Goal: Contribute content: Contribute content

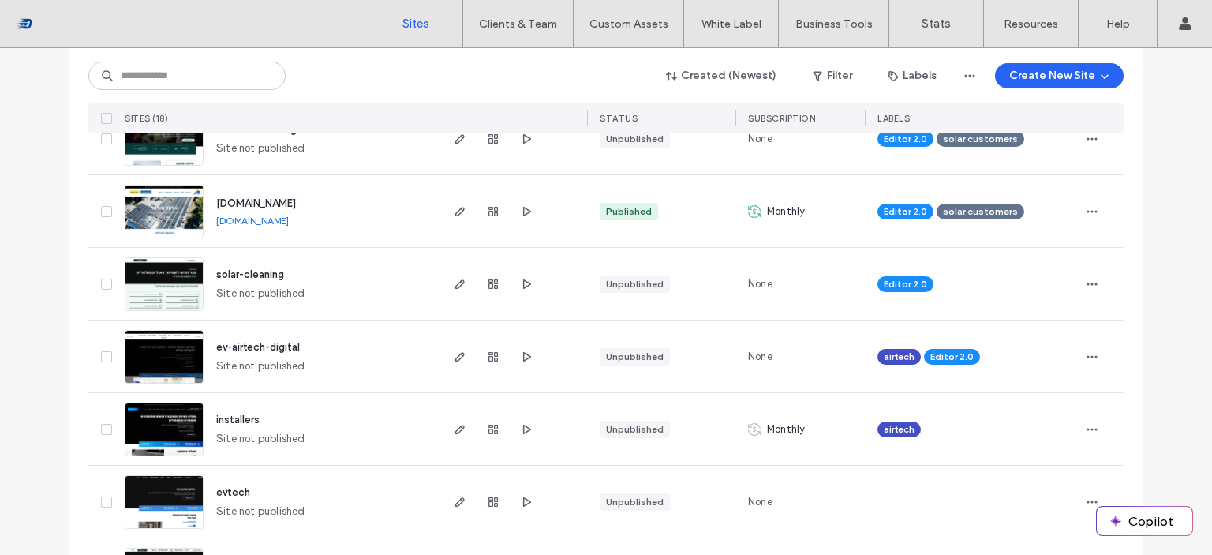
scroll to position [1081, 0]
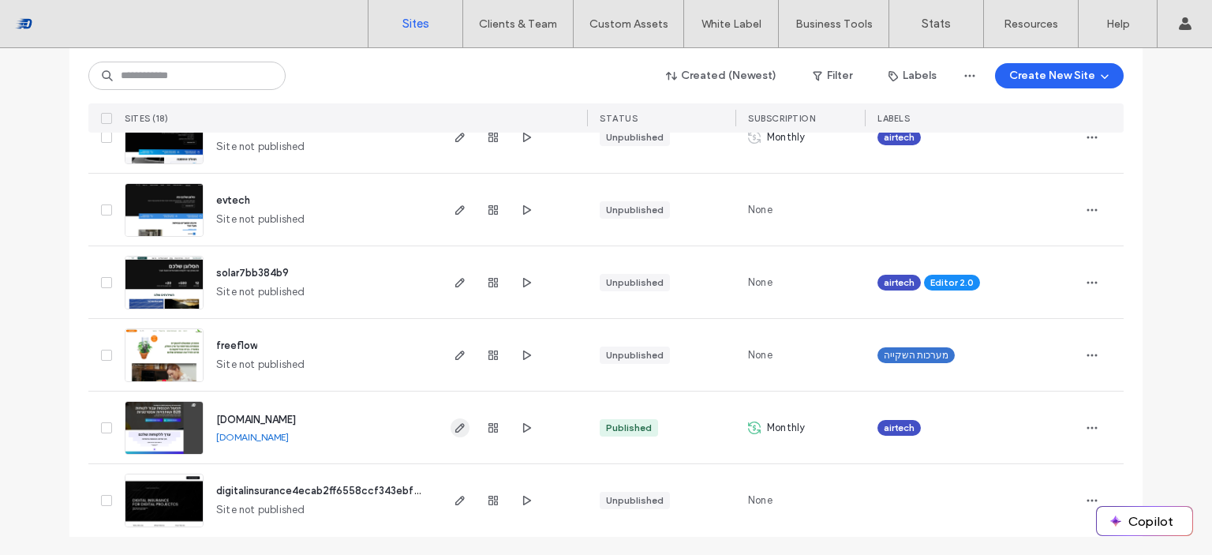
click at [458, 427] on icon "button" at bounding box center [460, 427] width 13 height 13
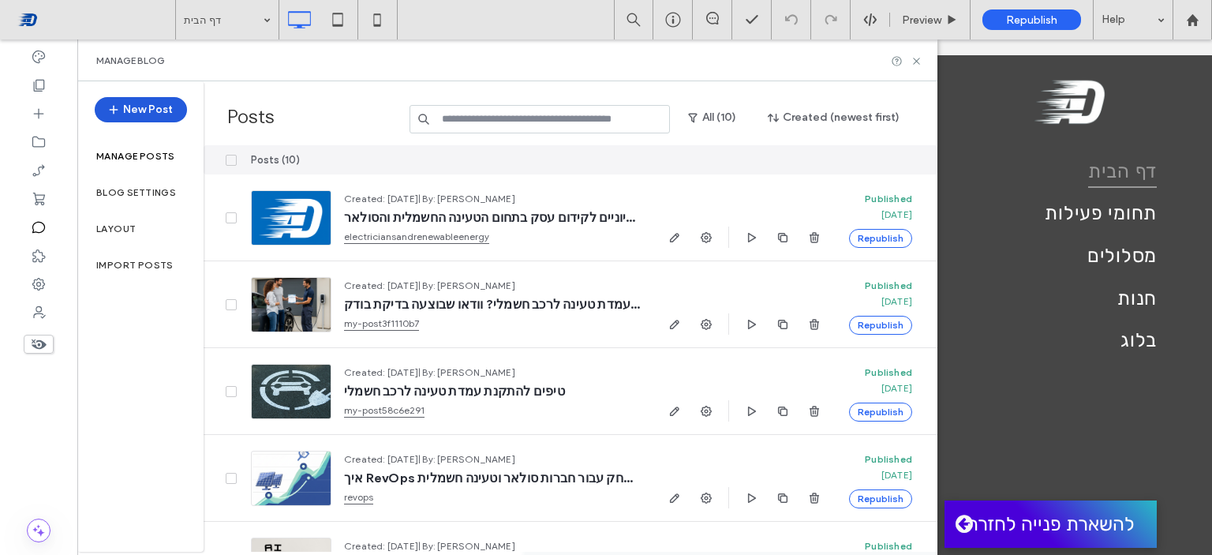
click at [170, 110] on button "New Post" at bounding box center [141, 109] width 92 height 25
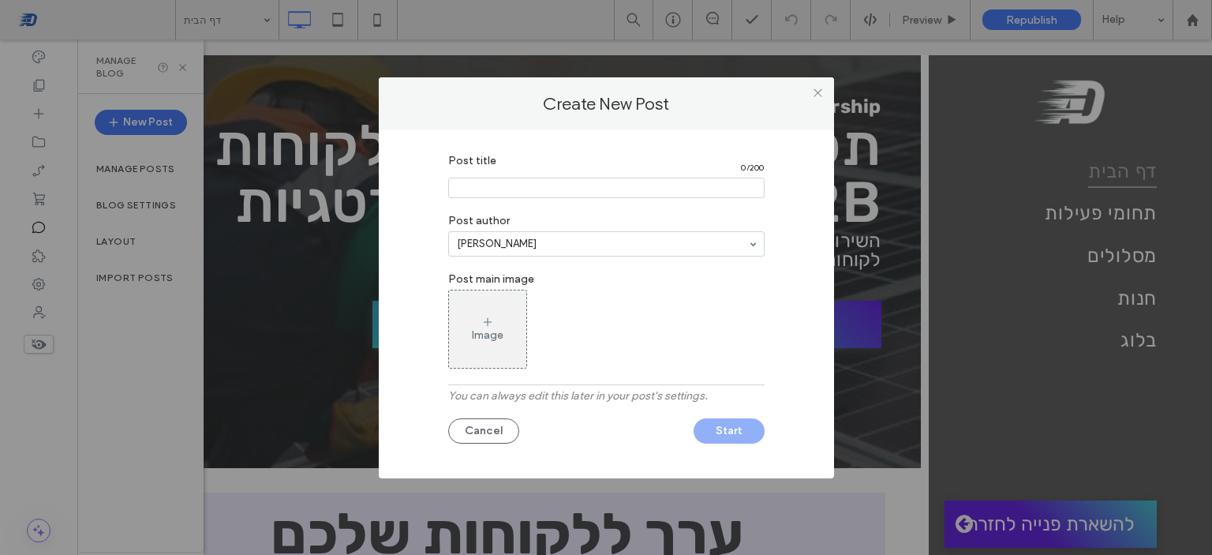
click at [512, 326] on div "Image" at bounding box center [487, 329] width 77 height 74
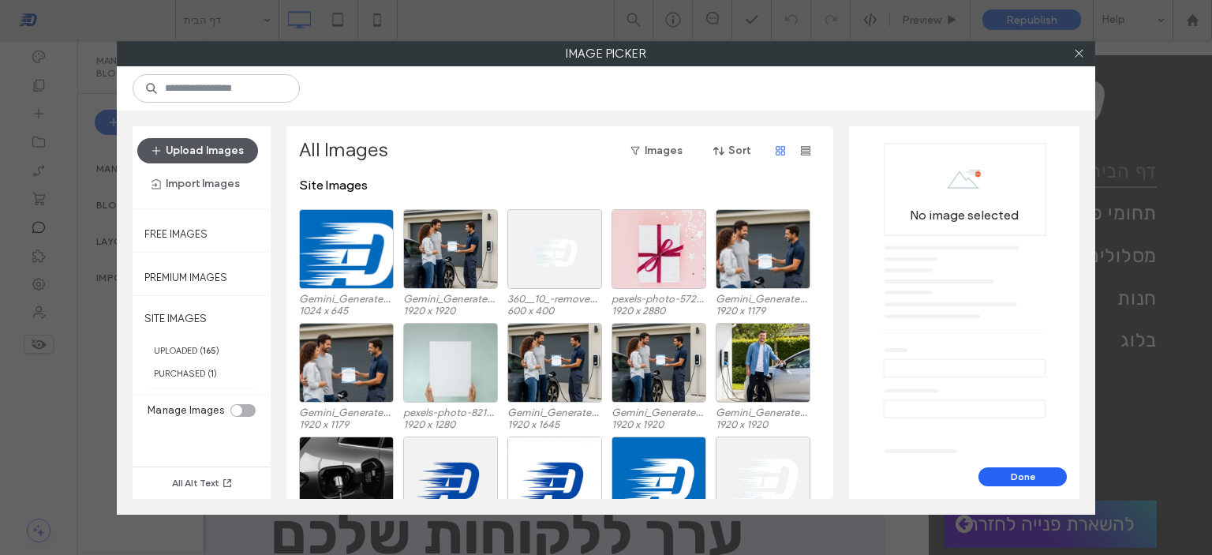
click at [170, 150] on button "Upload Images" at bounding box center [197, 150] width 121 height 25
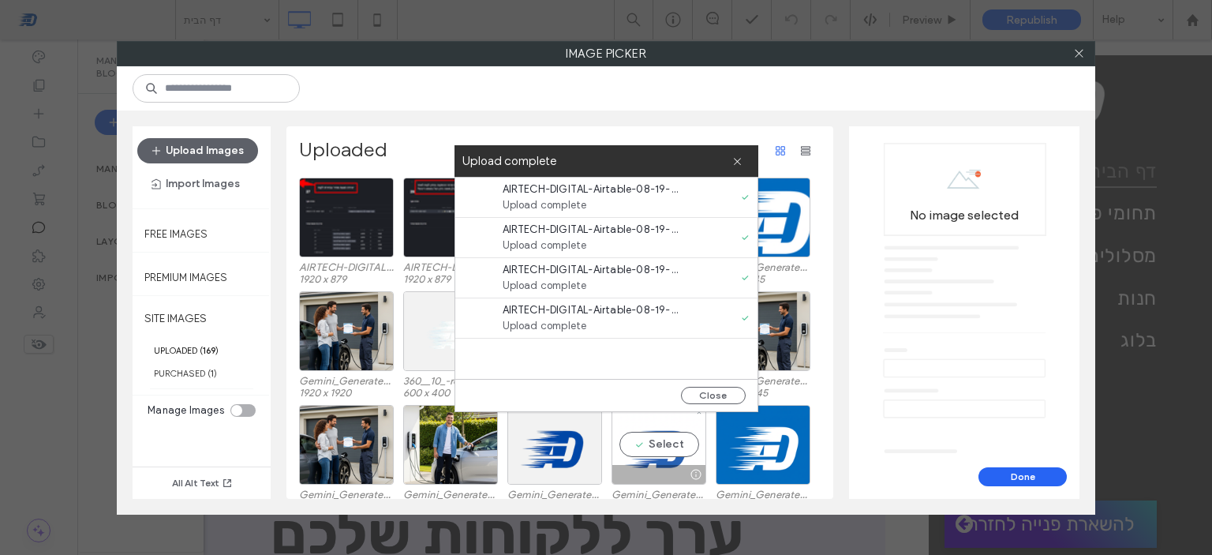
click at [662, 454] on div "Select" at bounding box center [659, 445] width 95 height 80
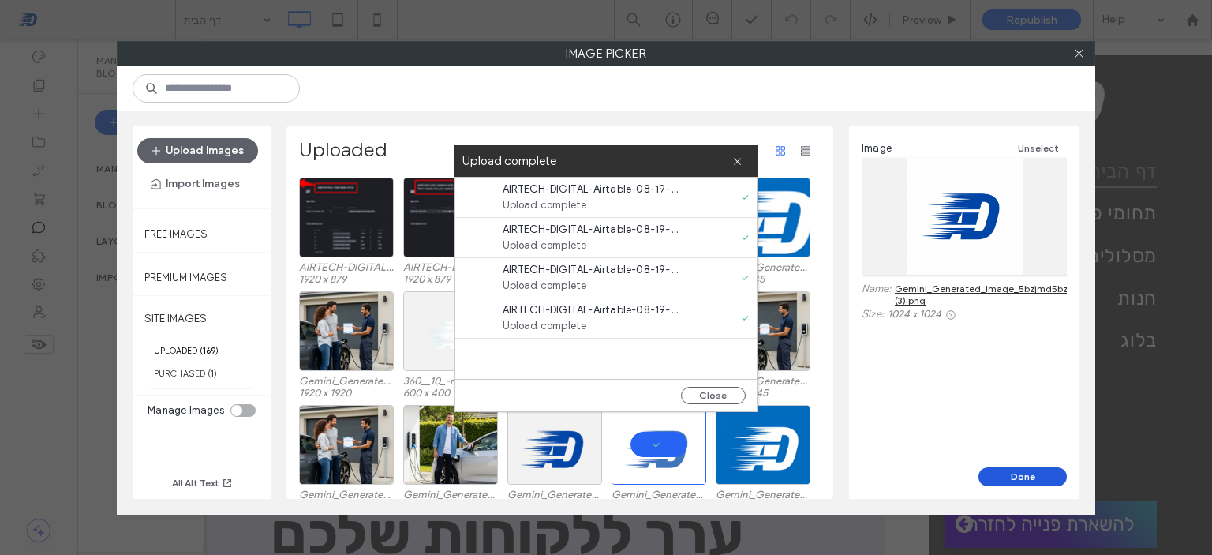
click at [1014, 474] on button "Done" at bounding box center [1022, 476] width 88 height 19
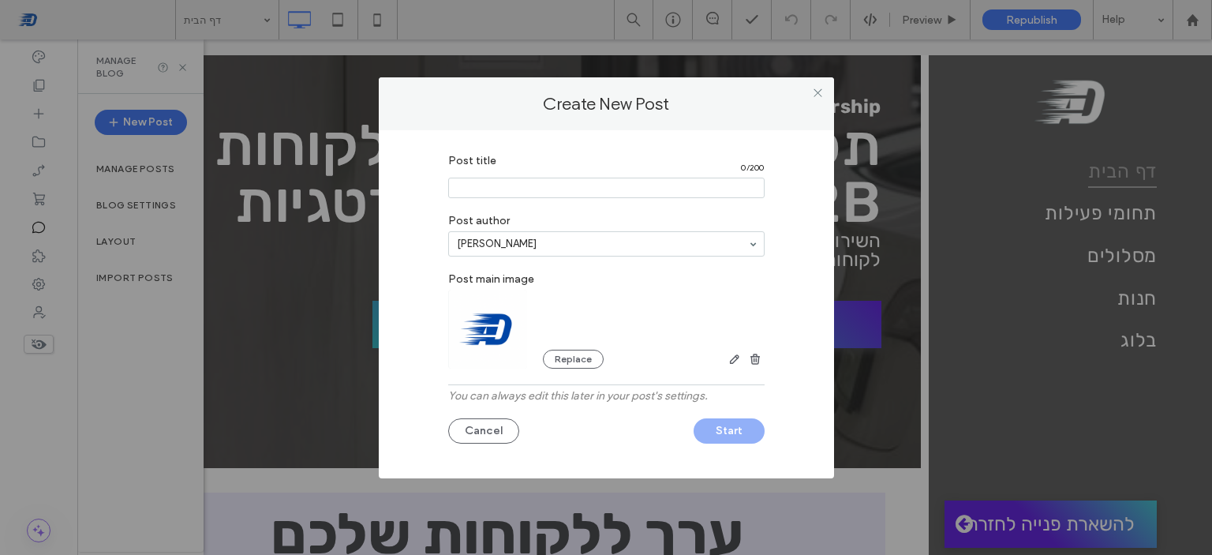
click at [607, 195] on input "Post title" at bounding box center [606, 188] width 316 height 21
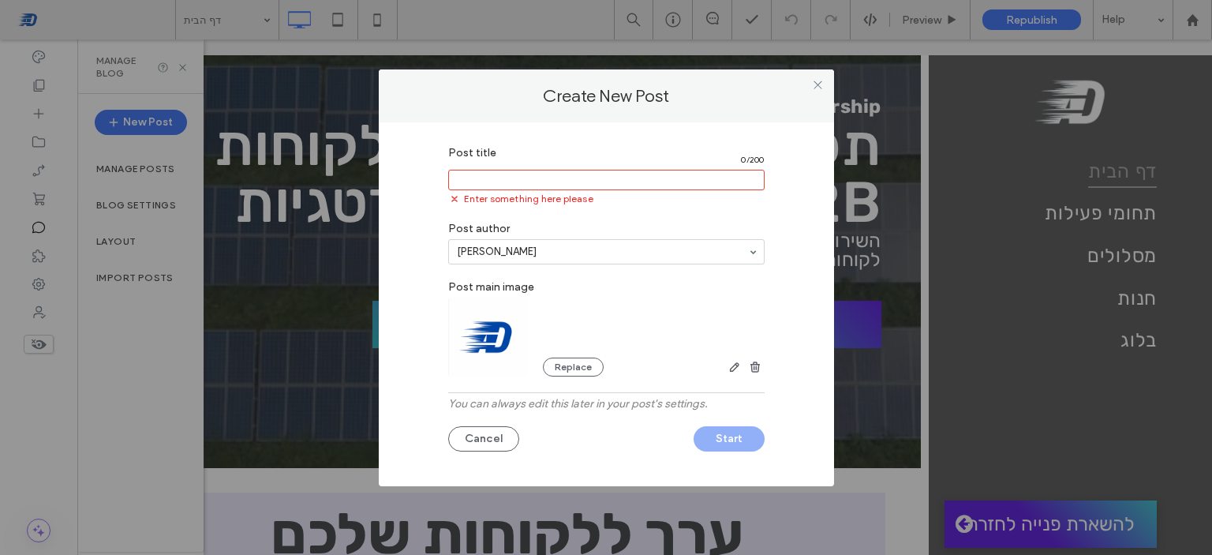
click at [565, 172] on input "Post title" at bounding box center [606, 180] width 316 height 21
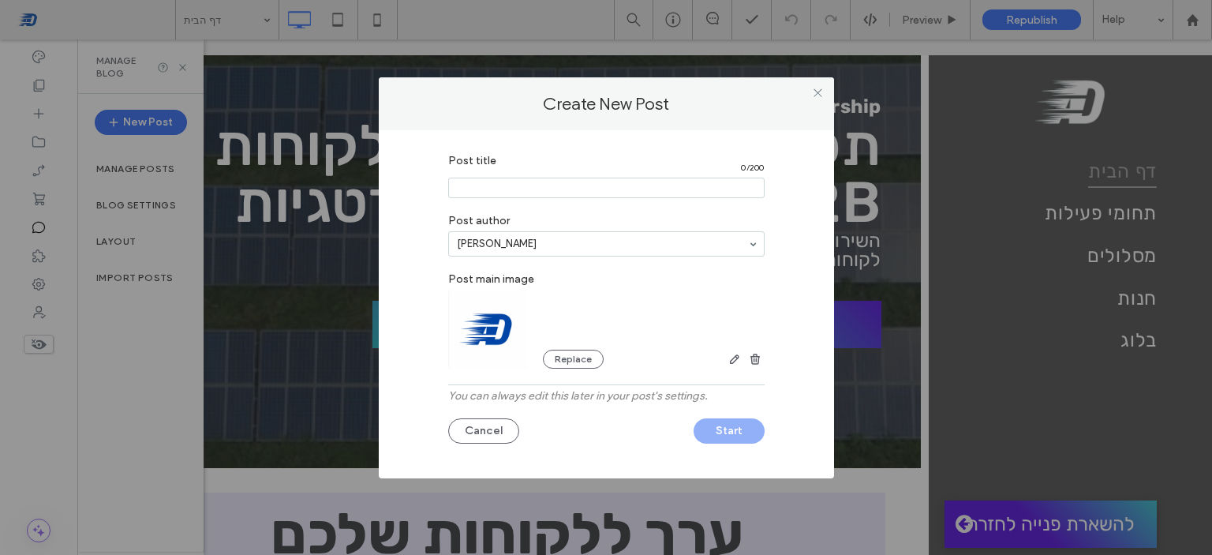
paste input "**********"
click at [630, 224] on label "Post author" at bounding box center [606, 218] width 316 height 25
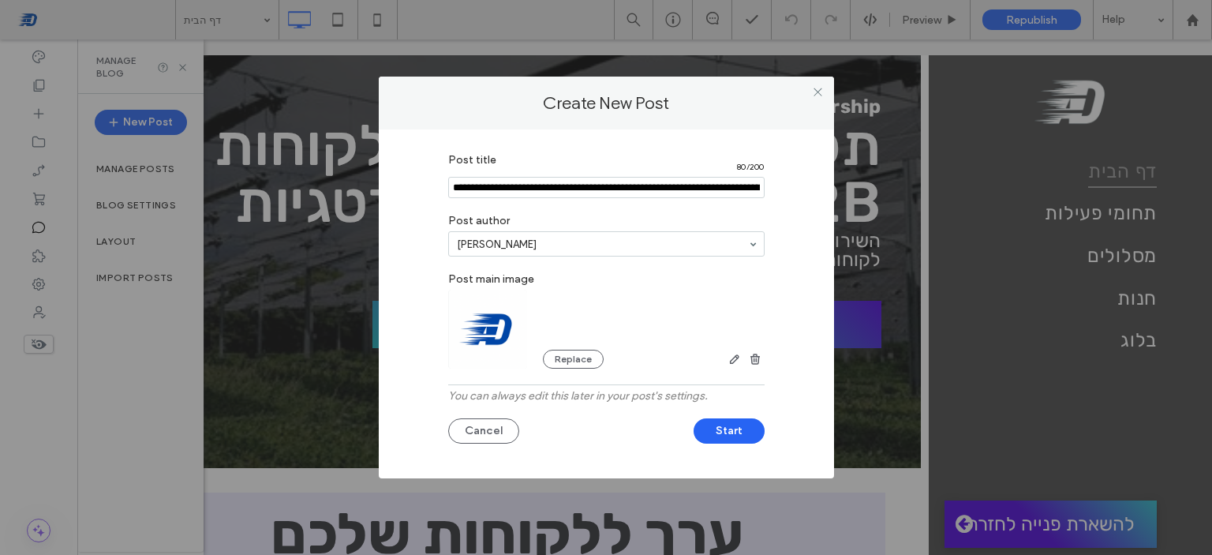
click at [672, 185] on input "Post title" at bounding box center [606, 188] width 316 height 22
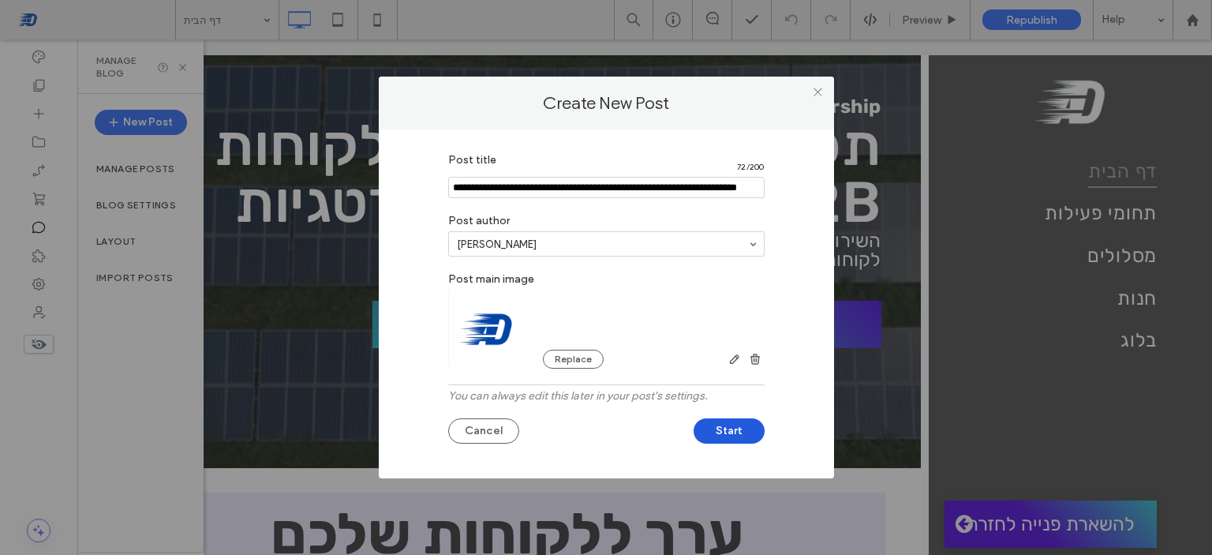
type input "**********"
click at [731, 435] on button "Start" at bounding box center [729, 430] width 71 height 25
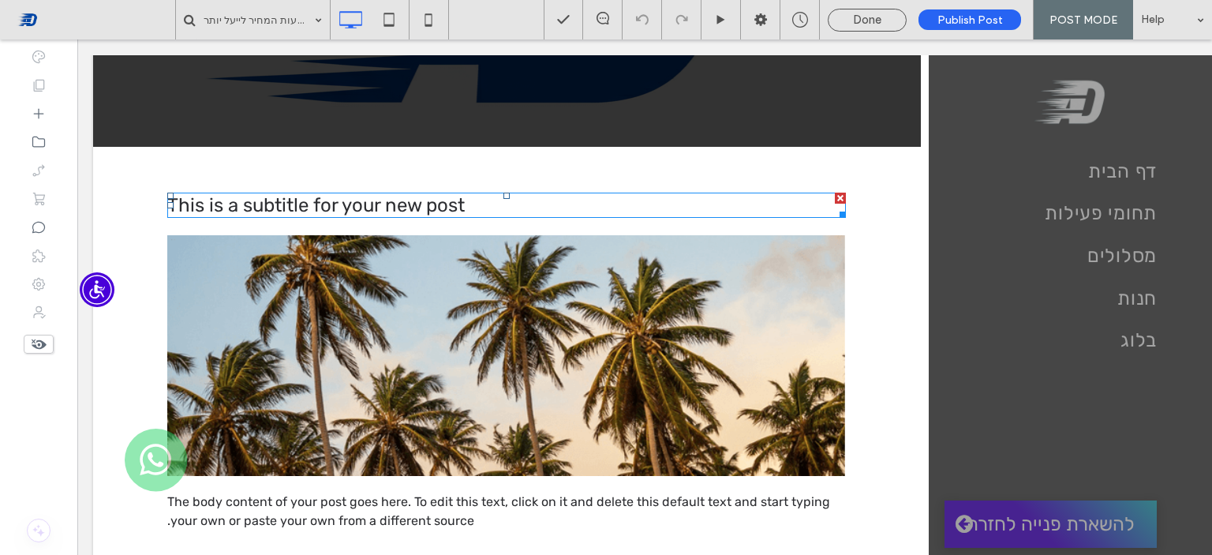
scroll to position [395, 0]
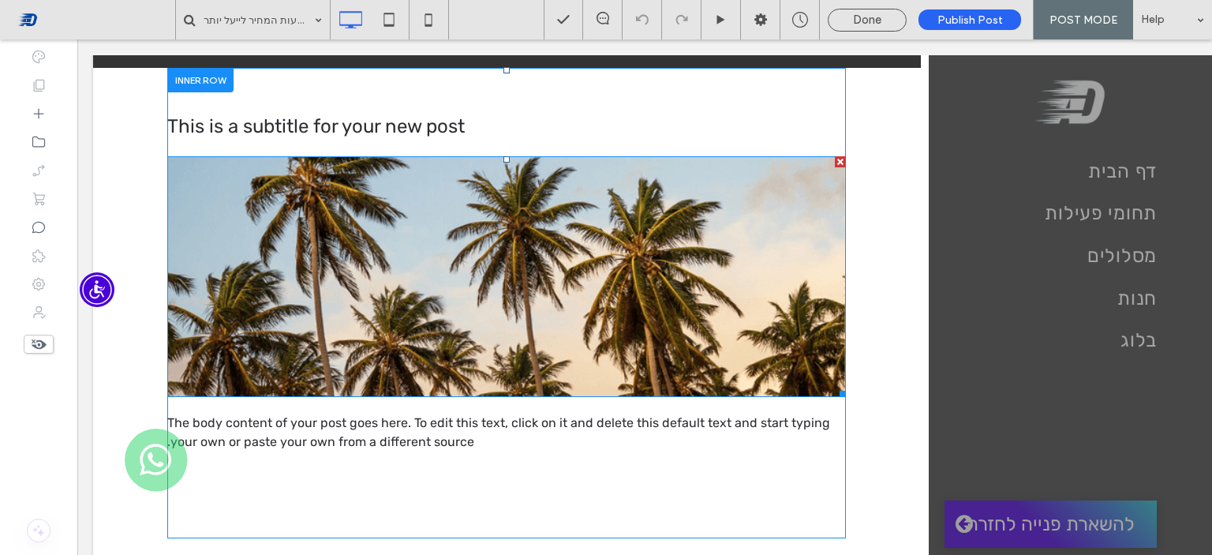
click at [611, 330] on img at bounding box center [506, 276] width 679 height 241
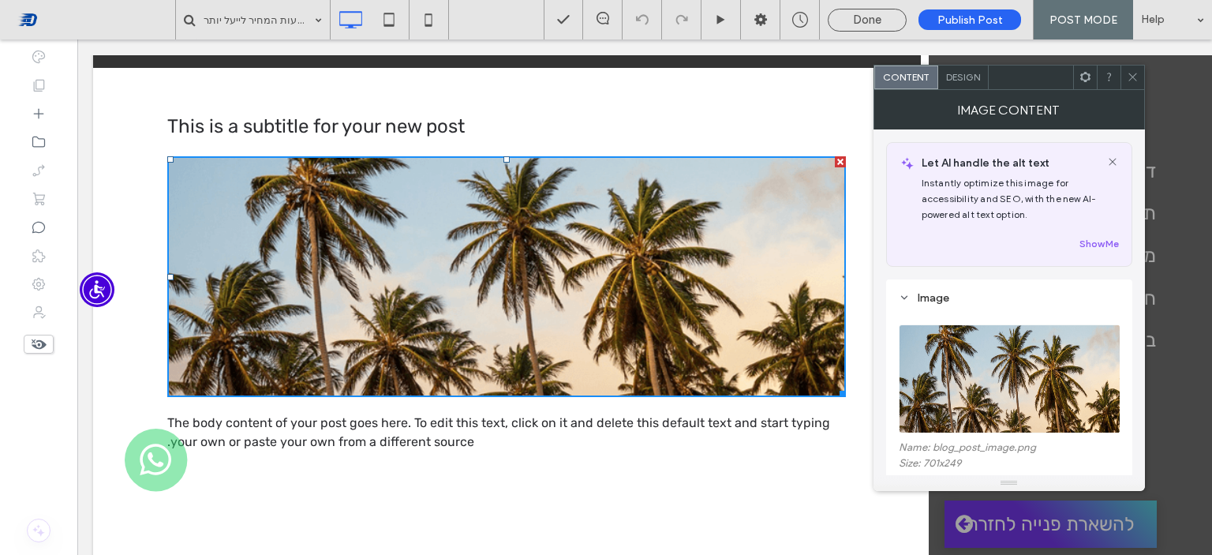
click at [957, 363] on img at bounding box center [1010, 378] width 223 height 109
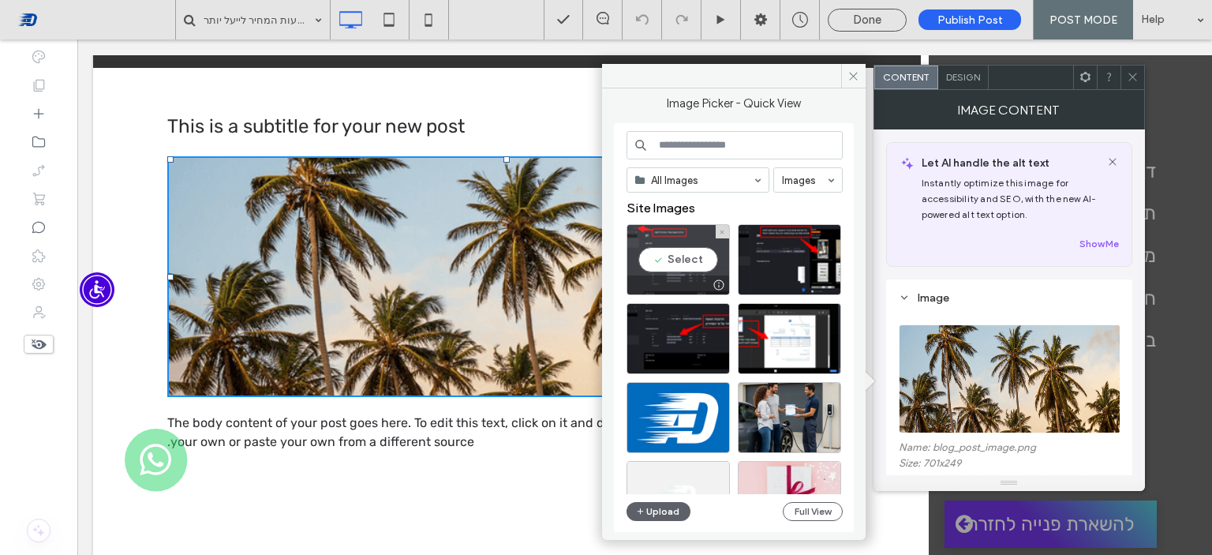
click at [683, 267] on div "Select" at bounding box center [678, 259] width 103 height 71
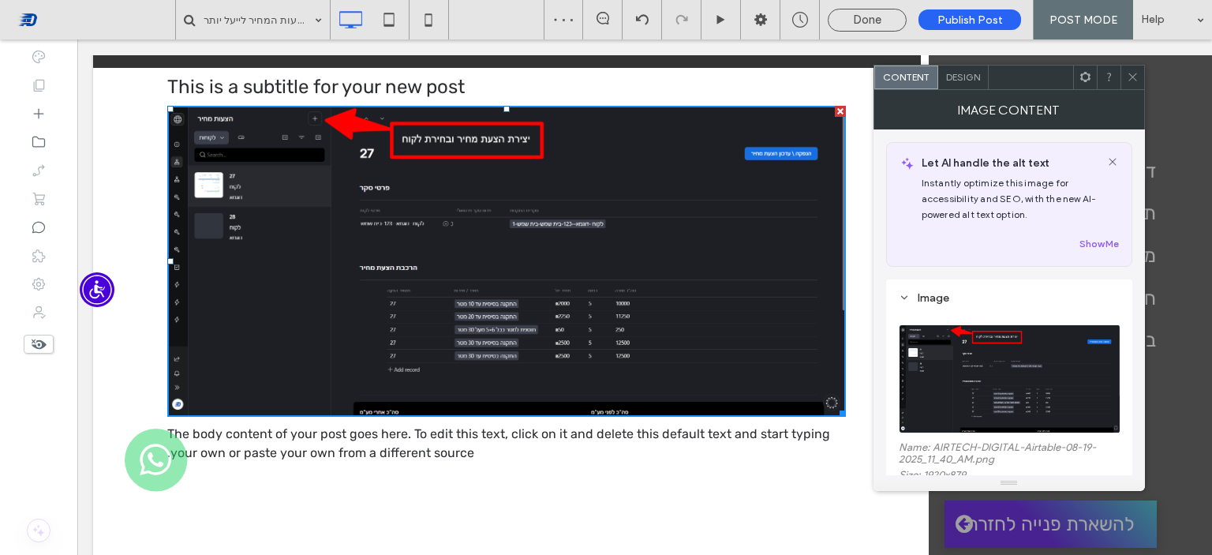
scroll to position [316, 0]
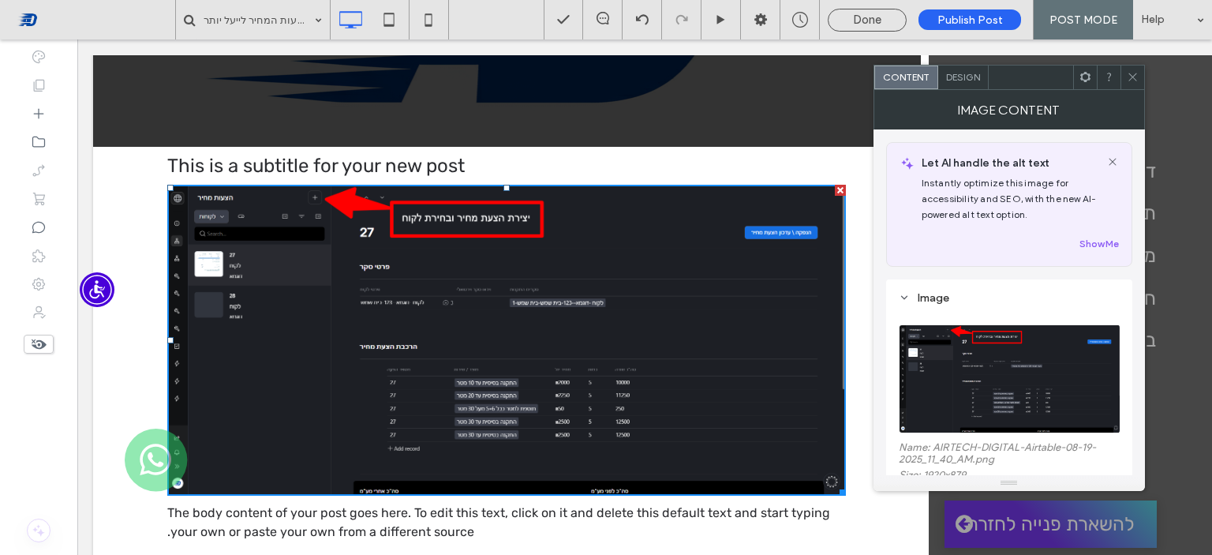
click at [438, 167] on span "This is a subtitle for your new post" at bounding box center [315, 166] width 297 height 22
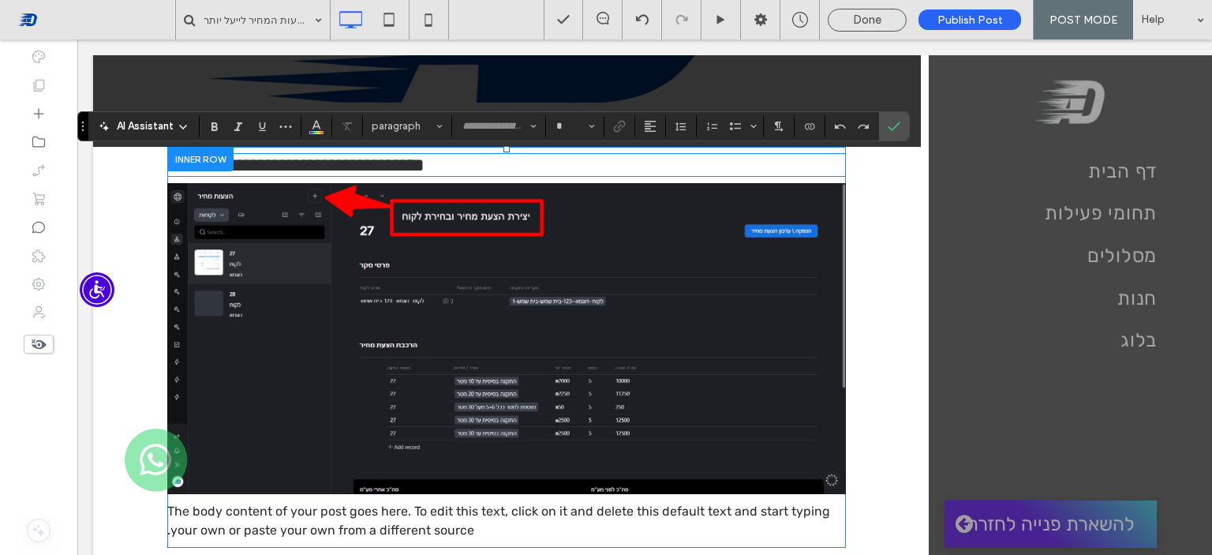
type input "*****"
type input "**"
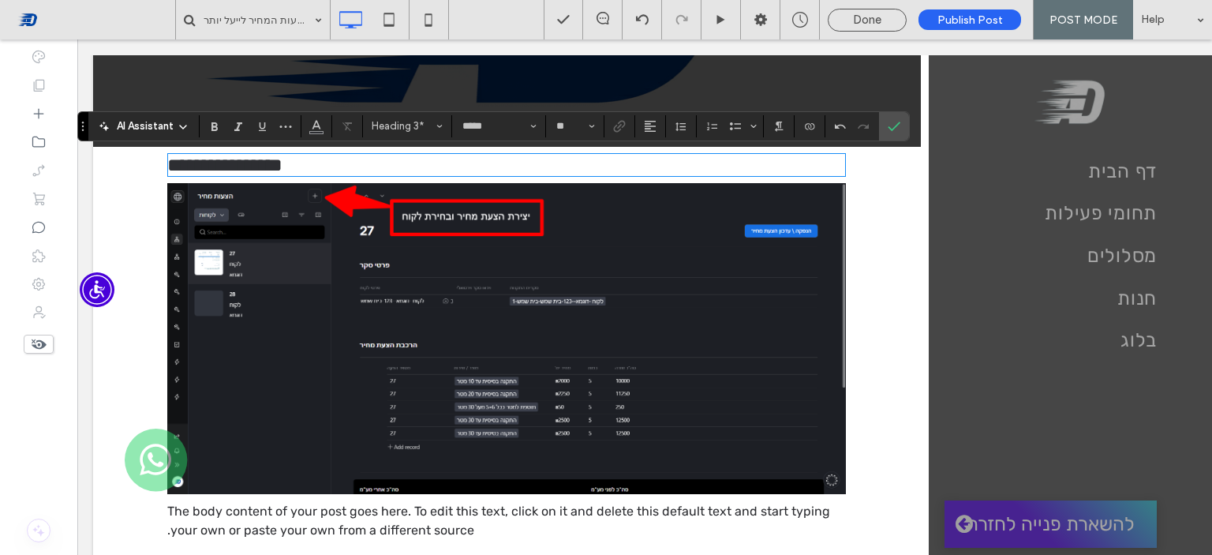
click at [549, 164] on h3 "**********" at bounding box center [506, 165] width 679 height 21
click at [656, 118] on button "Alignment" at bounding box center [650, 126] width 24 height 22
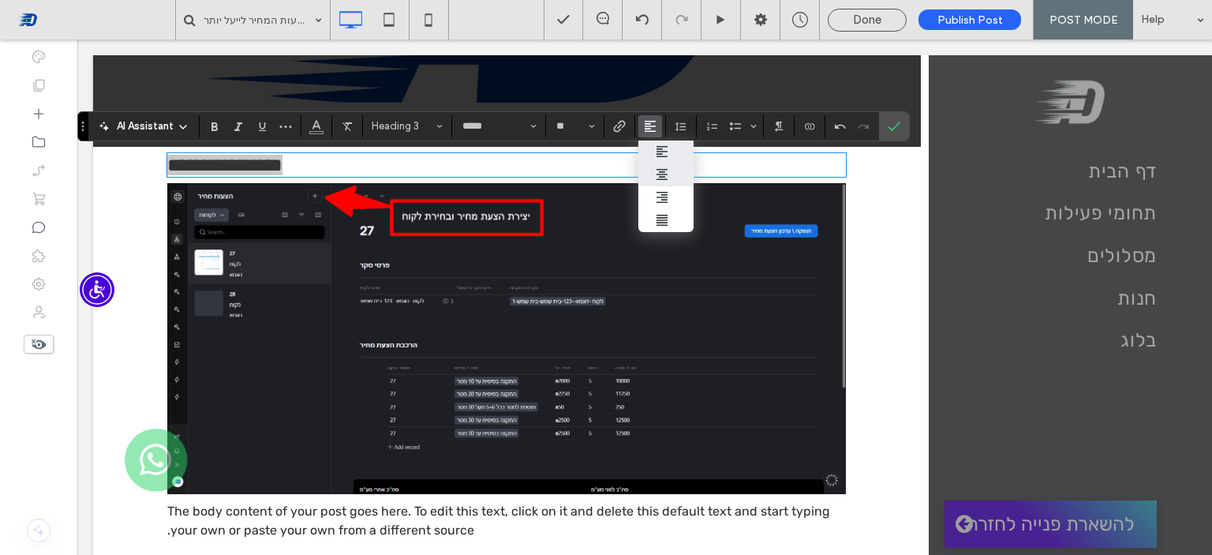
click at [680, 178] on label "ui.textEditor.alignment.center" at bounding box center [665, 174] width 55 height 23
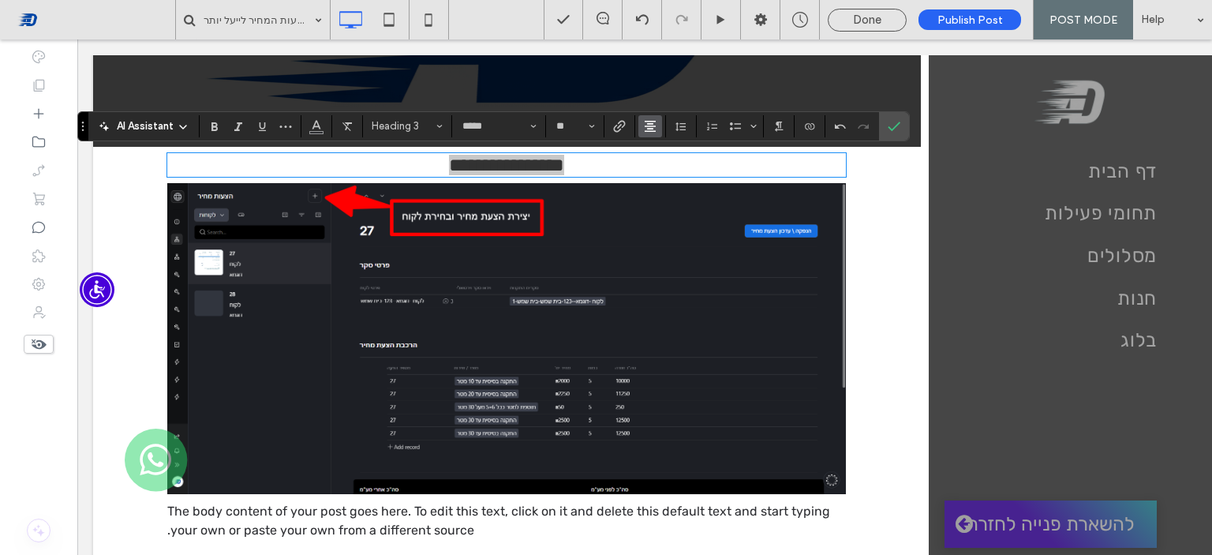
click at [653, 130] on use "Alignment" at bounding box center [650, 126] width 11 height 11
click at [688, 196] on label "ui.textEditor.alignment.right" at bounding box center [665, 197] width 55 height 23
click at [869, 202] on div "**********" at bounding box center [506, 347] width 757 height 401
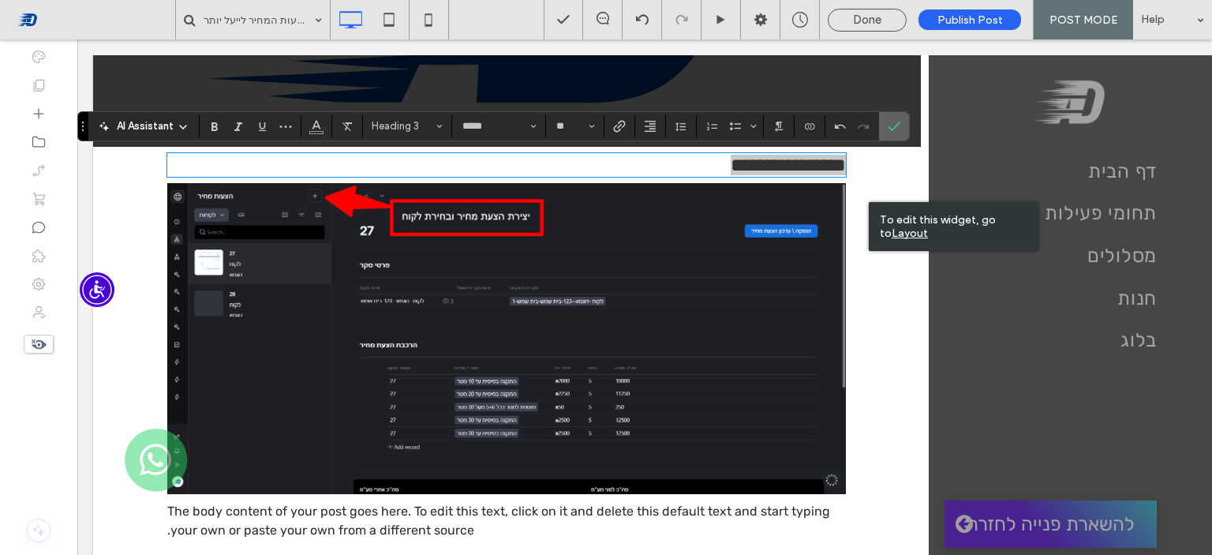
click at [883, 131] on label "Confirm" at bounding box center [894, 126] width 24 height 28
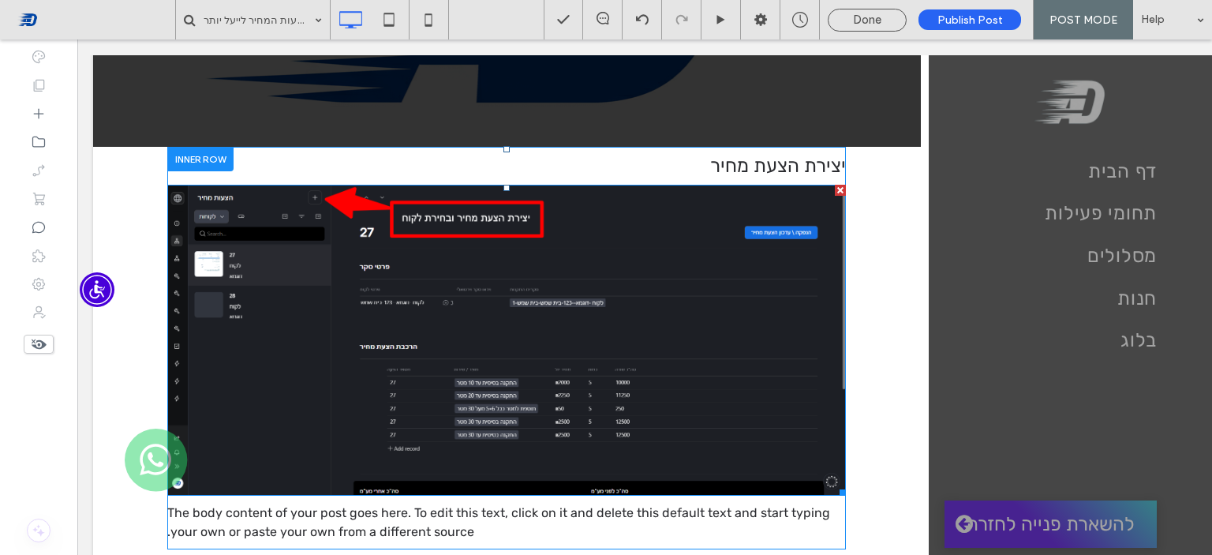
scroll to position [395, 0]
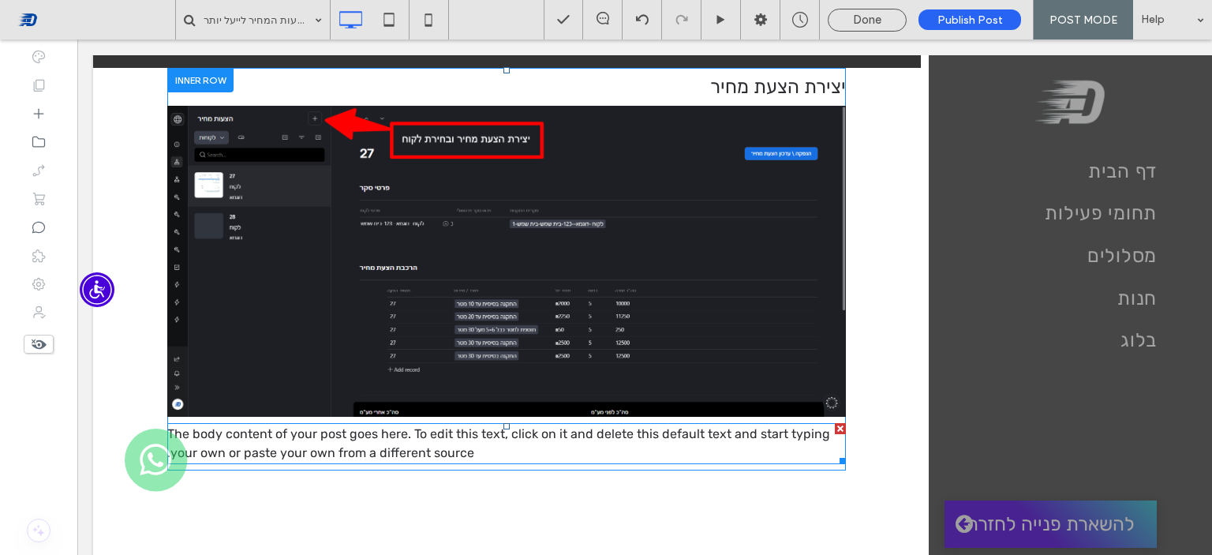
click at [836, 428] on div at bounding box center [840, 428] width 11 height 11
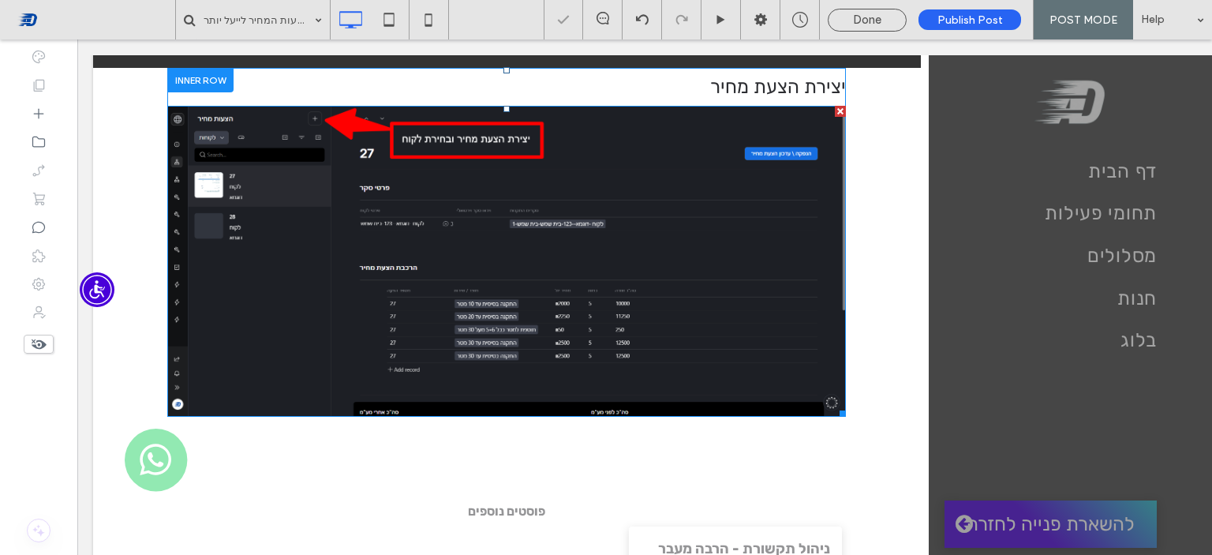
click at [529, 372] on img at bounding box center [506, 261] width 679 height 311
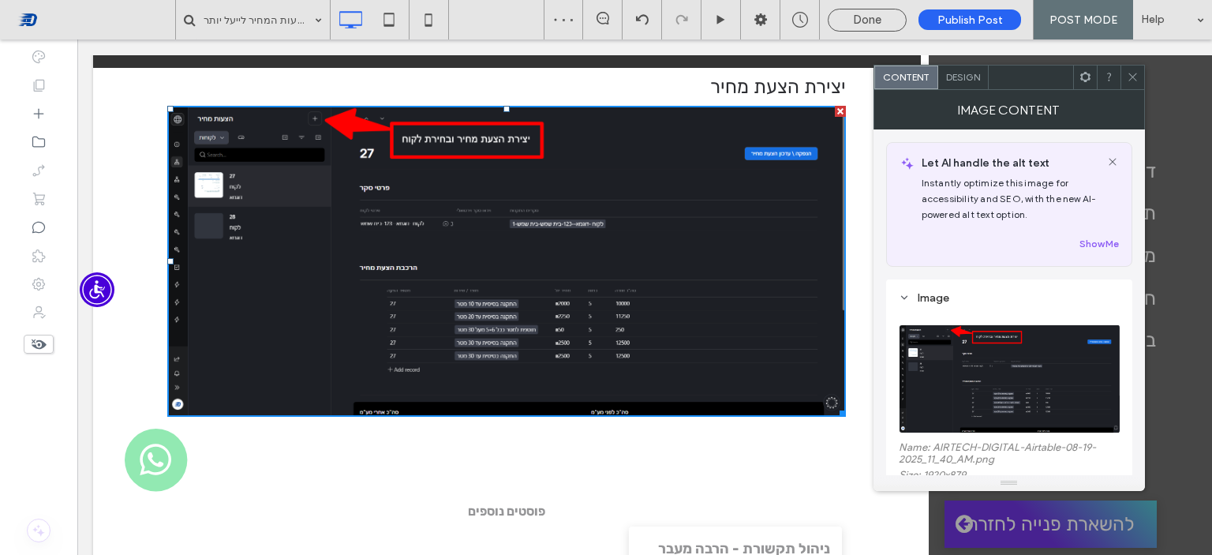
click at [1085, 77] on icon at bounding box center [1085, 77] width 12 height 12
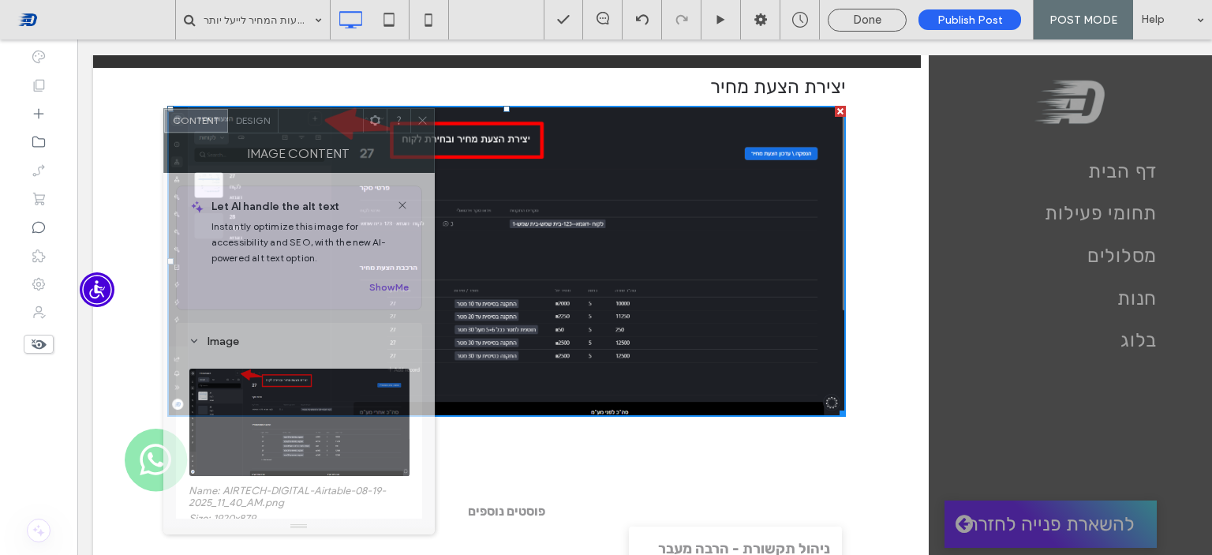
drag, startPoint x: 1029, startPoint y: 80, endPoint x: 308, endPoint y: 125, distance: 722.6
click at [308, 125] on div at bounding box center [321, 121] width 84 height 24
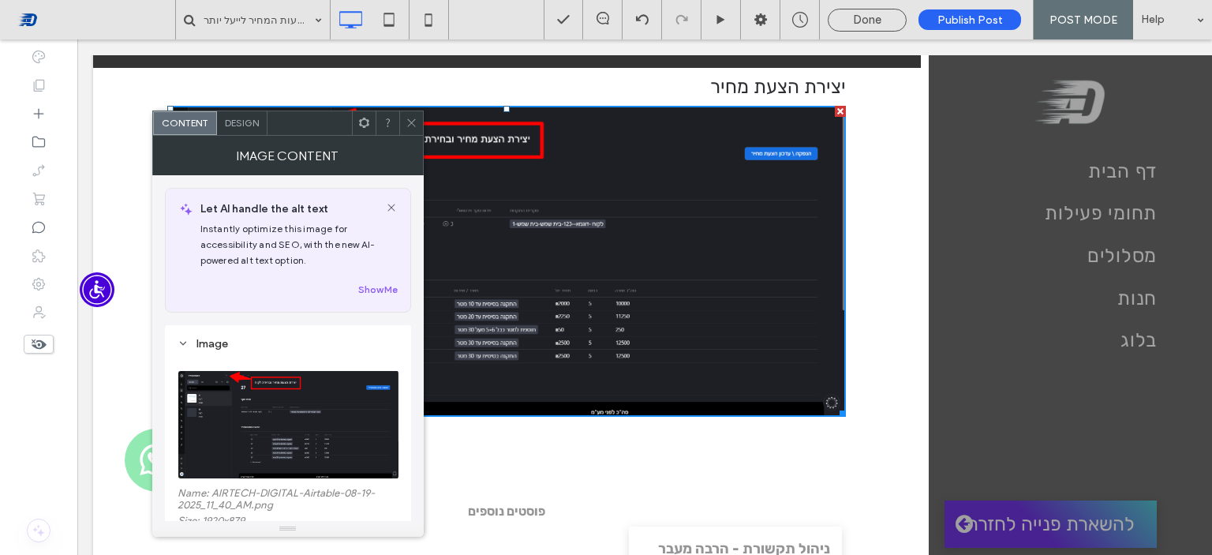
click at [353, 127] on div at bounding box center [364, 123] width 24 height 24
click at [589, 233] on img at bounding box center [506, 261] width 679 height 311
click at [411, 122] on use at bounding box center [411, 123] width 8 height 8
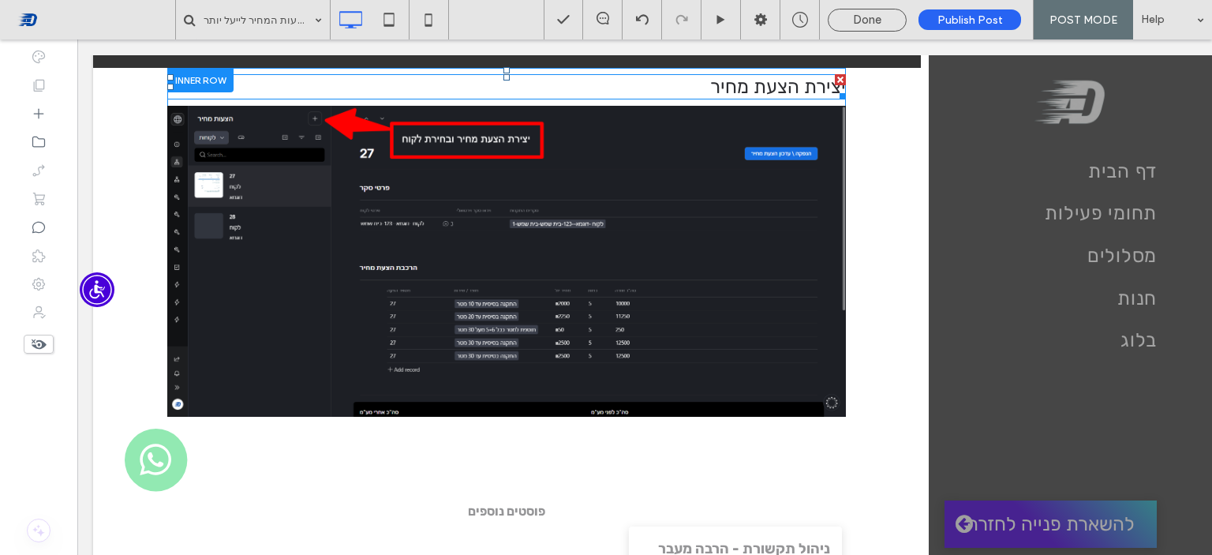
click at [769, 83] on span "יצירת הצעת מחיר" at bounding box center [778, 87] width 136 height 22
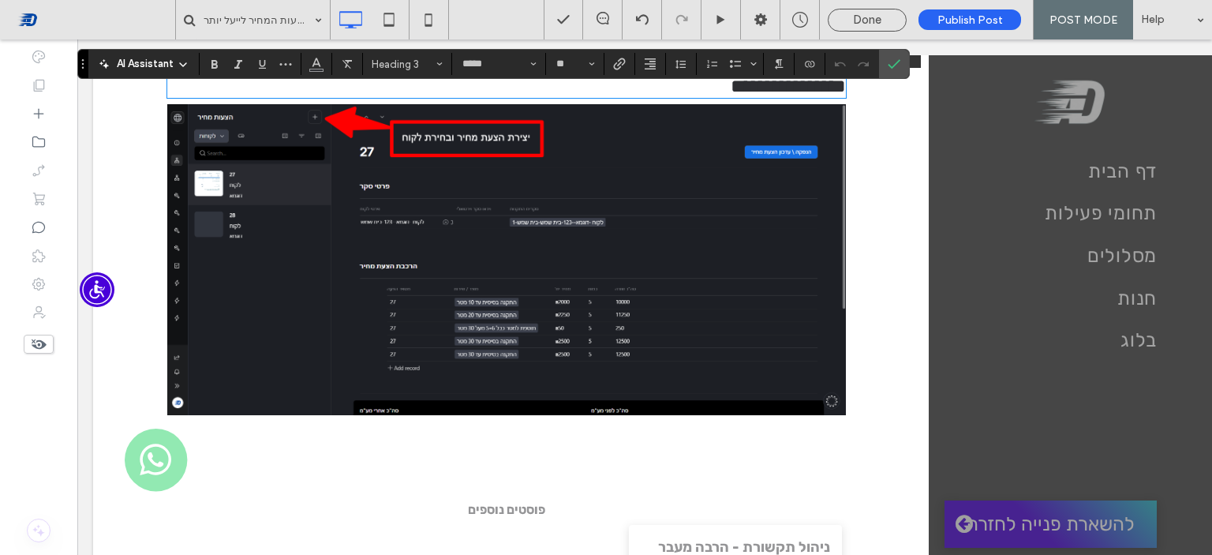
click at [769, 83] on span "**********" at bounding box center [788, 86] width 115 height 19
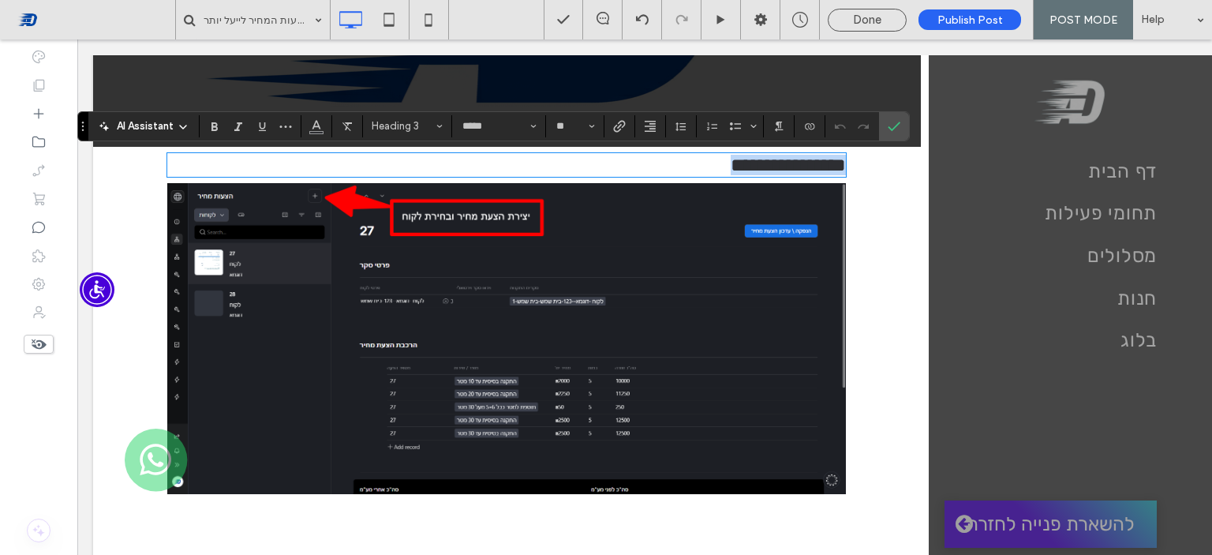
click at [654, 170] on h3 "**********" at bounding box center [506, 165] width 679 height 21
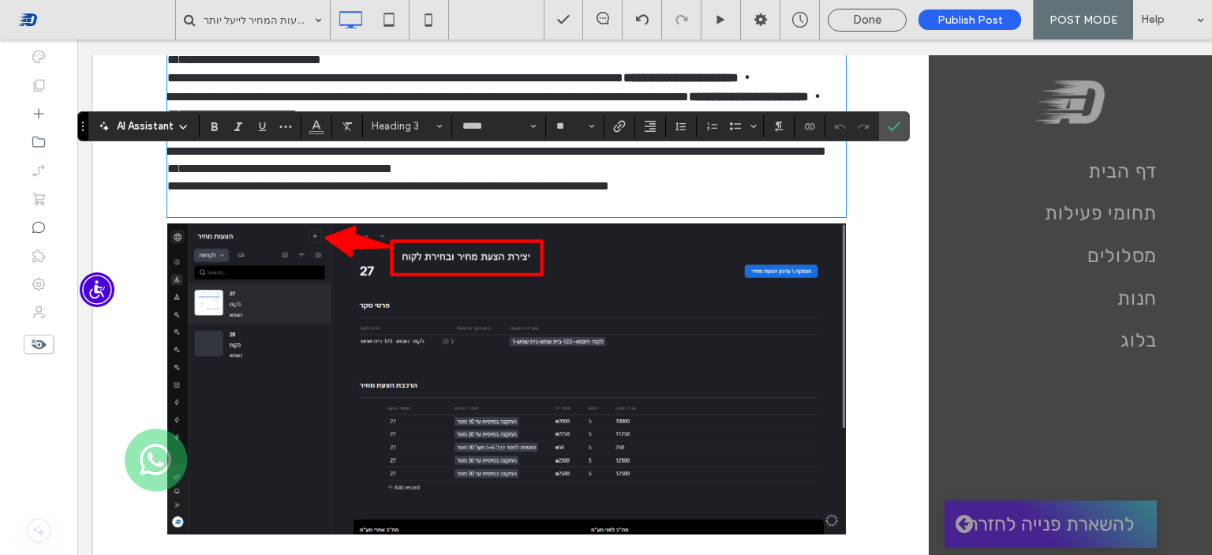
scroll to position [0, 0]
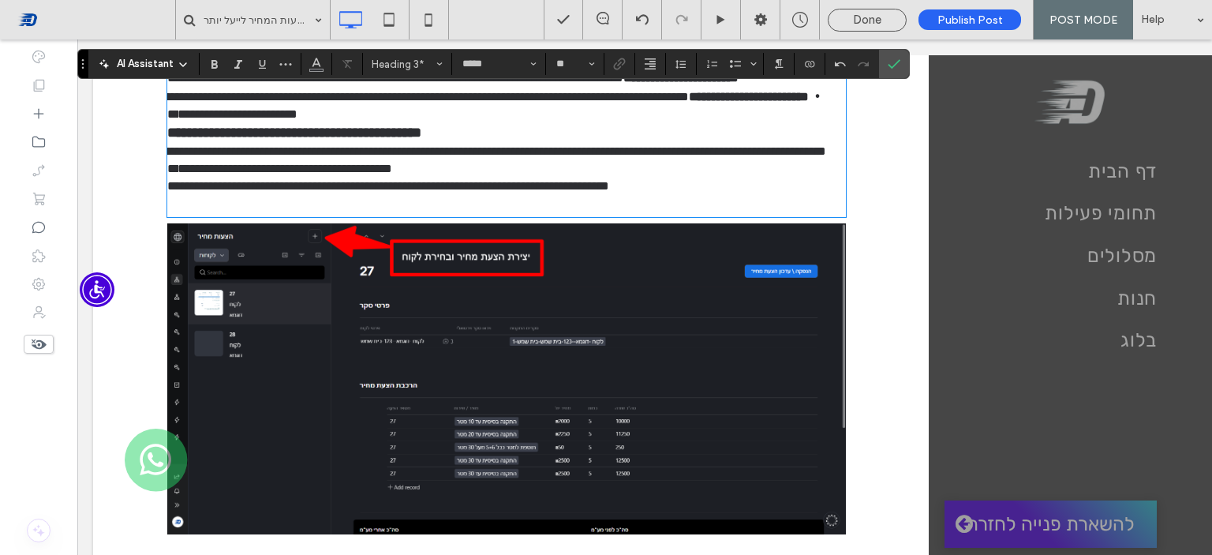
click at [653, 143] on h4 "**********" at bounding box center [506, 133] width 679 height 20
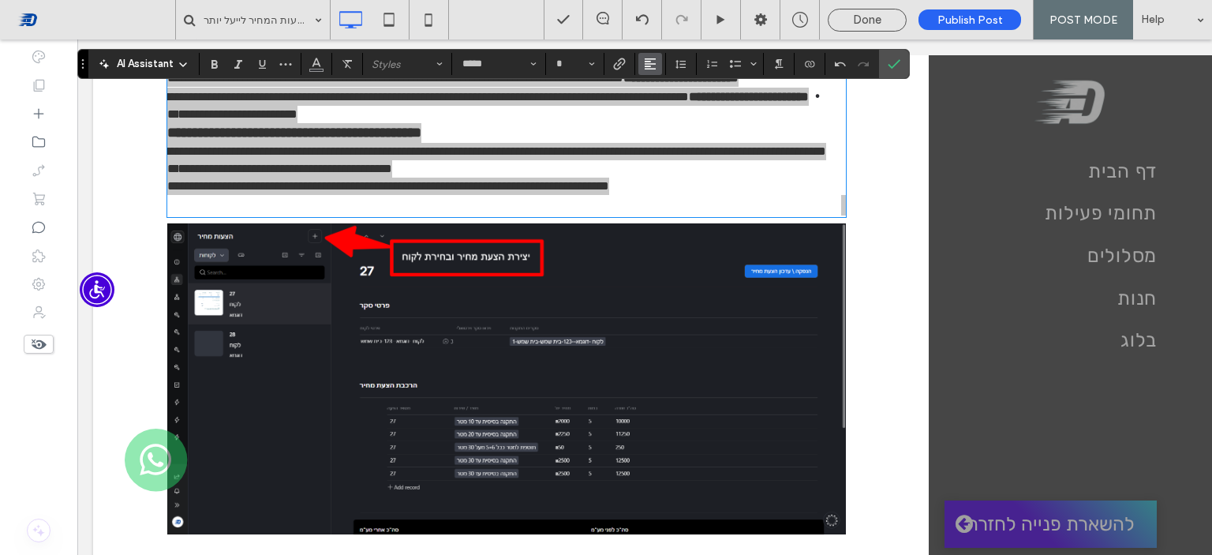
click at [647, 66] on use "Alignment" at bounding box center [650, 63] width 11 height 11
drag, startPoint x: 675, startPoint y: 138, endPoint x: 601, endPoint y: 100, distance: 83.3
click at [675, 138] on label "ui.textEditor.alignment.right" at bounding box center [665, 135] width 55 height 23
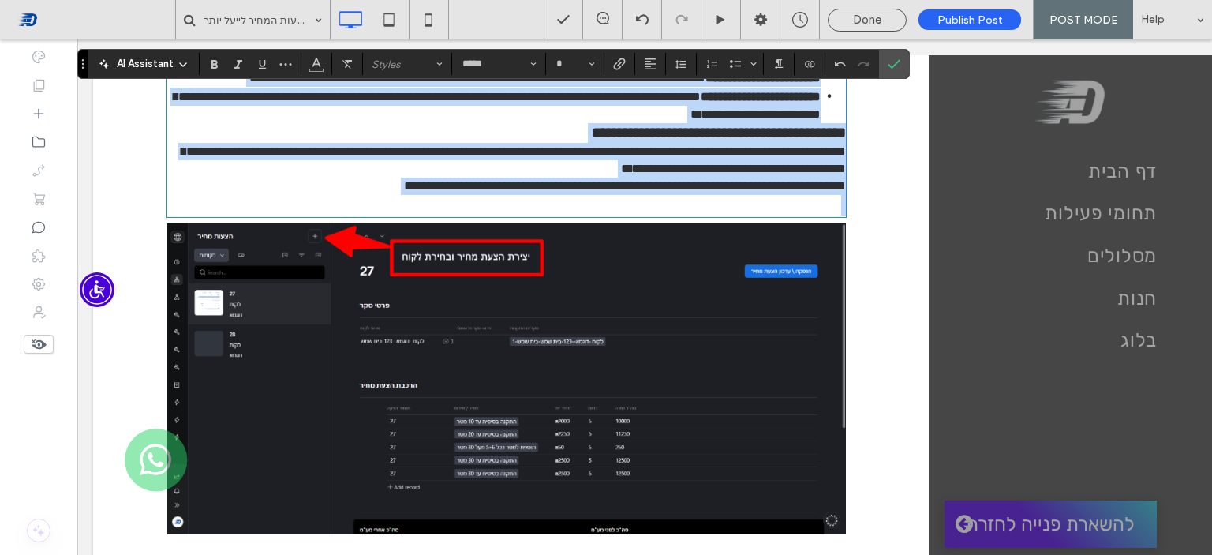
scroll to position [825, 0]
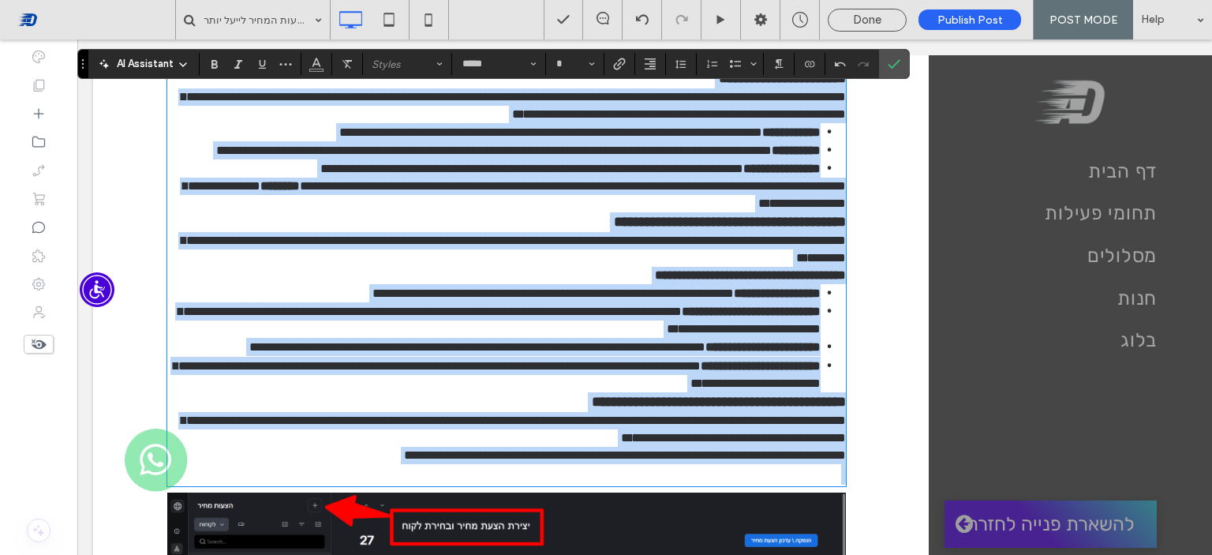
click at [704, 156] on span "**********" at bounding box center [493, 150] width 555 height 12
type input "**"
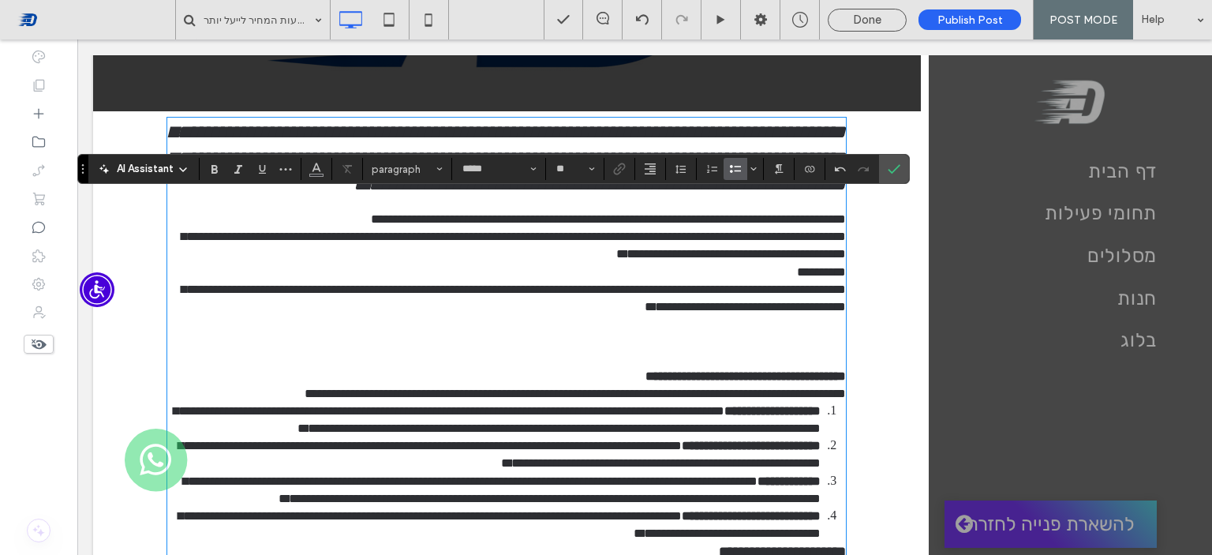
scroll to position [272, 0]
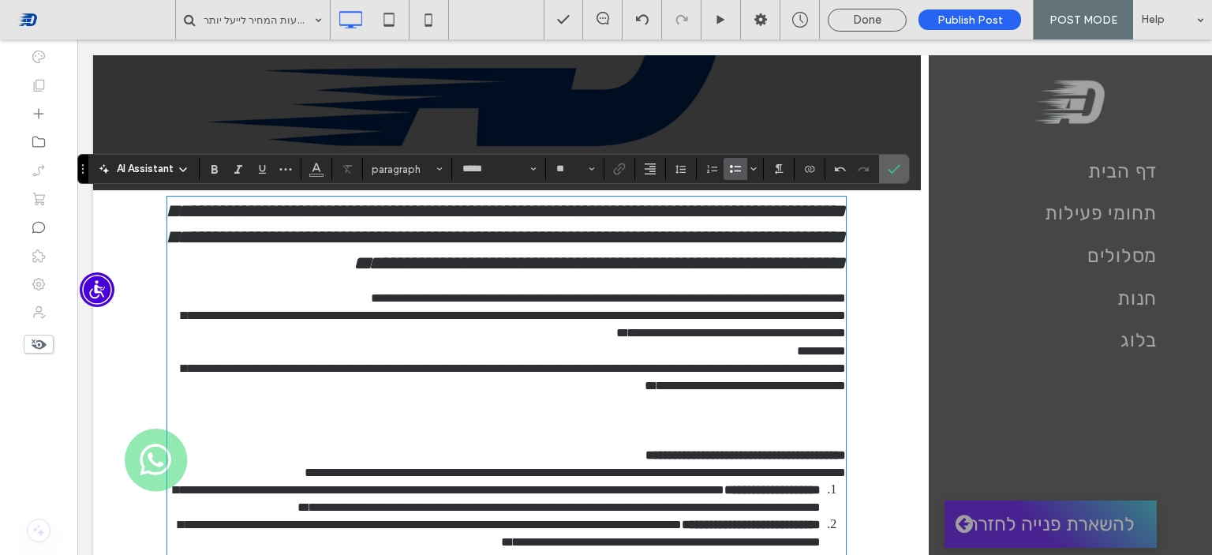
click at [893, 173] on icon "Confirm" at bounding box center [894, 169] width 13 height 13
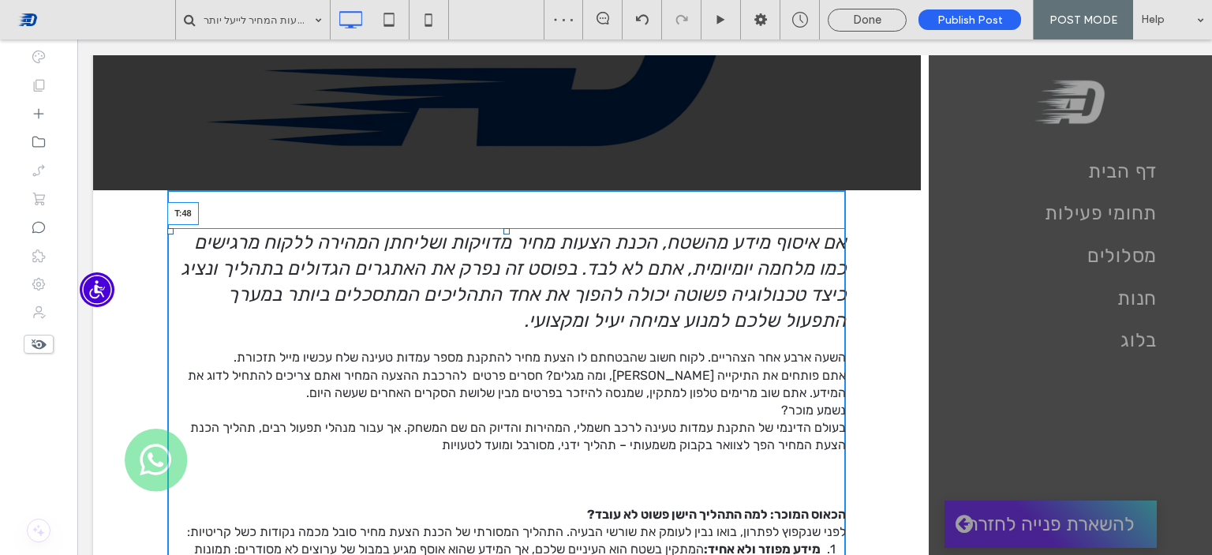
drag, startPoint x: 502, startPoint y: 200, endPoint x: 507, endPoint y: 231, distance: 31.1
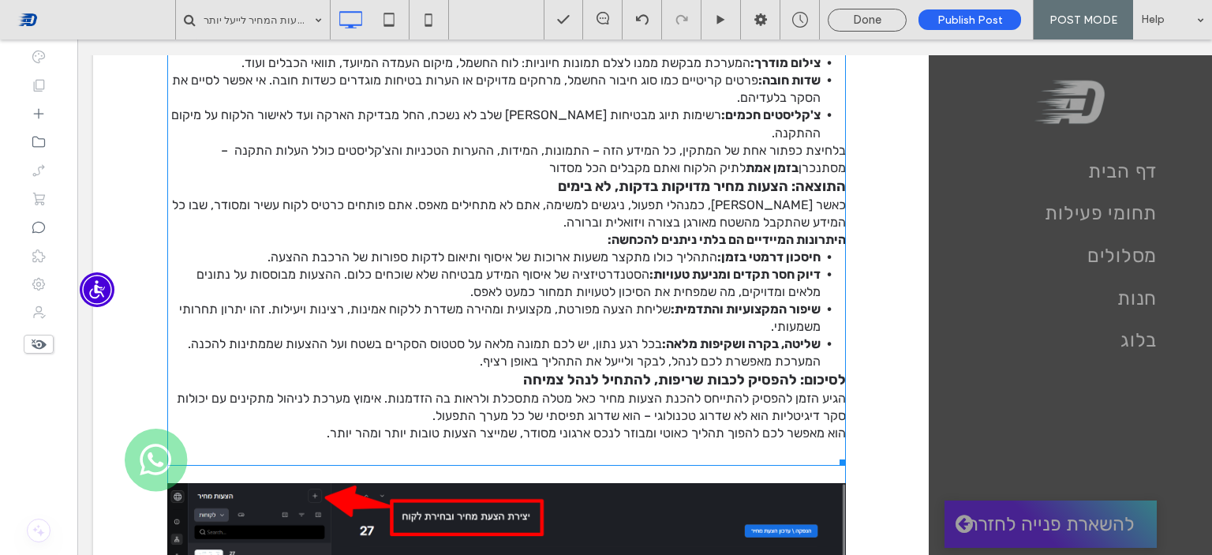
scroll to position [1298, 0]
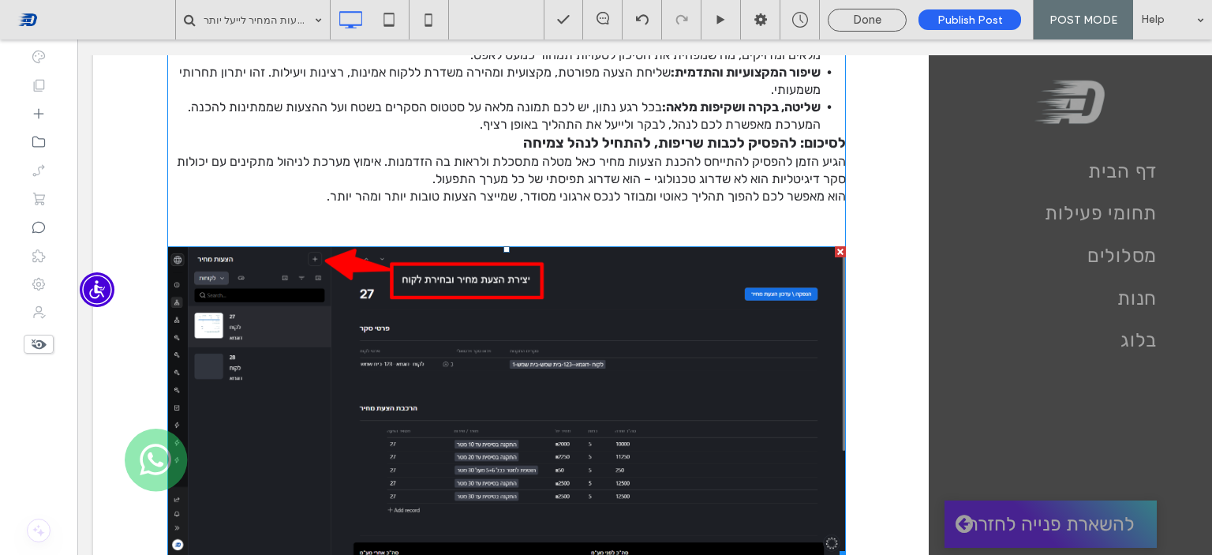
click at [676, 335] on img at bounding box center [506, 401] width 679 height 311
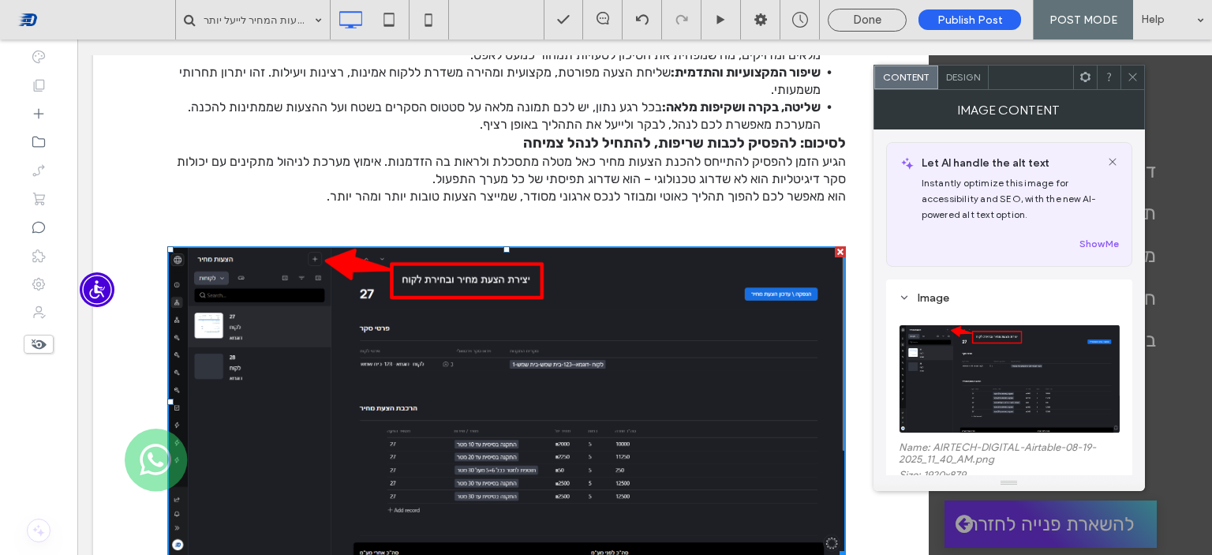
click at [1087, 77] on icon at bounding box center [1085, 77] width 12 height 12
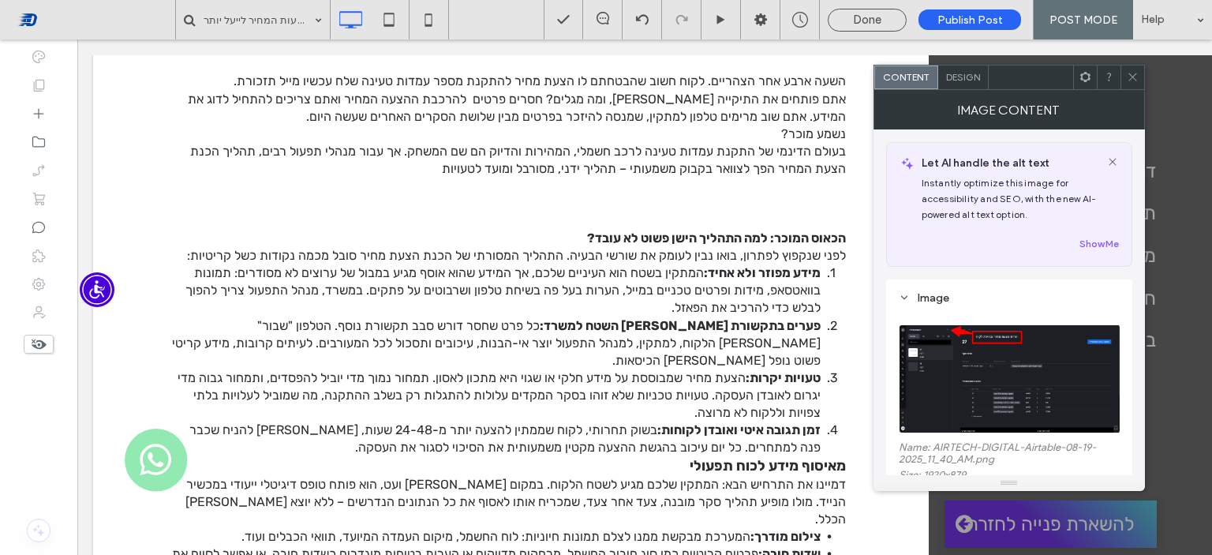
scroll to position [509, 0]
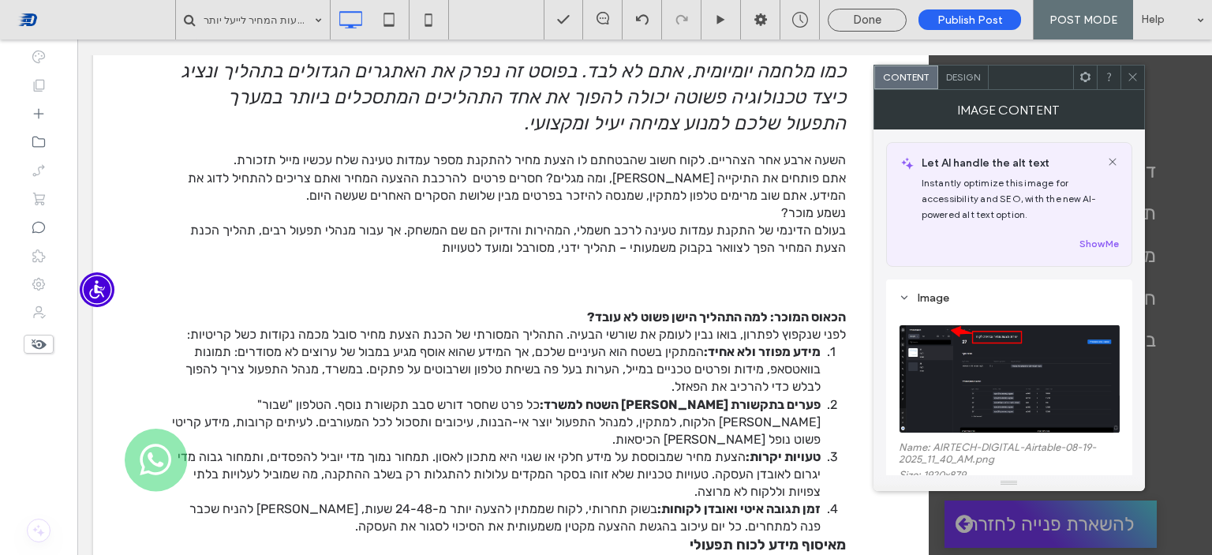
click at [690, 286] on p "הכאוס המוכר: למה התהליך הישן פשוט לא עובד?" at bounding box center [506, 290] width 679 height 69
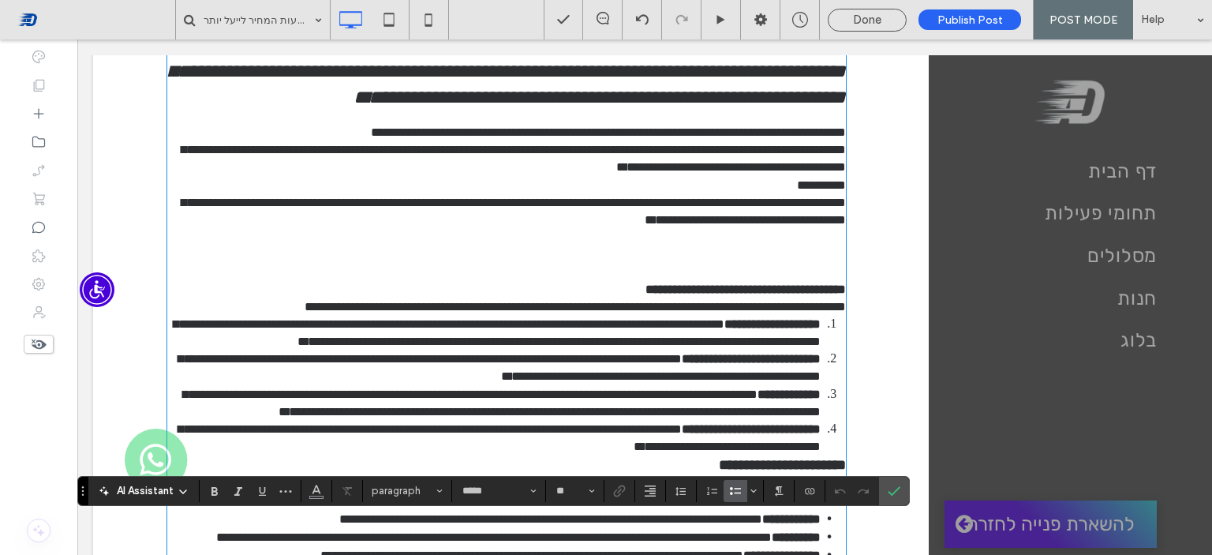
scroll to position [502, 0]
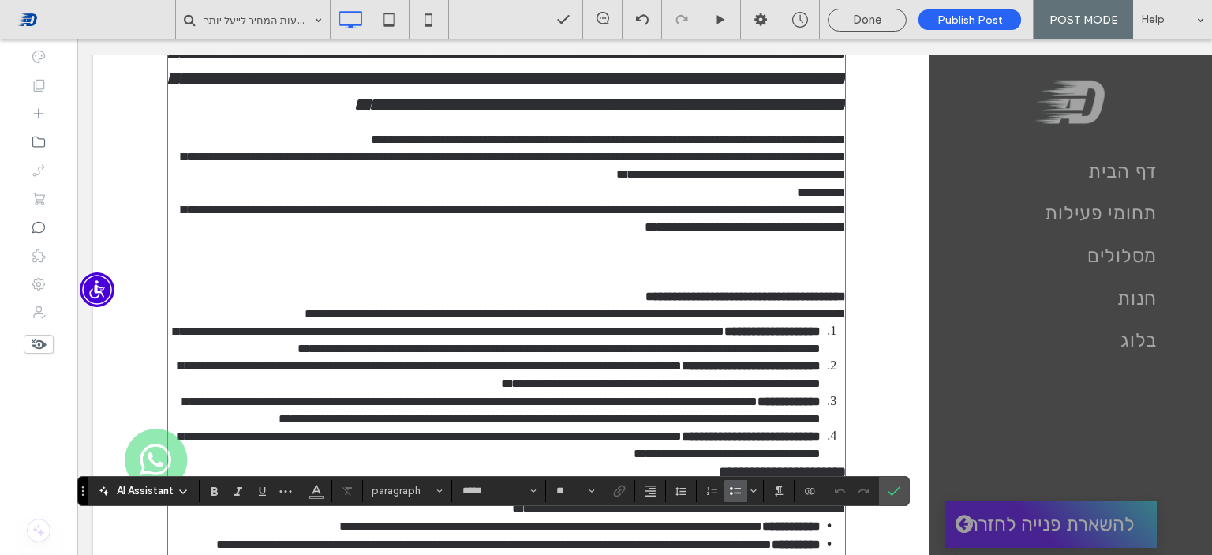
click at [690, 286] on p "**********" at bounding box center [506, 270] width 679 height 69
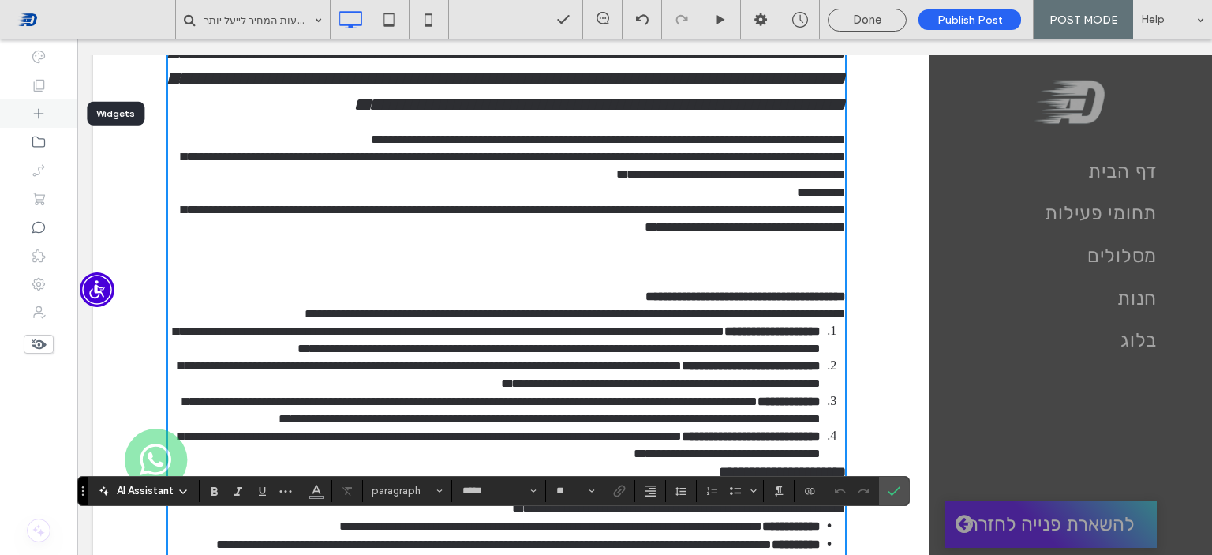
click at [26, 109] on div at bounding box center [38, 113] width 77 height 28
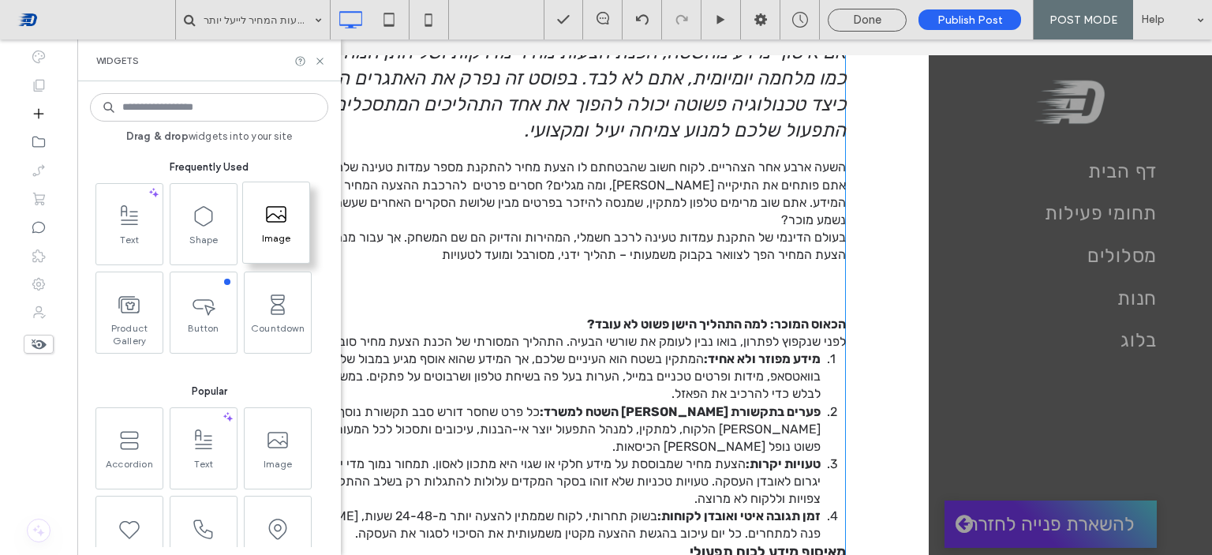
click at [269, 244] on span "Image" at bounding box center [276, 243] width 66 height 22
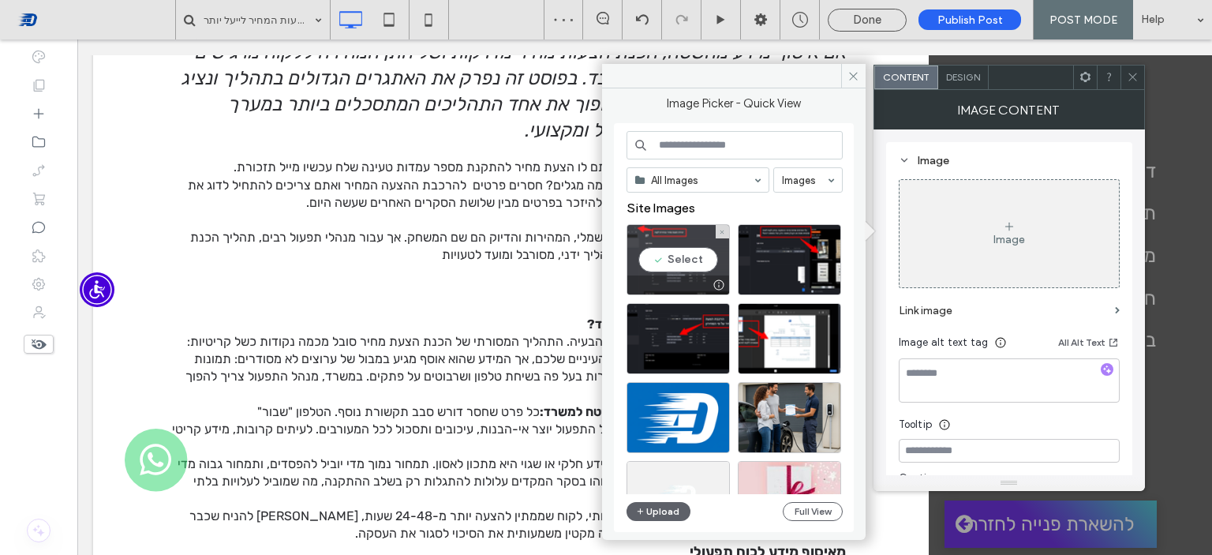
click at [680, 264] on div "Select" at bounding box center [678, 259] width 103 height 71
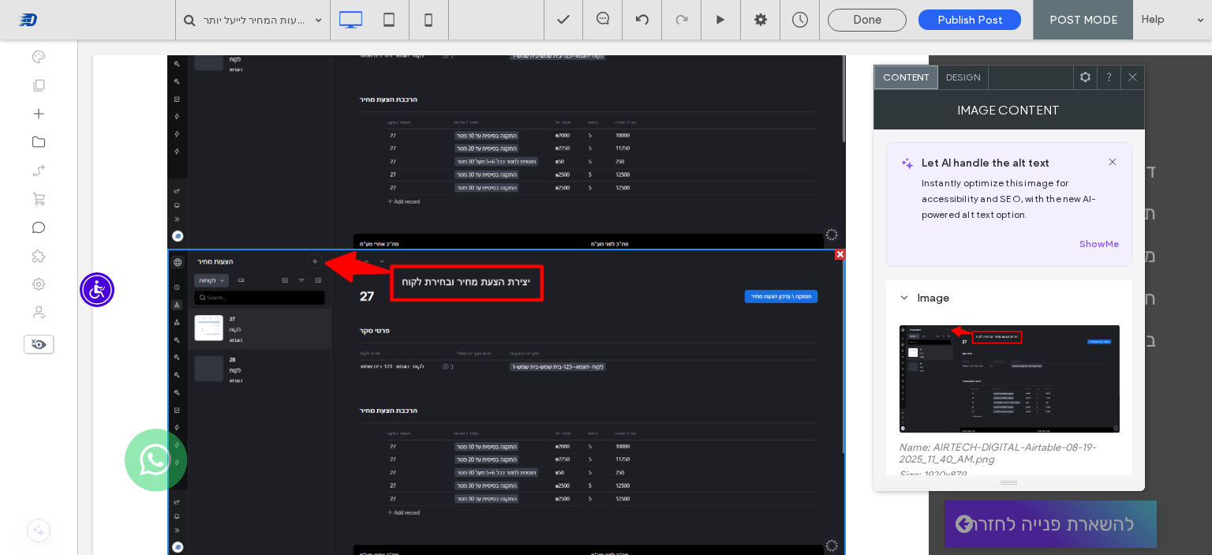
scroll to position [1370, 0]
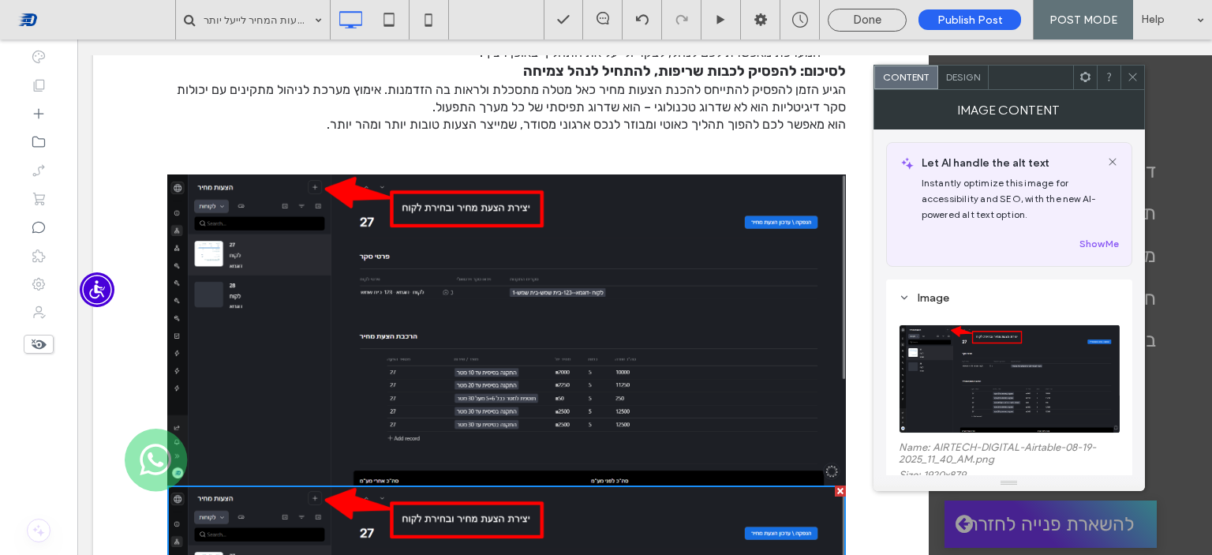
click at [617, 305] on img at bounding box center [506, 329] width 679 height 311
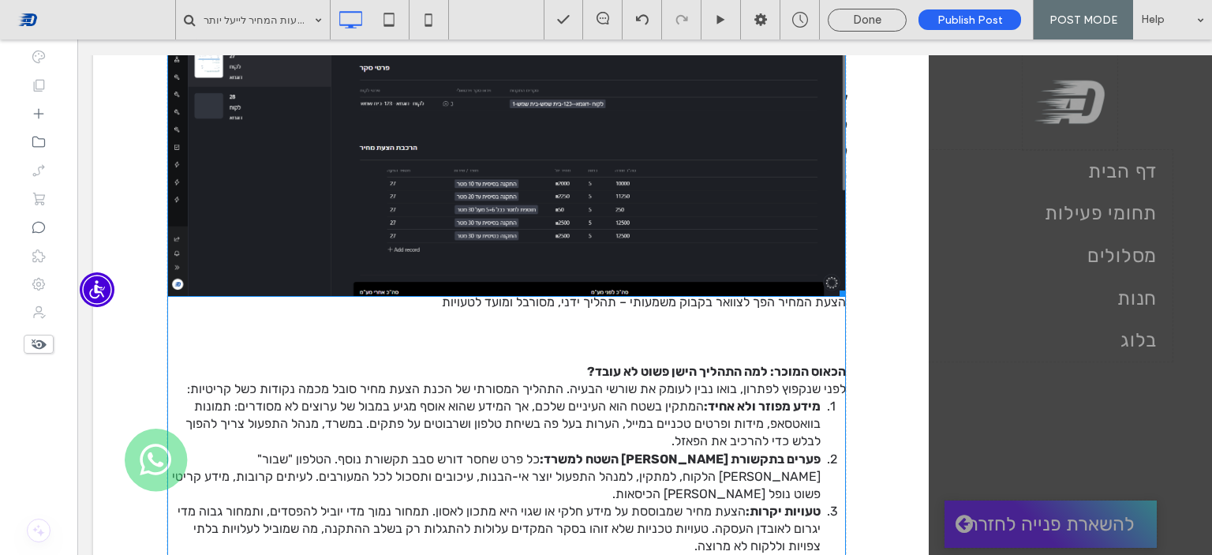
scroll to position [486, 0]
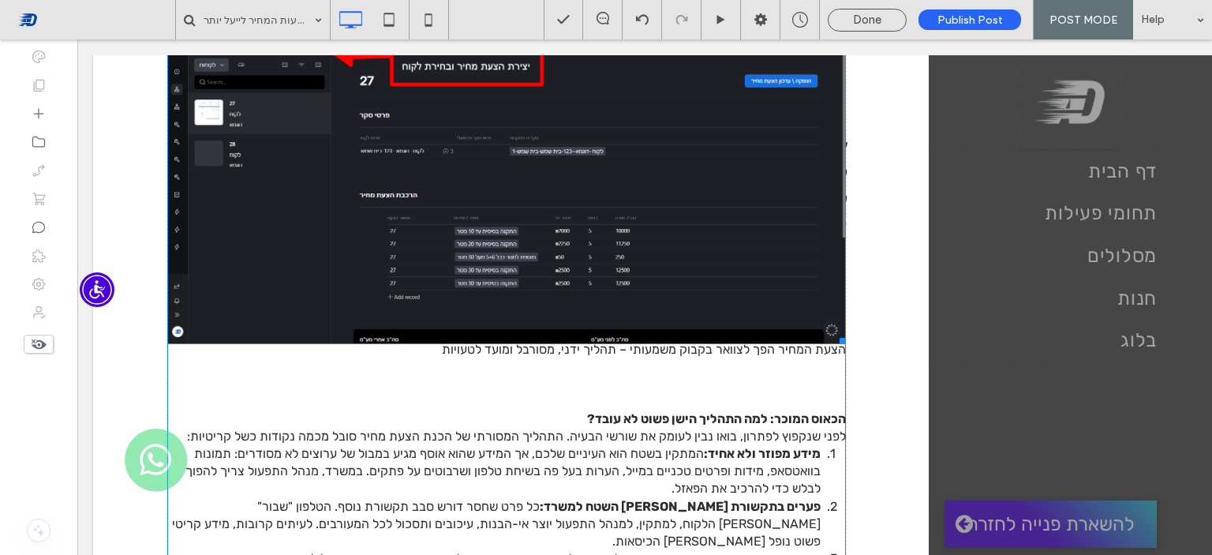
drag, startPoint x: 620, startPoint y: 317, endPoint x: 443, endPoint y: 302, distance: 178.2
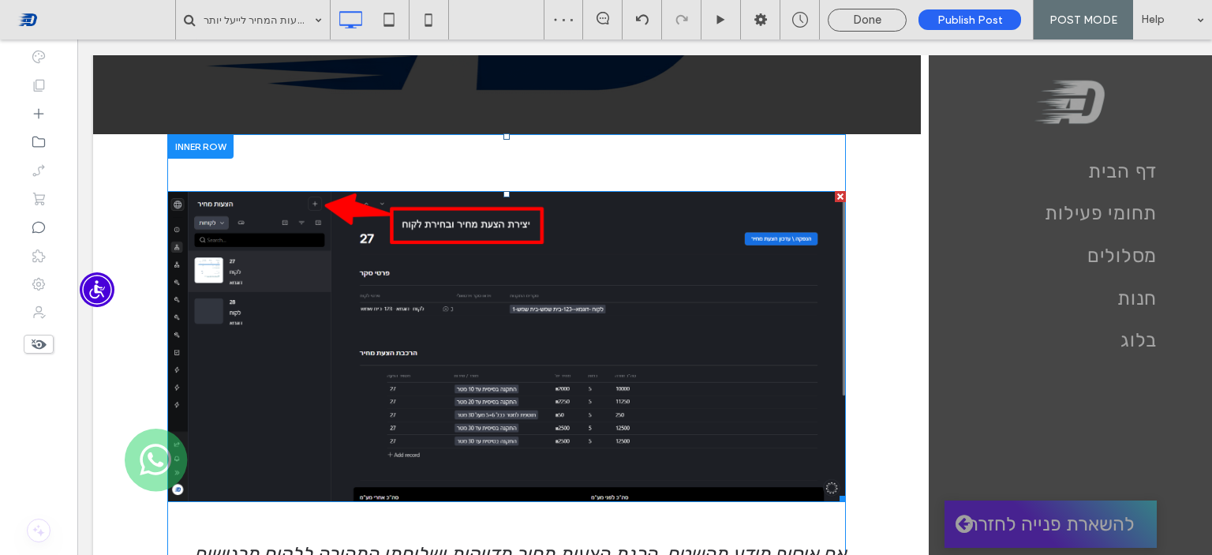
scroll to position [407, 0]
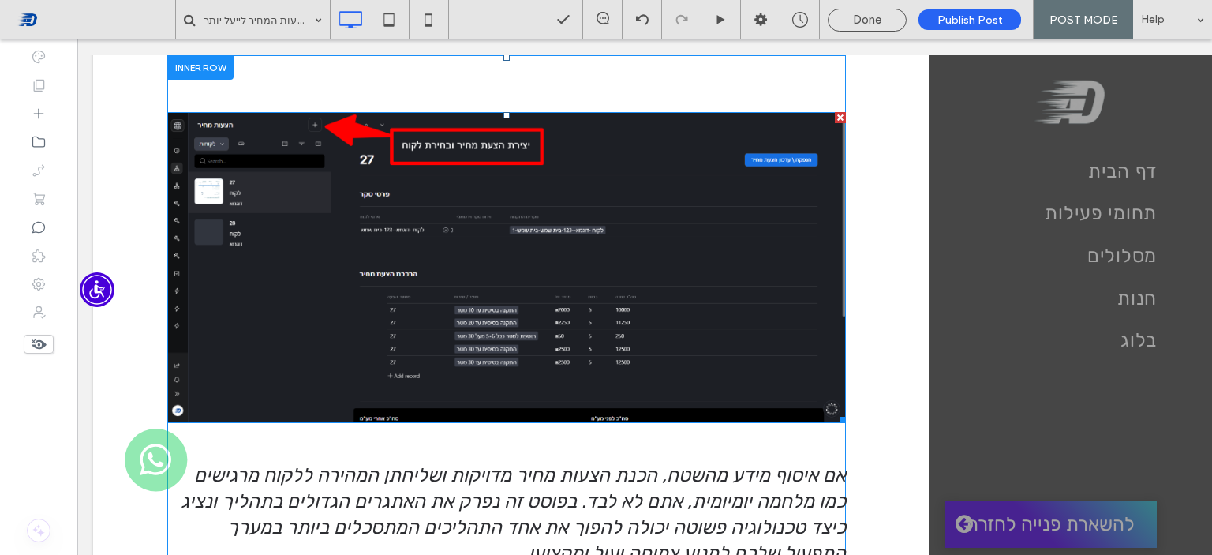
click at [651, 235] on img at bounding box center [506, 267] width 679 height 311
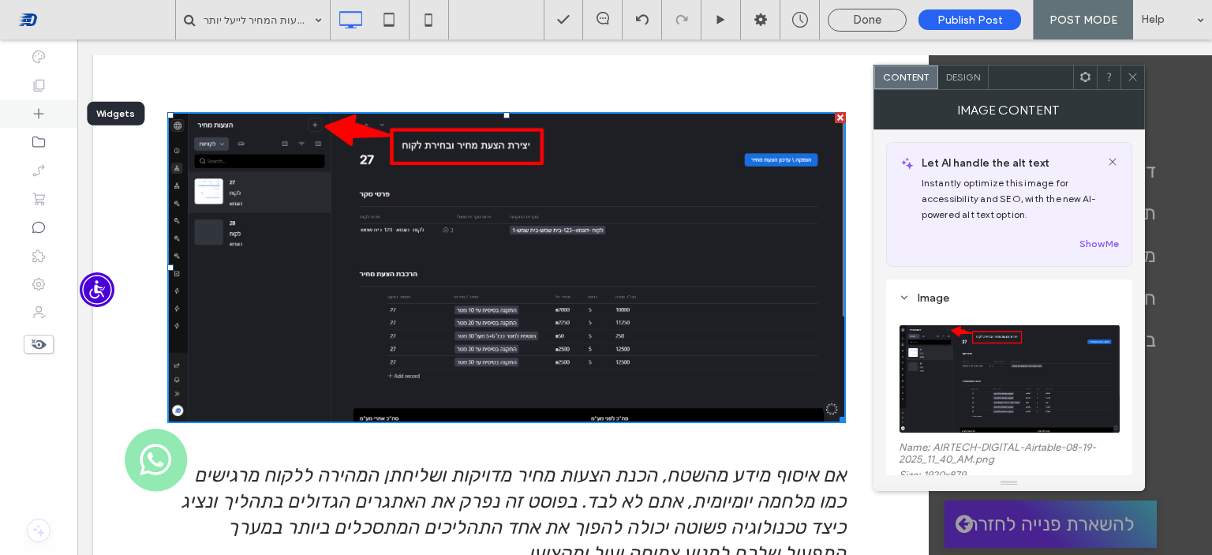
click at [56, 115] on div at bounding box center [38, 113] width 77 height 28
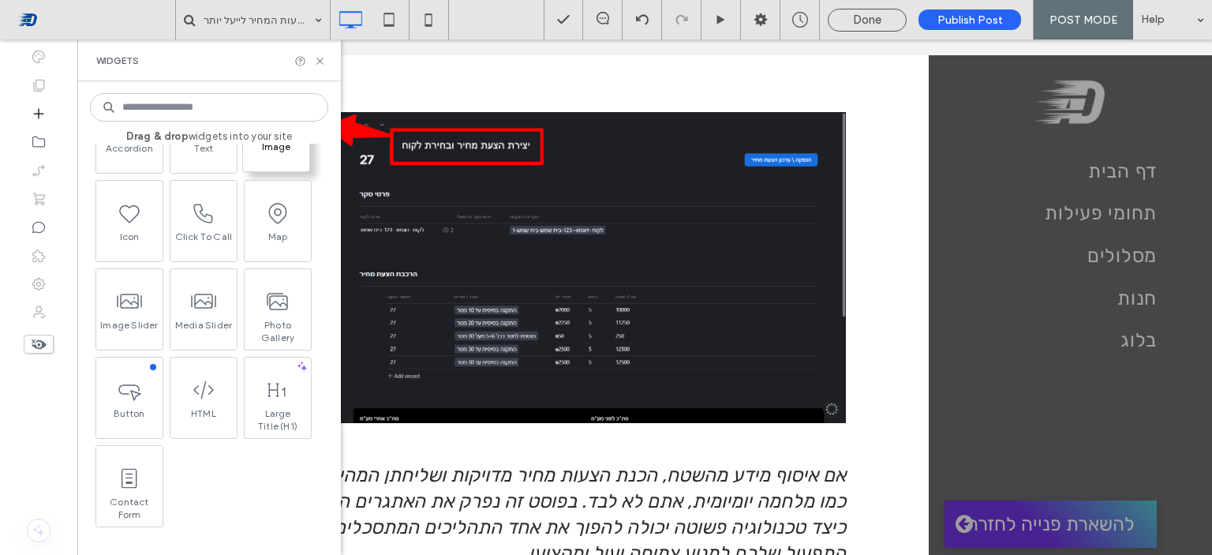
scroll to position [395, 0]
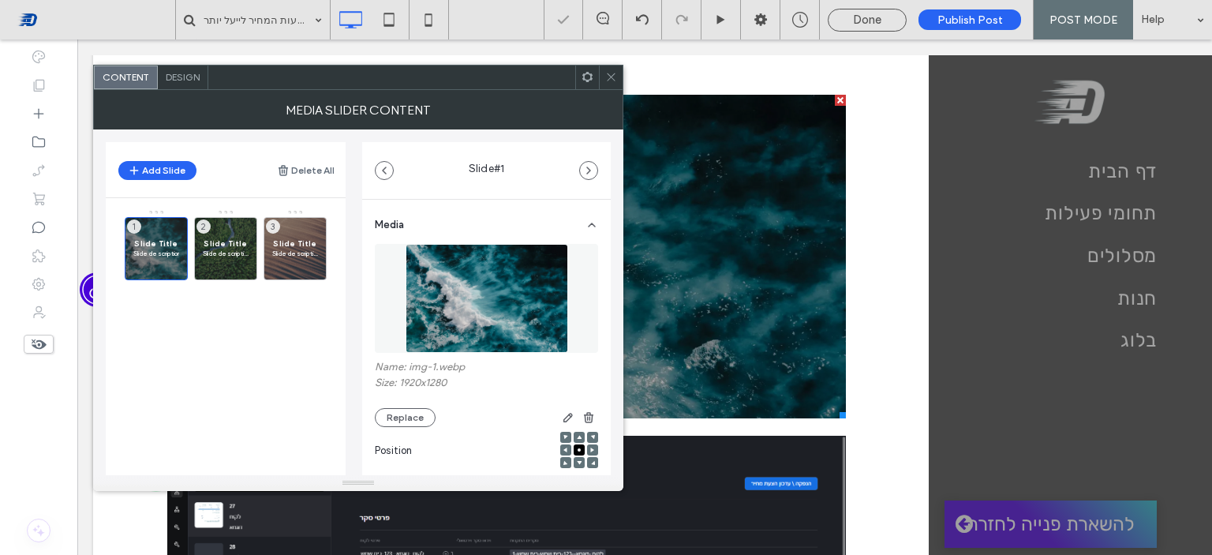
click at [612, 83] on span at bounding box center [611, 77] width 12 height 24
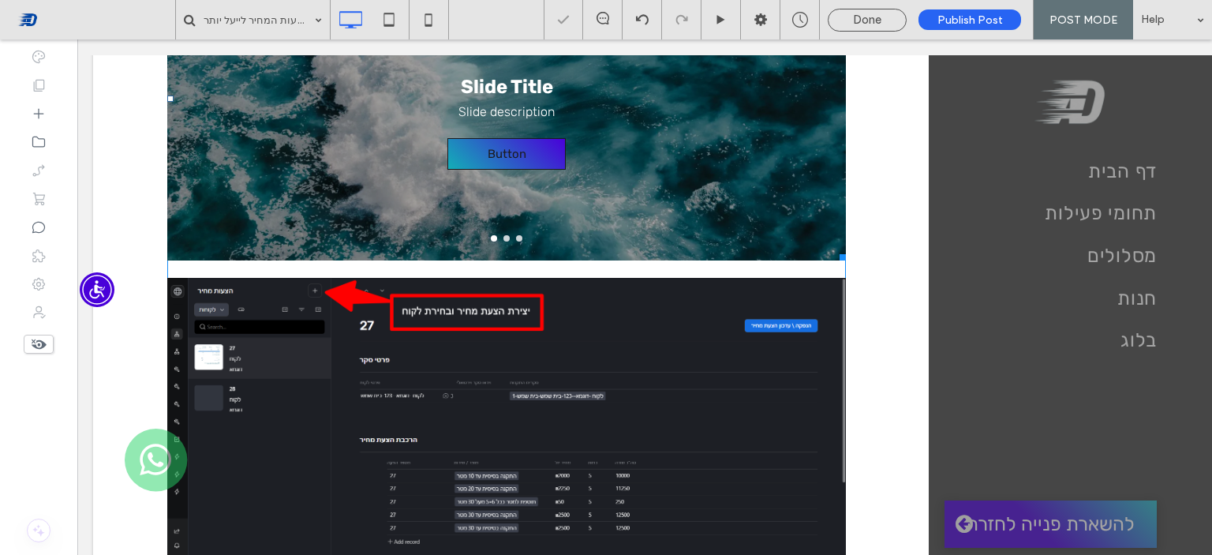
scroll to position [723, 0]
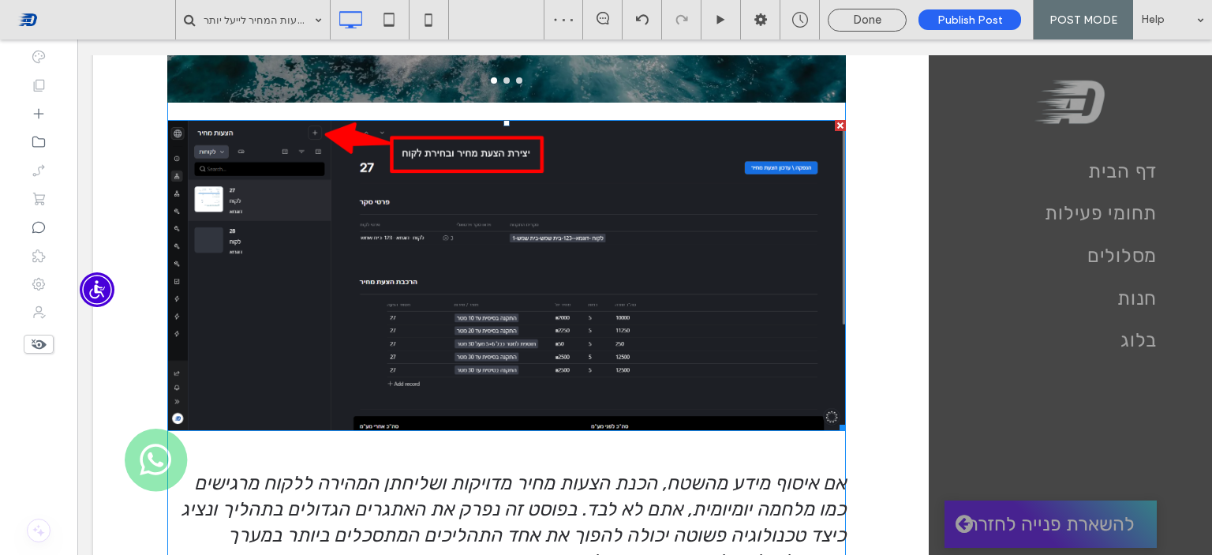
click at [672, 269] on img at bounding box center [506, 275] width 679 height 311
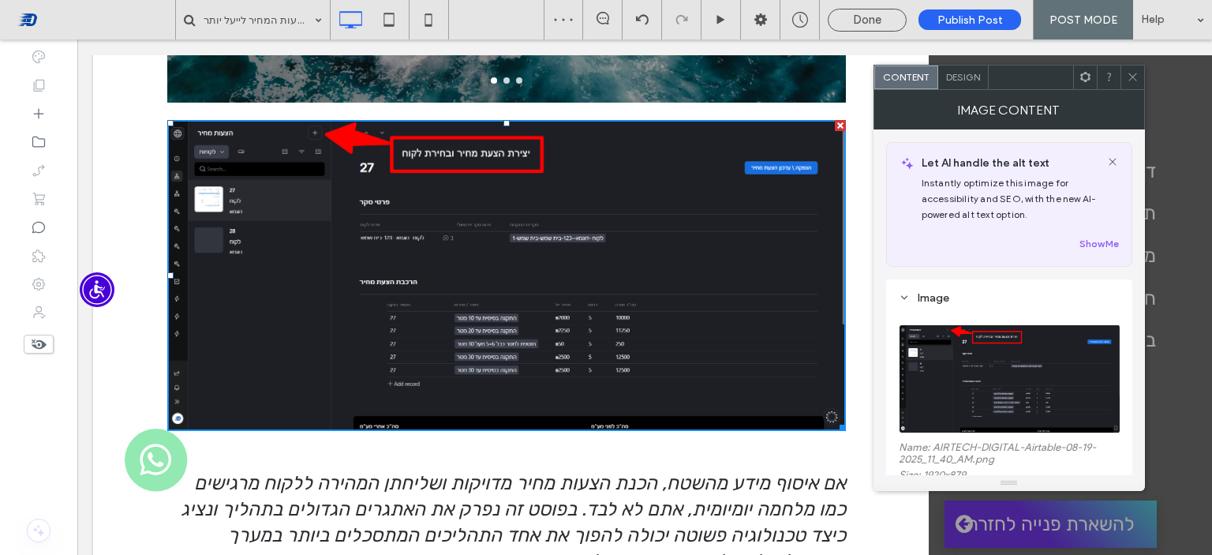
click at [835, 121] on div at bounding box center [840, 125] width 11 height 11
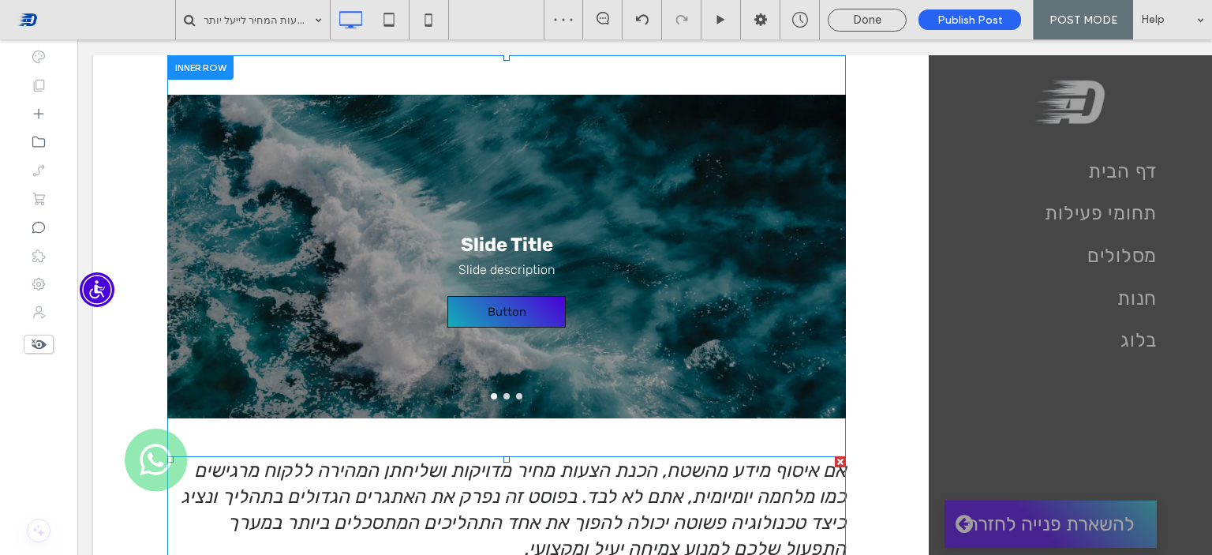
scroll to position [328, 0]
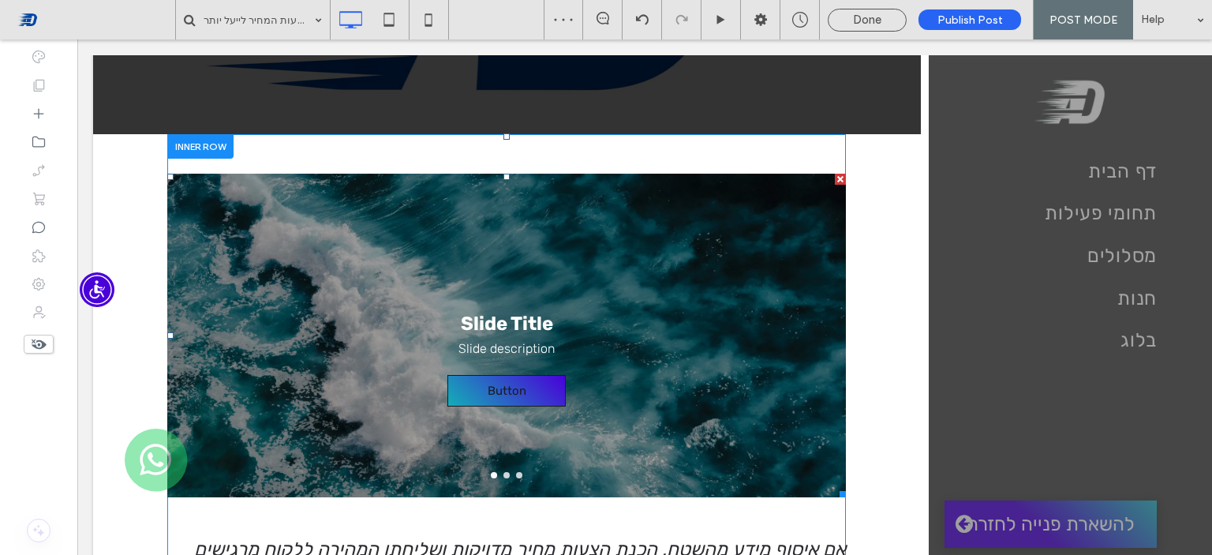
click at [679, 297] on div "Slide Title Slide description Button Button" at bounding box center [506, 345] width 679 height 249
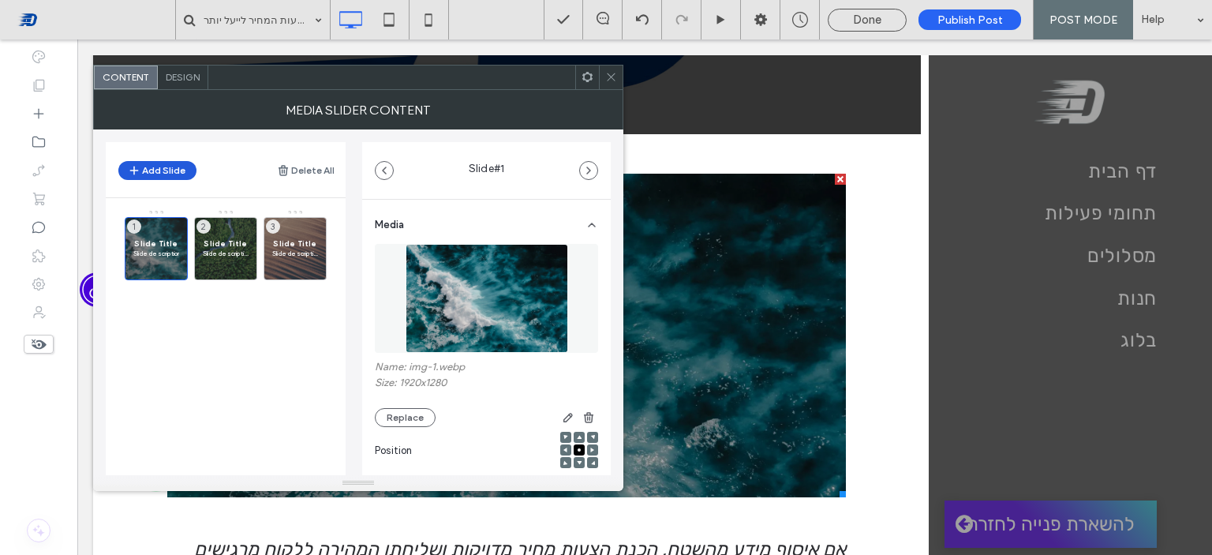
click at [185, 177] on button "Add Slide" at bounding box center [157, 170] width 78 height 19
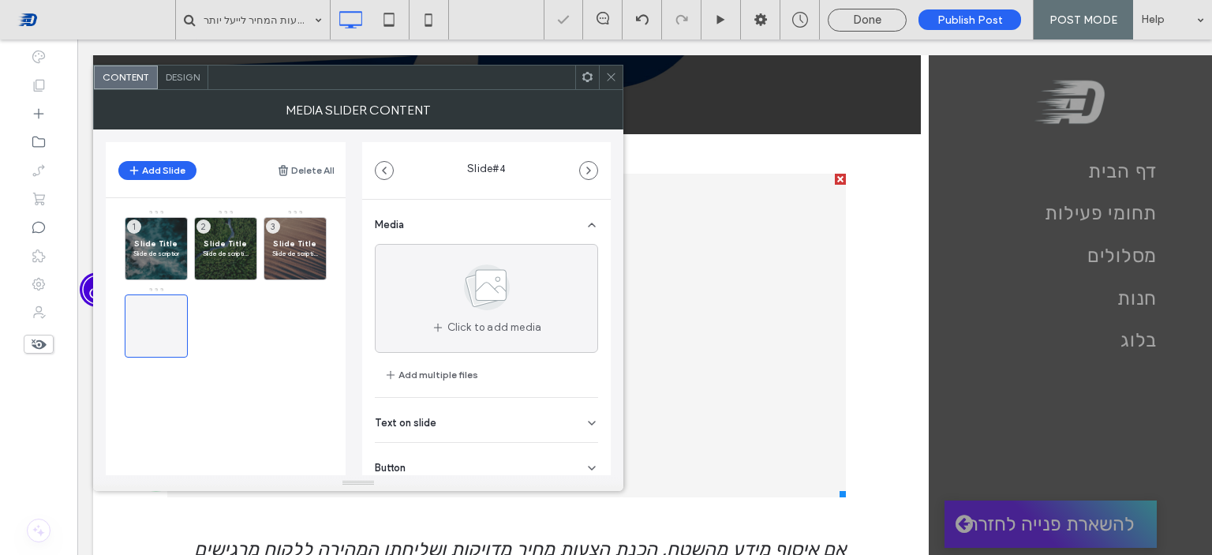
click at [606, 77] on icon at bounding box center [611, 77] width 12 height 12
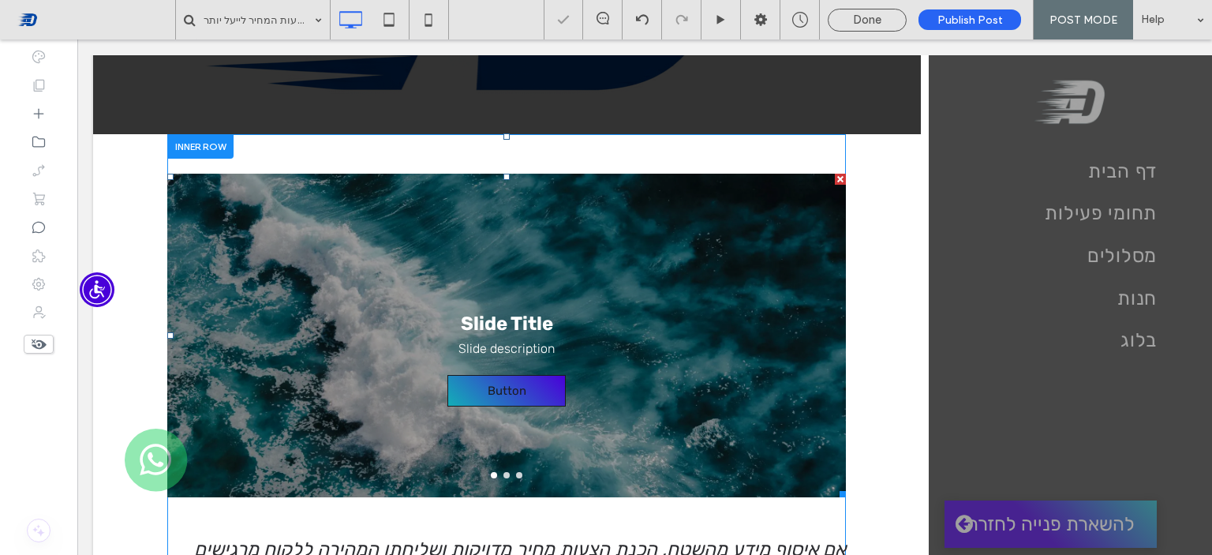
click at [416, 316] on div "Slide Title Slide description Button Button" at bounding box center [506, 345] width 679 height 249
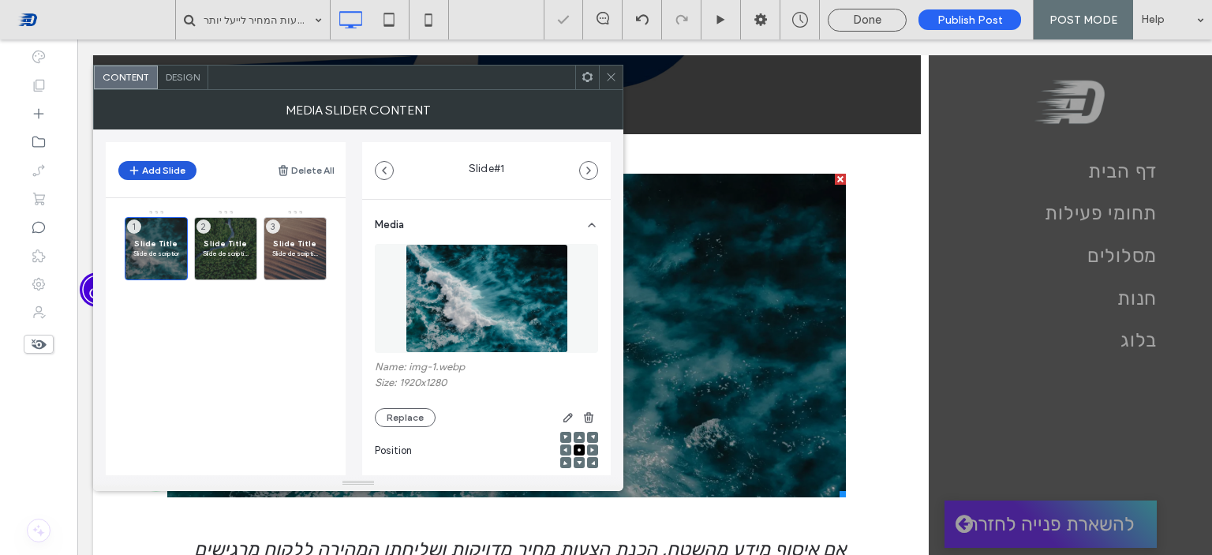
click at [177, 170] on button "Add Slide" at bounding box center [157, 170] width 78 height 19
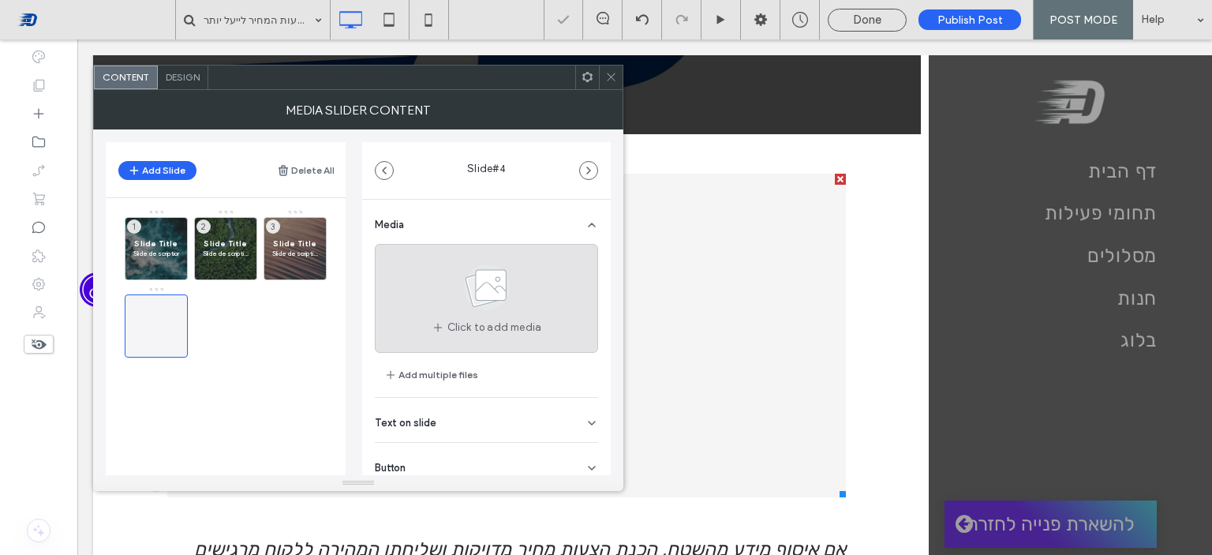
click at [469, 268] on use at bounding box center [487, 287] width 46 height 46
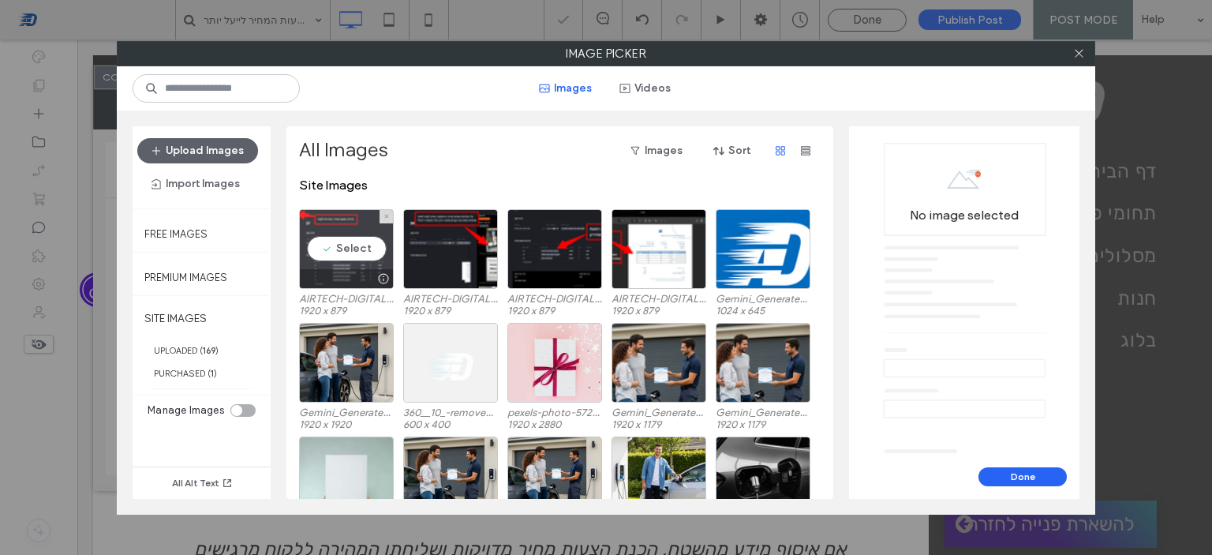
click at [355, 252] on div "Select" at bounding box center [346, 249] width 95 height 80
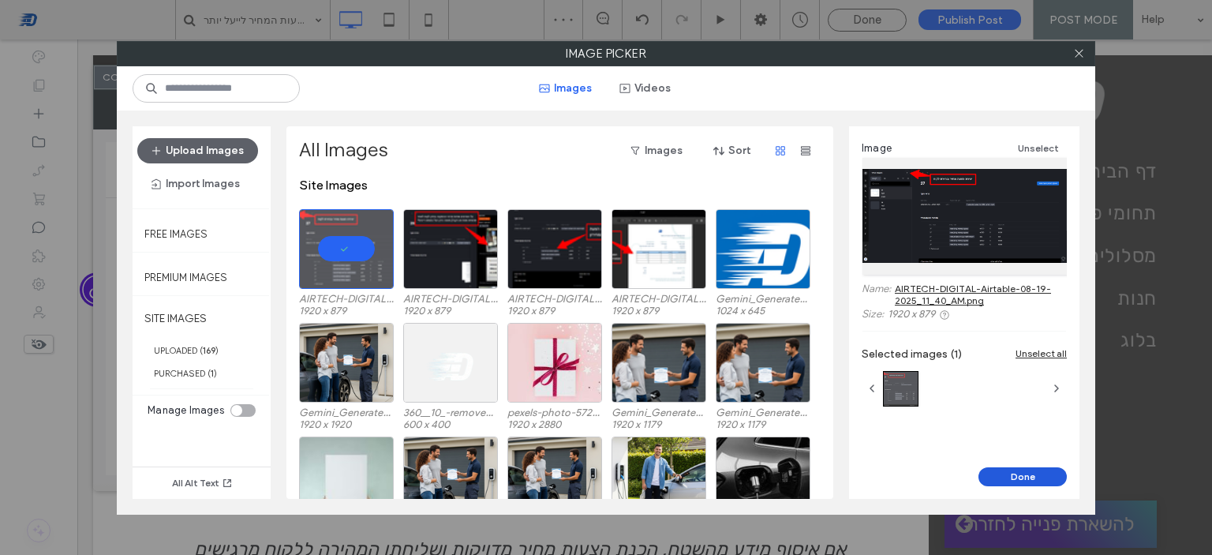
click at [1010, 475] on button "Done" at bounding box center [1022, 476] width 88 height 19
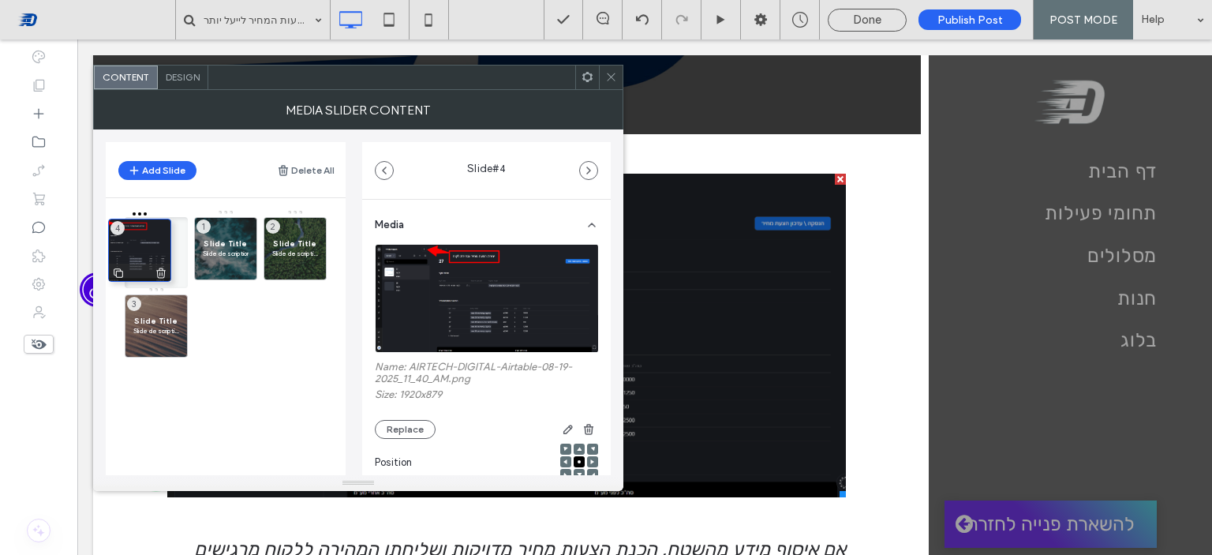
drag, startPoint x: 162, startPoint y: 324, endPoint x: 145, endPoint y: 249, distance: 77.5
click at [211, 253] on p "Slide description" at bounding box center [226, 253] width 46 height 9
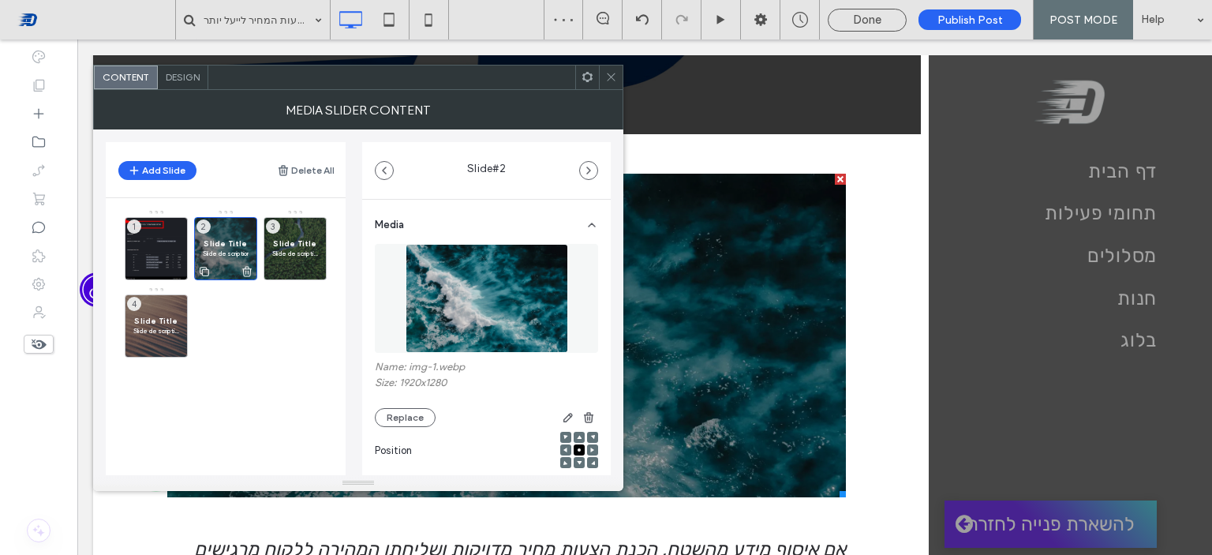
click at [237, 241] on span "Slide Title" at bounding box center [226, 243] width 46 height 10
click at [246, 270] on icon at bounding box center [247, 271] width 13 height 14
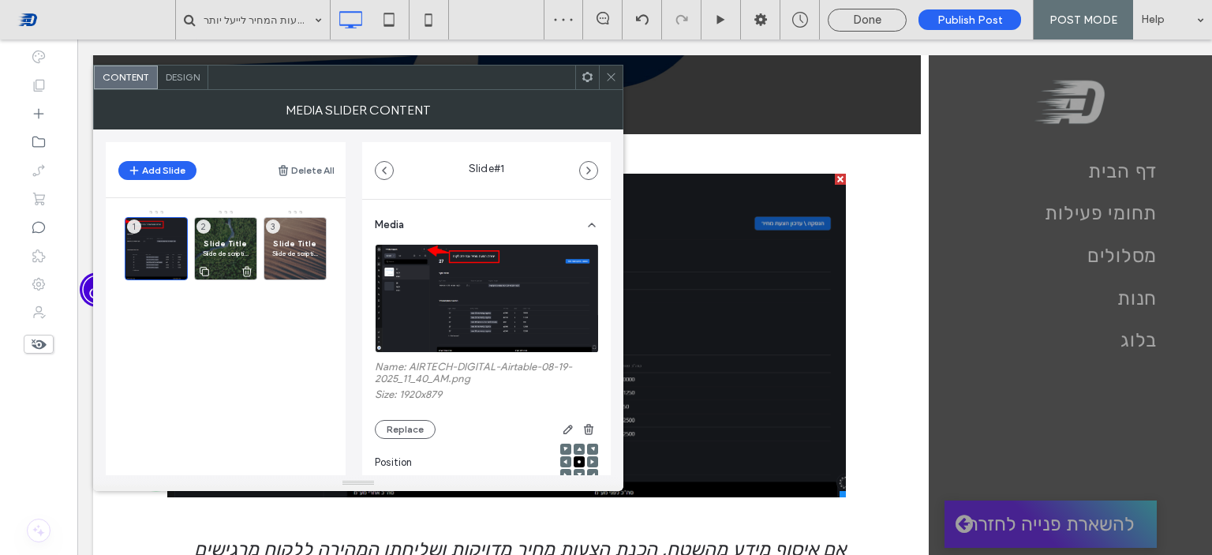
click at [249, 273] on icon at bounding box center [247, 271] width 13 height 14
click at [317, 270] on use at bounding box center [316, 271] width 9 height 10
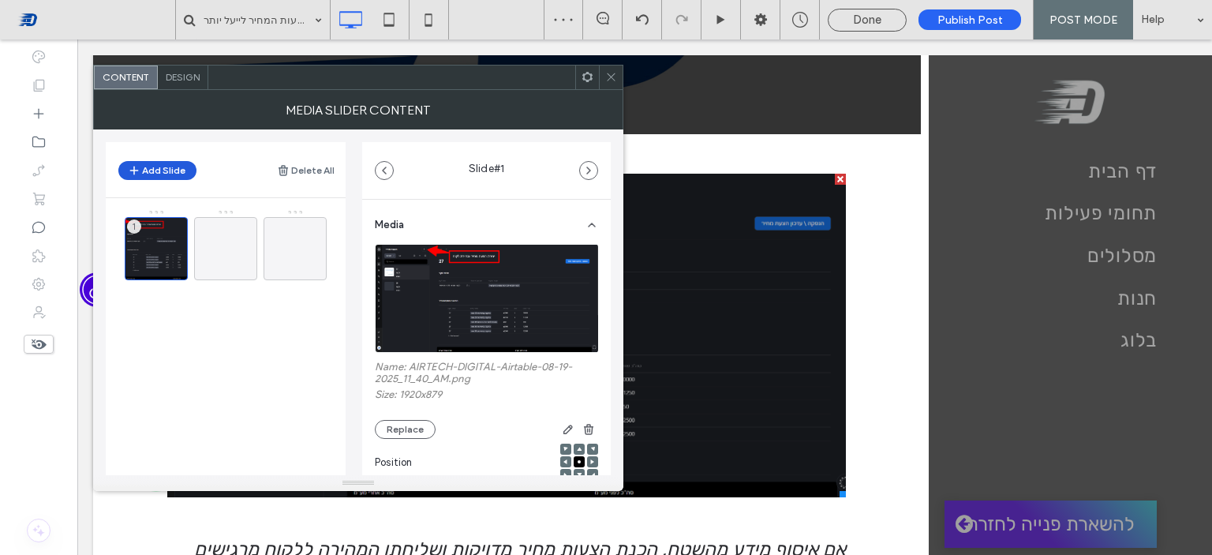
click at [184, 169] on button "Add Slide" at bounding box center [157, 170] width 78 height 19
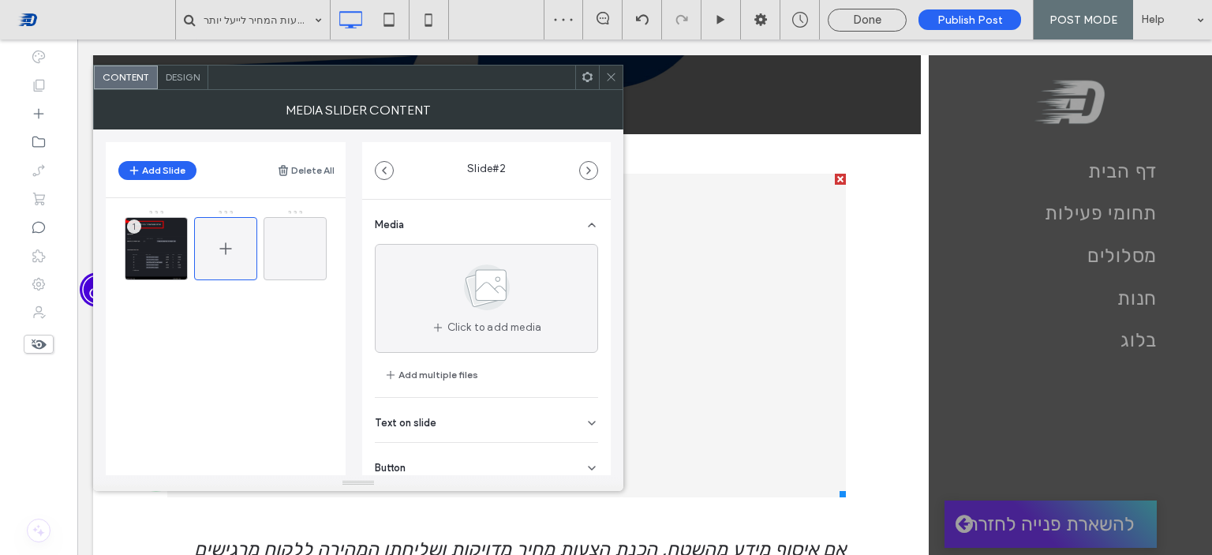
click at [234, 236] on span at bounding box center [225, 249] width 19 height 46
click at [173, 170] on button "Add Slide" at bounding box center [157, 170] width 78 height 19
click at [218, 240] on icon at bounding box center [225, 248] width 19 height 19
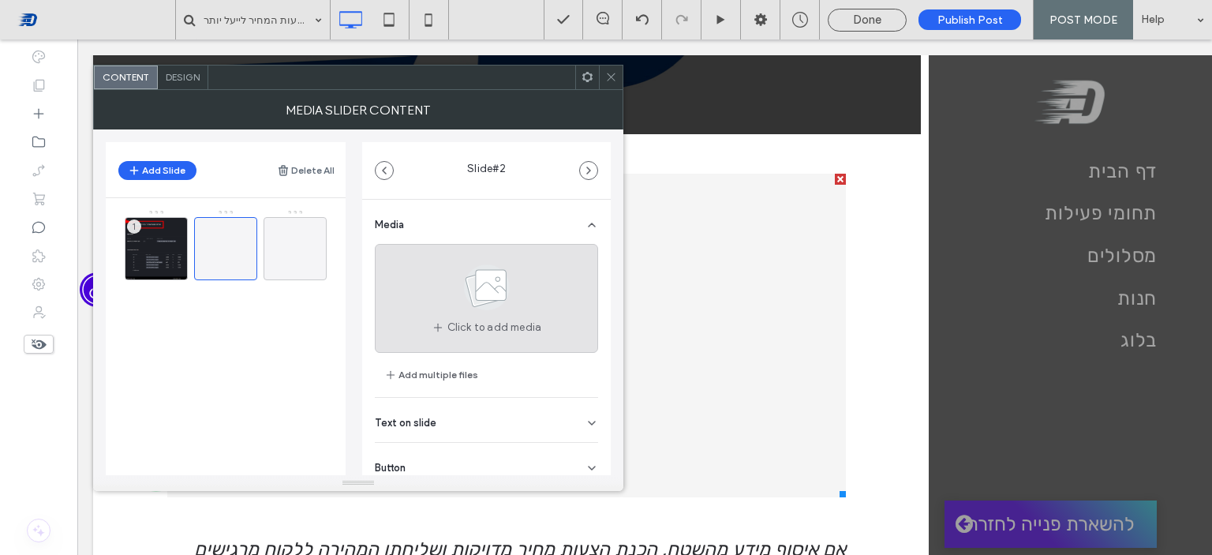
click at [412, 246] on div "Click to add media" at bounding box center [486, 298] width 223 height 109
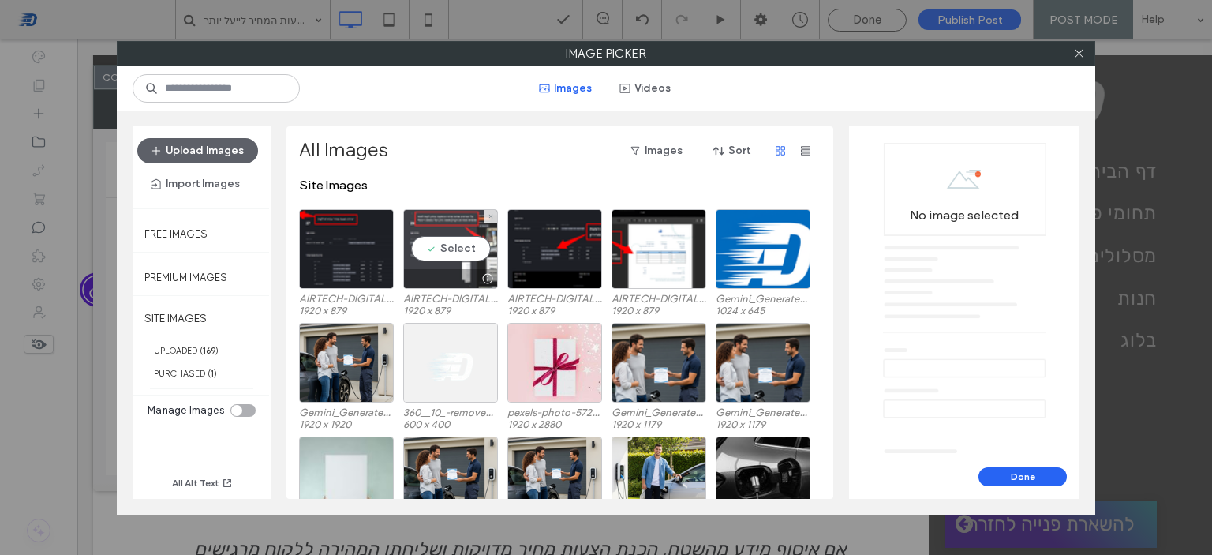
click at [445, 248] on div "Select" at bounding box center [450, 249] width 95 height 80
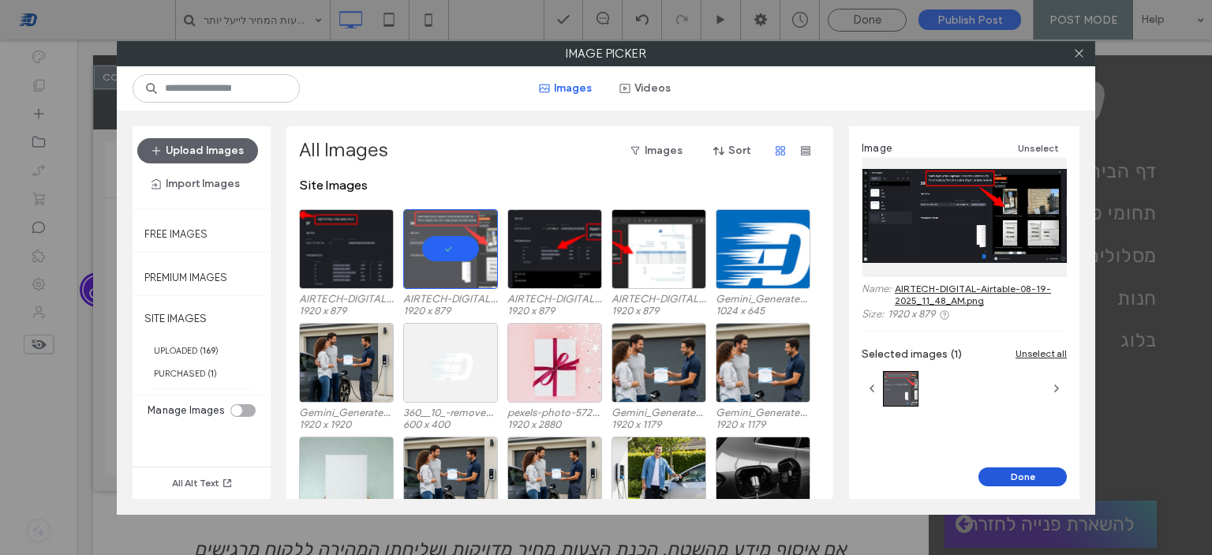
click at [1023, 473] on button "Done" at bounding box center [1022, 476] width 88 height 19
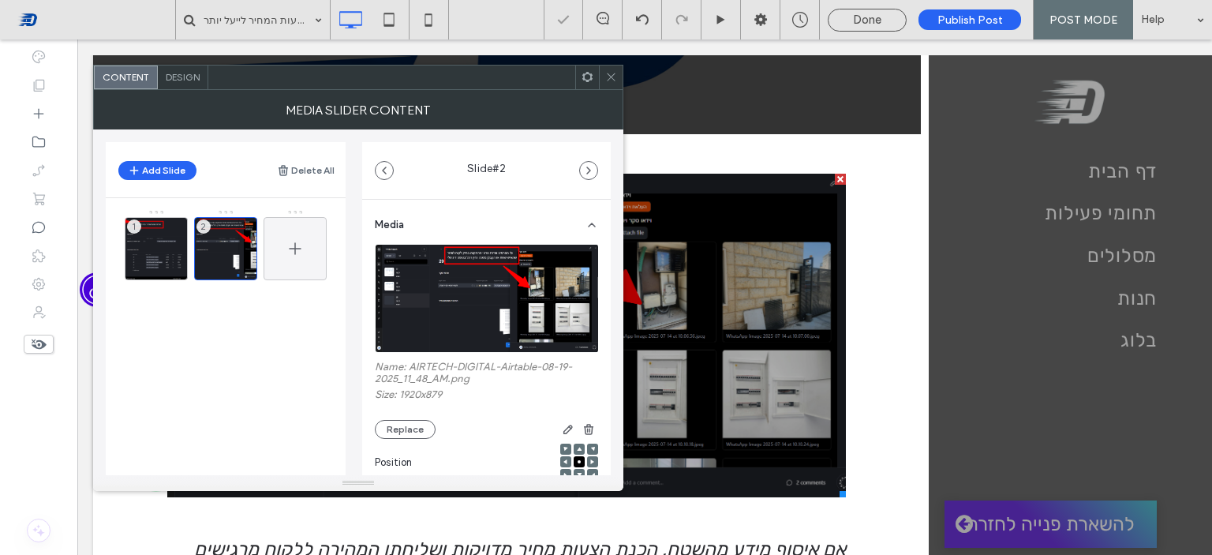
click at [294, 245] on use at bounding box center [295, 248] width 12 height 12
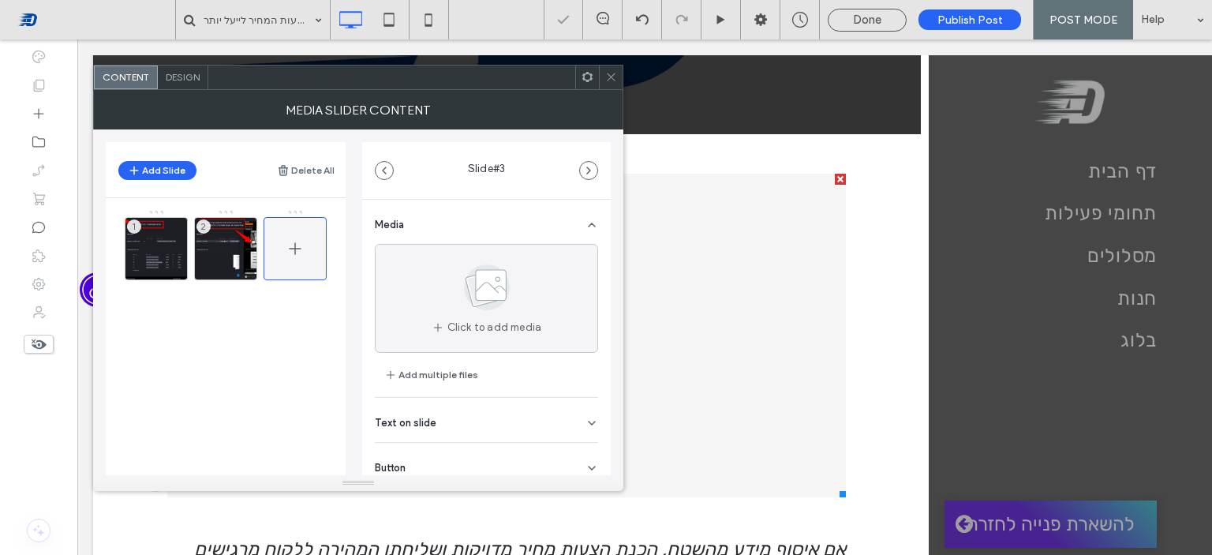
click at [299, 249] on icon at bounding box center [295, 248] width 19 height 19
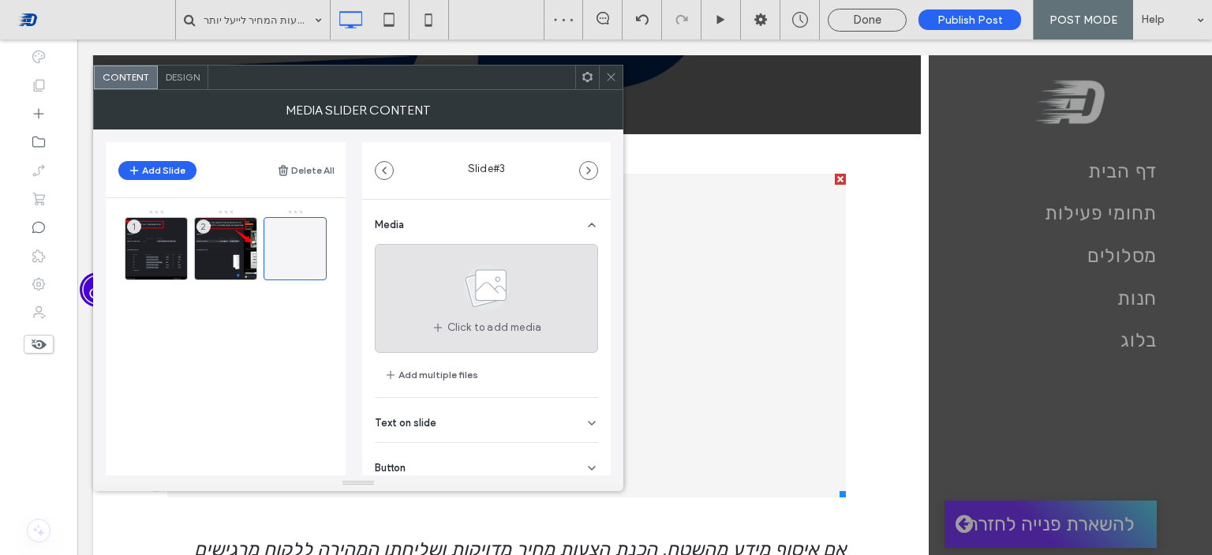
click at [441, 283] on div "Click to add media" at bounding box center [486, 298] width 223 height 109
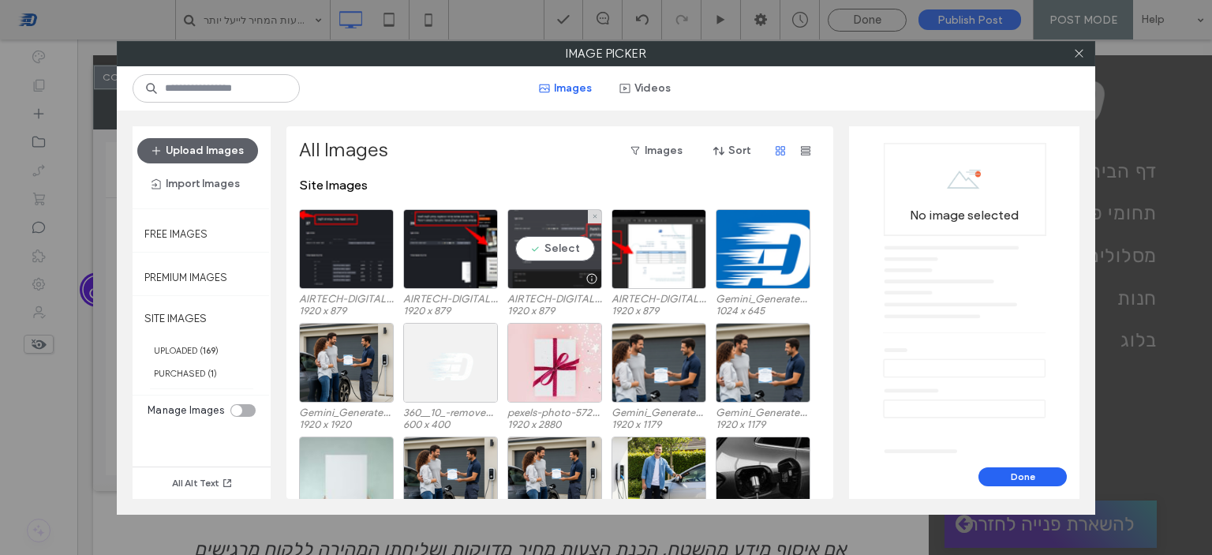
click at [545, 256] on div "Select" at bounding box center [554, 249] width 95 height 80
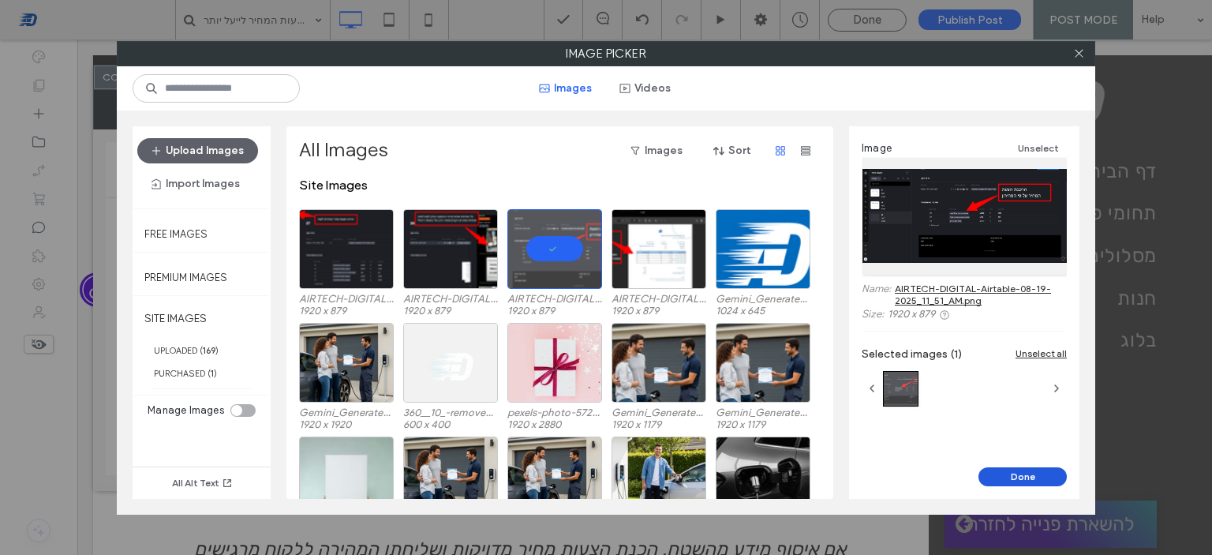
drag, startPoint x: 1013, startPoint y: 473, endPoint x: 581, endPoint y: 353, distance: 448.7
click at [1013, 473] on button "Done" at bounding box center [1022, 476] width 88 height 19
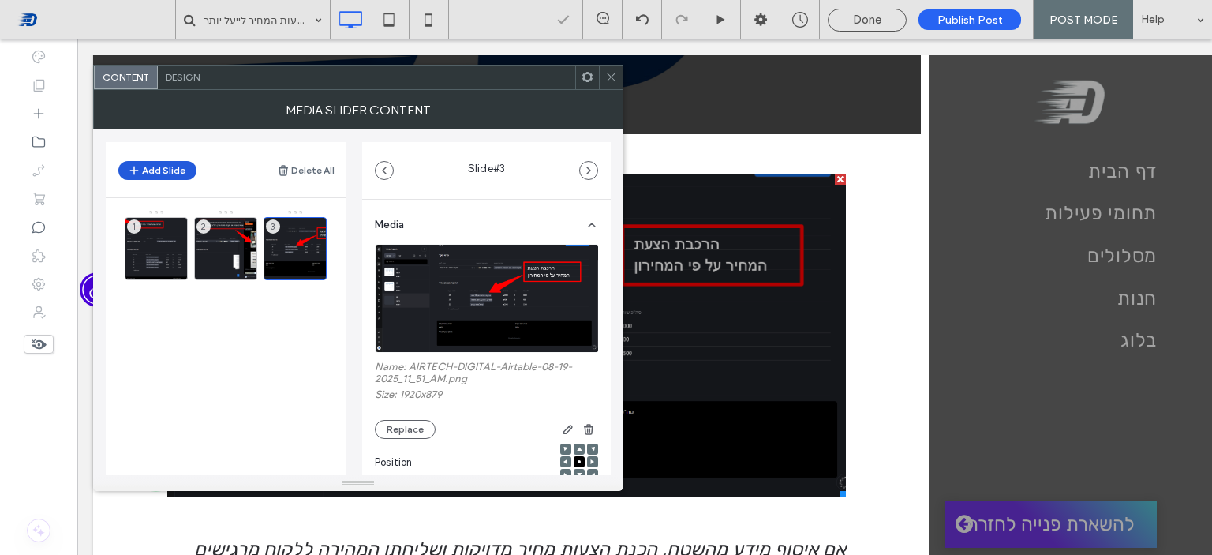
click at [157, 163] on button "Add Slide" at bounding box center [157, 170] width 78 height 19
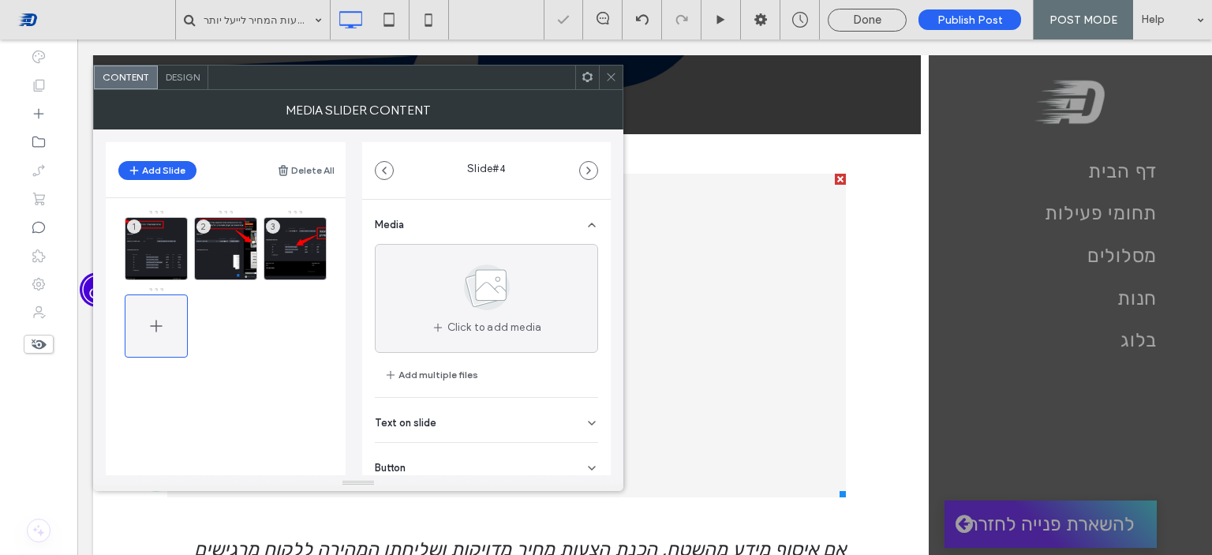
click at [164, 319] on icon at bounding box center [156, 325] width 19 height 19
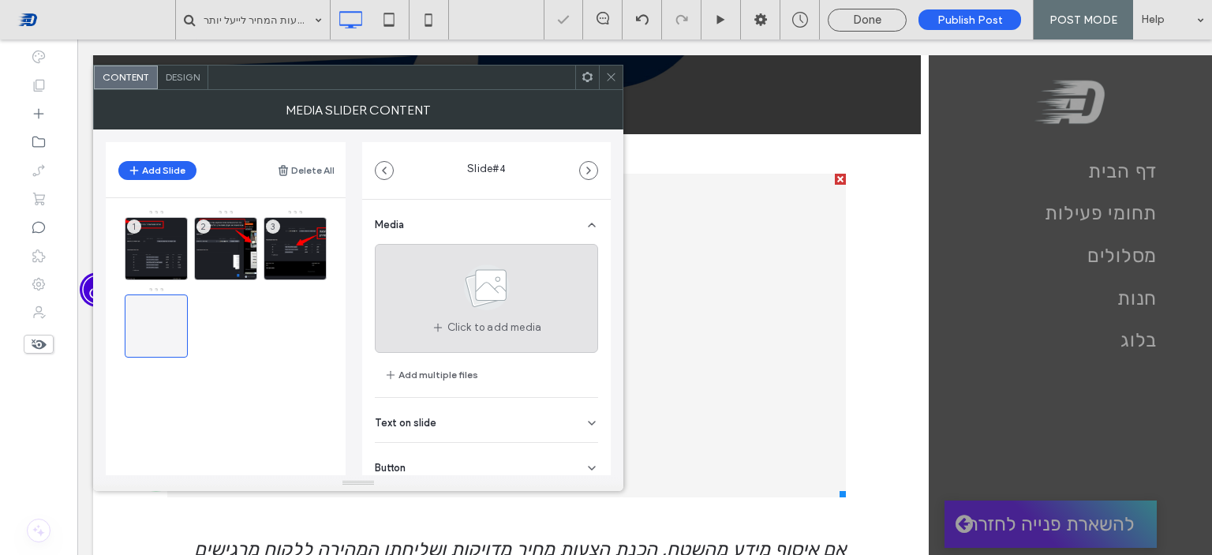
click at [524, 312] on div "Click to add media" at bounding box center [486, 298] width 223 height 109
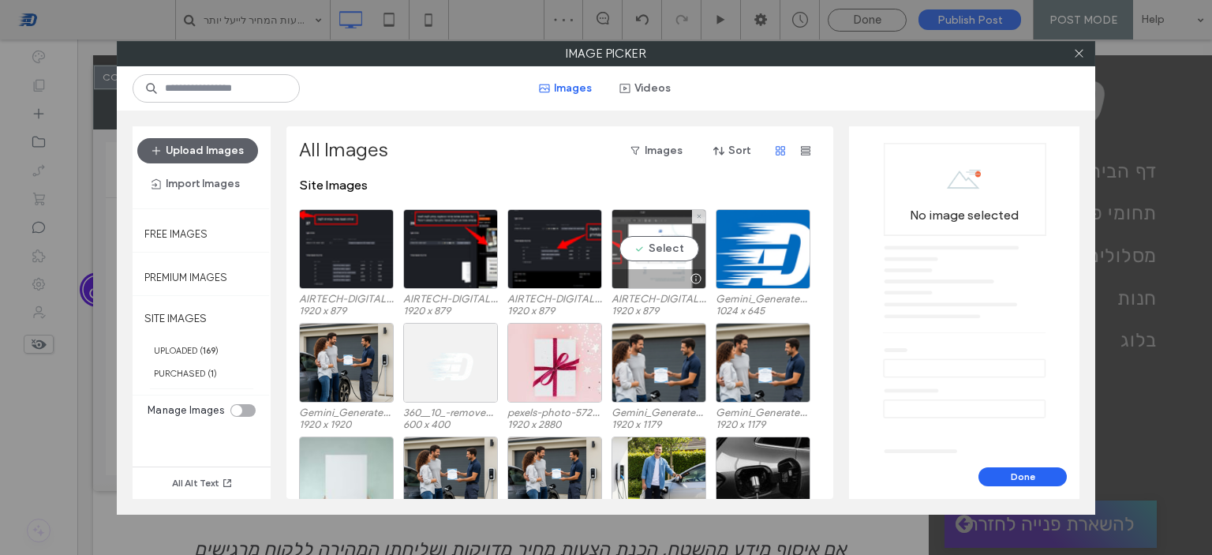
click at [671, 262] on div "Select" at bounding box center [659, 249] width 95 height 80
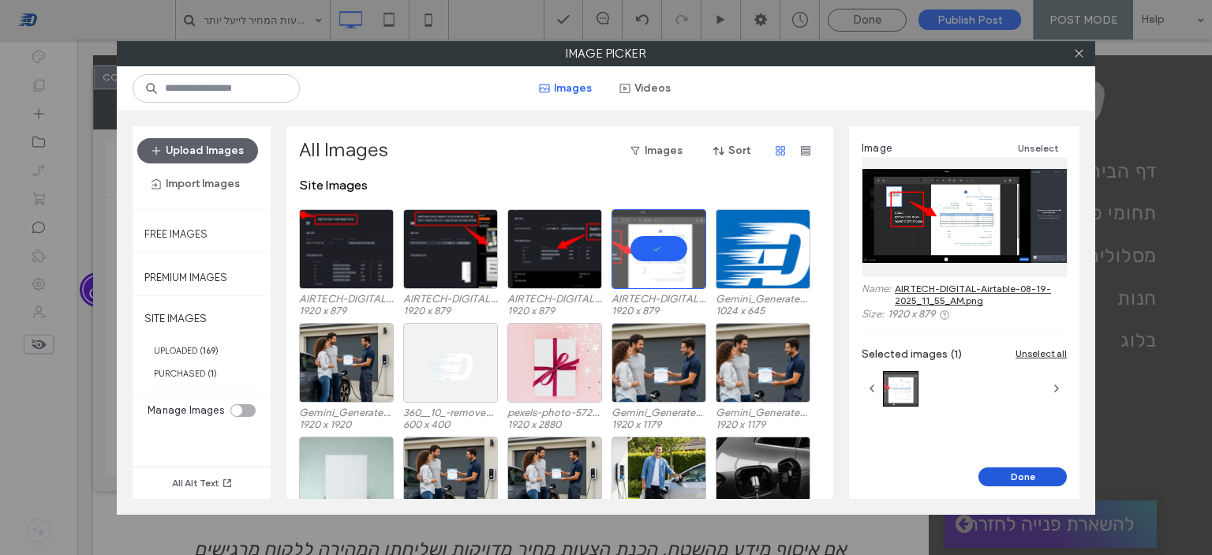
drag, startPoint x: 1037, startPoint y: 470, endPoint x: 959, endPoint y: 431, distance: 87.5
click at [1037, 470] on button "Done" at bounding box center [1022, 476] width 88 height 19
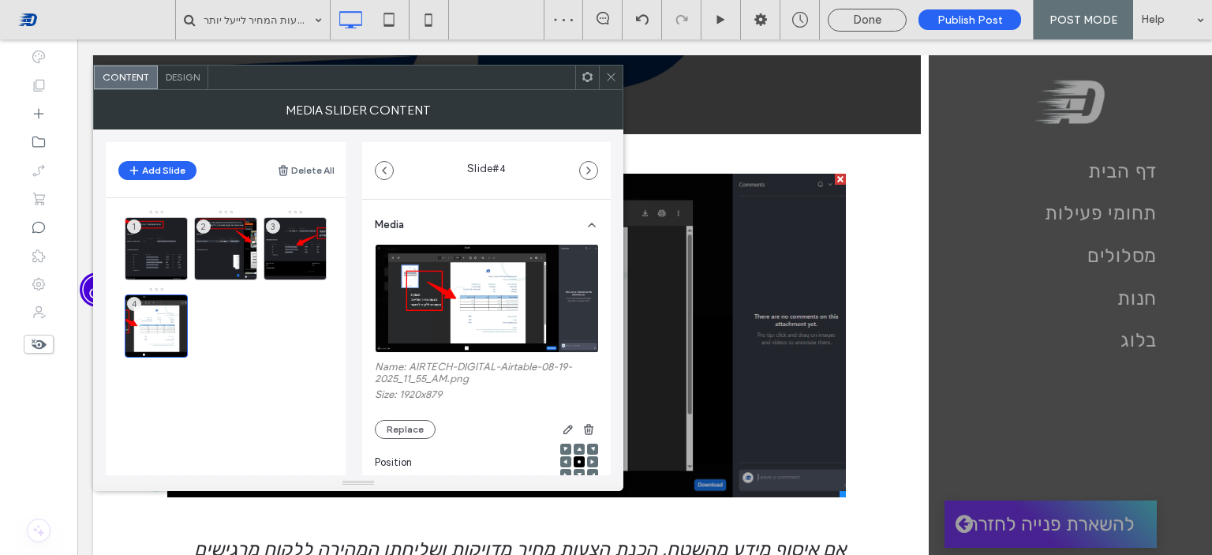
click at [614, 82] on icon at bounding box center [611, 77] width 12 height 12
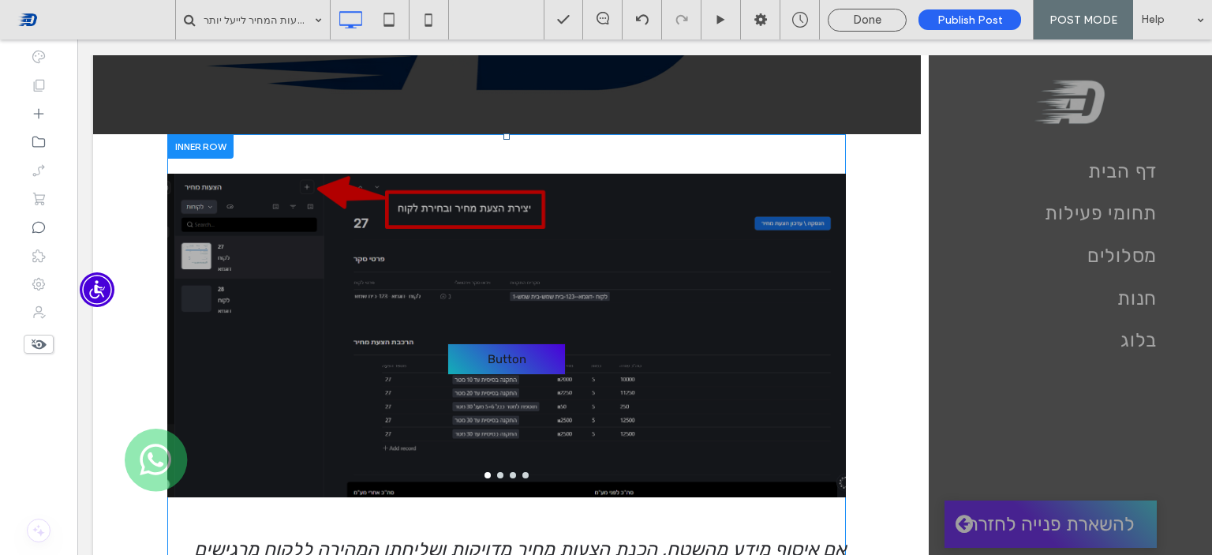
click at [676, 359] on div "Button Button" at bounding box center [506, 345] width 679 height 249
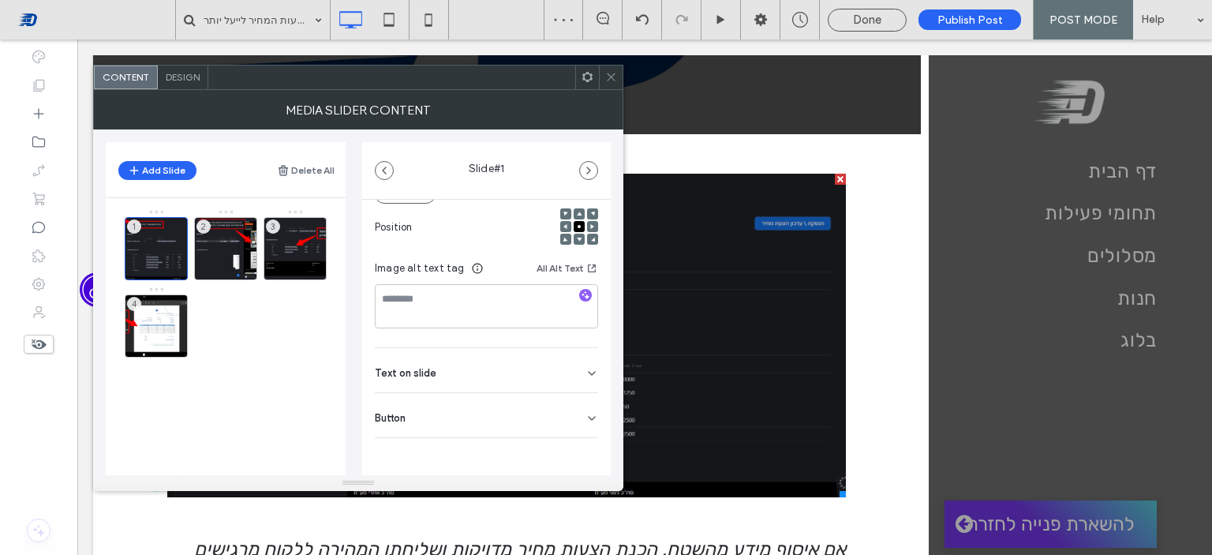
scroll to position [0, 0]
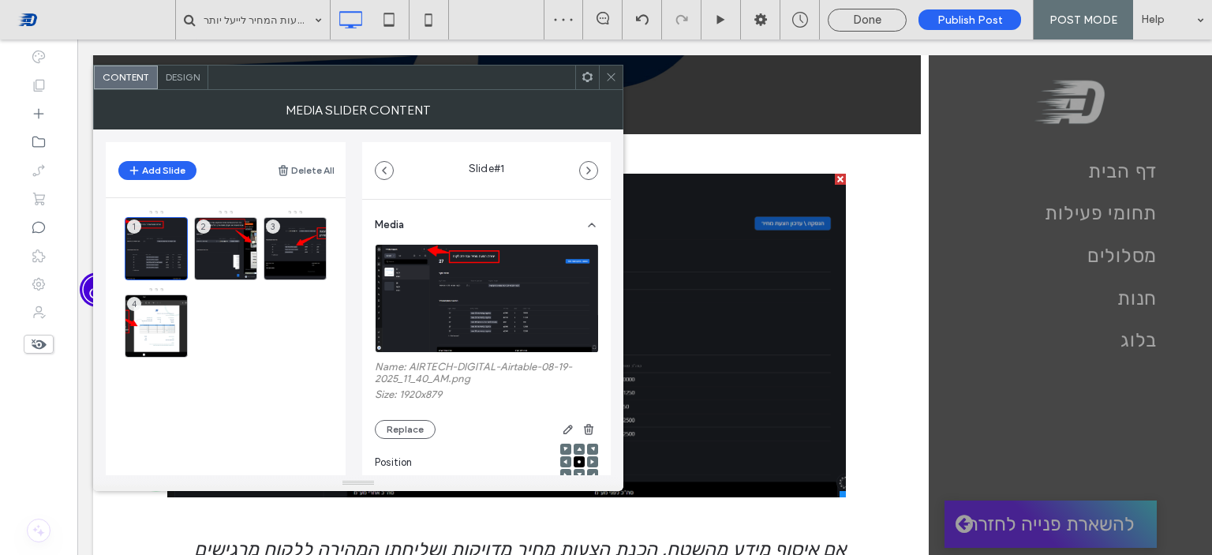
click at [193, 72] on span "Design" at bounding box center [183, 77] width 34 height 12
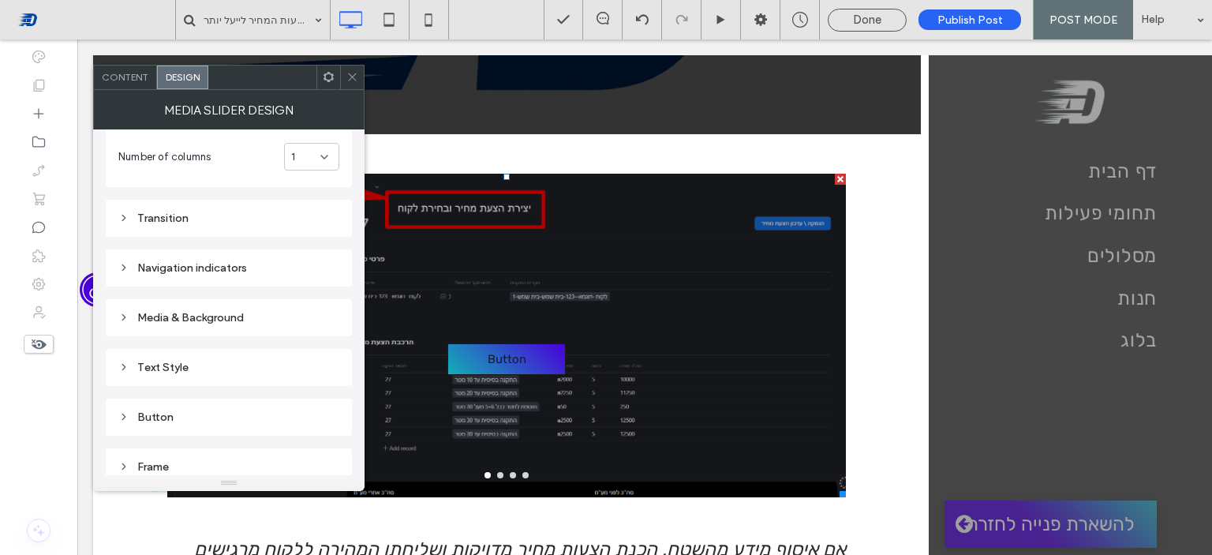
scroll to position [79, 0]
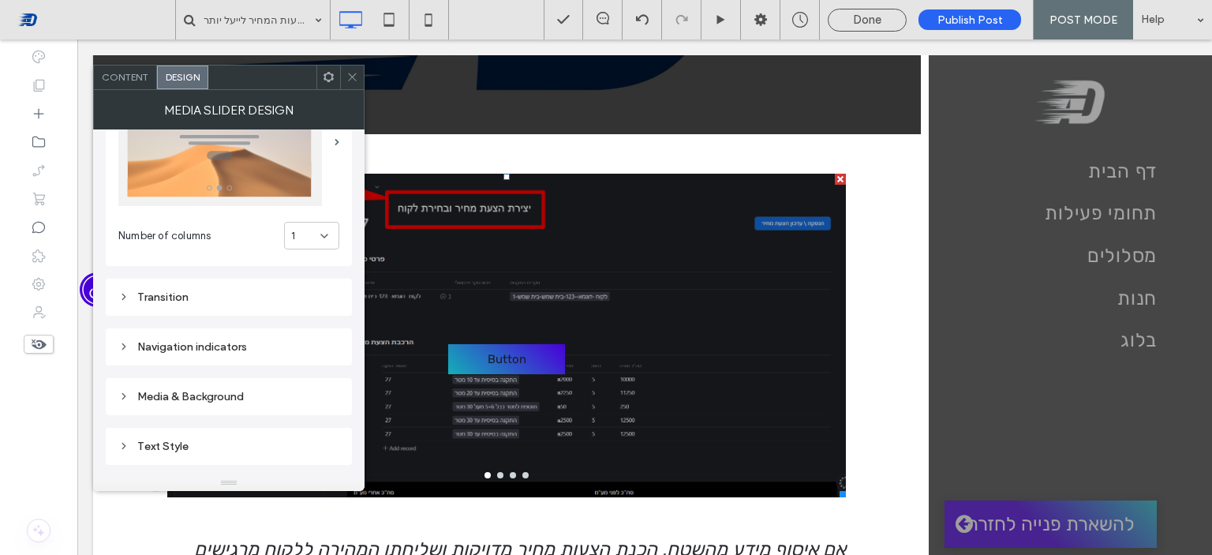
click at [328, 242] on div "1" at bounding box center [311, 236] width 55 height 28
click at [325, 288] on div "2" at bounding box center [312, 290] width 54 height 28
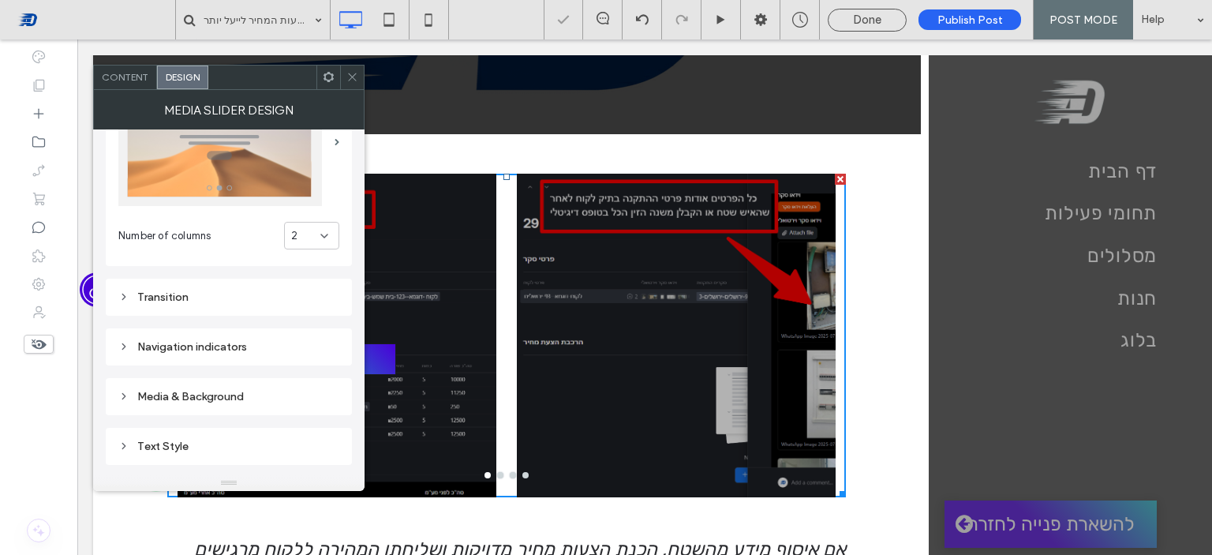
click at [327, 223] on div "2" at bounding box center [311, 236] width 55 height 28
drag, startPoint x: 316, startPoint y: 259, endPoint x: 323, endPoint y: 246, distance: 14.5
click at [316, 259] on div "1" at bounding box center [312, 263] width 54 height 28
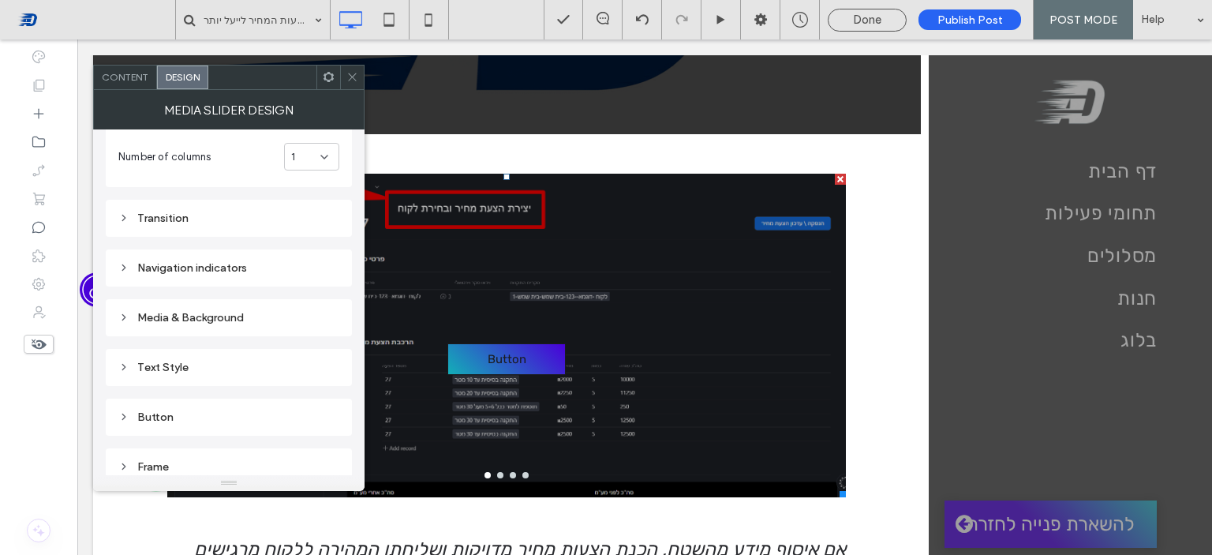
scroll to position [0, 0]
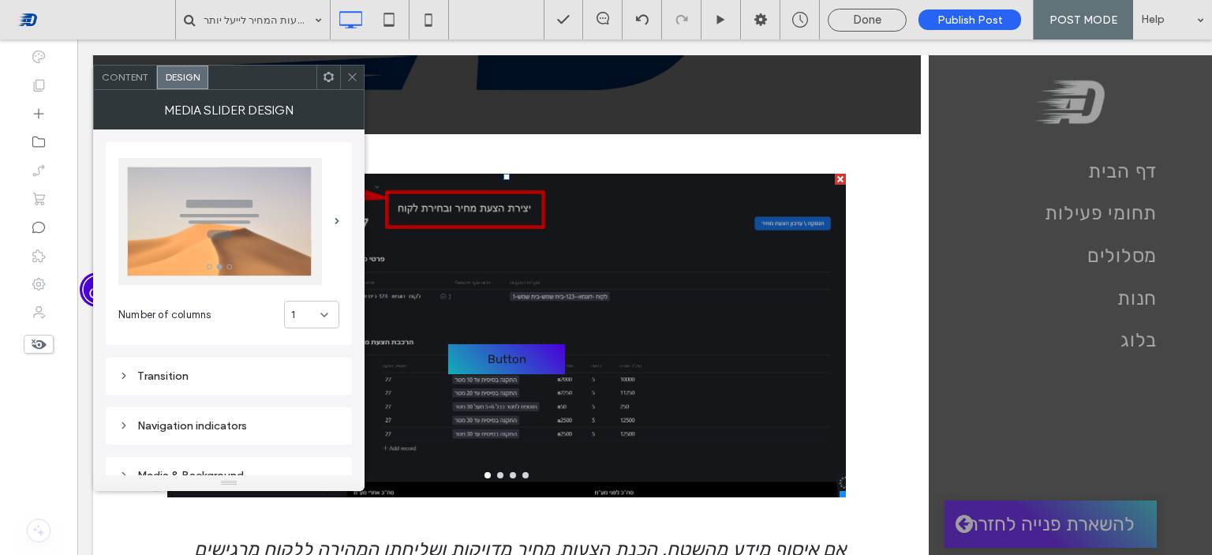
drag, startPoint x: 353, startPoint y: 83, endPoint x: 526, endPoint y: 208, distance: 212.4
click at [353, 83] on span at bounding box center [352, 77] width 12 height 24
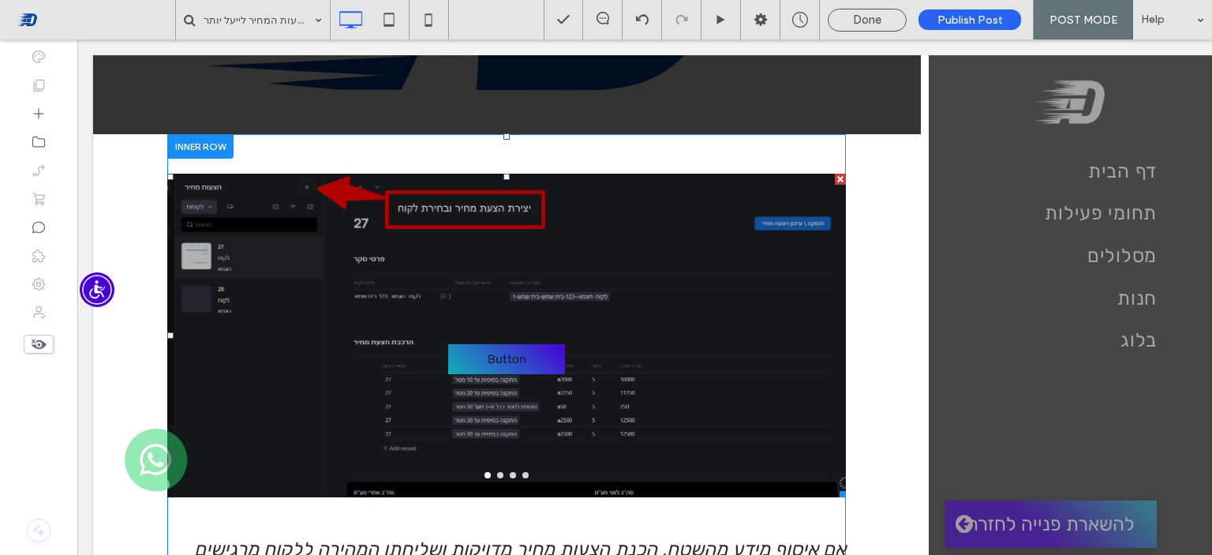
click at [606, 249] on div "Button Button" at bounding box center [506, 345] width 679 height 249
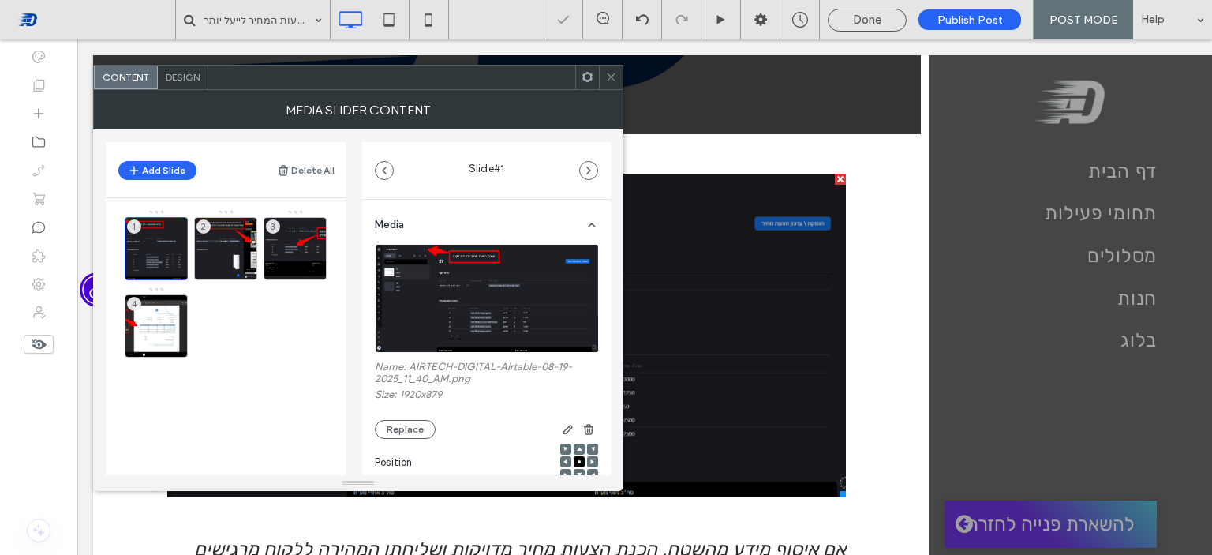
click at [193, 77] on span "Design" at bounding box center [183, 77] width 34 height 12
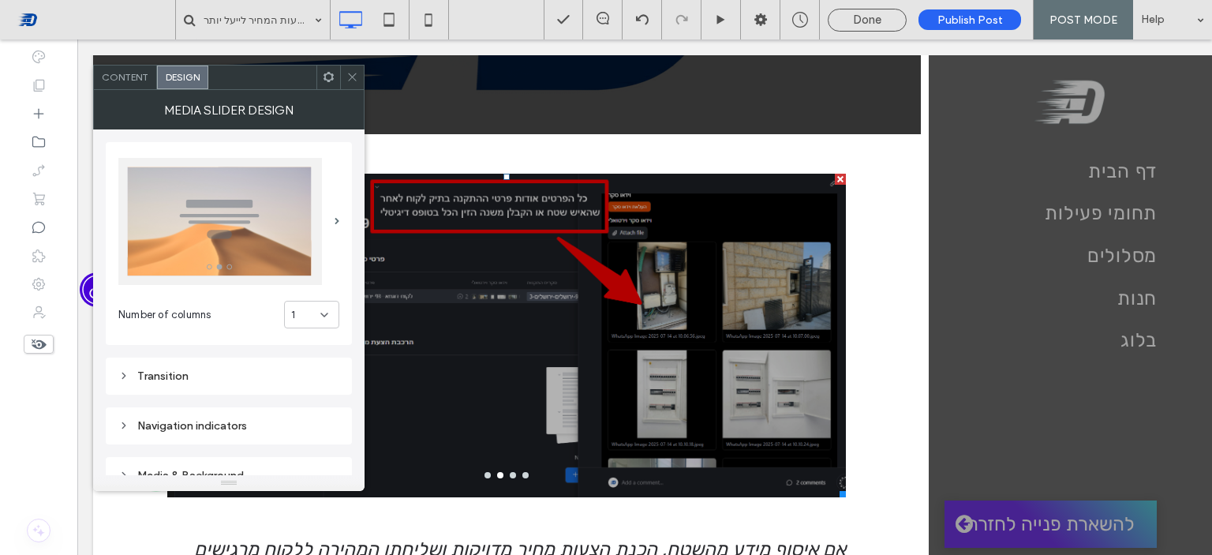
click at [198, 380] on div "Transition" at bounding box center [228, 375] width 221 height 13
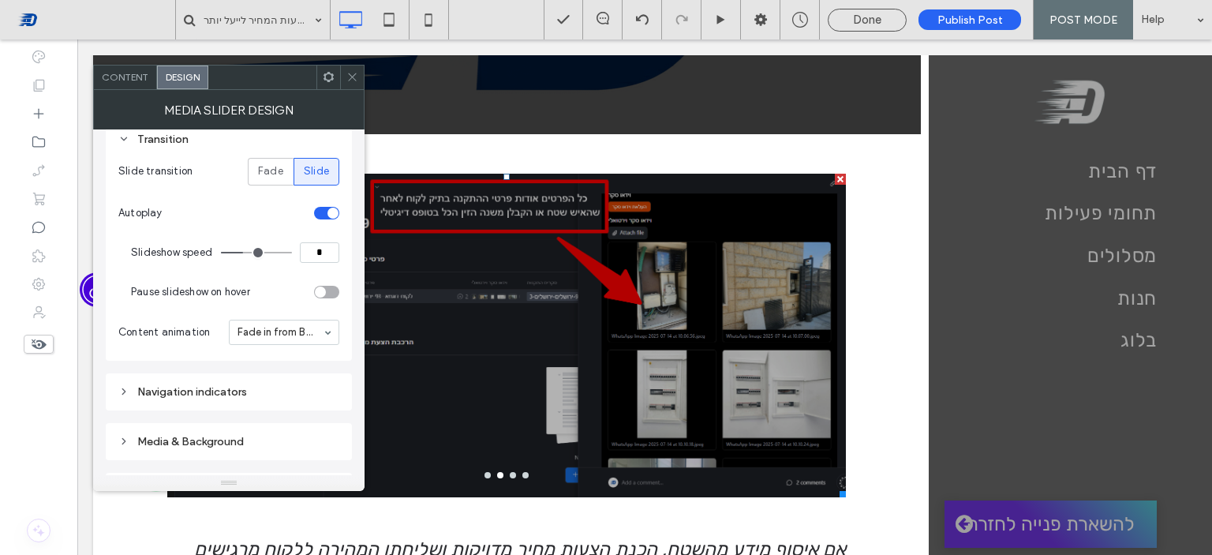
click at [313, 249] on input "*" at bounding box center [319, 252] width 39 height 21
type input "*"
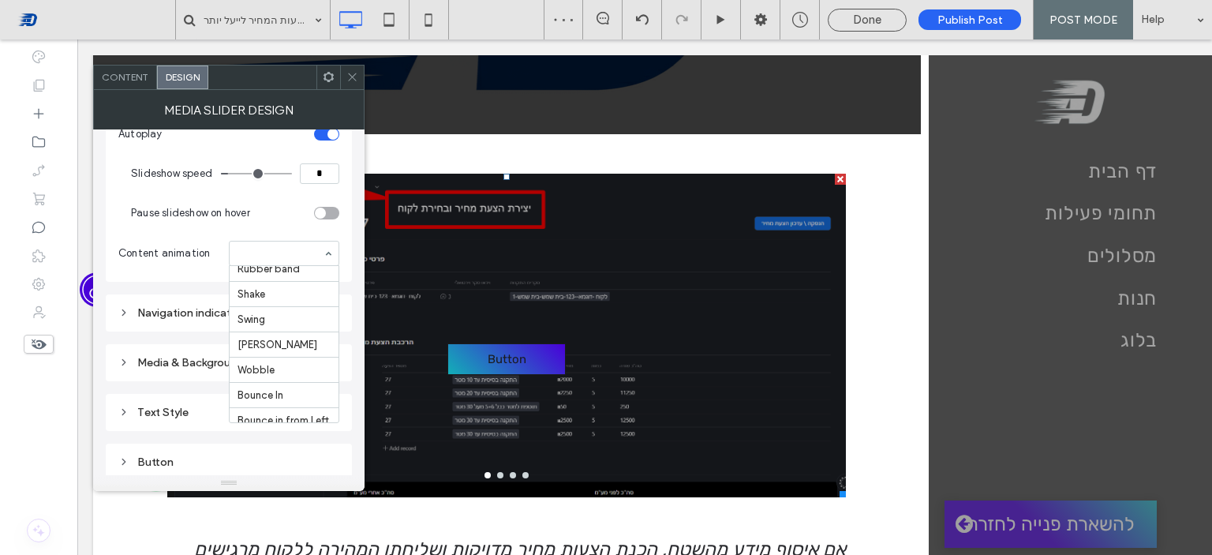
scroll to position [0, 0]
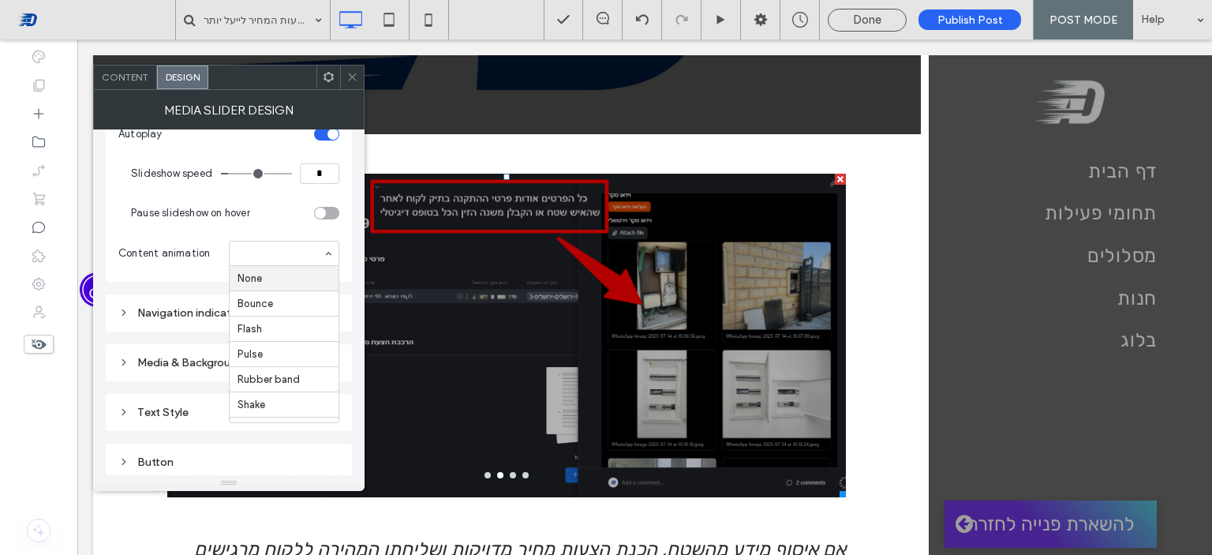
click at [350, 81] on icon at bounding box center [352, 77] width 12 height 12
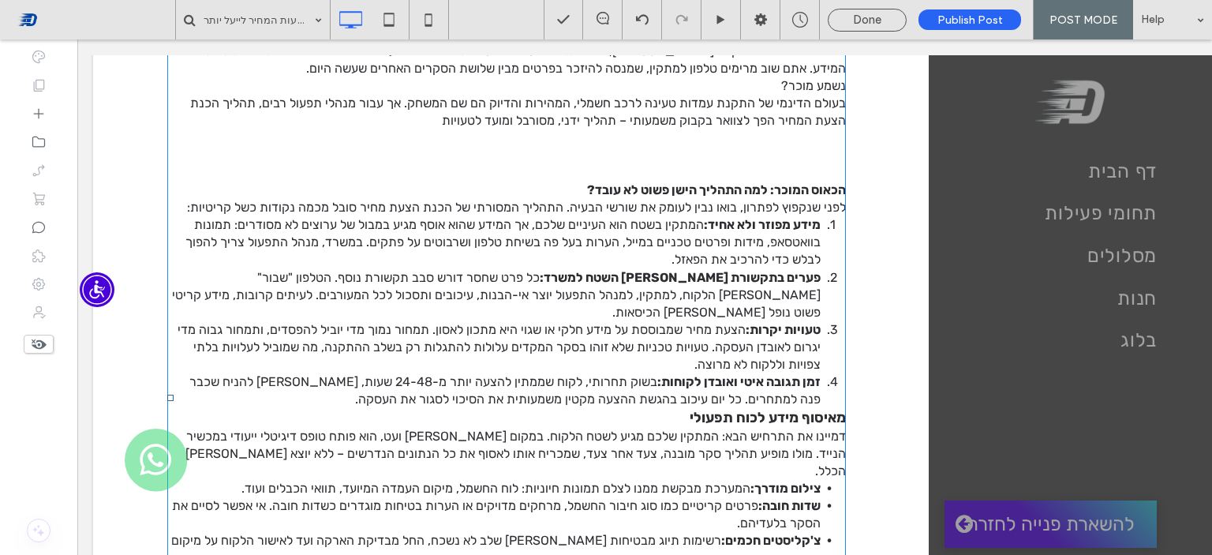
scroll to position [723, 0]
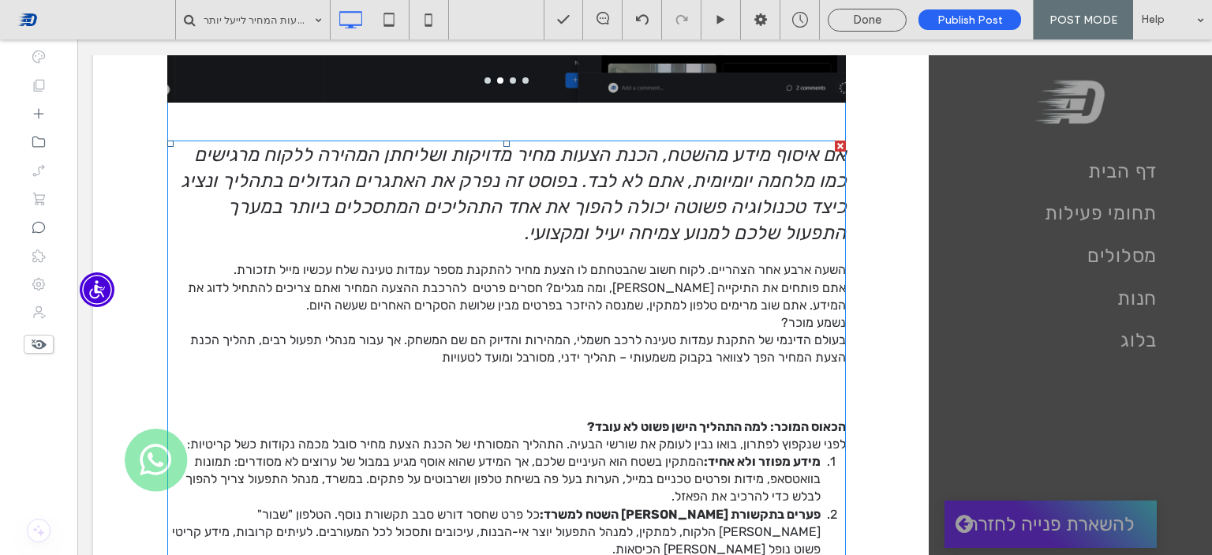
click at [650, 343] on span "בעולם הדינמי של התקנת עמדות טעינה לרכב חשמלי, המהירות והדיוק הם שם המשחק. אך עב…" at bounding box center [518, 348] width 656 height 32
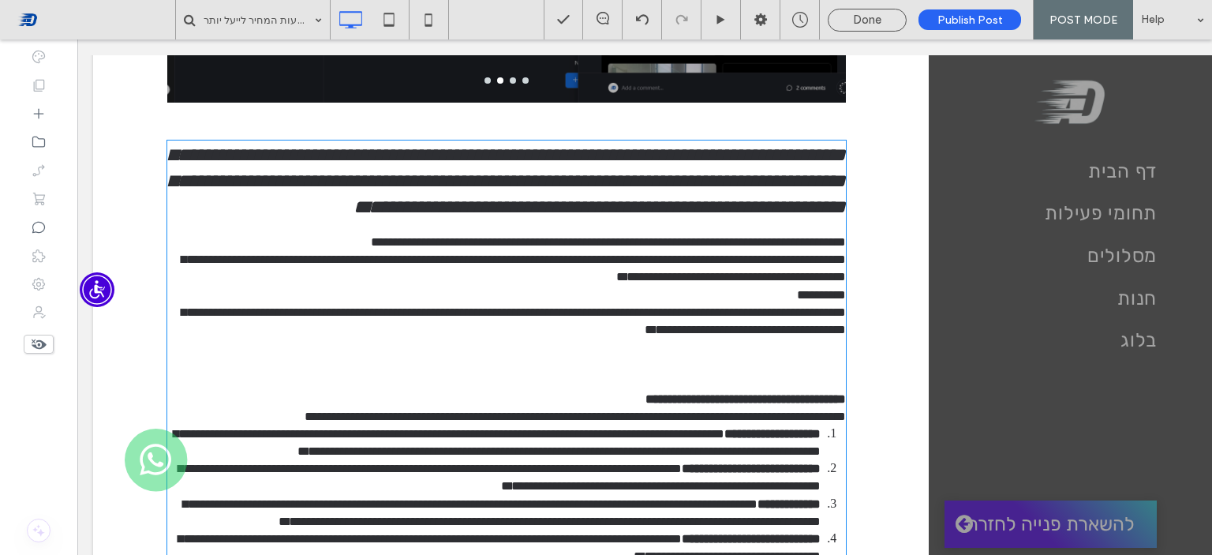
type input "*****"
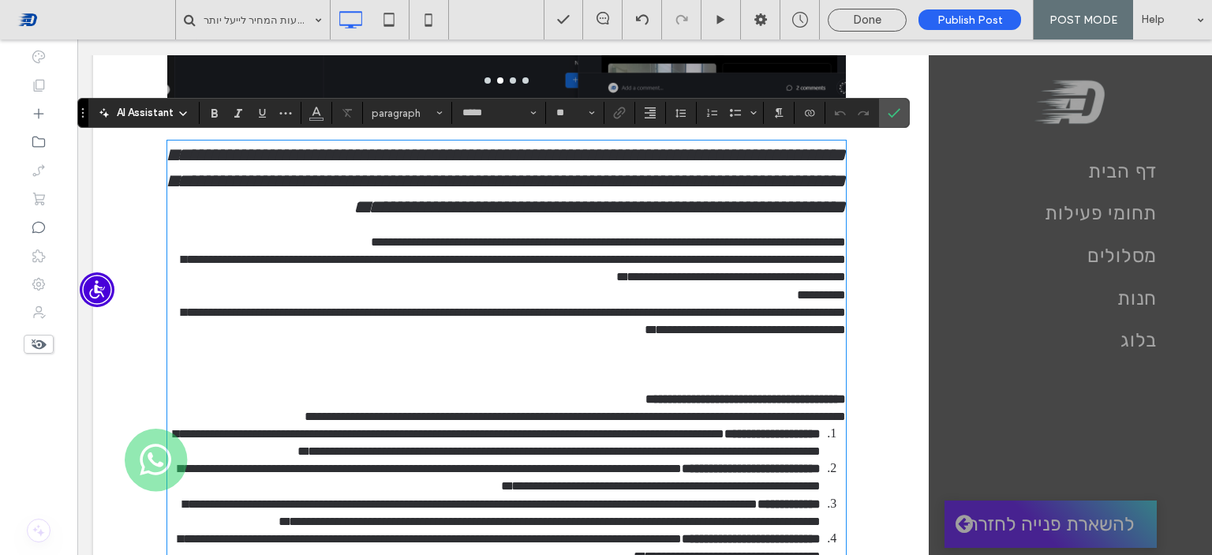
click at [647, 304] on p "**********" at bounding box center [506, 294] width 679 height 17
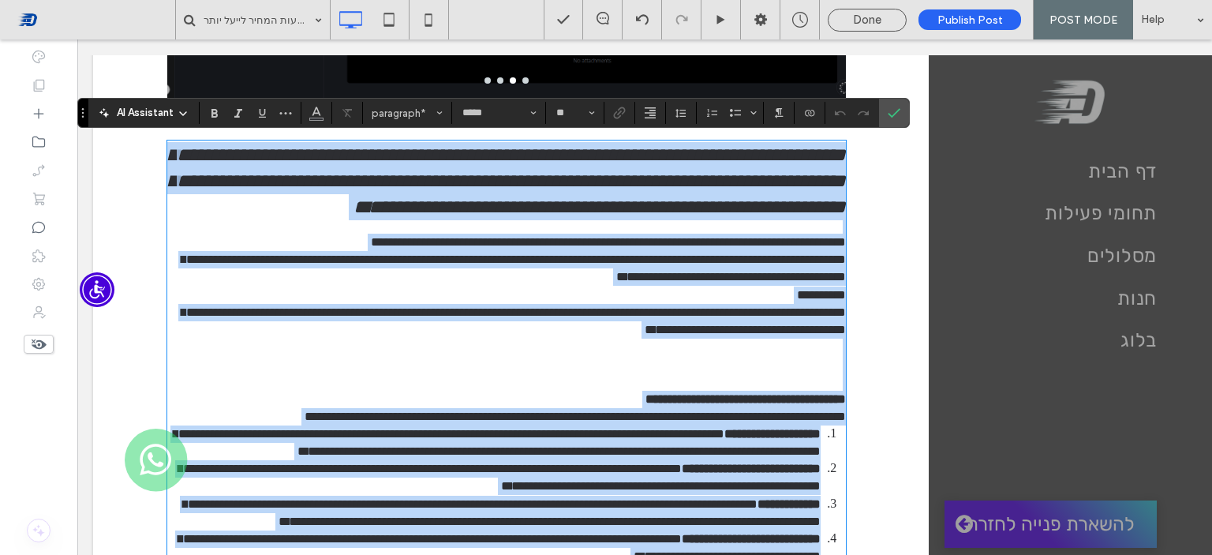
type input "*"
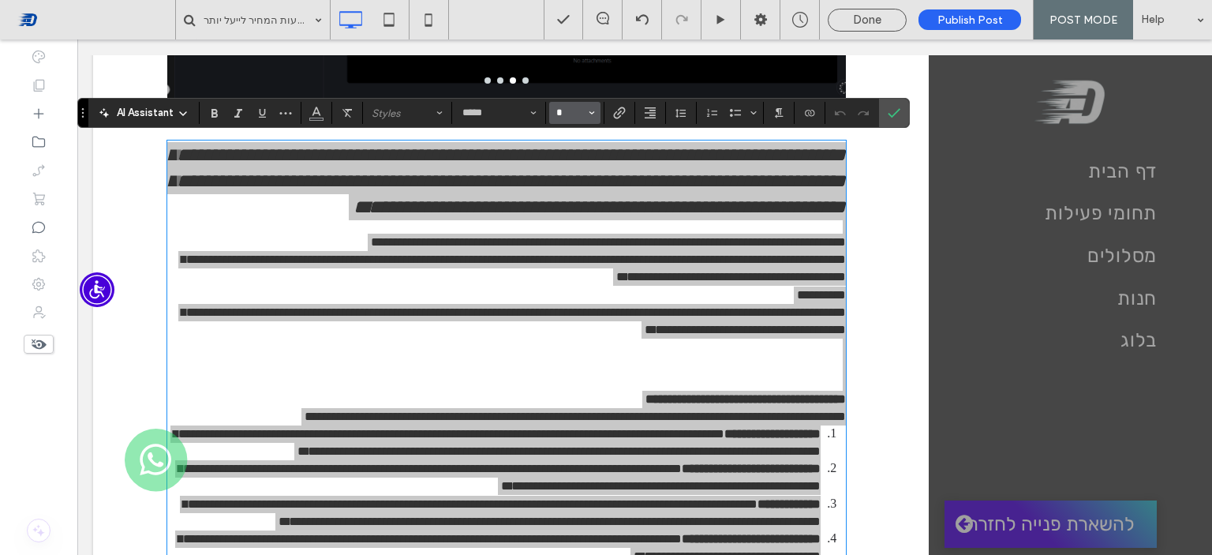
click at [582, 112] on input "*" at bounding box center [570, 113] width 31 height 13
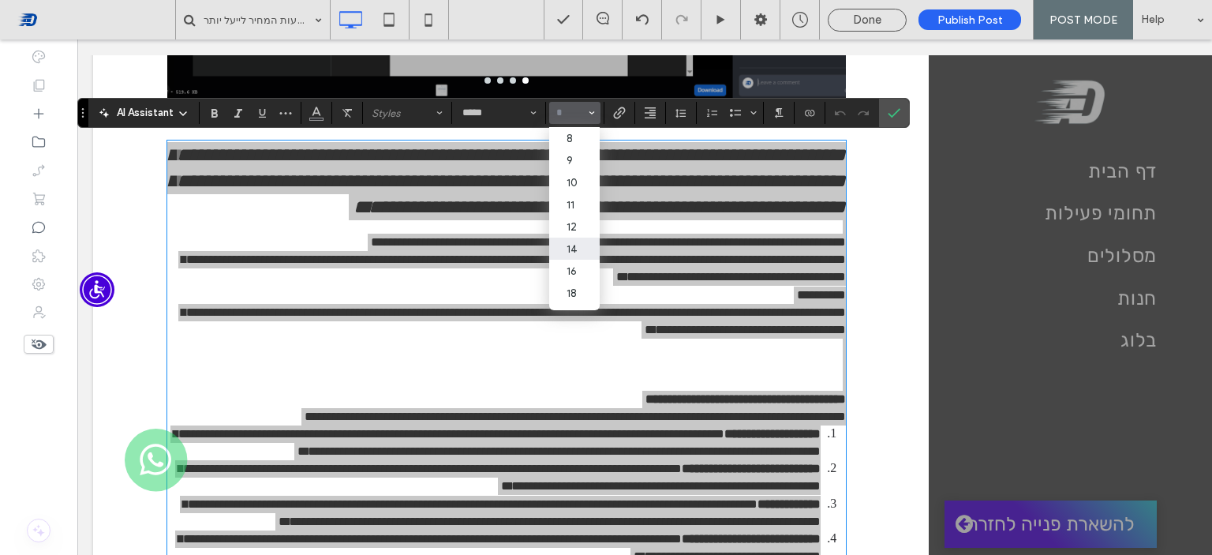
scroll to position [79, 0]
click at [581, 220] on label "18" at bounding box center [574, 214] width 50 height 22
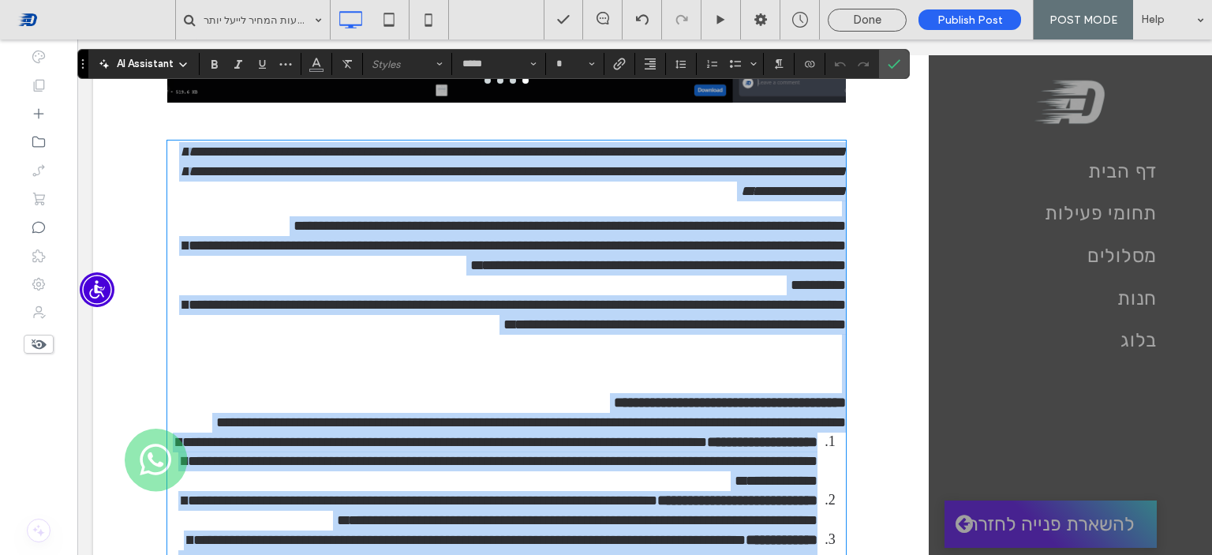
type input "**"
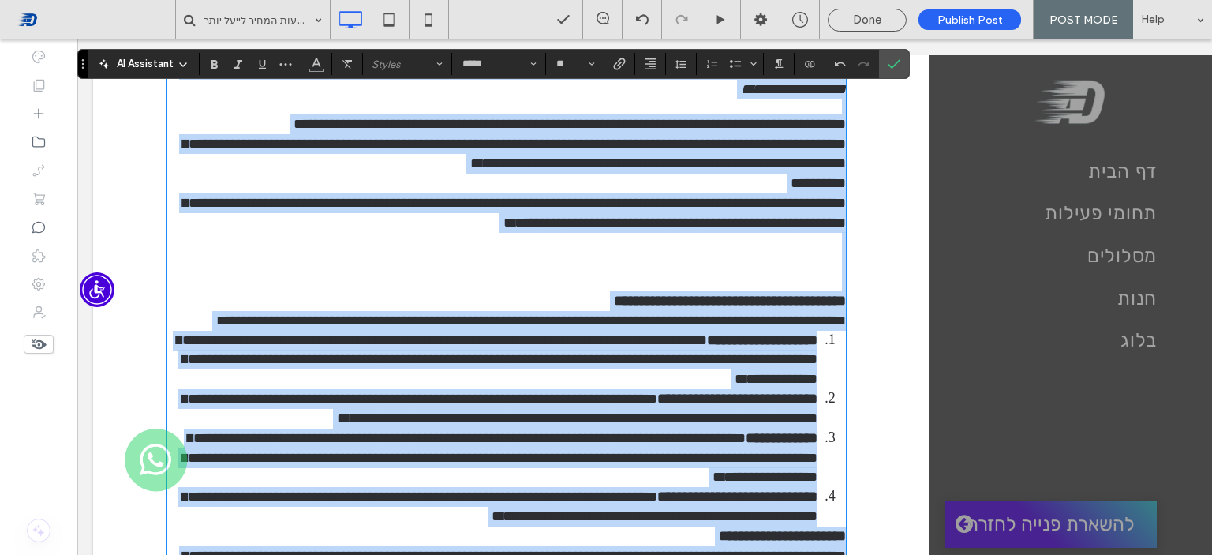
click at [612, 230] on span "**********" at bounding box center [514, 213] width 663 height 34
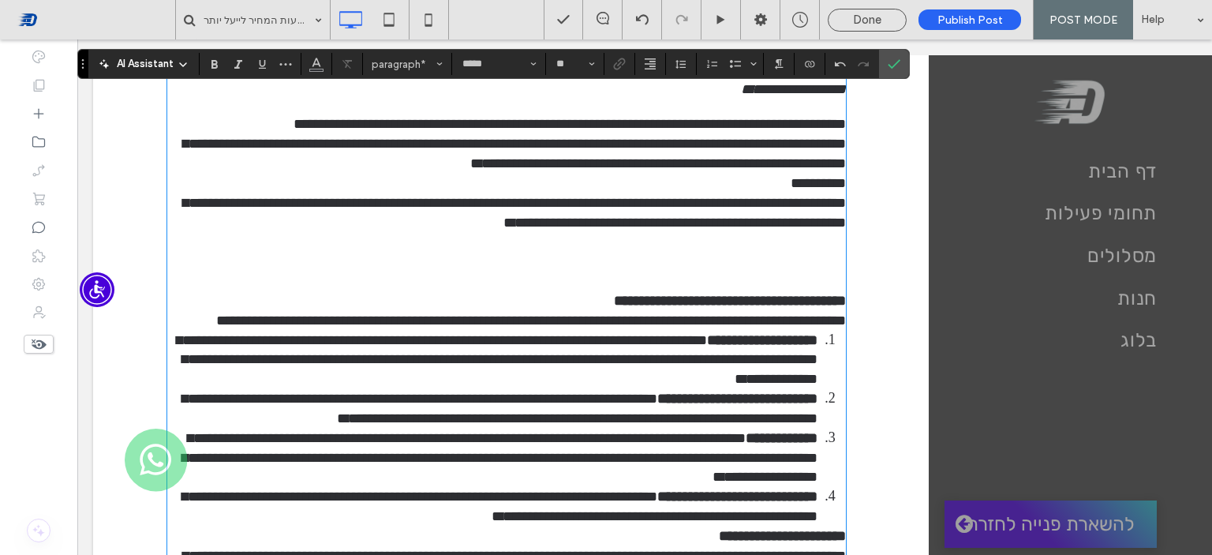
click at [810, 288] on p "**********" at bounding box center [506, 271] width 679 height 78
click at [824, 296] on p "**********" at bounding box center [506, 271] width 679 height 78
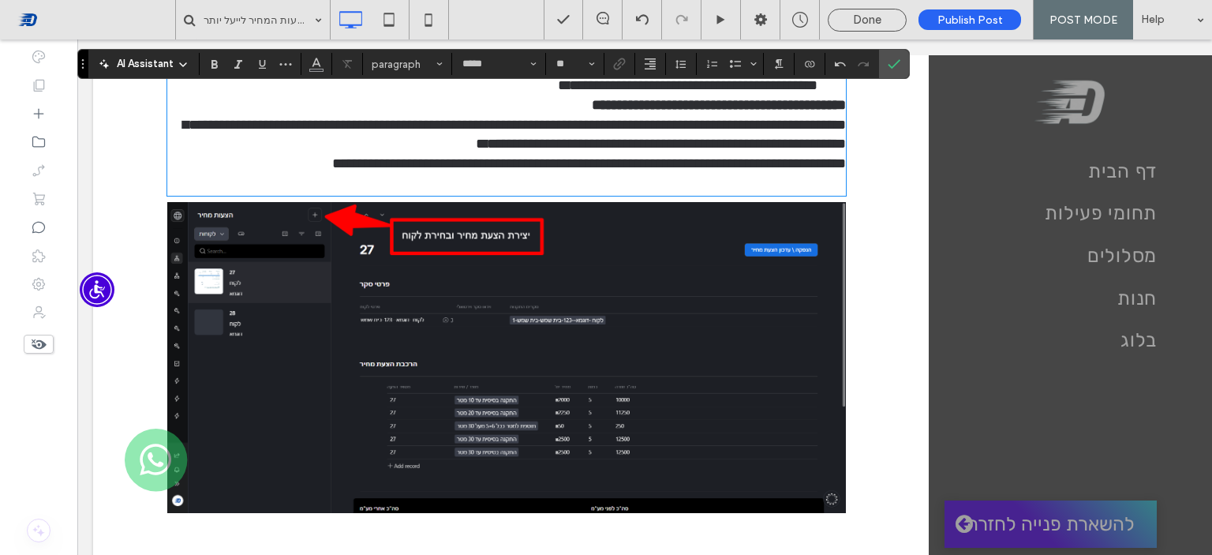
scroll to position [1771, 0]
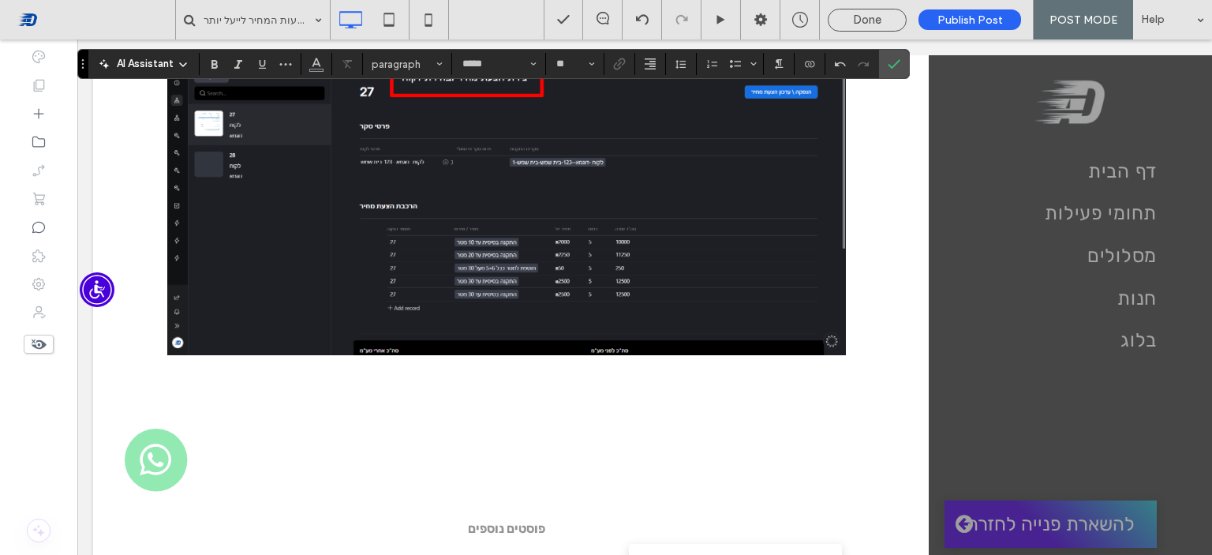
click at [696, 315] on img at bounding box center [506, 199] width 679 height 311
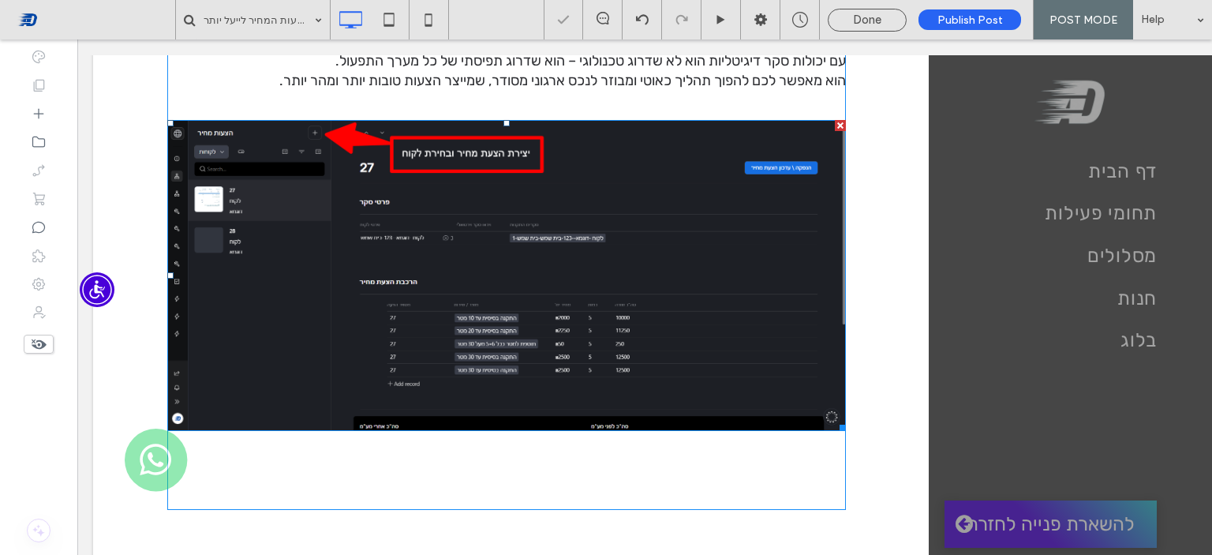
click at [835, 120] on div at bounding box center [840, 125] width 11 height 11
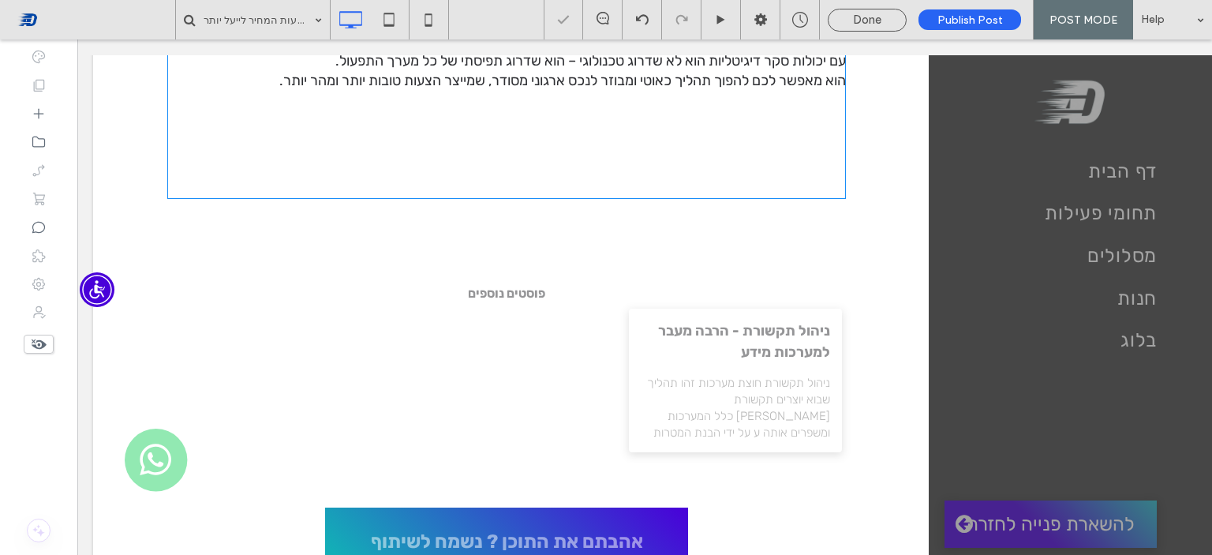
scroll to position [1535, 0]
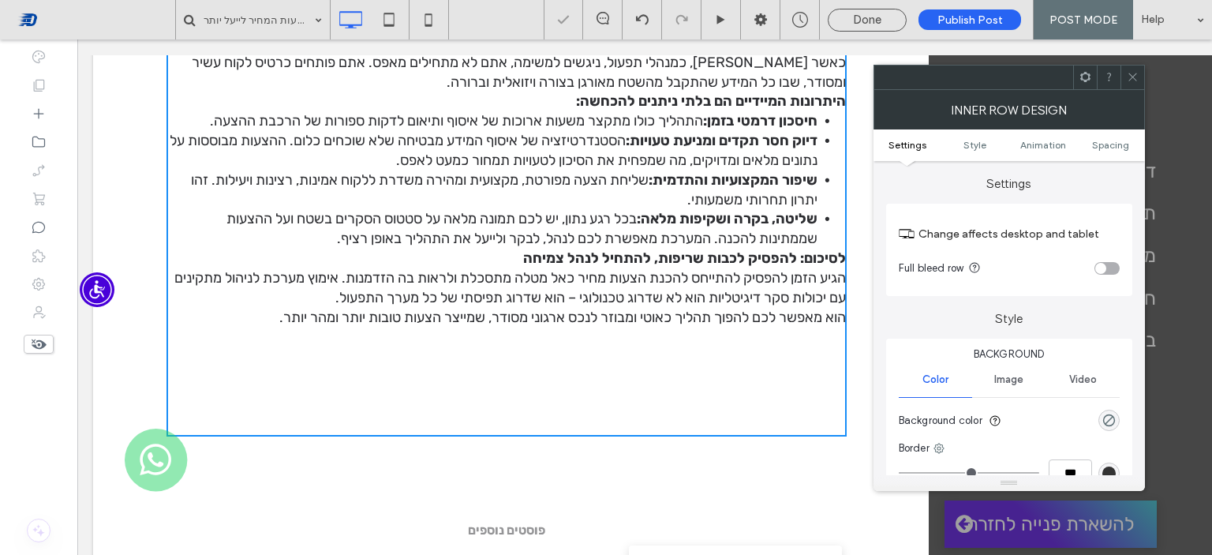
click at [802, 268] on p "הגיע הזמן להפסיק להתייחס להכנת הצעות מחיר כאל מטלה מתסכלת ולראות בה הזדמנות. אי…" at bounding box center [506, 287] width 679 height 39
click at [1127, 84] on span at bounding box center [1133, 77] width 12 height 24
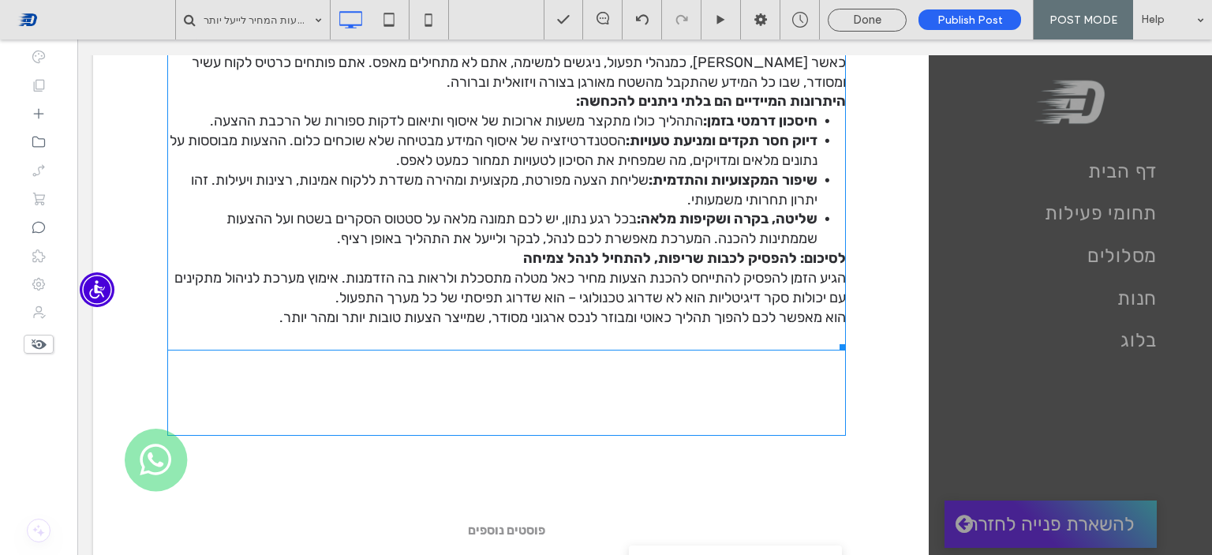
click at [836, 249] on span "לסיכום: להפסיק לכבות שריפות, להתחיל לנהל צמיחה" at bounding box center [684, 257] width 323 height 17
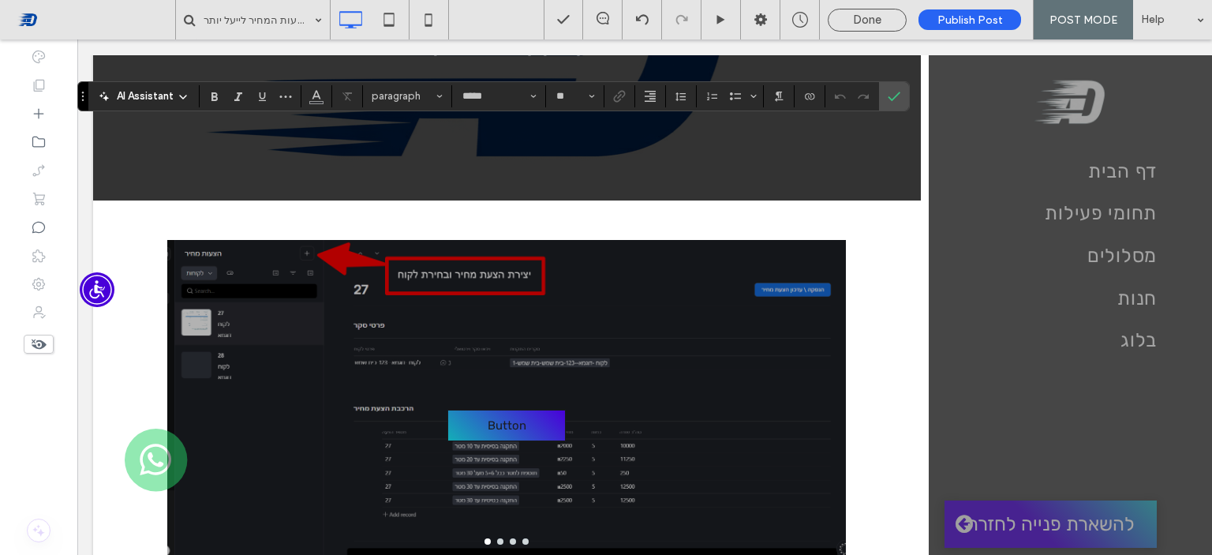
scroll to position [341, 0]
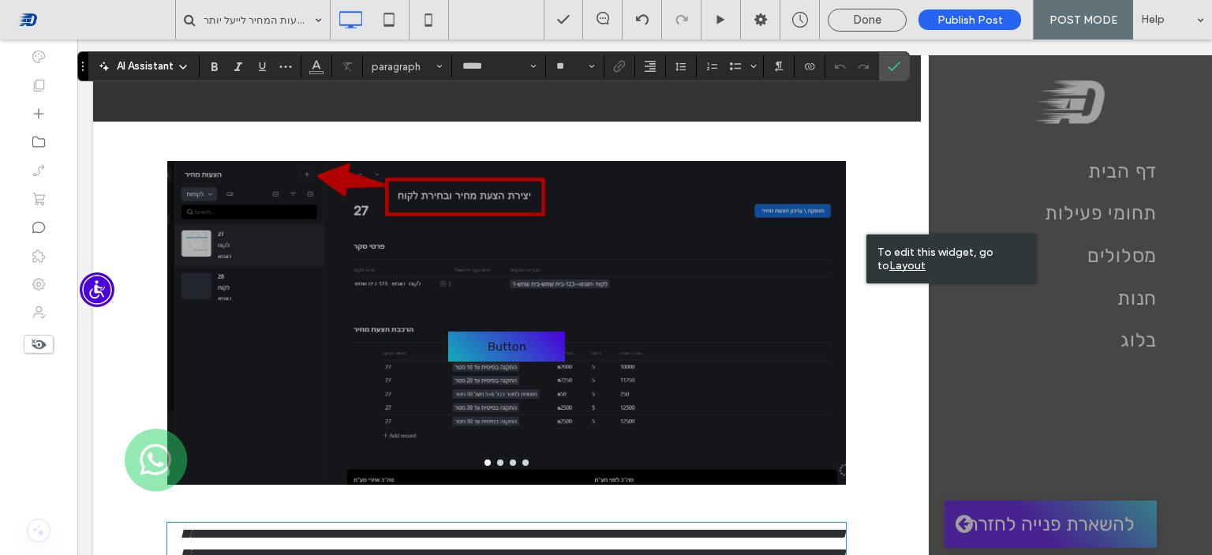
click at [708, 369] on div "Button Button" at bounding box center [506, 332] width 679 height 249
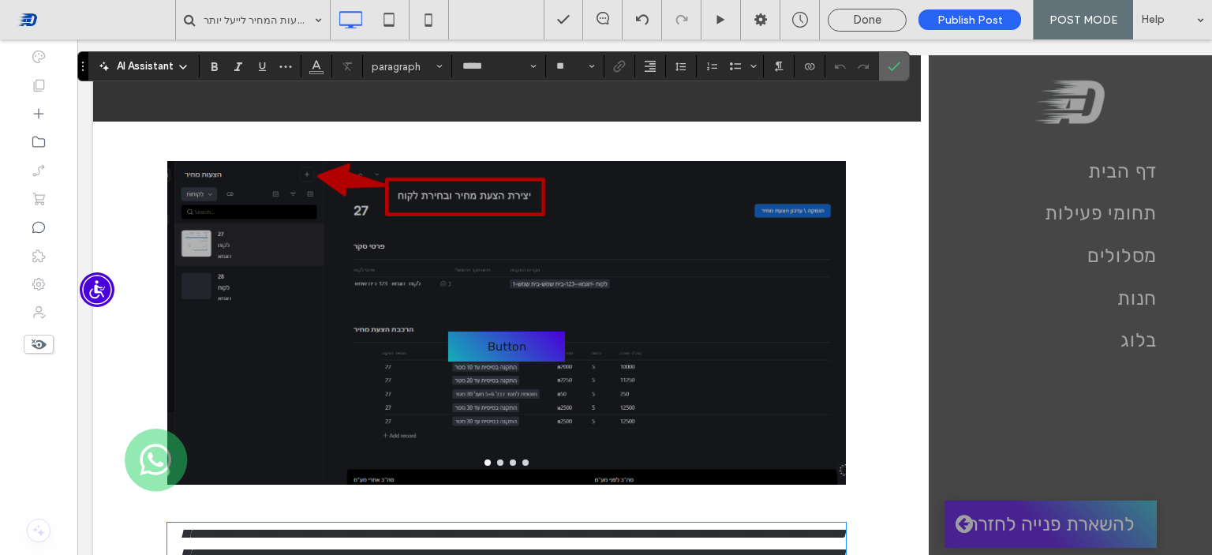
click at [893, 72] on icon "Confirm" at bounding box center [894, 66] width 13 height 13
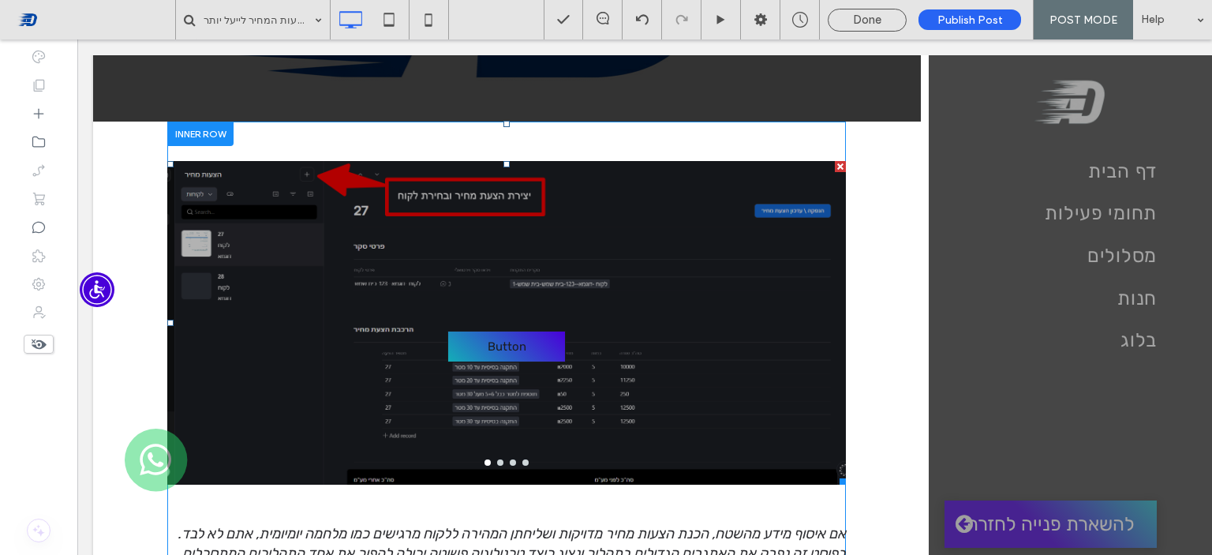
click at [678, 292] on div "Button Button" at bounding box center [506, 332] width 679 height 249
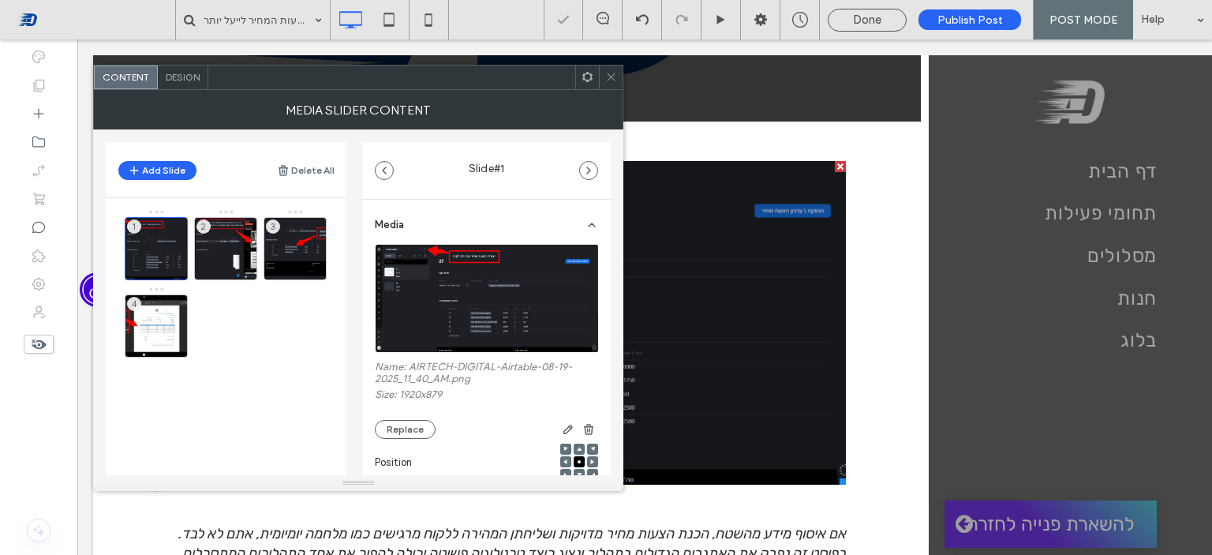
click at [196, 78] on span "Design" at bounding box center [183, 77] width 34 height 12
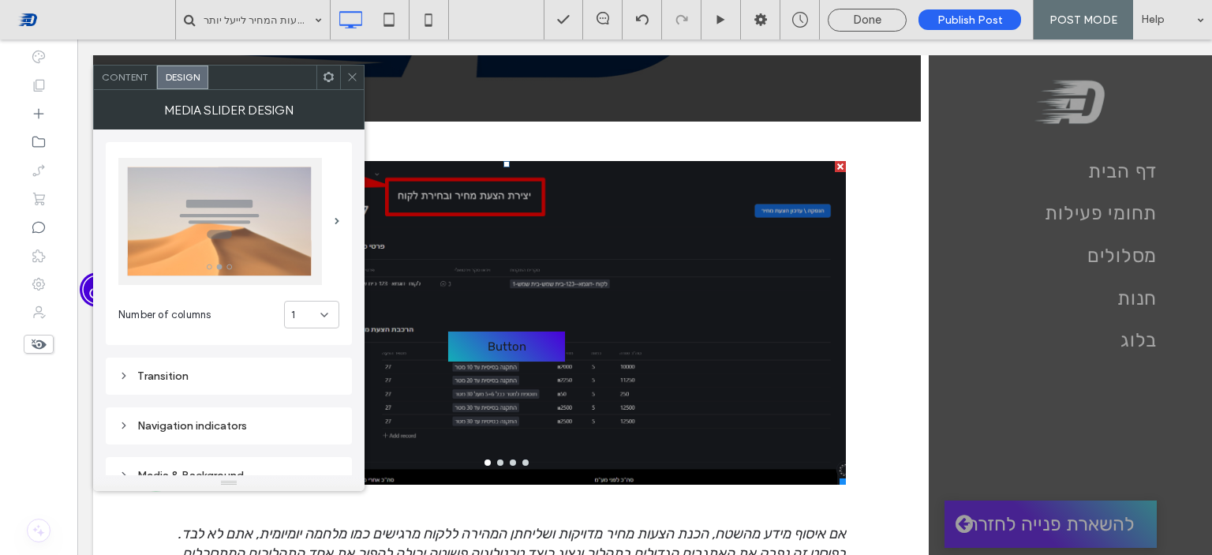
click at [144, 84] on div "Content" at bounding box center [125, 77] width 63 height 24
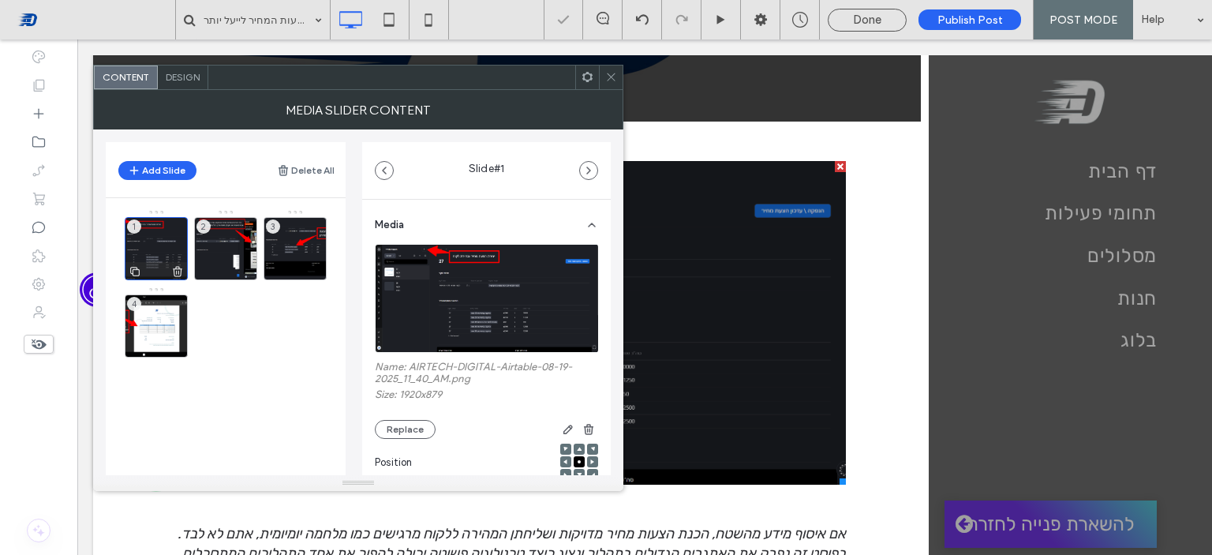
click at [165, 249] on div "1" at bounding box center [156, 248] width 63 height 63
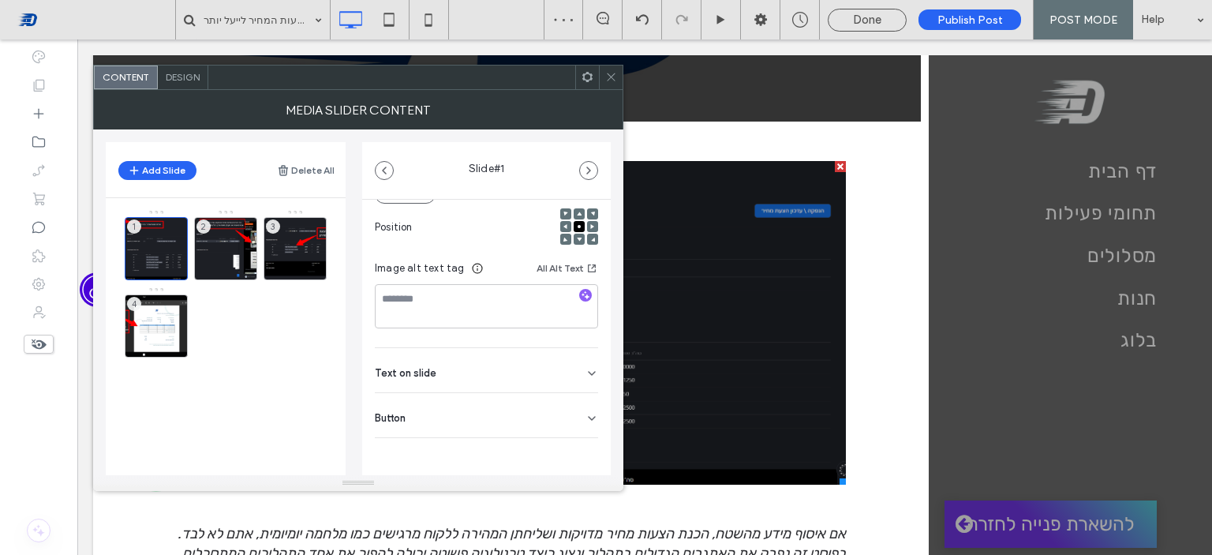
click at [567, 422] on div "Button" at bounding box center [486, 415] width 223 height 44
click at [584, 456] on button at bounding box center [584, 450] width 28 height 28
click at [241, 238] on div "2" at bounding box center [225, 248] width 63 height 63
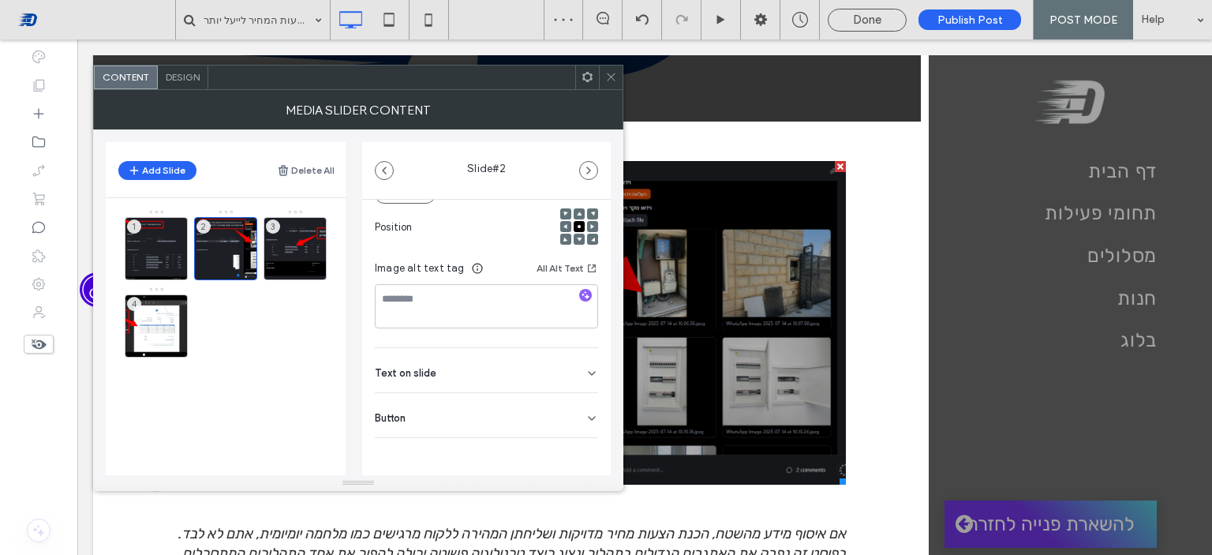
click at [550, 416] on div "Button" at bounding box center [486, 415] width 223 height 44
click at [577, 457] on icon at bounding box center [584, 450] width 14 height 14
click at [577, 444] on icon at bounding box center [584, 450] width 14 height 14
click at [313, 245] on div "3" at bounding box center [295, 248] width 63 height 63
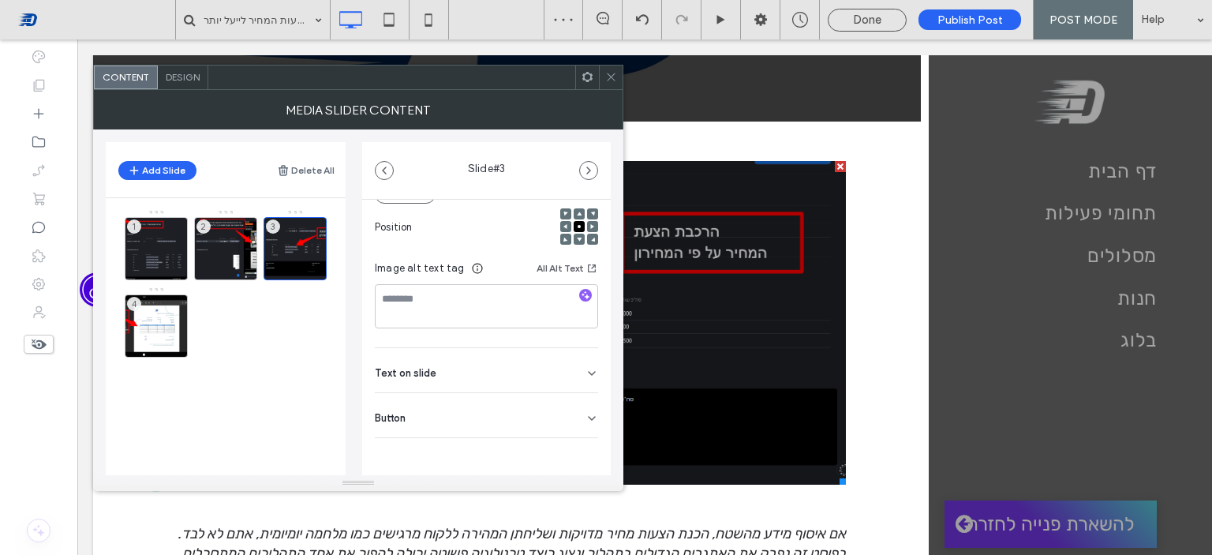
click at [587, 414] on icon at bounding box center [591, 418] width 13 height 13
click at [151, 321] on div "4" at bounding box center [156, 325] width 63 height 63
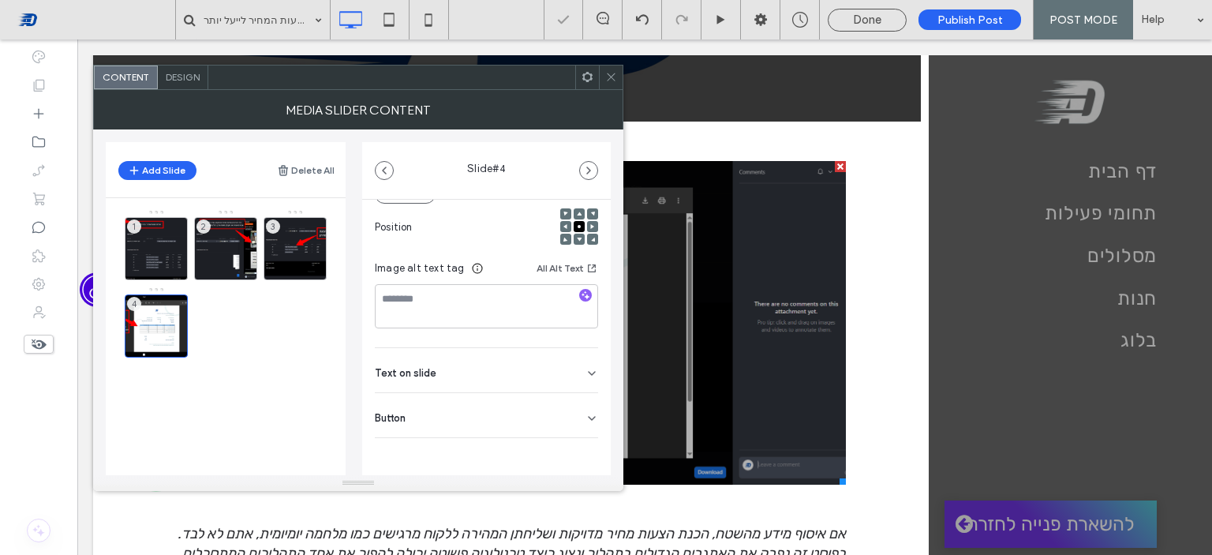
click at [558, 413] on div "Button" at bounding box center [486, 415] width 223 height 44
click at [584, 447] on button at bounding box center [584, 450] width 28 height 28
click at [606, 77] on icon at bounding box center [611, 77] width 12 height 12
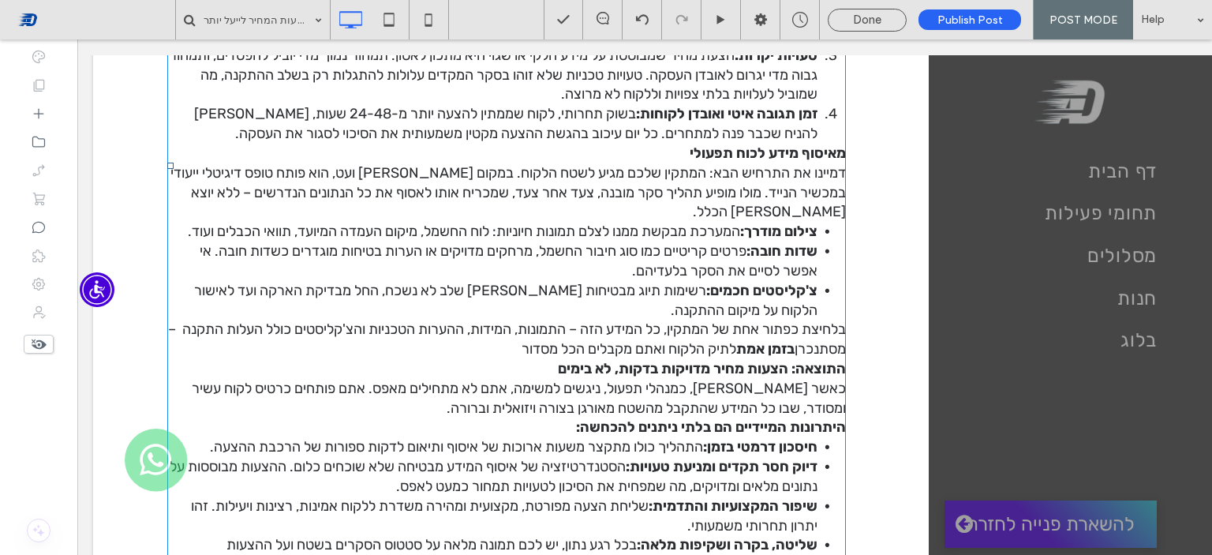
scroll to position [1130, 0]
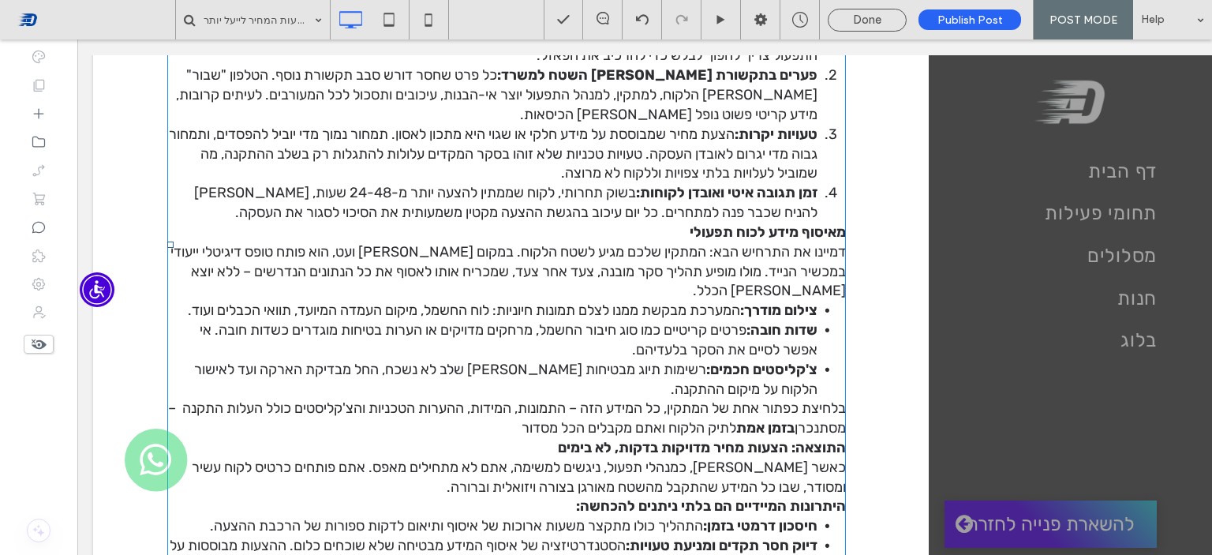
click at [813, 226] on span "מאיסוף מידע לכוח תפעולי" at bounding box center [768, 231] width 156 height 17
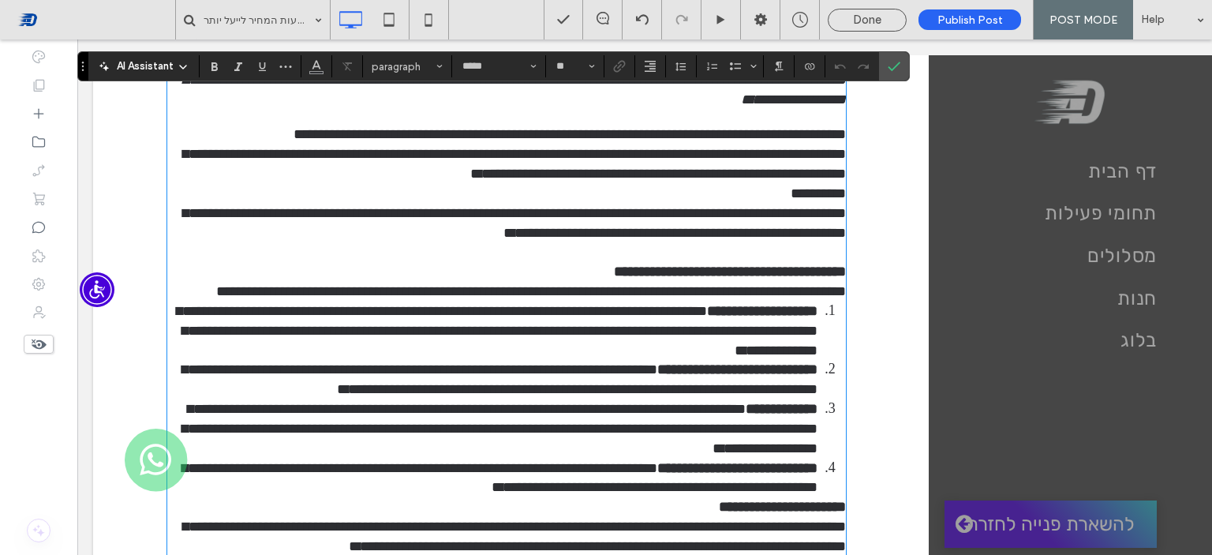
scroll to position [893, 0]
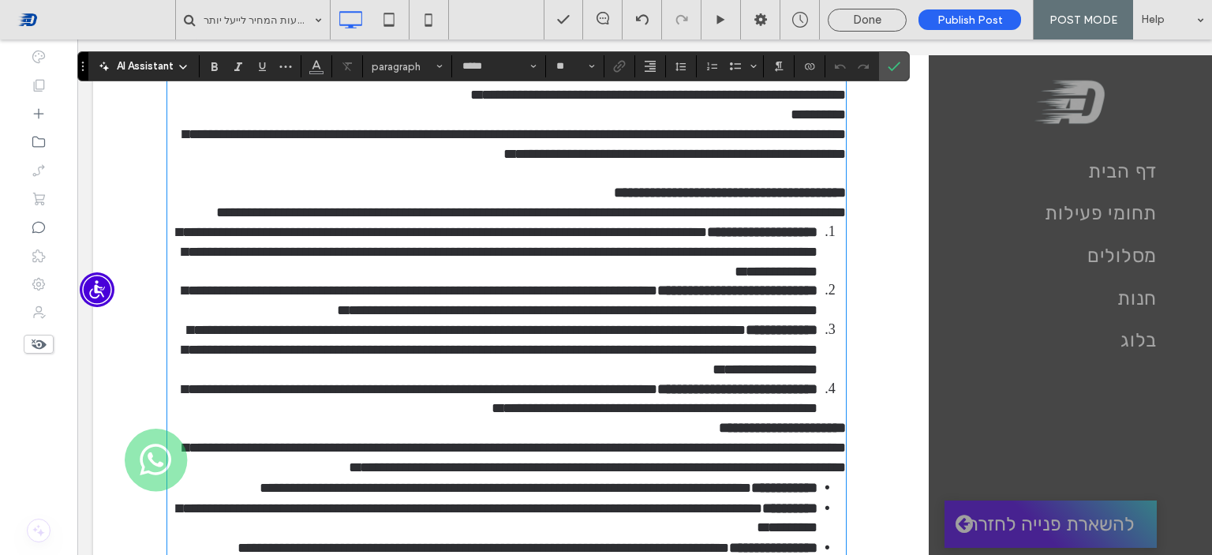
click at [751, 223] on p "**********" at bounding box center [506, 213] width 679 height 20
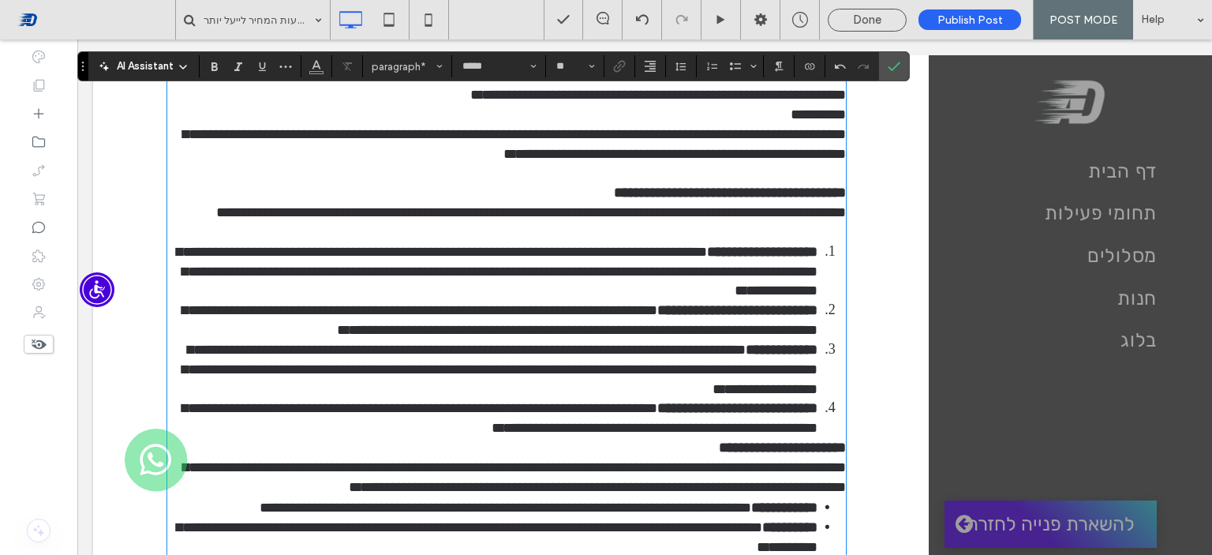
scroll to position [972, 0]
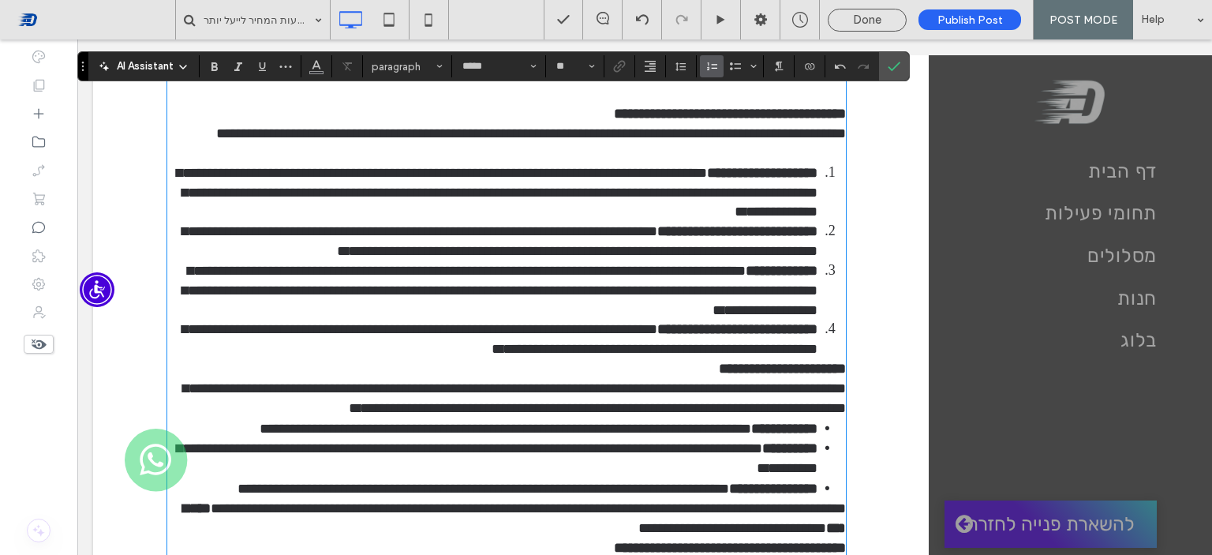
click at [297, 359] on li "**********" at bounding box center [492, 339] width 650 height 39
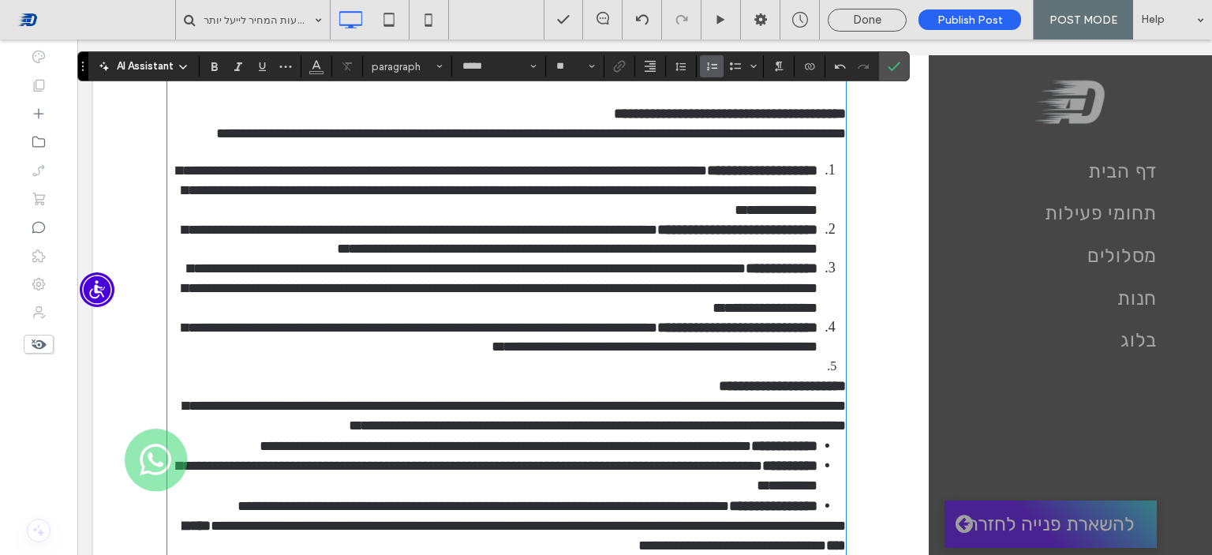
scroll to position [1130, 0]
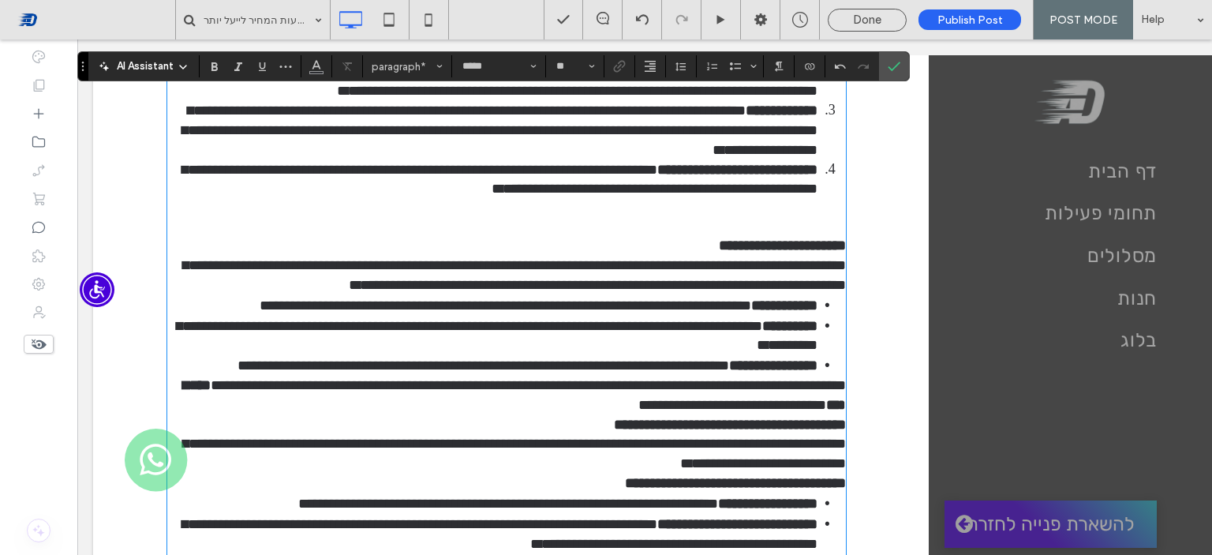
type input "**"
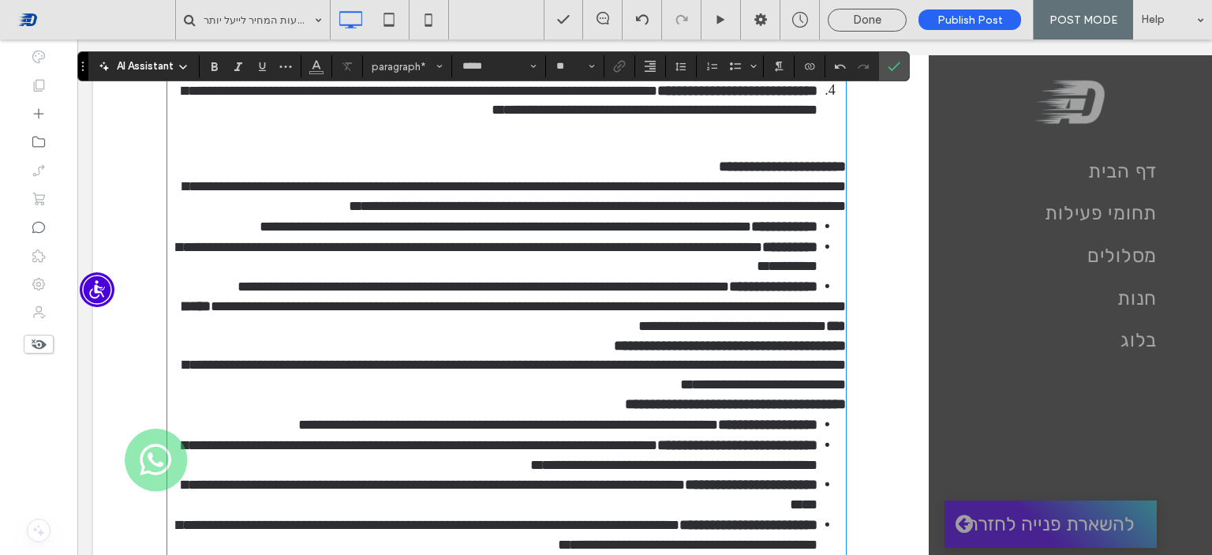
scroll to position [1288, 0]
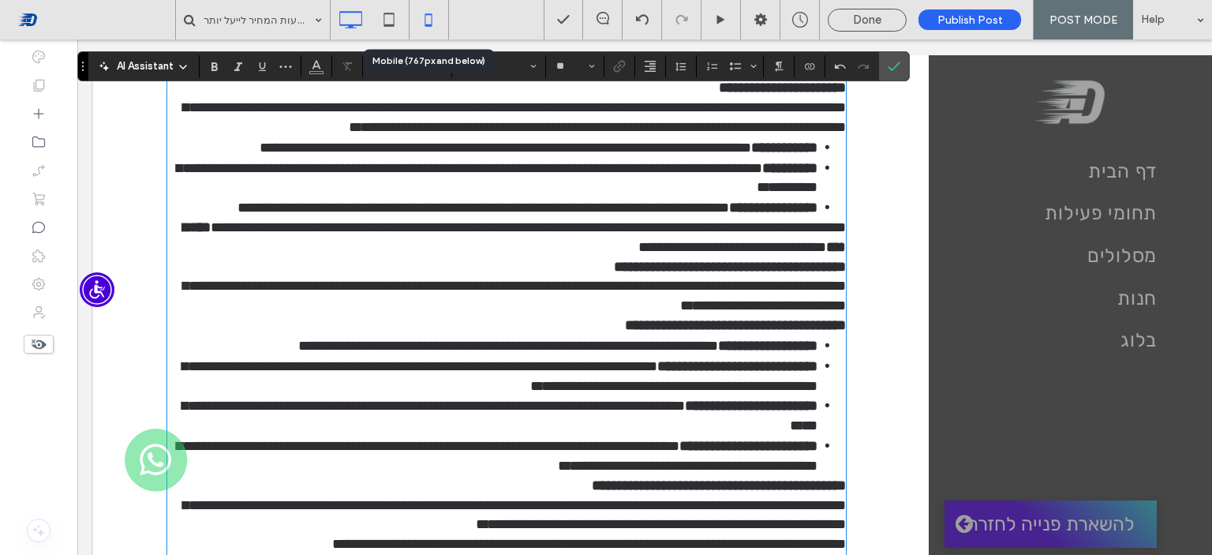
drag, startPoint x: 442, startPoint y: 13, endPoint x: 481, endPoint y: 137, distance: 129.3
click at [441, 13] on icon at bounding box center [429, 20] width 32 height 32
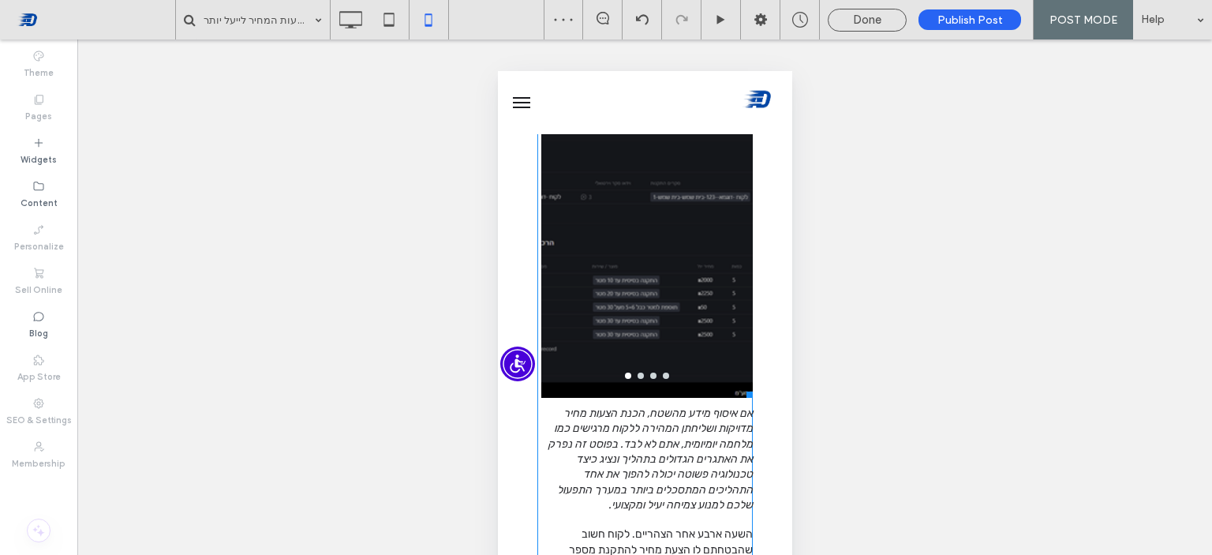
scroll to position [237, 0]
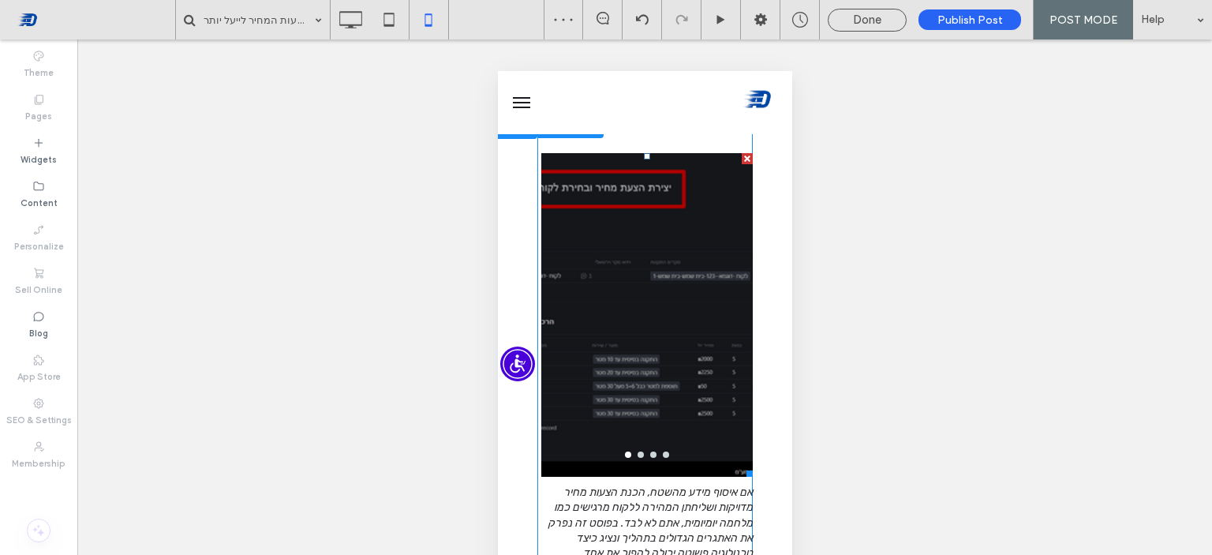
click at [678, 350] on div at bounding box center [646, 301] width 211 height 296
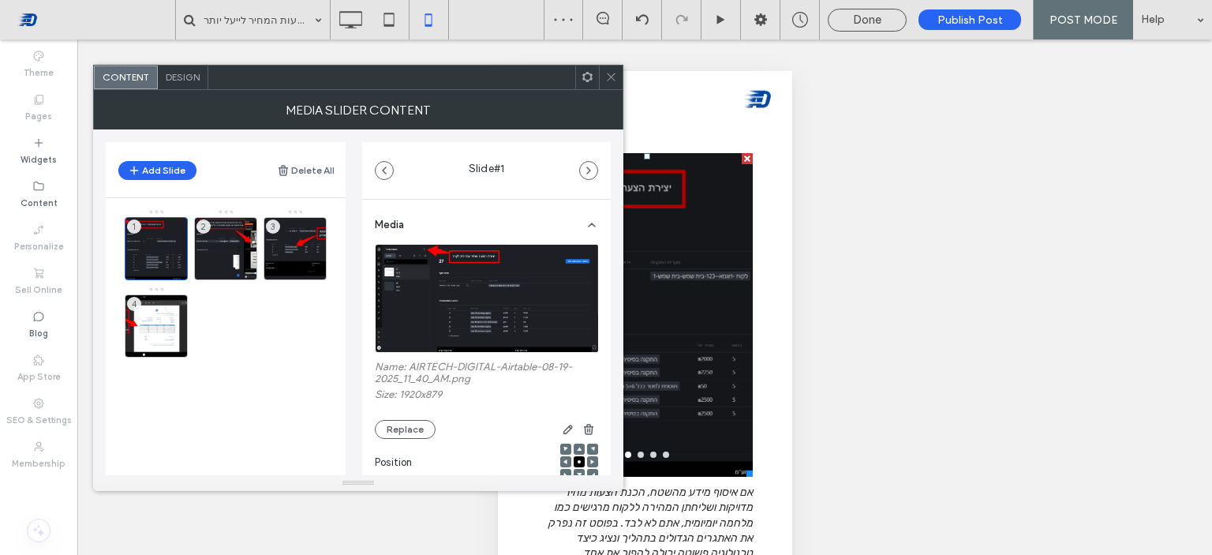
click at [608, 83] on span at bounding box center [611, 77] width 12 height 24
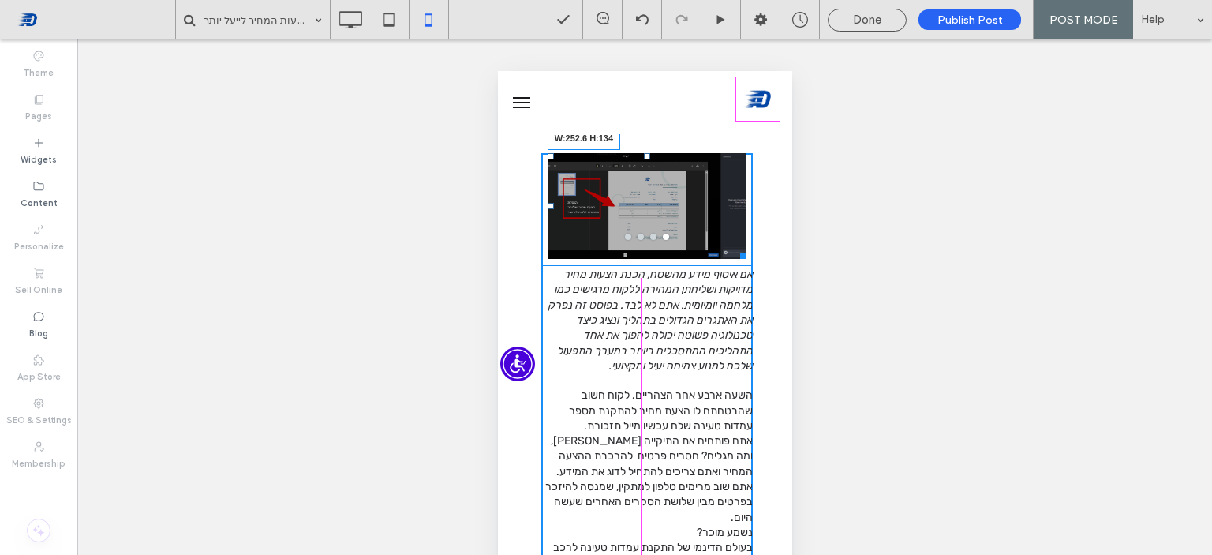
drag, startPoint x: 738, startPoint y: 469, endPoint x: 883, endPoint y: 252, distance: 261.7
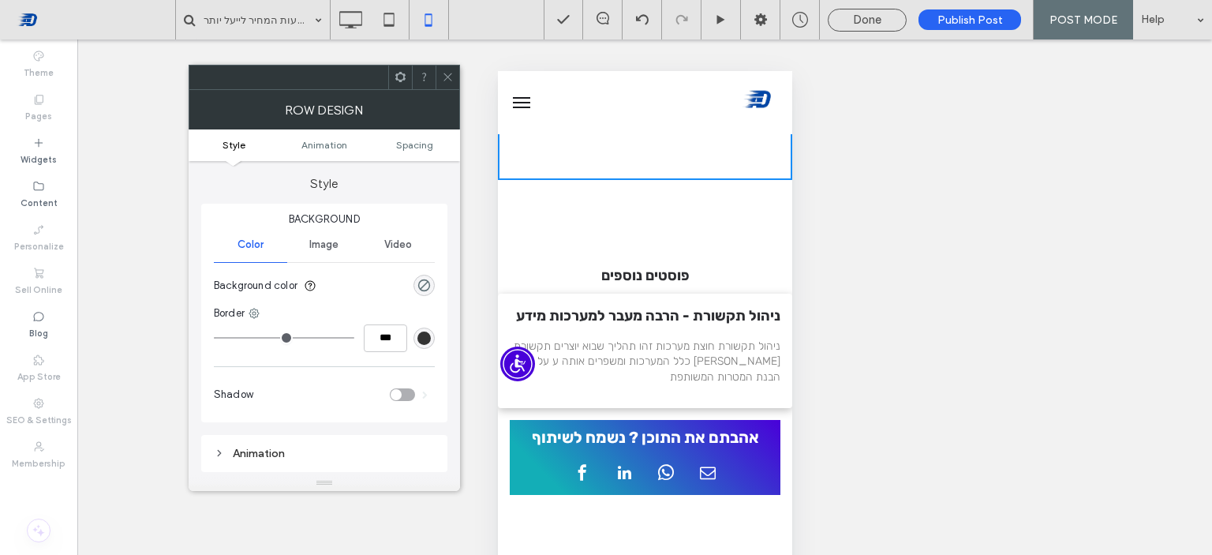
scroll to position [2052, 0]
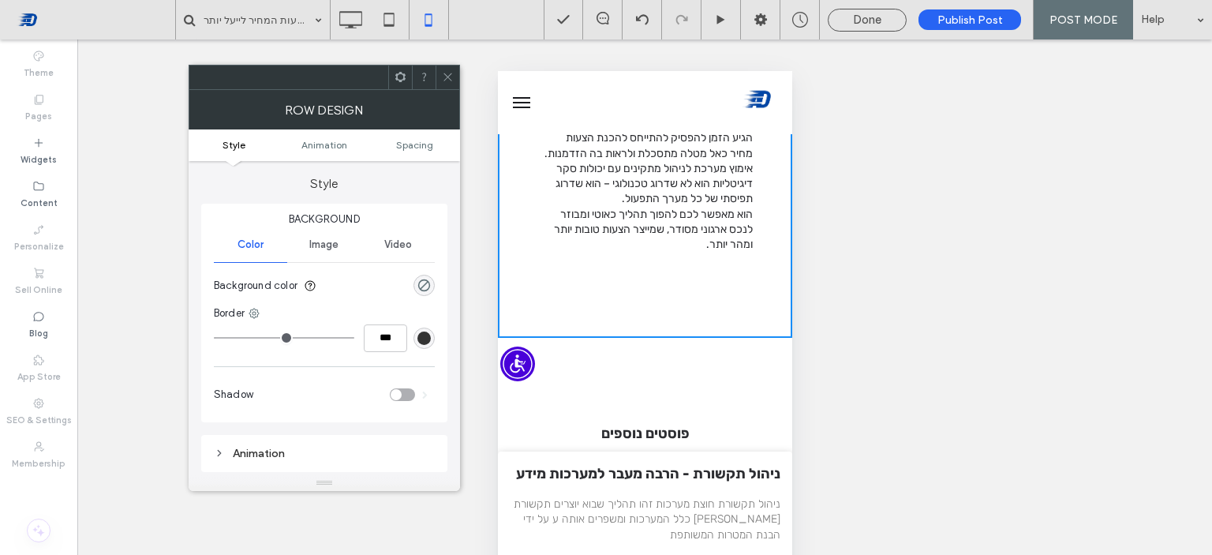
click at [453, 81] on icon at bounding box center [448, 77] width 12 height 12
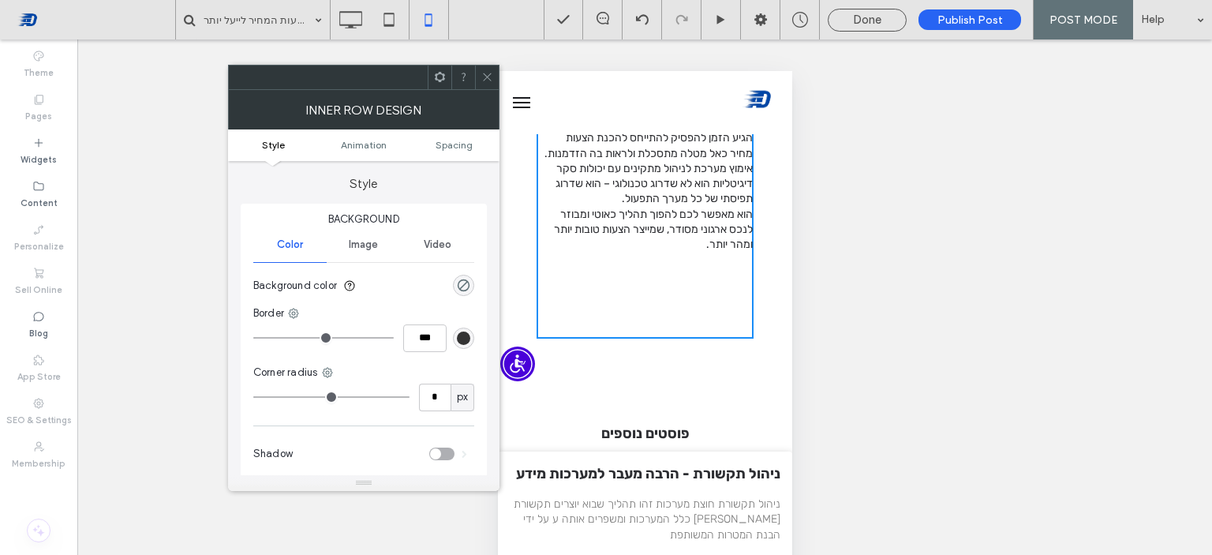
click at [479, 72] on div at bounding box center [487, 77] width 24 height 24
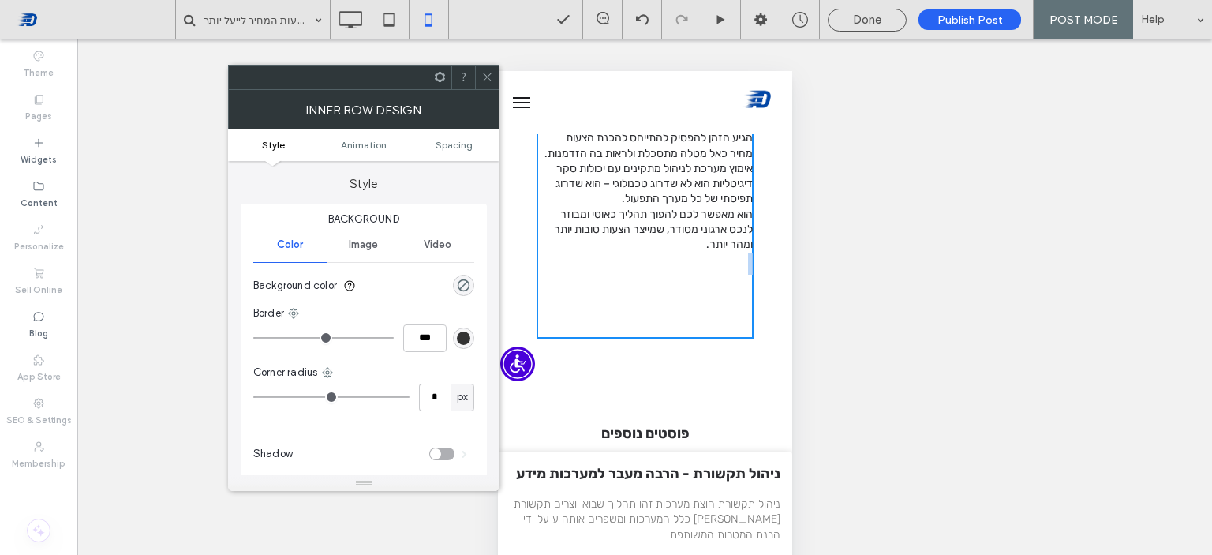
click at [495, 79] on div at bounding box center [487, 77] width 24 height 24
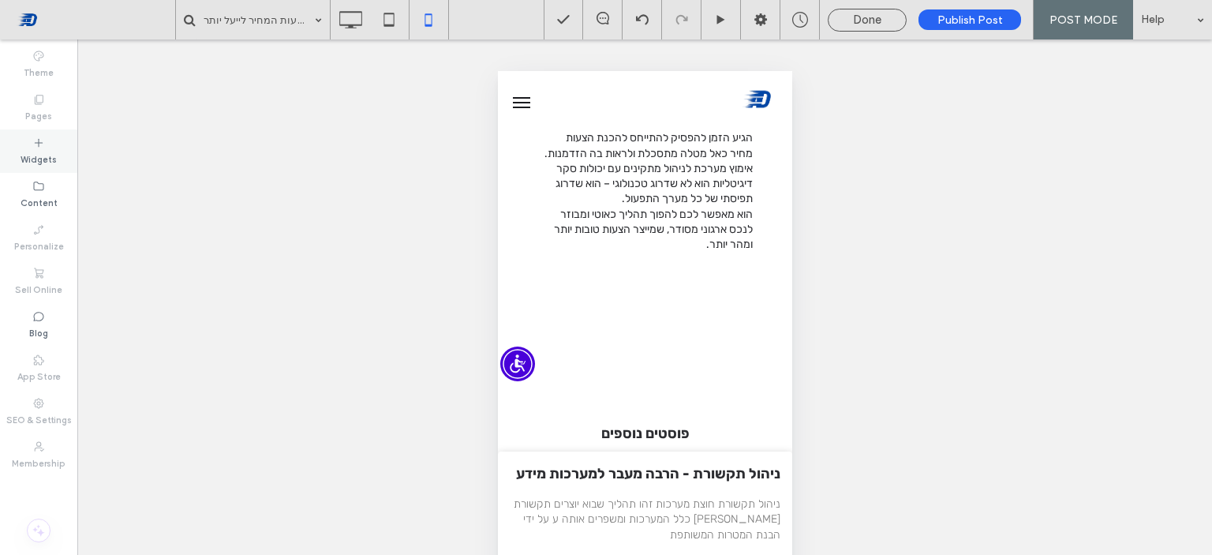
click at [32, 144] on icon at bounding box center [38, 143] width 13 height 13
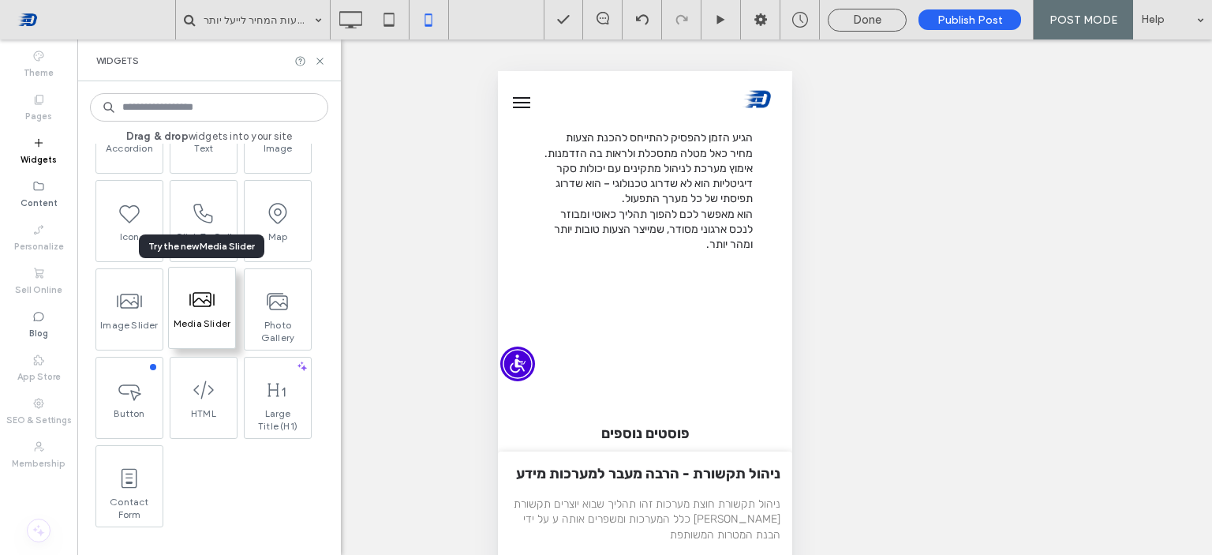
scroll to position [395, 0]
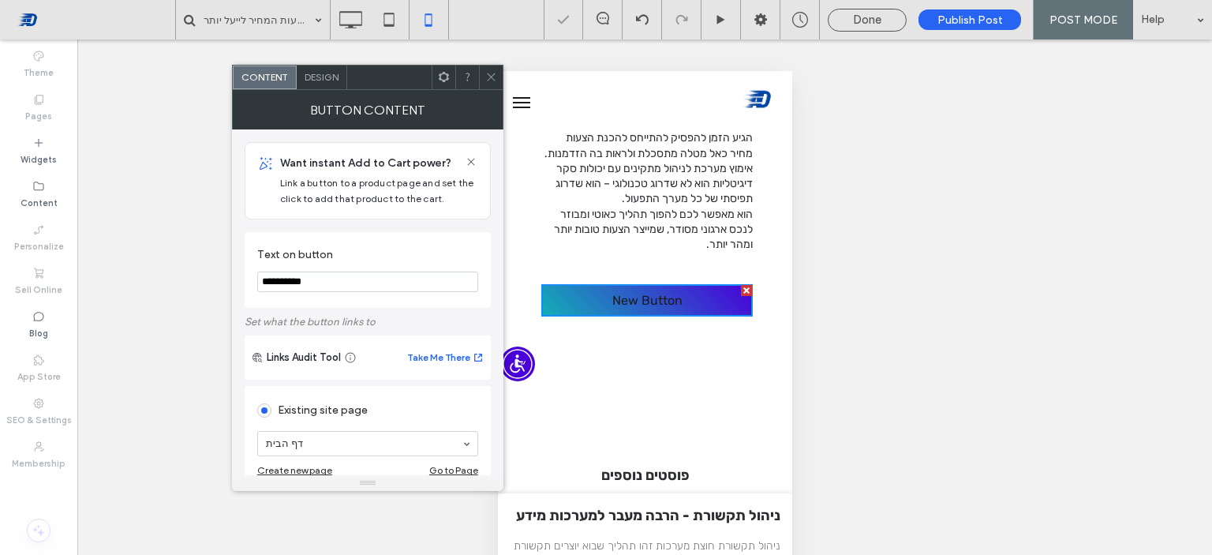
click at [369, 282] on input "**********" at bounding box center [367, 281] width 221 height 21
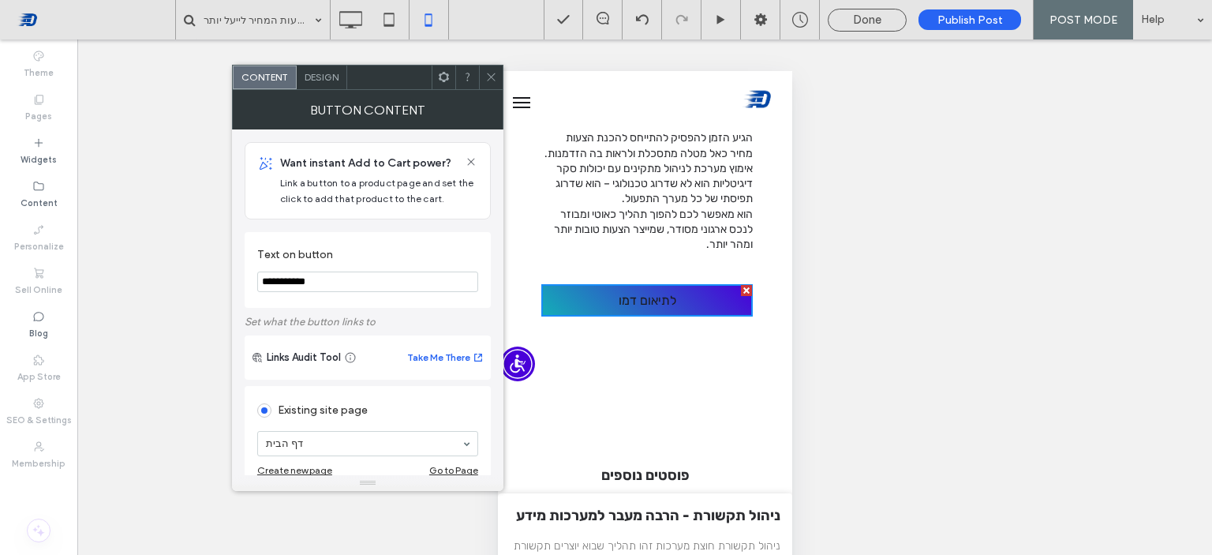
type input "**********"
click at [316, 81] on span "Design" at bounding box center [322, 77] width 34 height 12
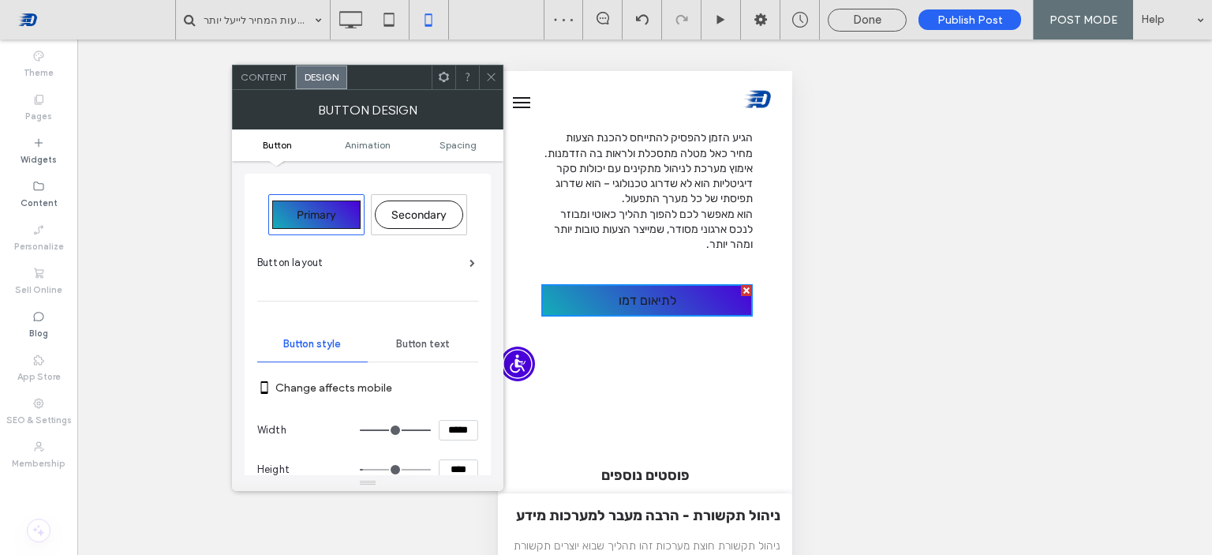
click at [260, 81] on span "Content" at bounding box center [264, 77] width 47 height 12
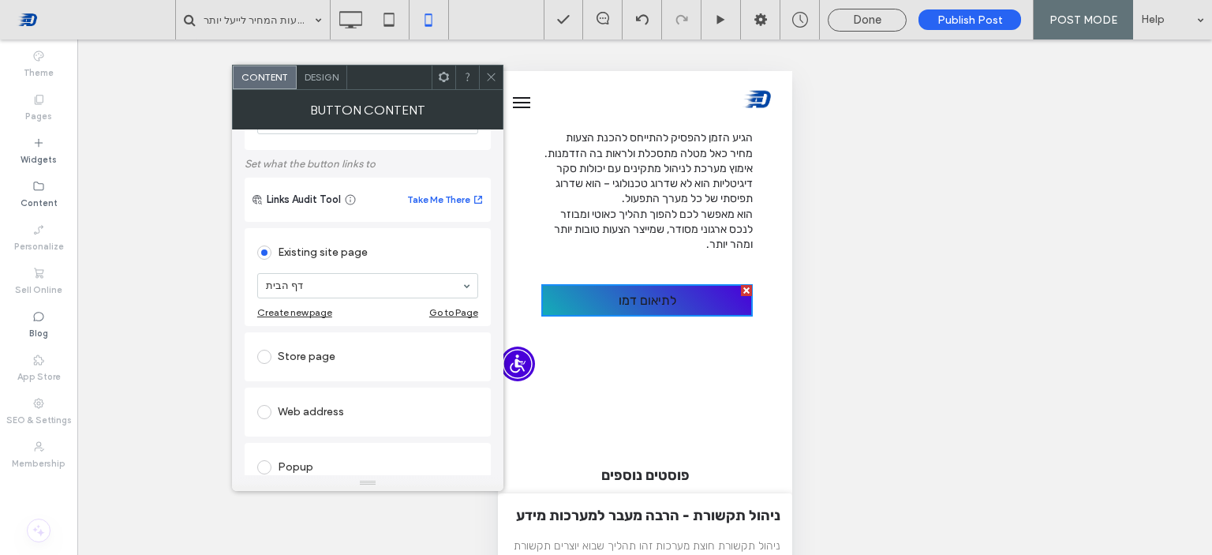
scroll to position [316, 0]
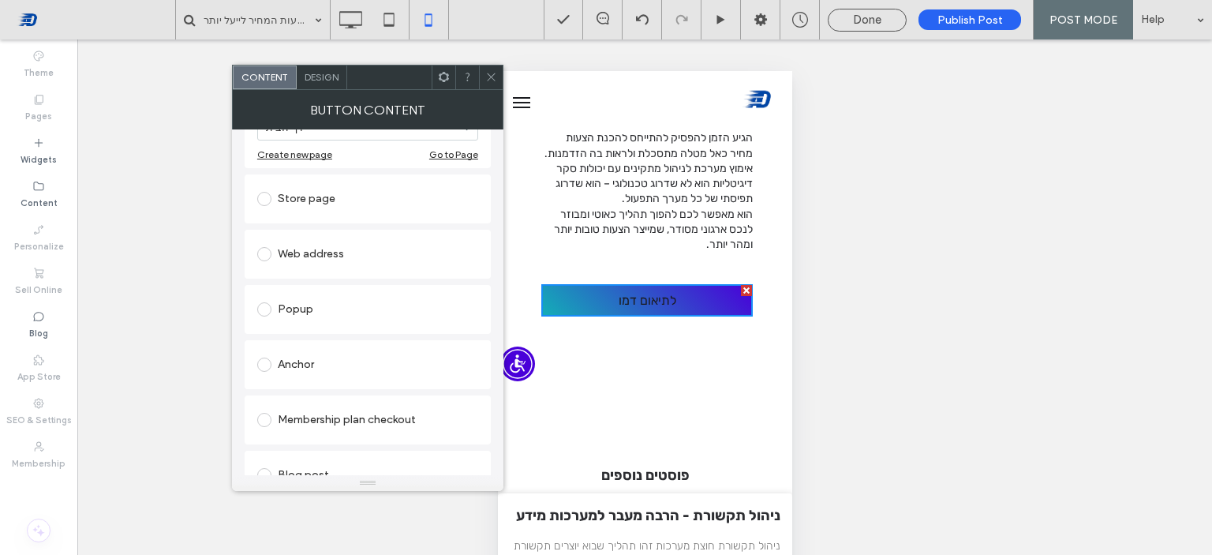
click at [334, 309] on div "Popup" at bounding box center [367, 309] width 221 height 25
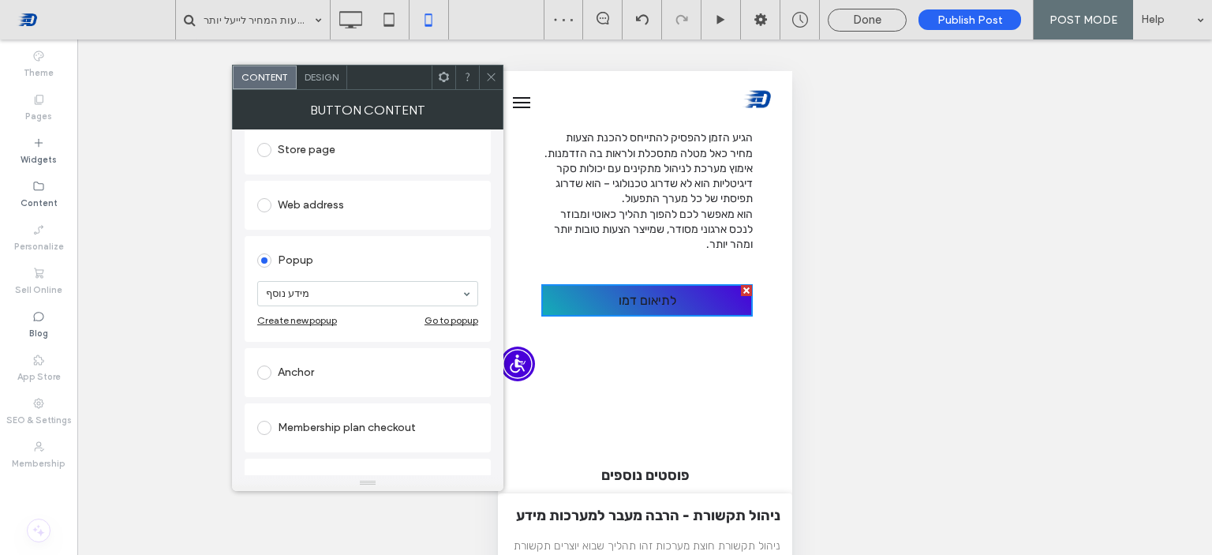
click at [331, 72] on span "Design" at bounding box center [322, 77] width 34 height 12
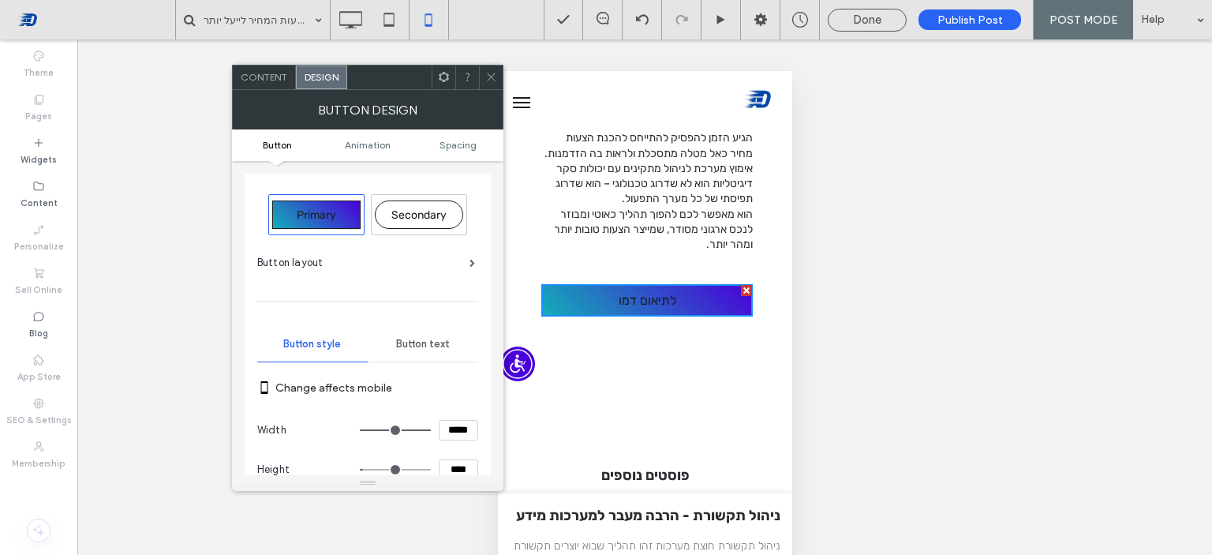
click at [428, 343] on span "Button text" at bounding box center [423, 344] width 54 height 13
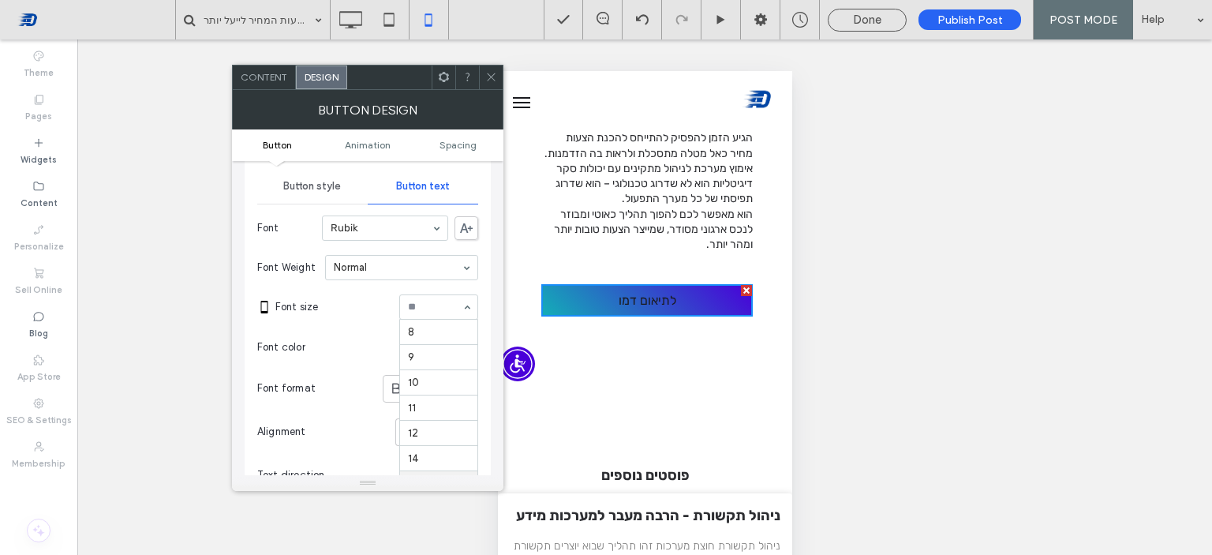
scroll to position [155, 0]
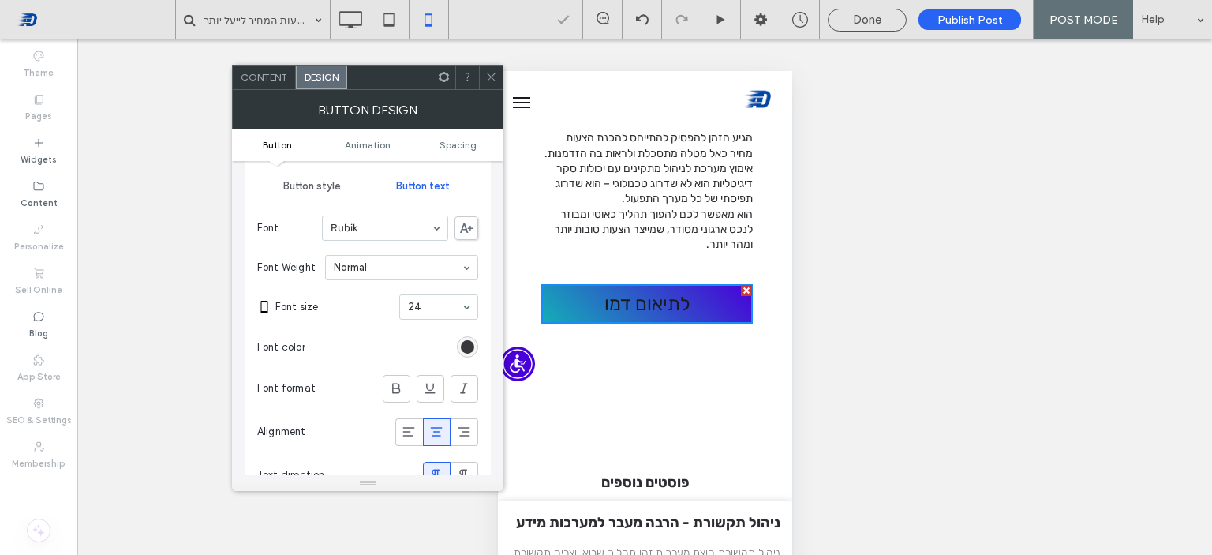
click at [463, 349] on div "rgb(27, 27, 31)" at bounding box center [467, 346] width 13 height 13
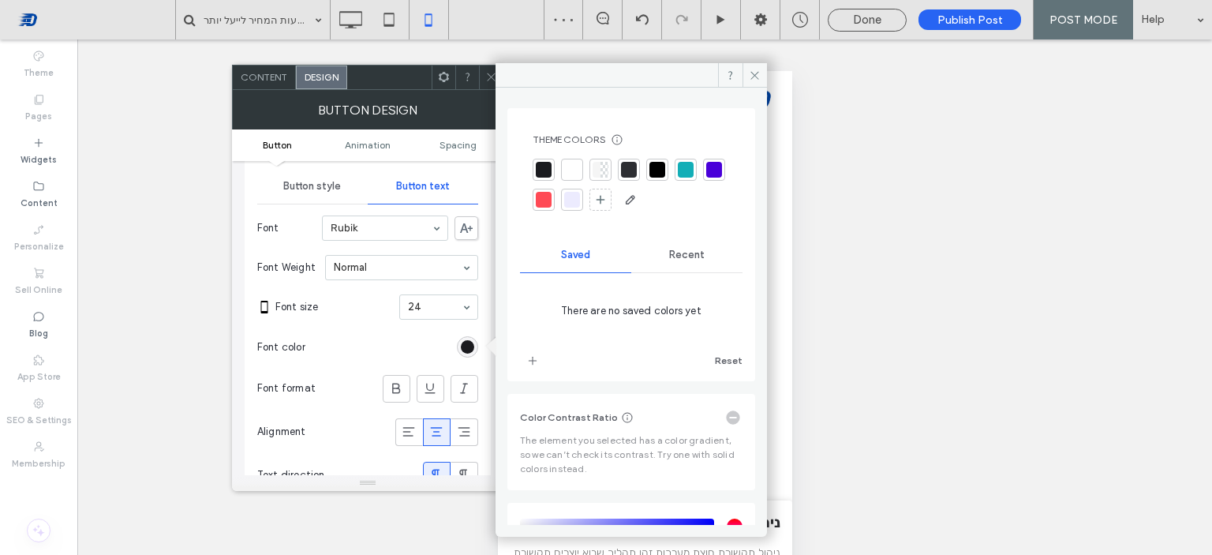
click at [572, 172] on div at bounding box center [572, 170] width 16 height 16
click at [488, 76] on icon at bounding box center [491, 77] width 12 height 12
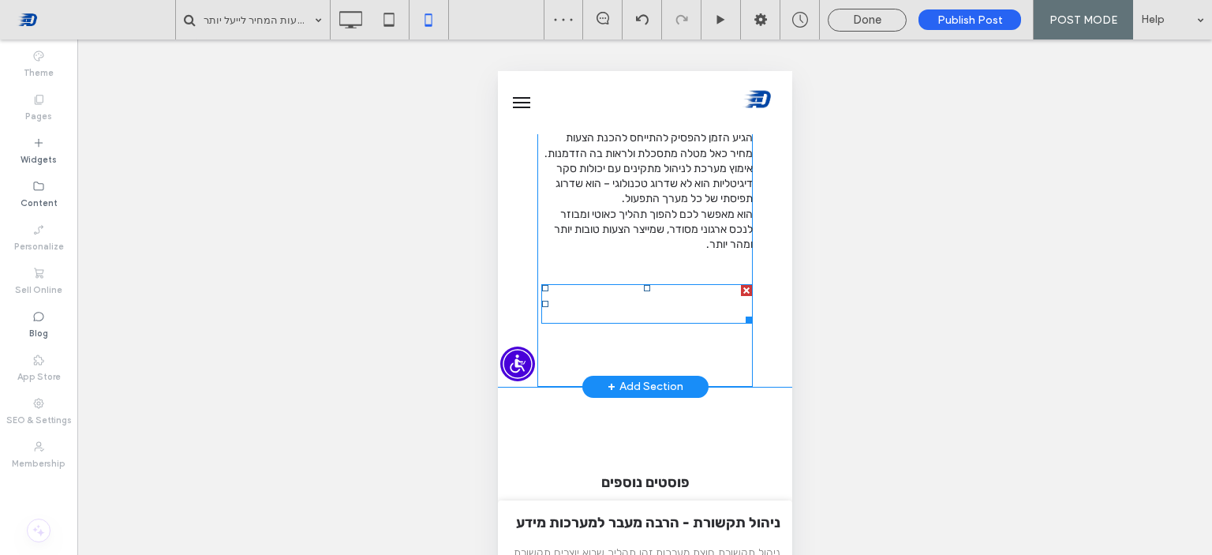
click at [664, 315] on span "לתיאום דמו" at bounding box center [647, 304] width 86 height 22
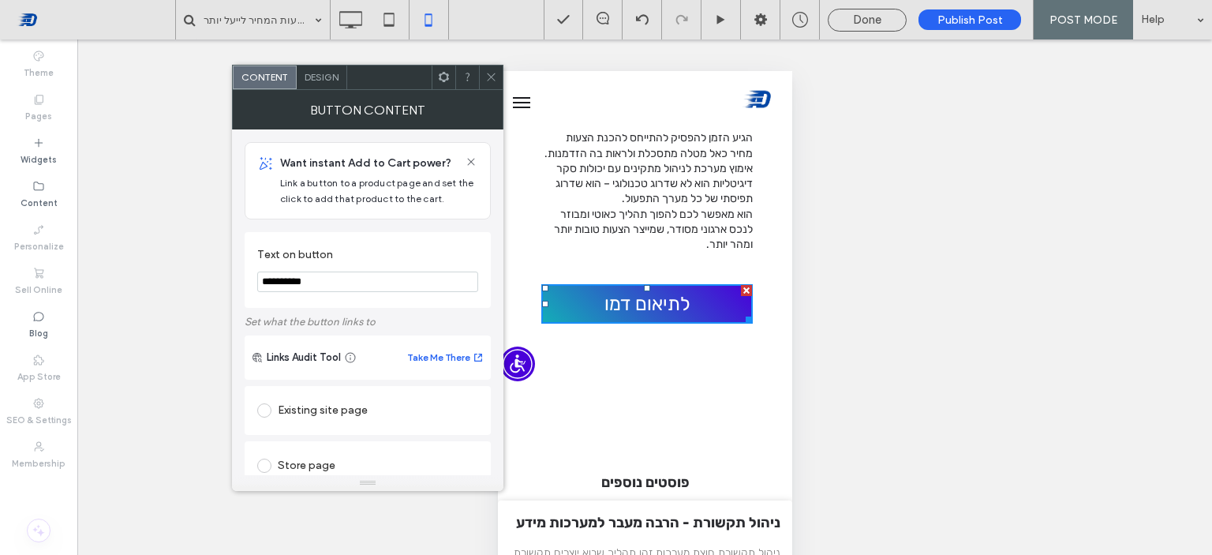
click at [324, 83] on div "Design" at bounding box center [322, 77] width 50 height 24
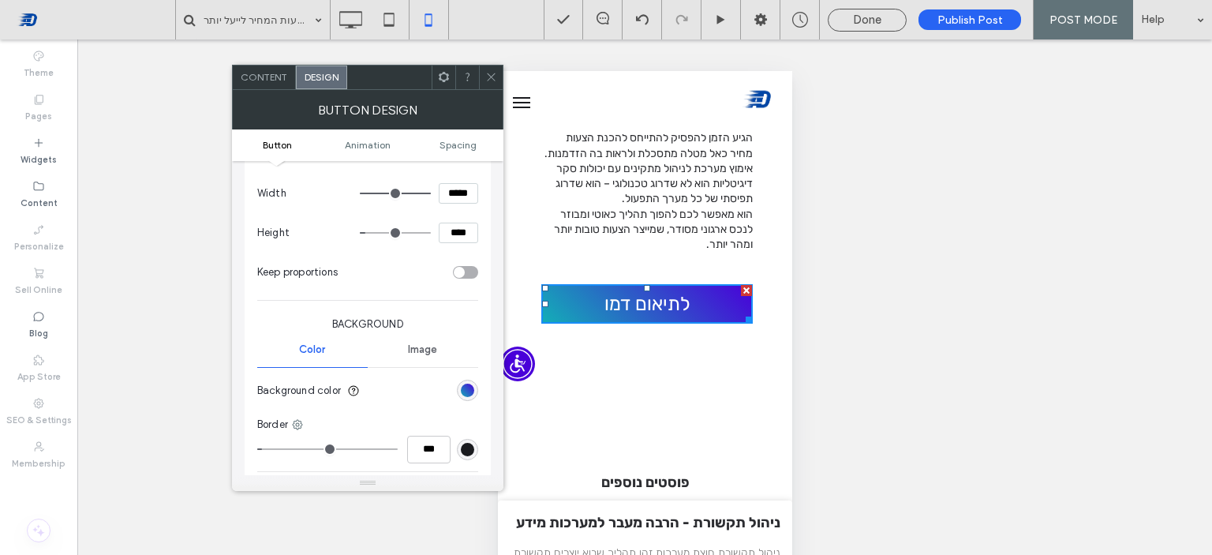
scroll to position [316, 0]
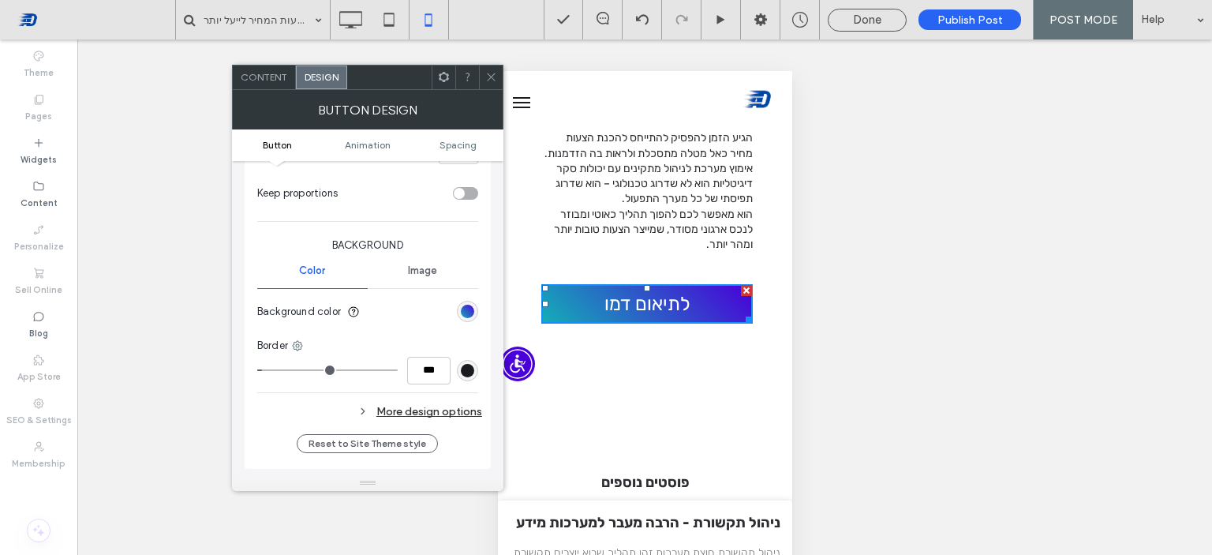
type input "*"
type input "***"
drag, startPoint x: 265, startPoint y: 368, endPoint x: 234, endPoint y: 370, distance: 30.9
type input "*"
click at [257, 370] on input "range" at bounding box center [327, 370] width 140 height 2
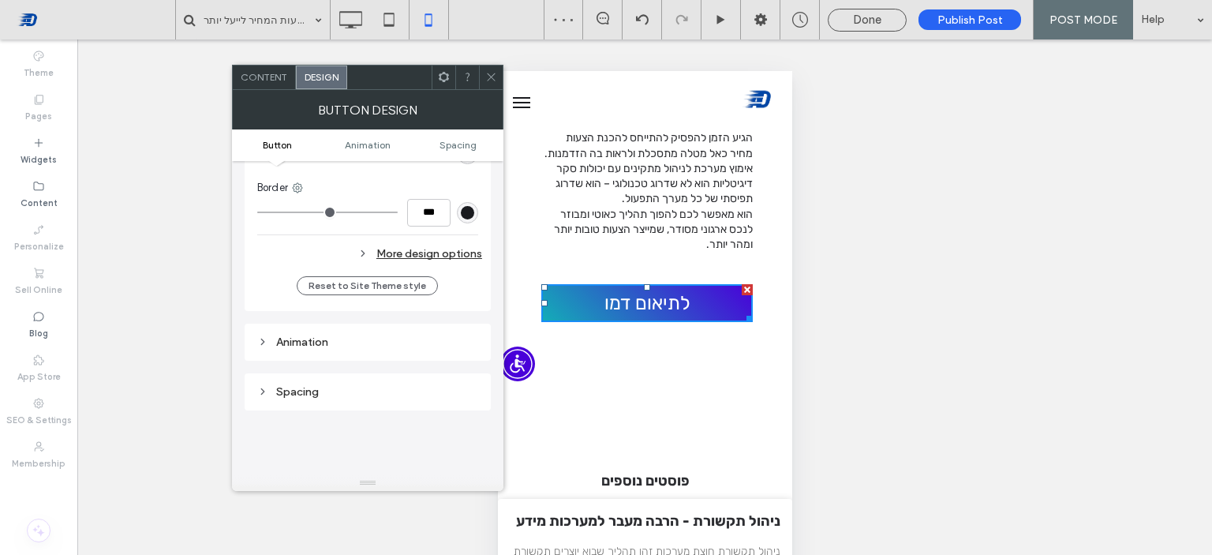
scroll to position [395, 0]
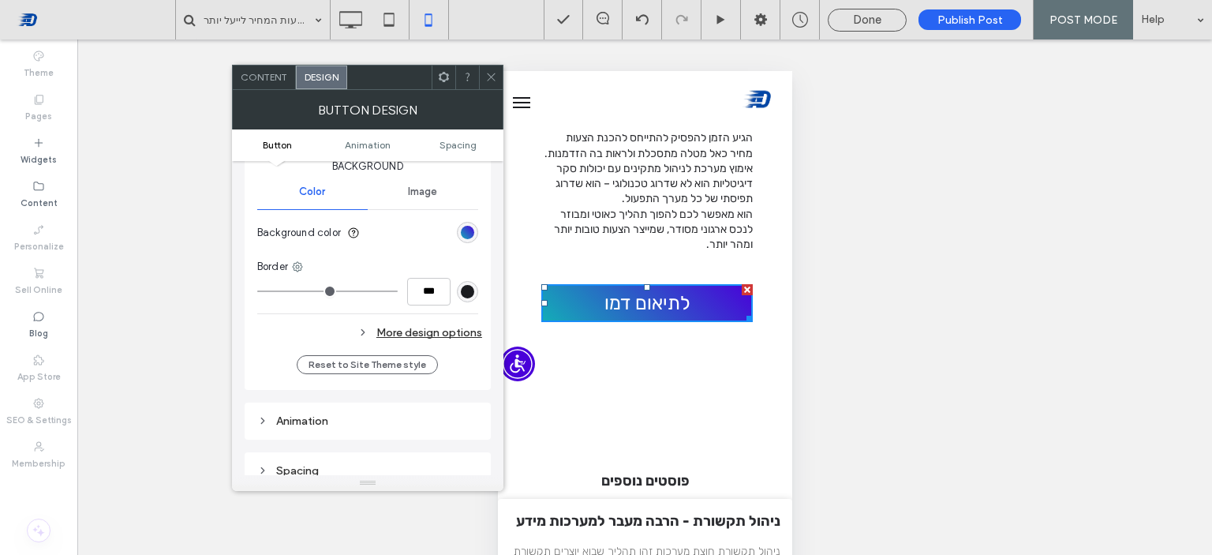
click at [395, 335] on div "More design options" at bounding box center [369, 332] width 225 height 21
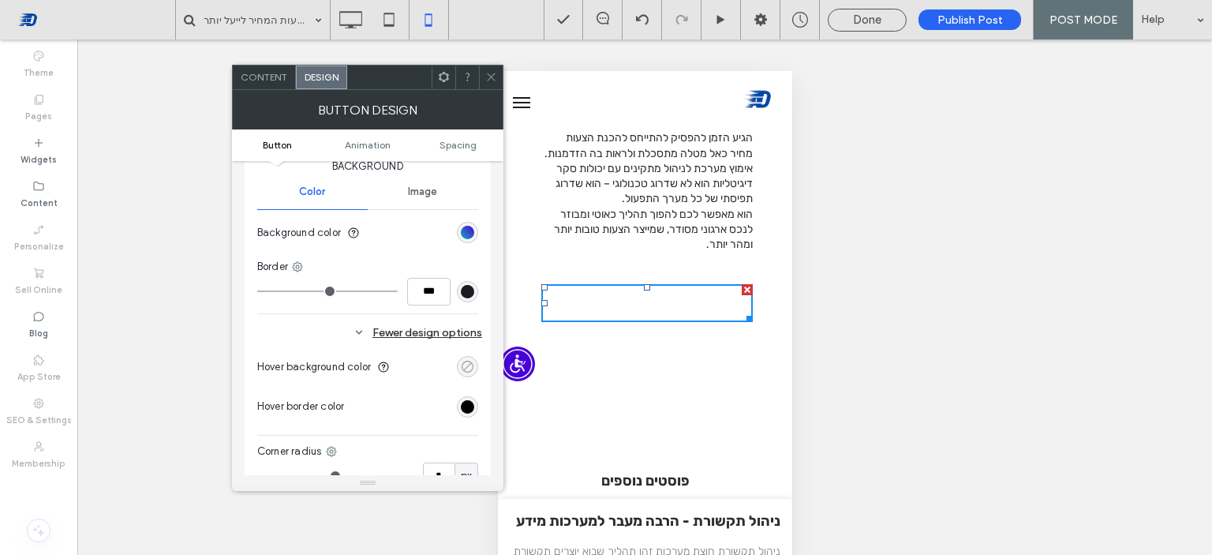
click at [470, 360] on div "rgba(0, 0, 0, 0)" at bounding box center [467, 366] width 13 height 13
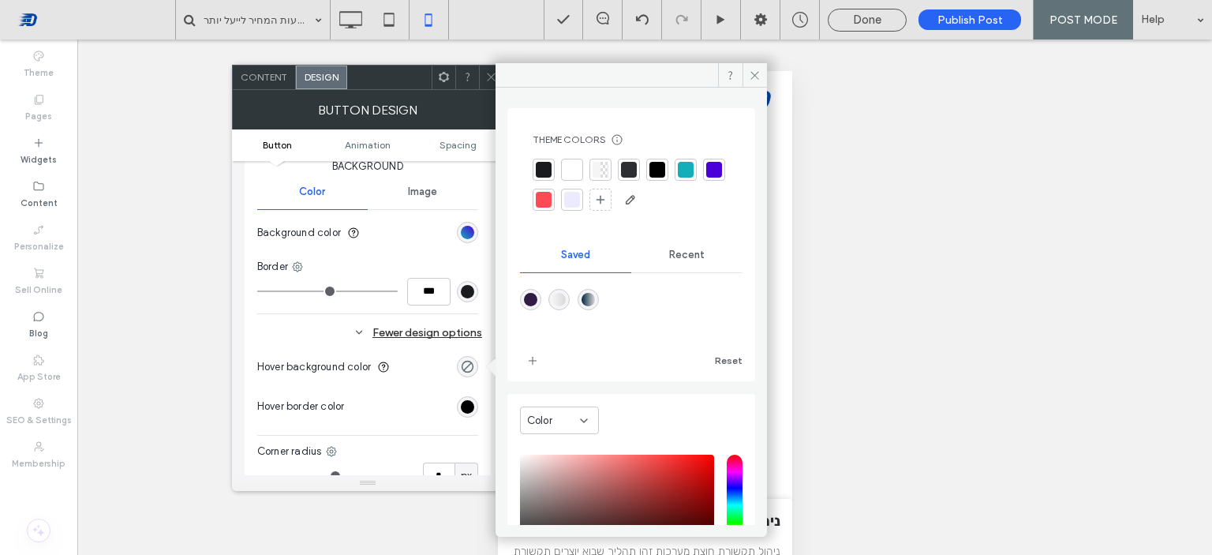
click at [706, 178] on div at bounding box center [714, 170] width 16 height 16
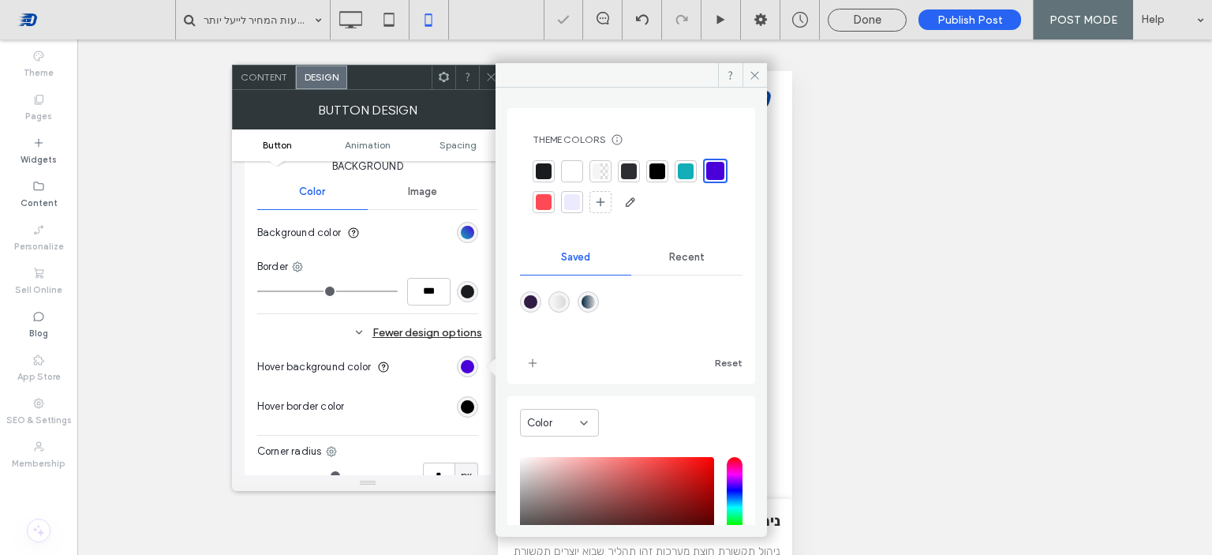
click at [322, 315] on div "Change affects mobile Width ***** Height **** Keep proportions Background Color…" at bounding box center [367, 258] width 221 height 574
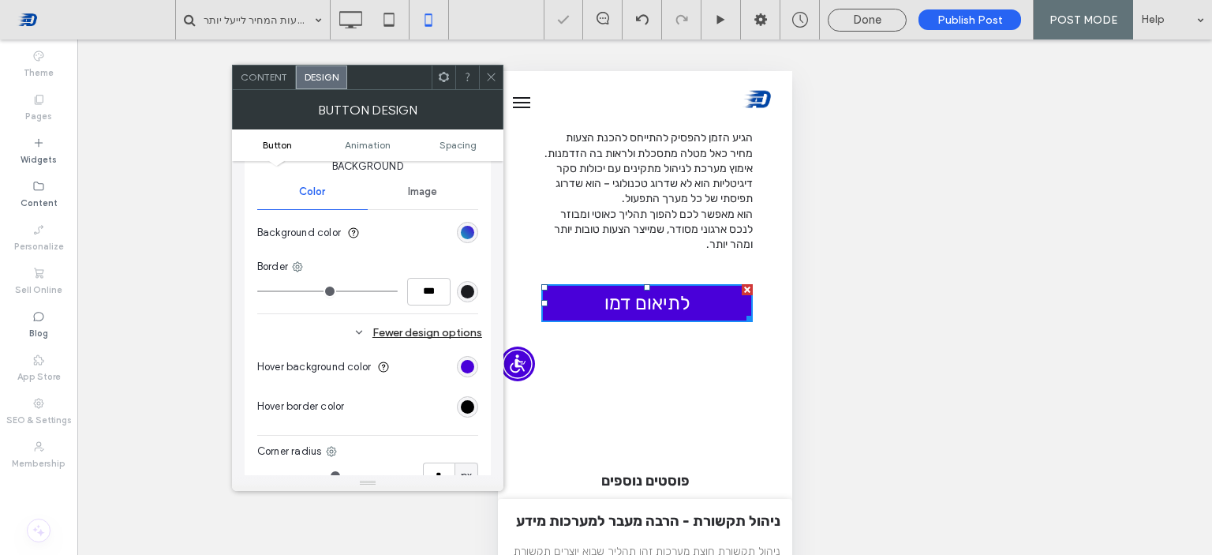
scroll to position [1973, 0]
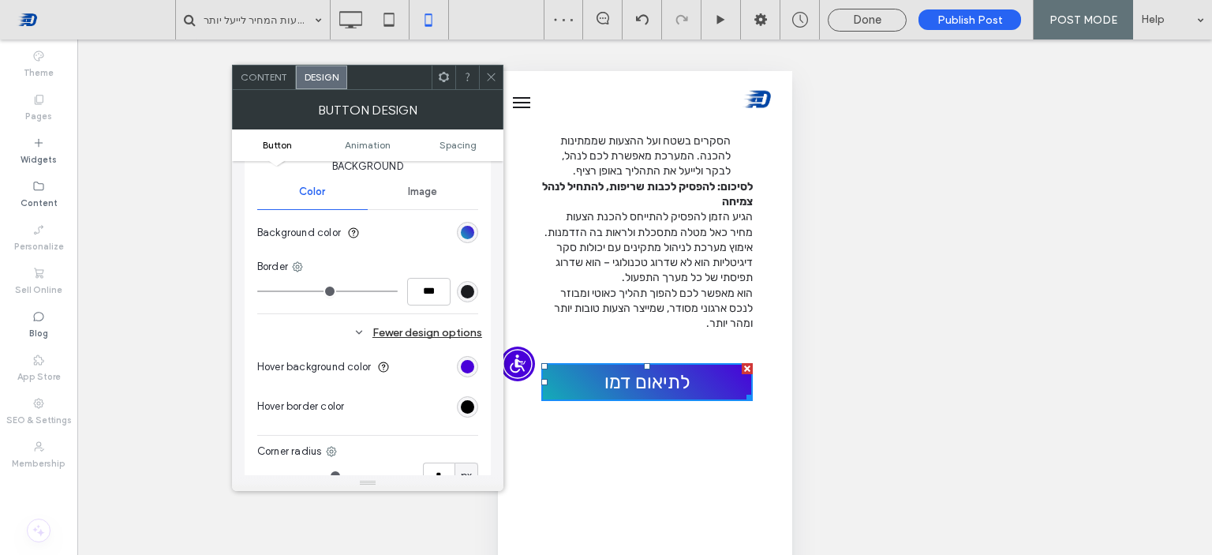
drag, startPoint x: 492, startPoint y: 72, endPoint x: 90, endPoint y: 92, distance: 402.9
click at [492, 72] on icon at bounding box center [491, 77] width 12 height 12
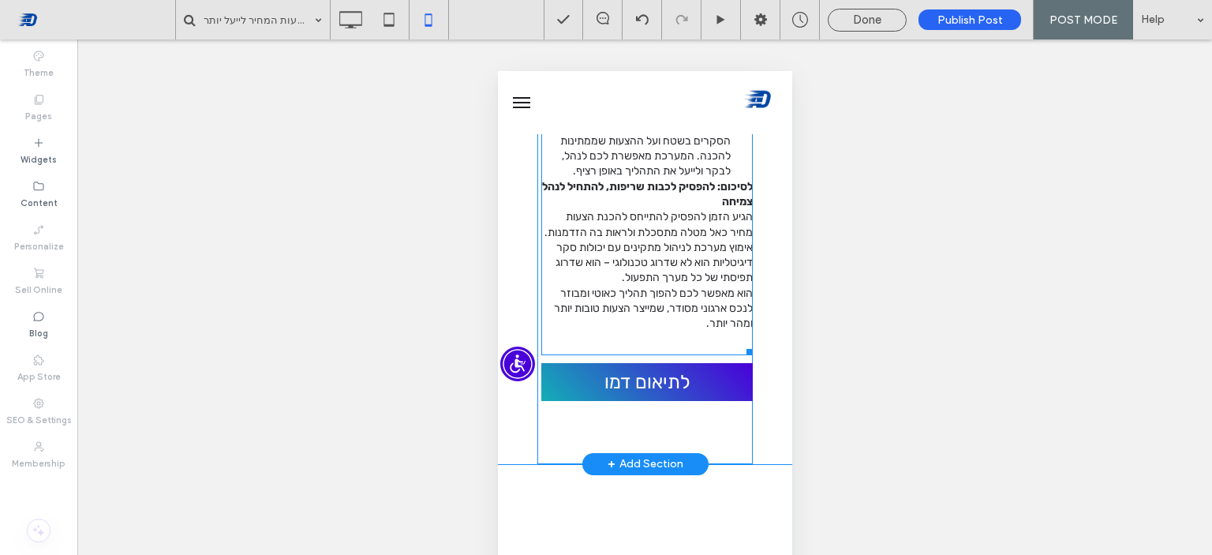
scroll to position [1894, 0]
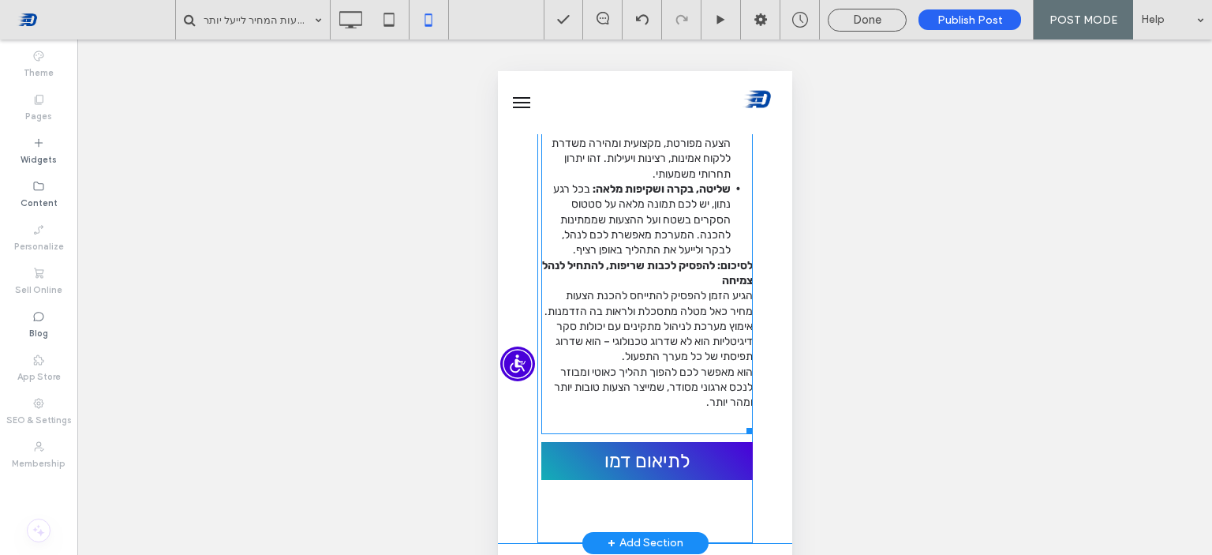
click at [697, 287] on span "לסיכום: להפסיק לכבות שריפות, להתחיל לנהל צמיחה" at bounding box center [646, 273] width 211 height 28
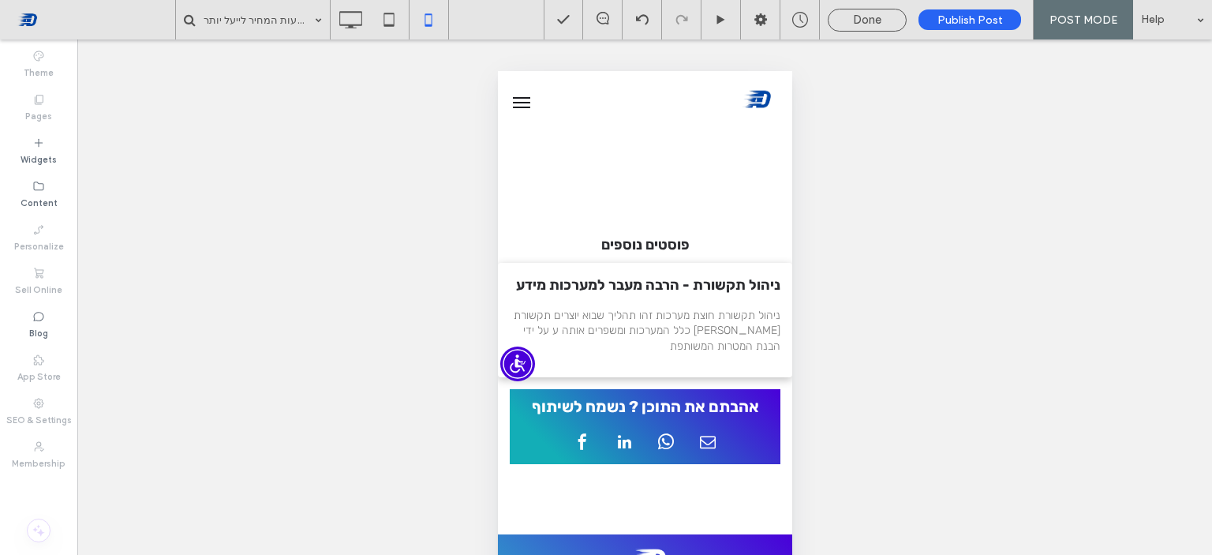
type input "*****"
type input "**"
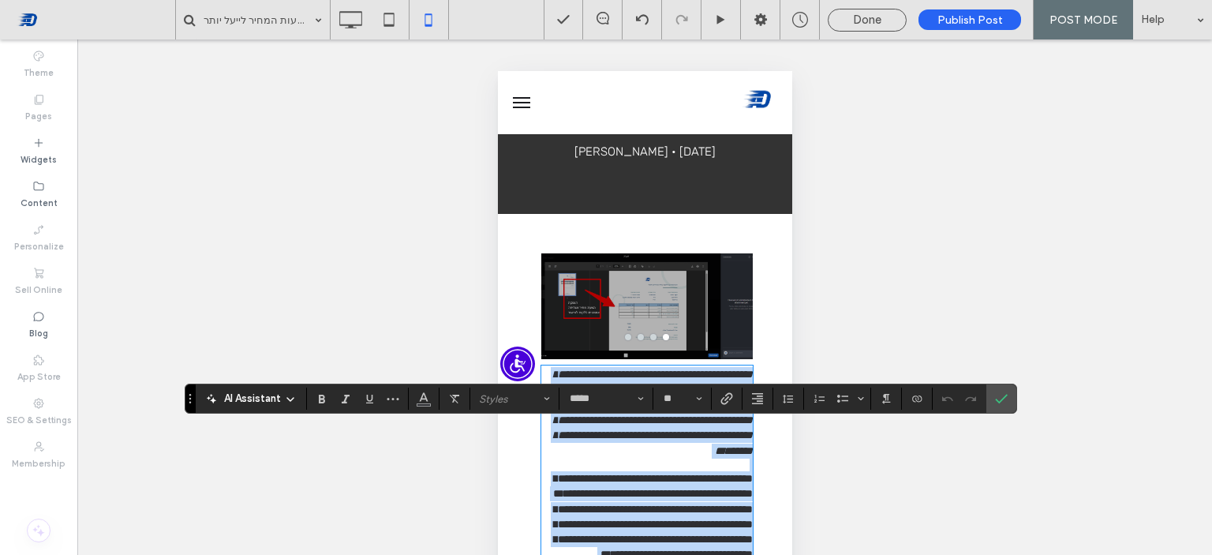
click at [681, 438] on span "**********" at bounding box center [652, 412] width 199 height 88
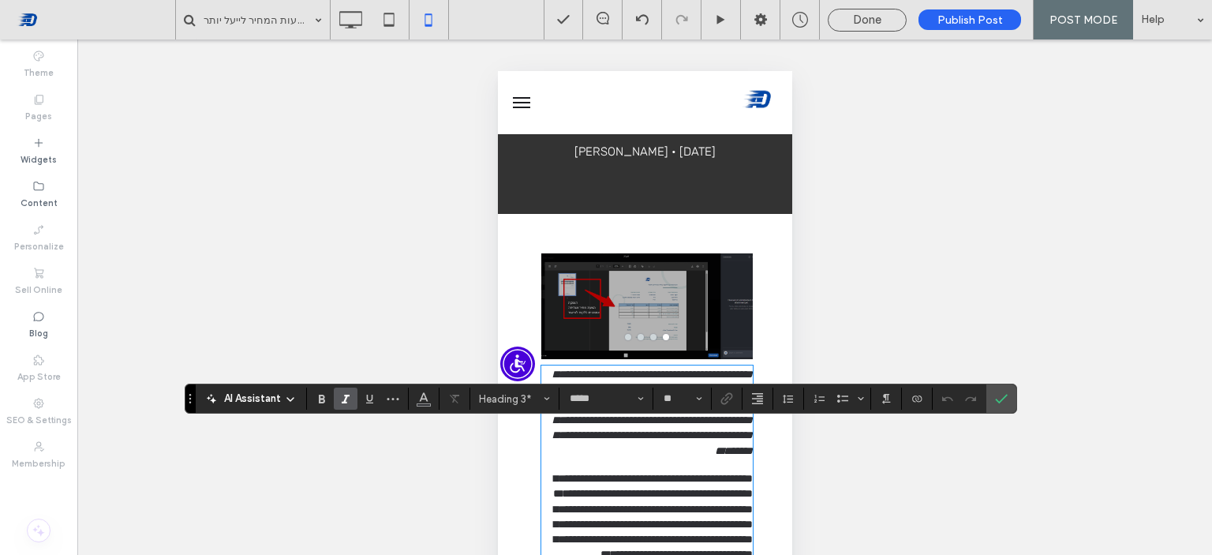
scroll to position [215, 0]
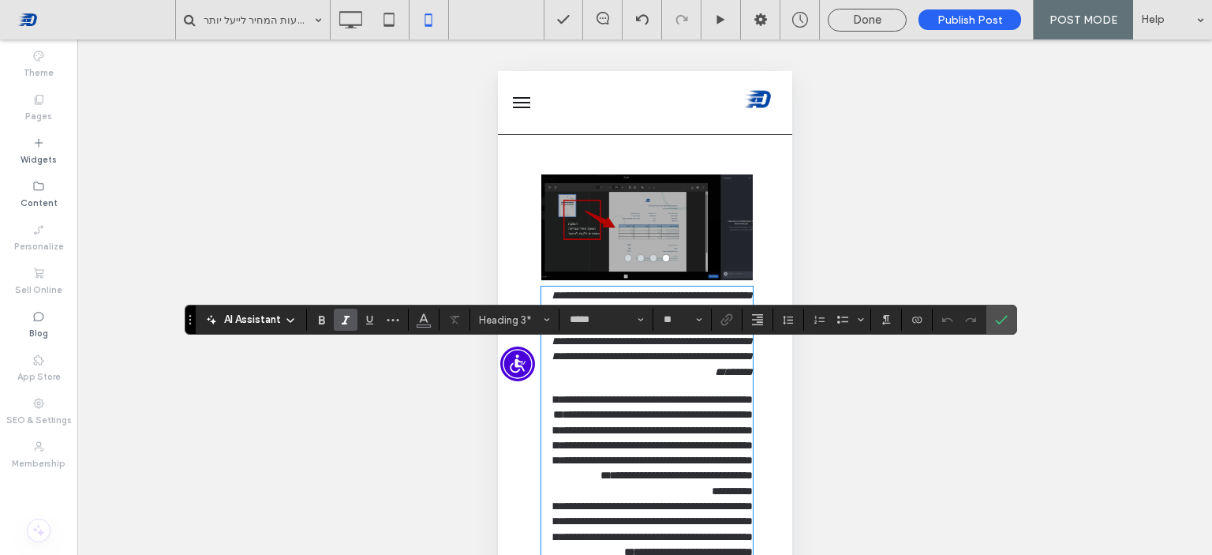
click at [999, 320] on icon "Confirm" at bounding box center [1001, 319] width 13 height 13
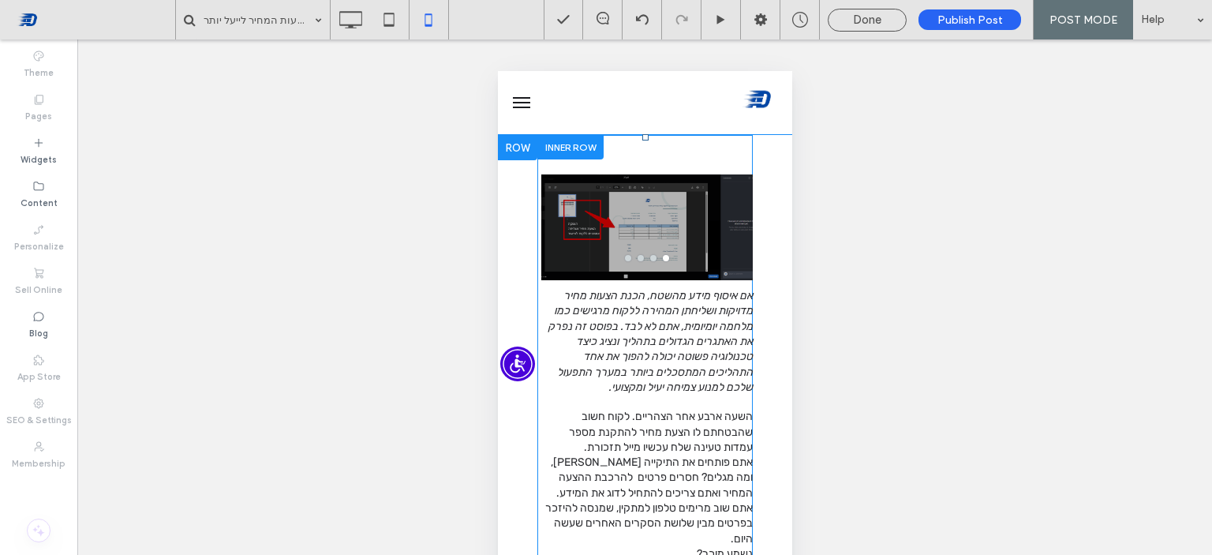
scroll to position [58, 0]
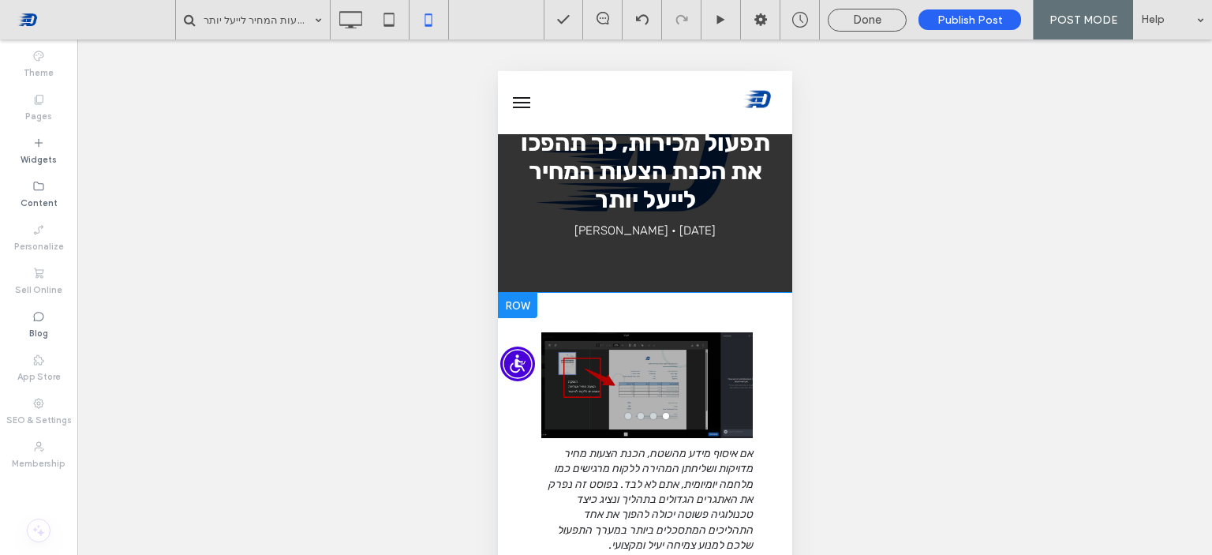
click at [525, 311] on div at bounding box center [516, 305] width 39 height 25
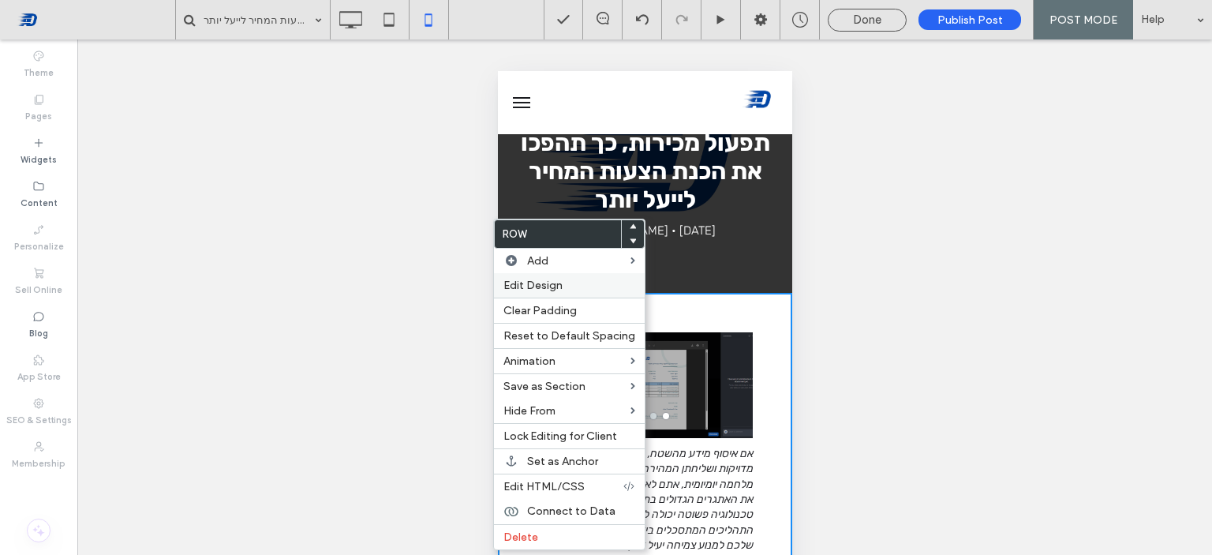
click at [540, 280] on span "Edit Design" at bounding box center [532, 285] width 59 height 13
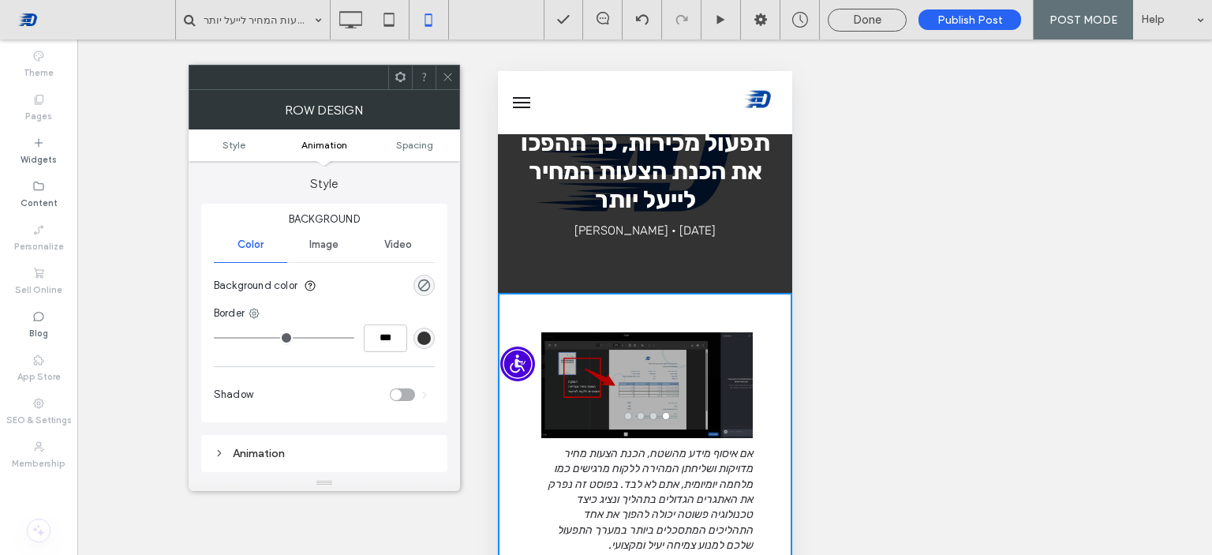
scroll to position [309, 0]
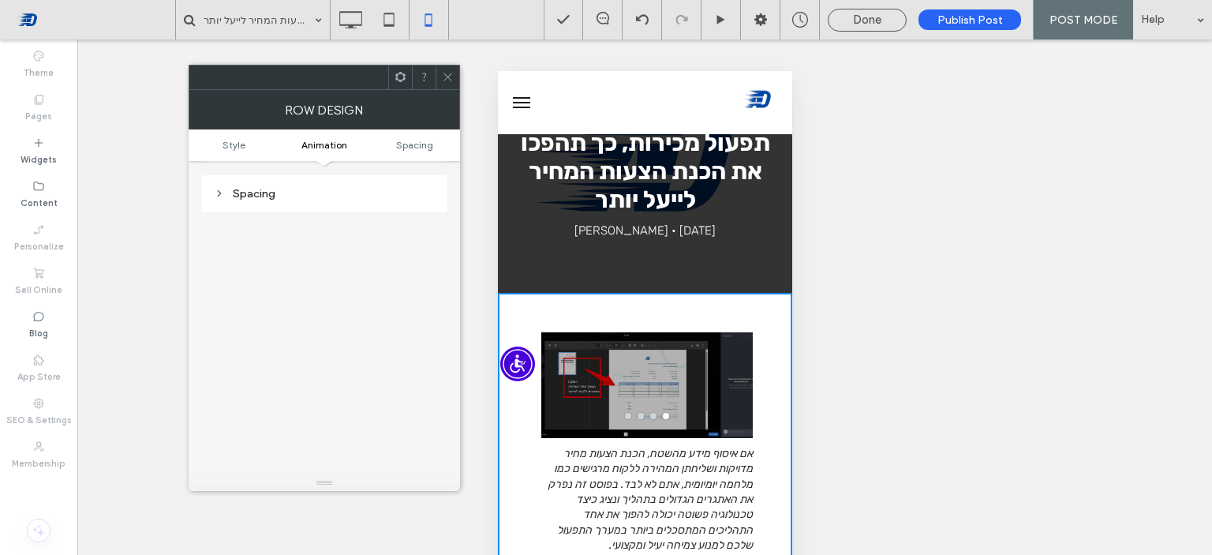
click at [252, 189] on div "Spacing" at bounding box center [324, 193] width 221 height 13
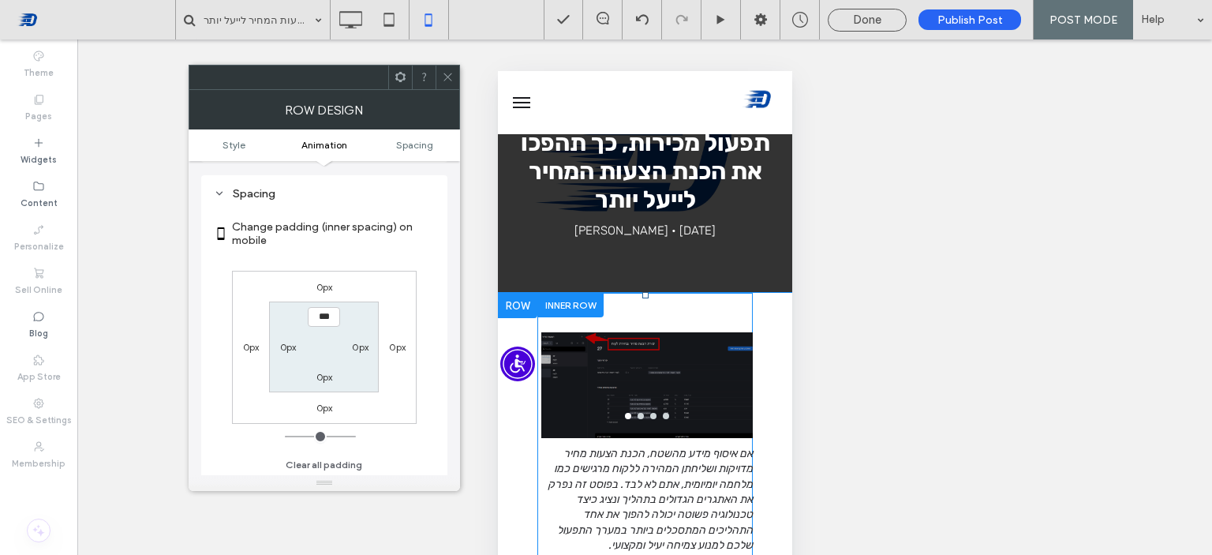
click at [571, 296] on div at bounding box center [570, 305] width 66 height 24
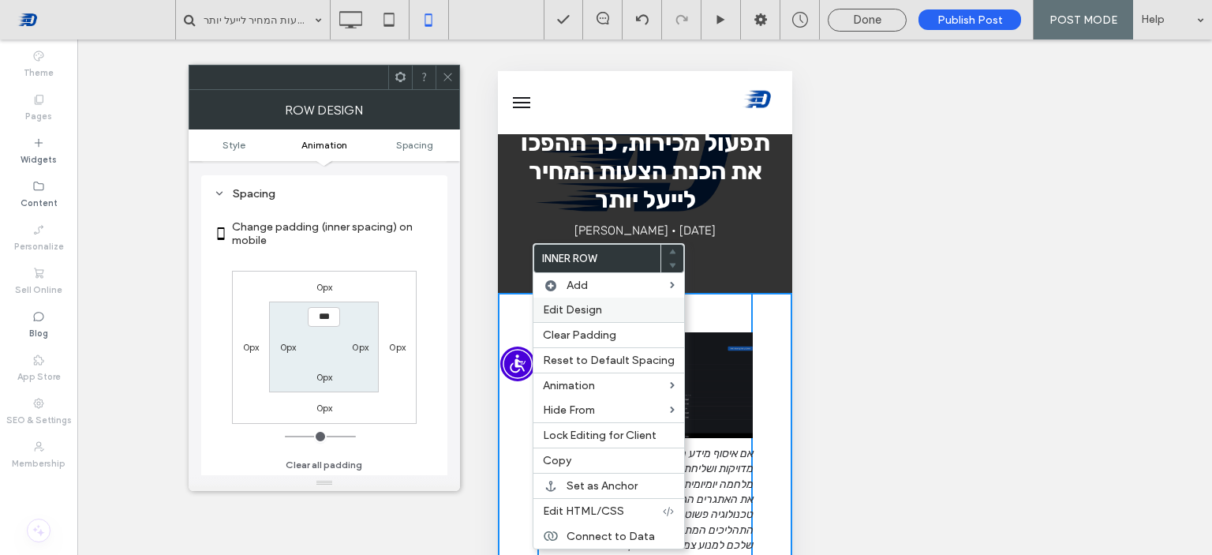
click at [555, 304] on span "Edit Design" at bounding box center [572, 309] width 59 height 13
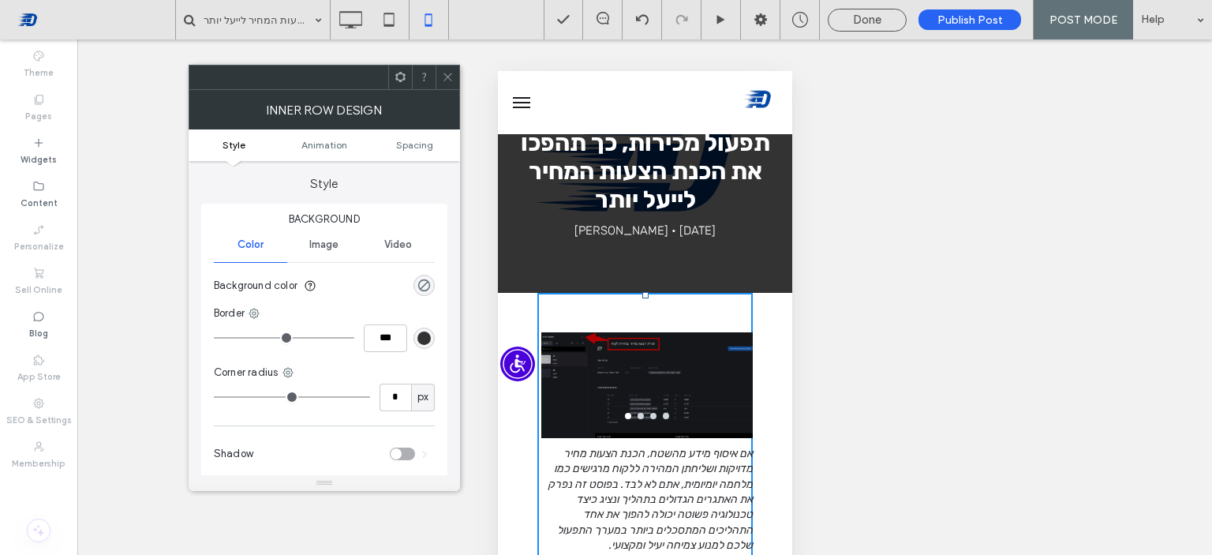
scroll to position [369, 0]
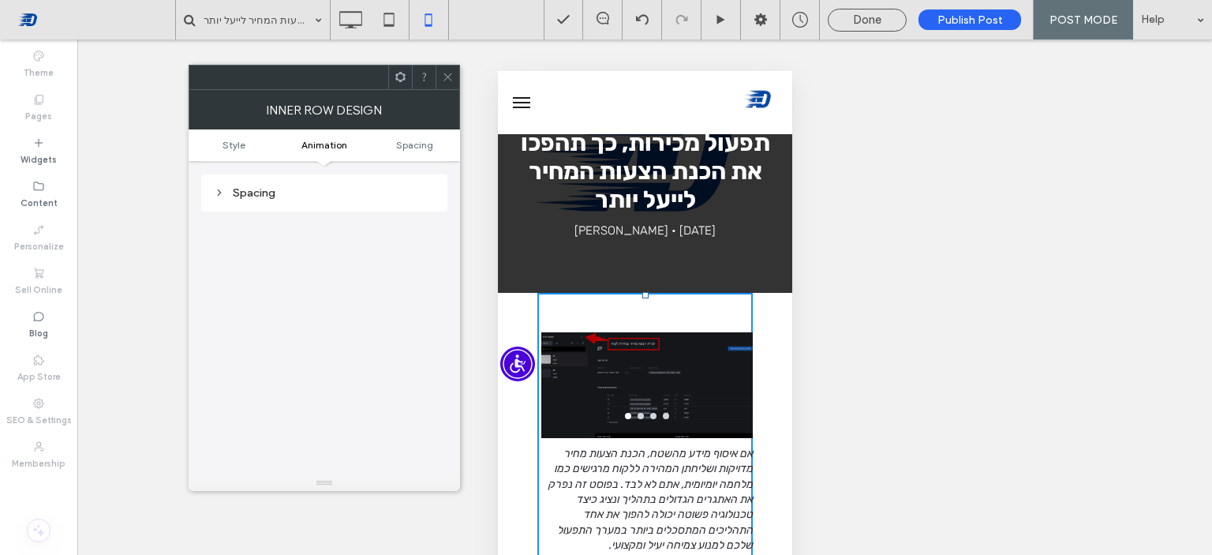
click at [247, 190] on div "Spacing" at bounding box center [324, 192] width 221 height 13
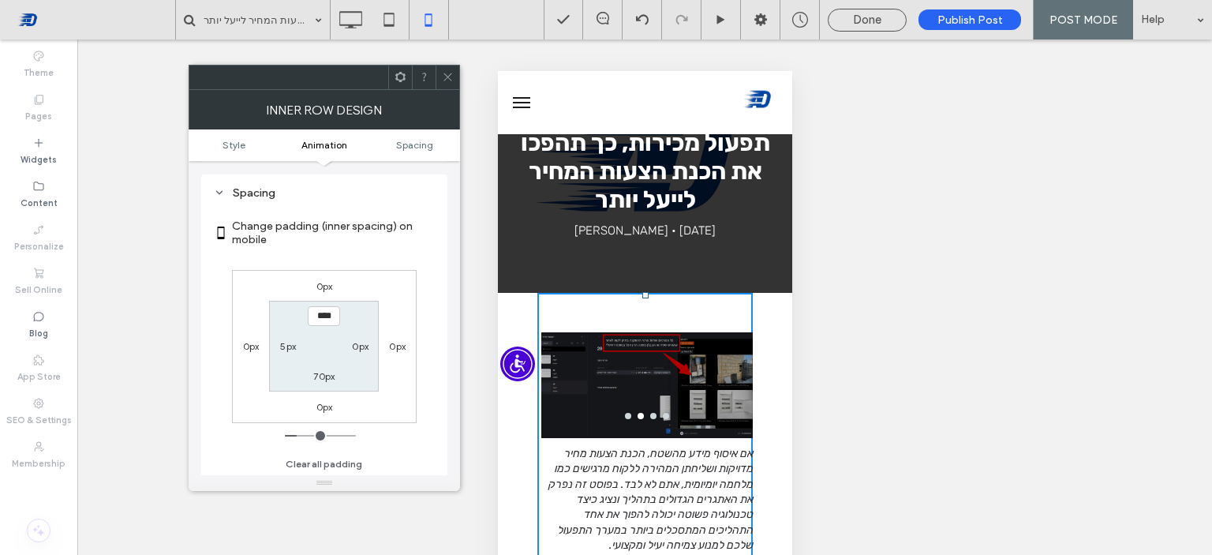
click at [286, 352] on div "5px" at bounding box center [288, 346] width 16 height 16
click at [287, 347] on label "5px" at bounding box center [288, 346] width 16 height 12
type input "*"
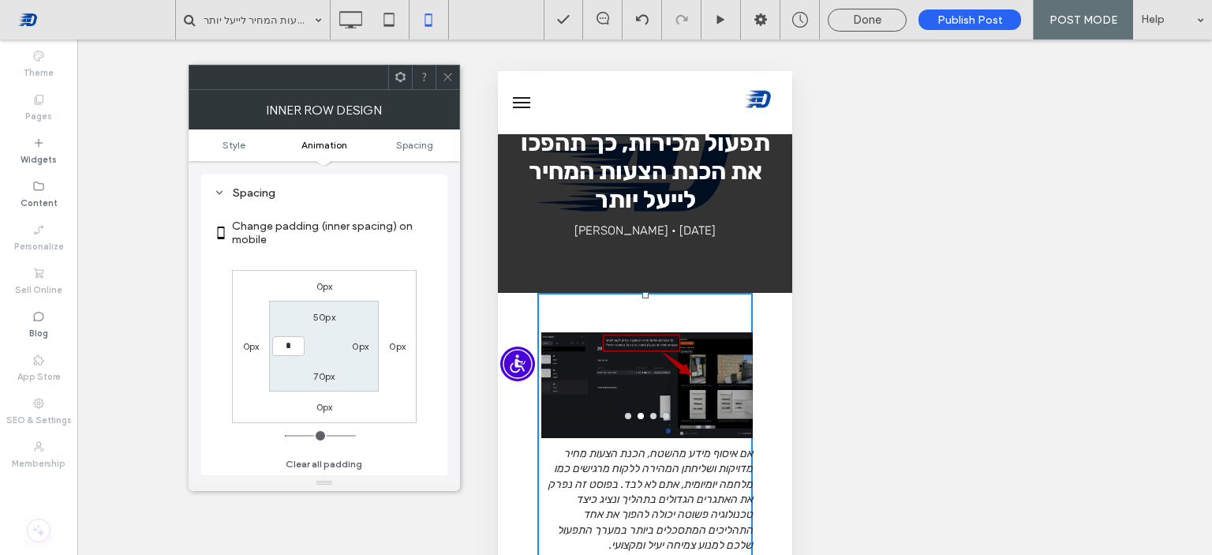
type input "***"
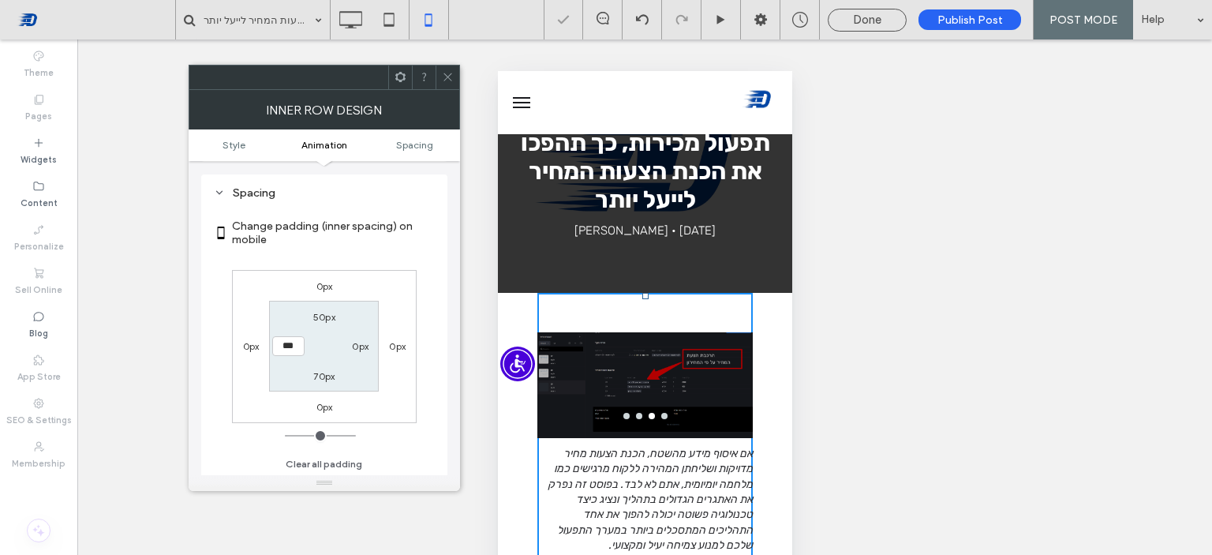
click at [353, 343] on label "0px" at bounding box center [360, 346] width 17 height 12
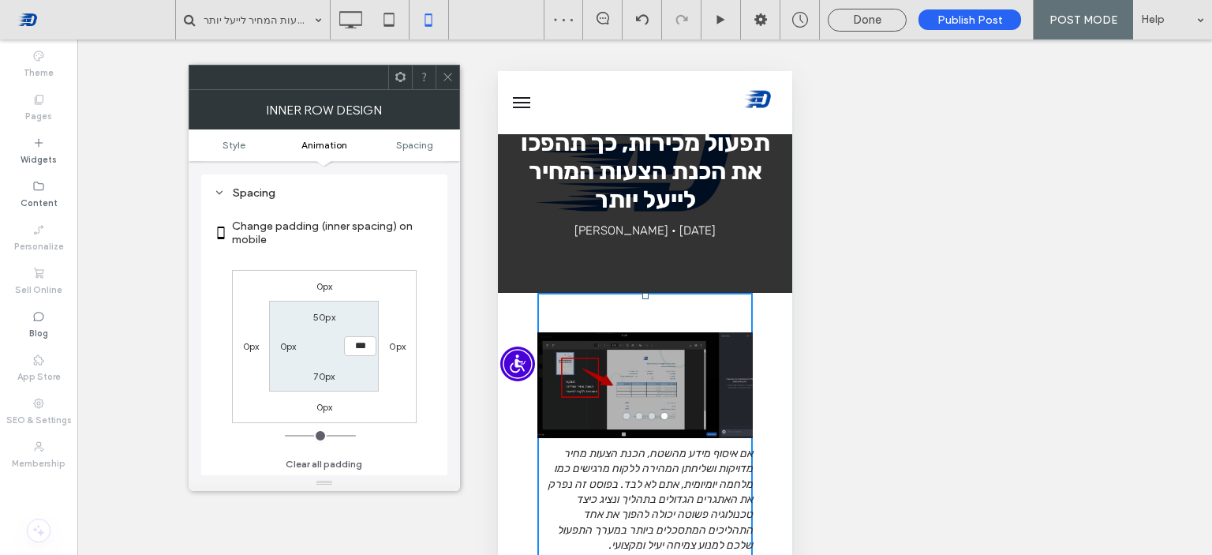
click at [392, 308] on div "0px 0px 0px 0px 50px *** 70px 0px" at bounding box center [324, 346] width 185 height 153
click at [448, 74] on icon at bounding box center [448, 77] width 12 height 12
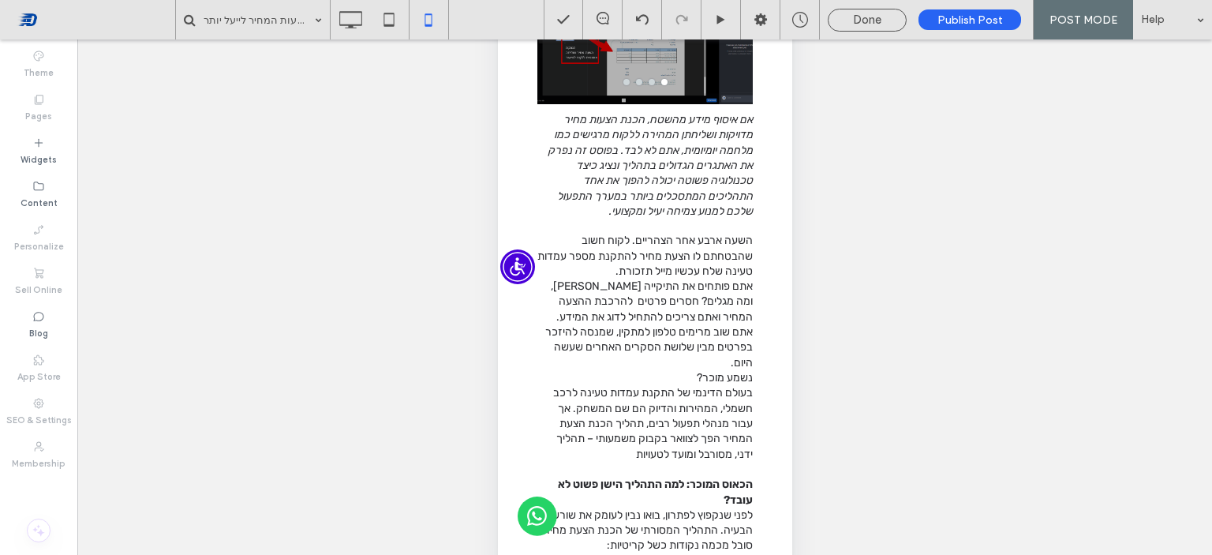
scroll to position [373, 0]
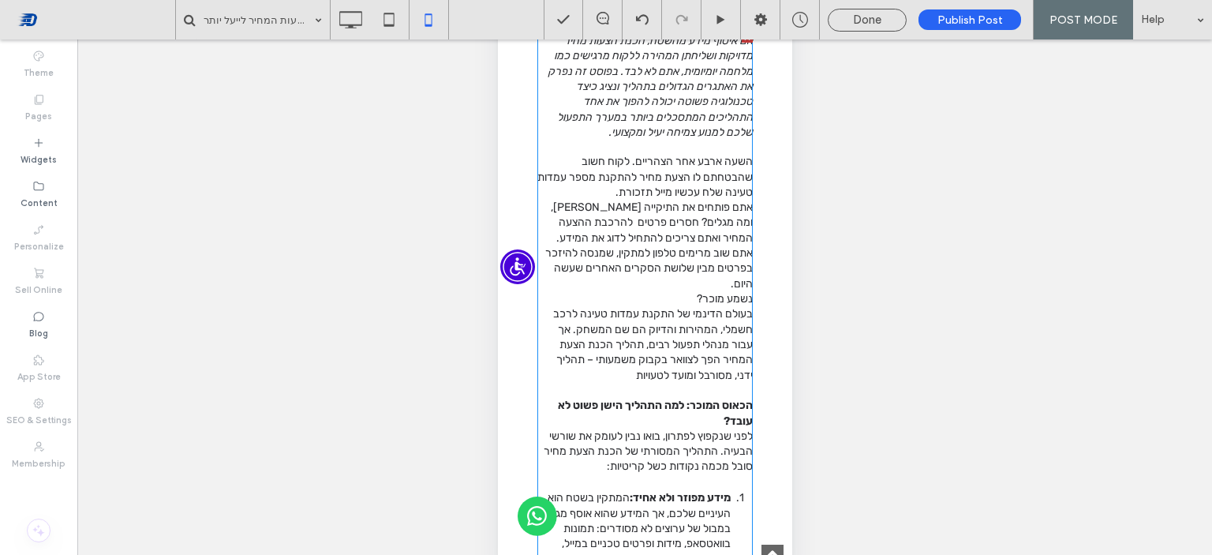
click at [690, 326] on span "בעולם הדינמי של התקנת עמדות טעינה לרכב חשמלי, המהירות והדיוק הם שם המשחק. אך עב…" at bounding box center [652, 344] width 200 height 74
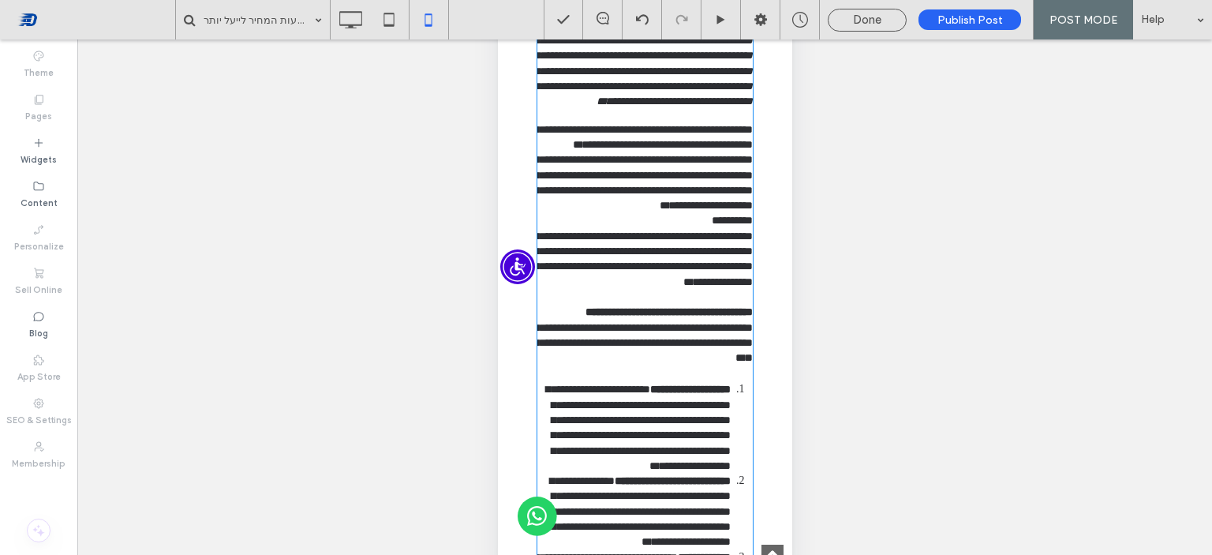
type input "*****"
type input "**"
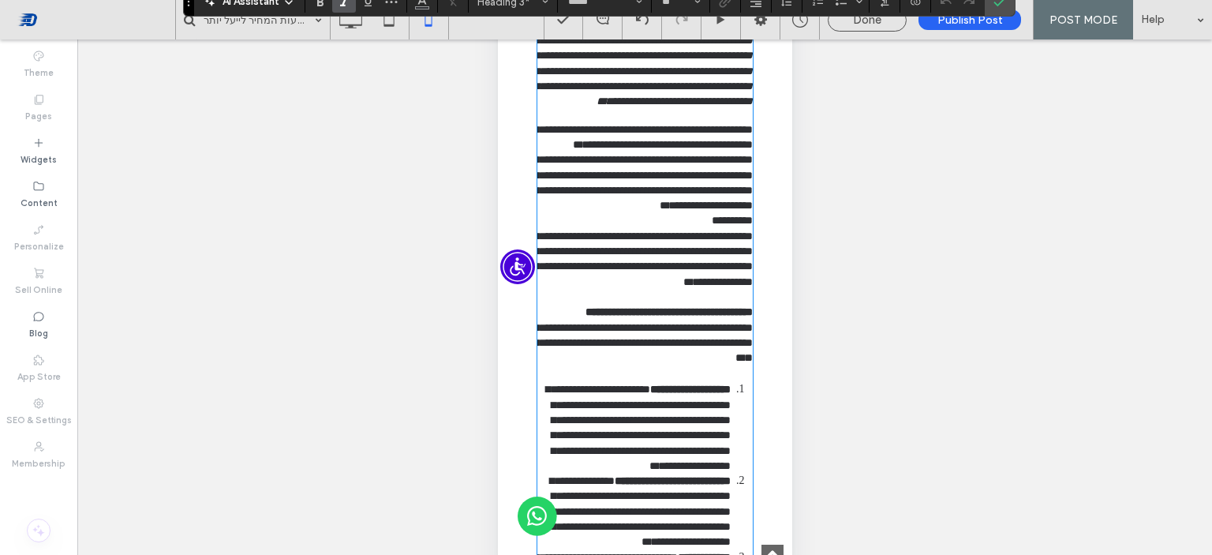
scroll to position [88, 0]
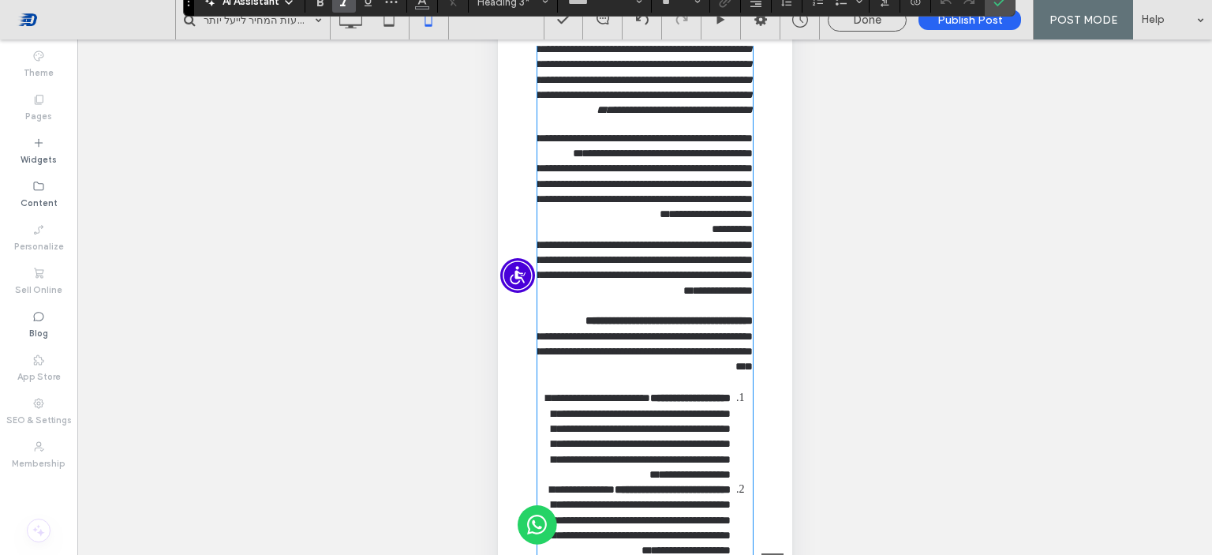
click at [671, 237] on p "**********" at bounding box center [644, 229] width 215 height 15
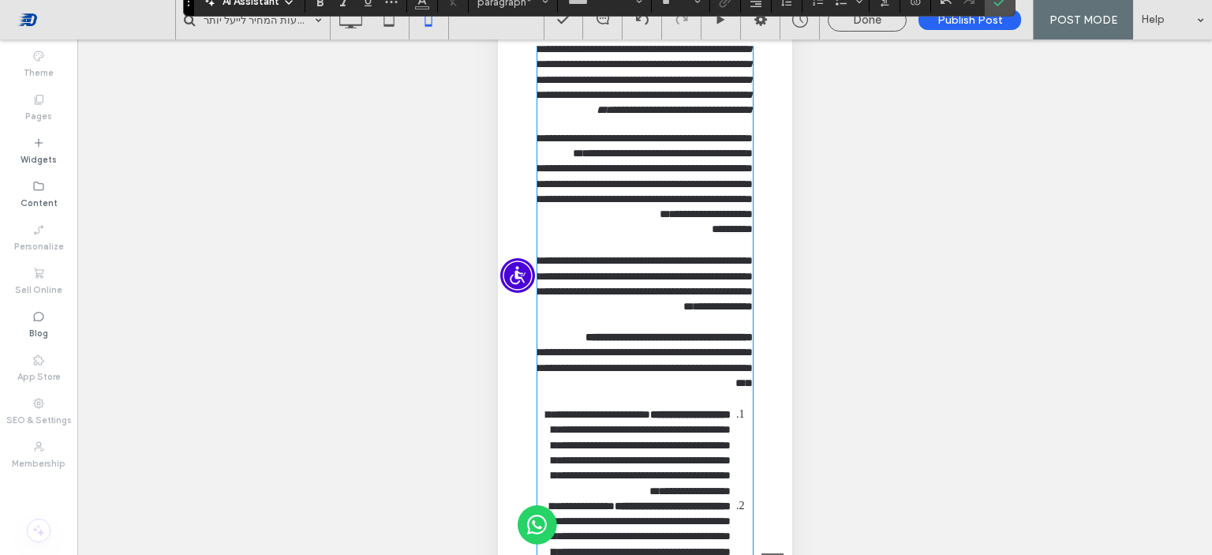
click at [616, 159] on span "**********" at bounding box center [642, 146] width 219 height 26
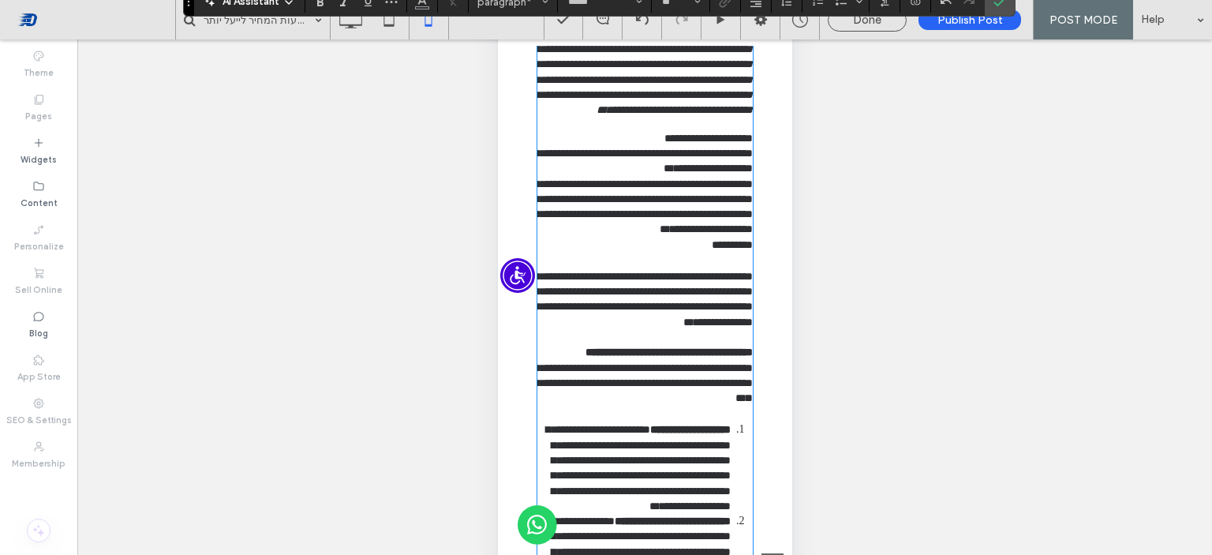
click at [705, 174] on span "**********" at bounding box center [642, 161] width 219 height 26
click at [703, 230] on span "**********" at bounding box center [642, 206] width 219 height 57
click at [700, 177] on p "**********" at bounding box center [644, 161] width 215 height 31
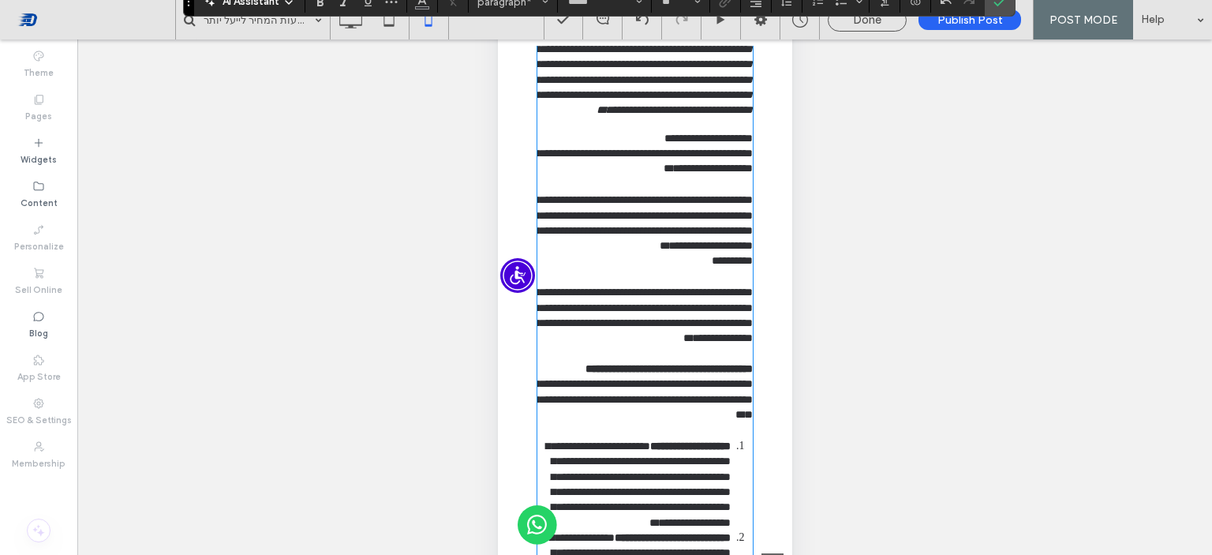
click at [597, 251] on span "**********" at bounding box center [642, 222] width 219 height 57
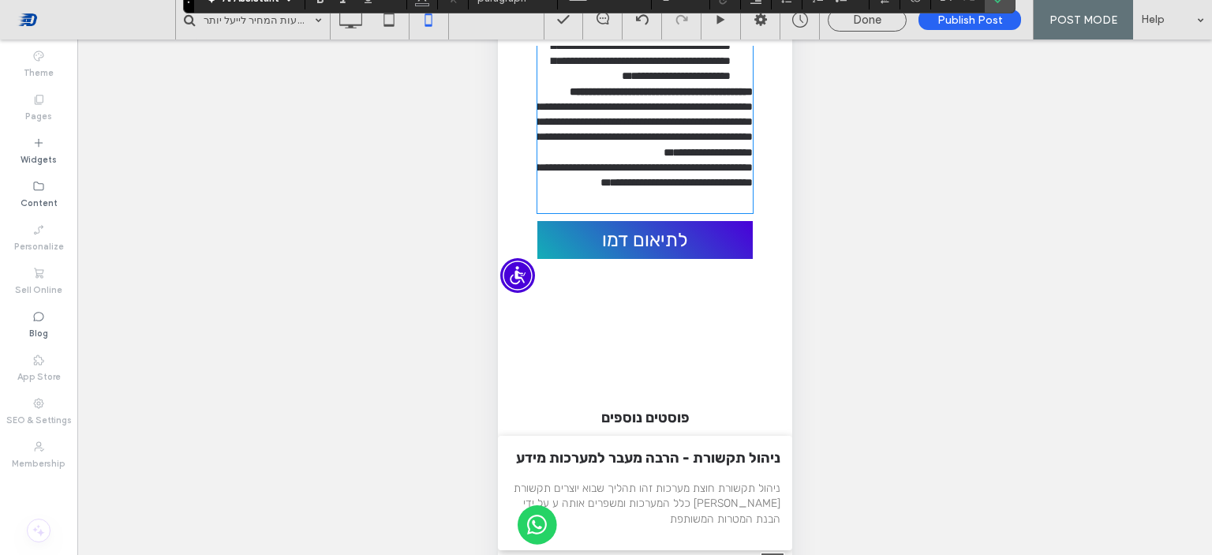
scroll to position [1478, 0]
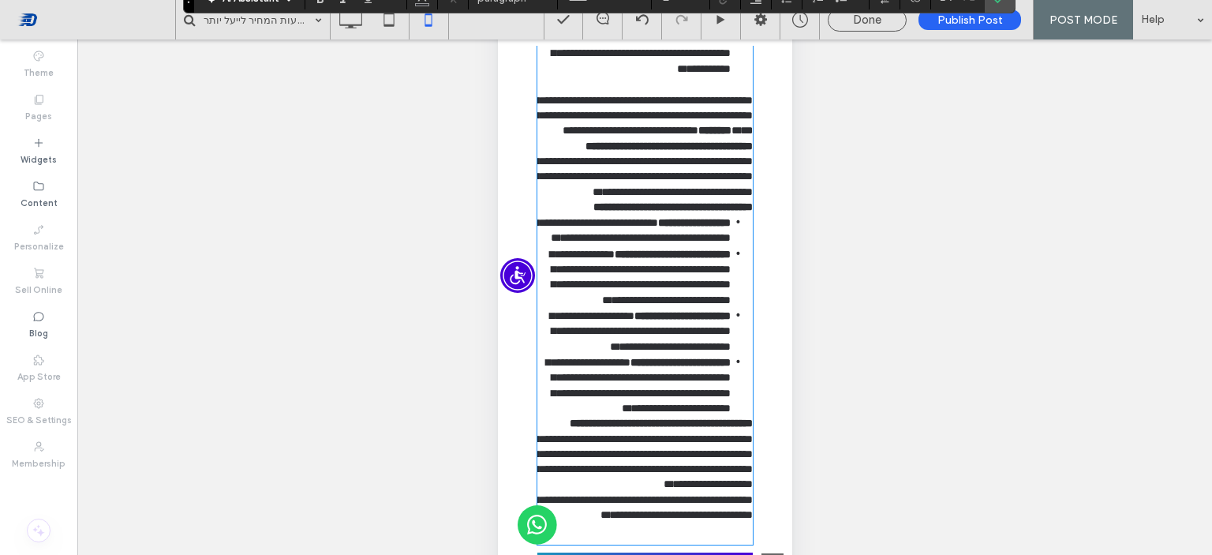
scroll to position [1162, 0]
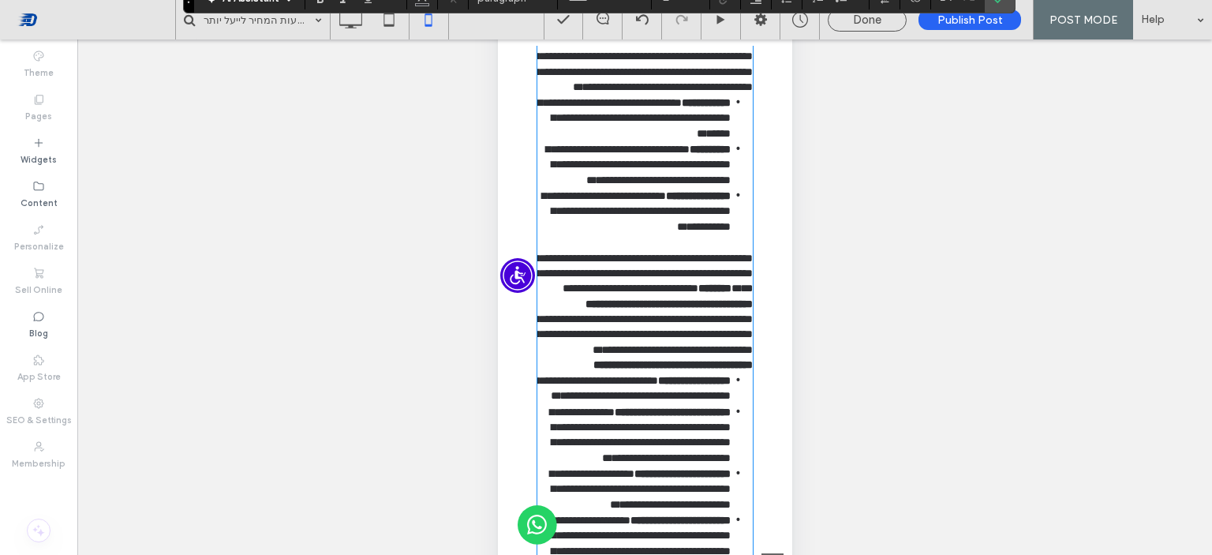
click at [627, 92] on span "**********" at bounding box center [642, 64] width 219 height 57
click at [694, 92] on span "**********" at bounding box center [642, 64] width 219 height 57
click at [631, 92] on span "**********" at bounding box center [642, 64] width 219 height 57
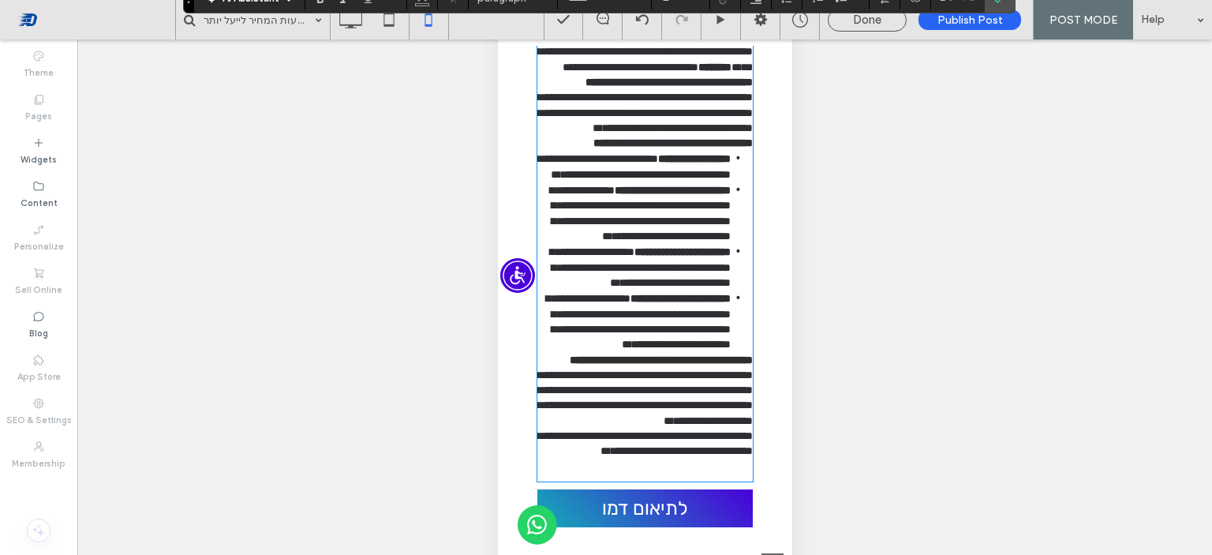
scroll to position [1478, 0]
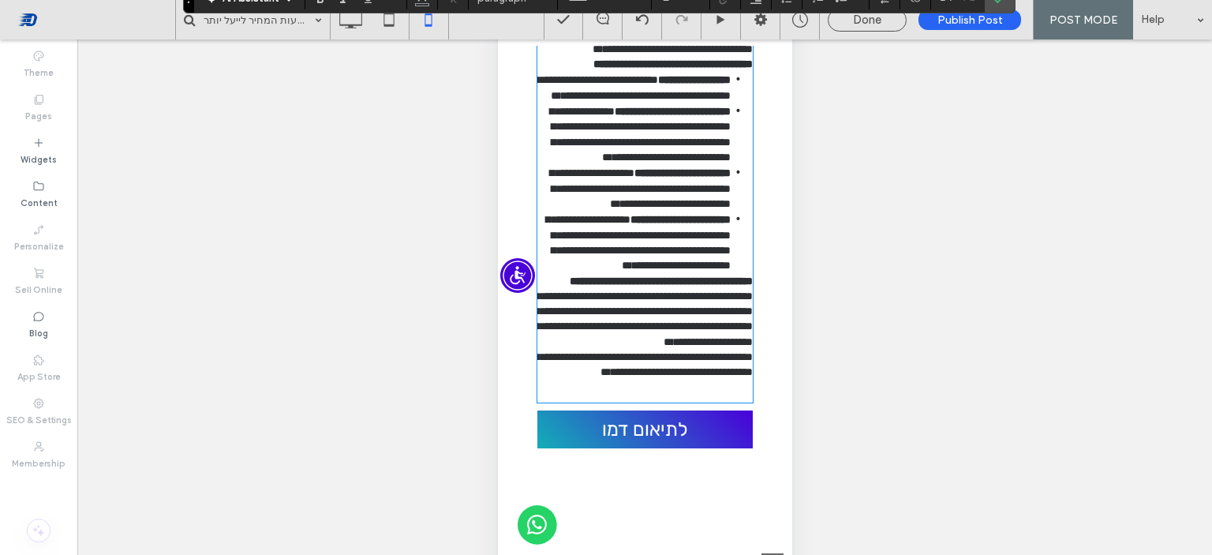
click at [621, 54] on span "**********" at bounding box center [642, 34] width 219 height 42
click at [653, 57] on p "**********" at bounding box center [644, 34] width 215 height 46
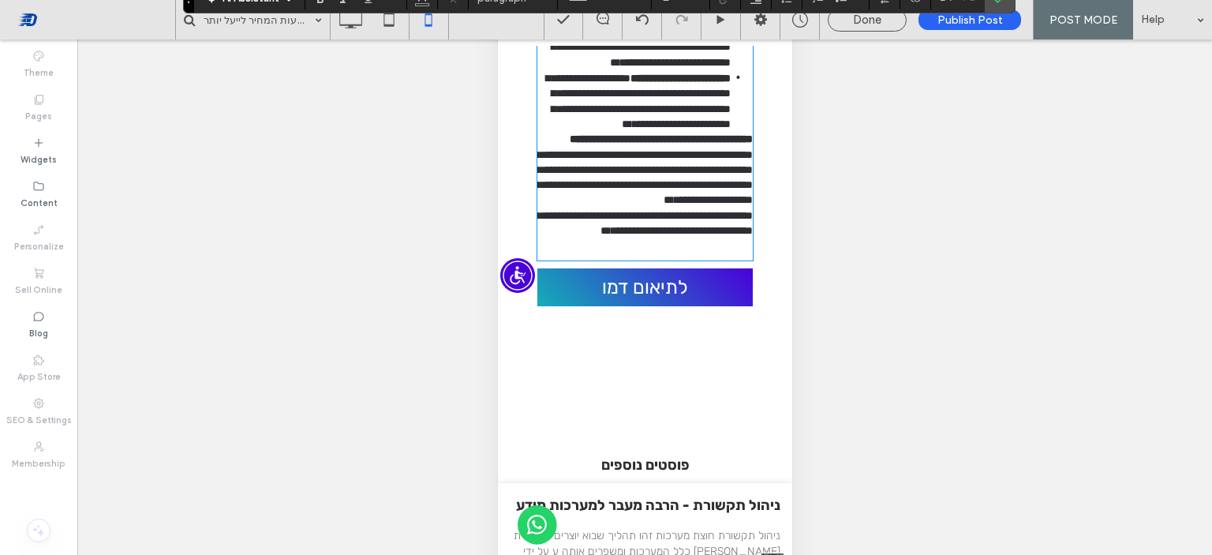
scroll to position [1715, 0]
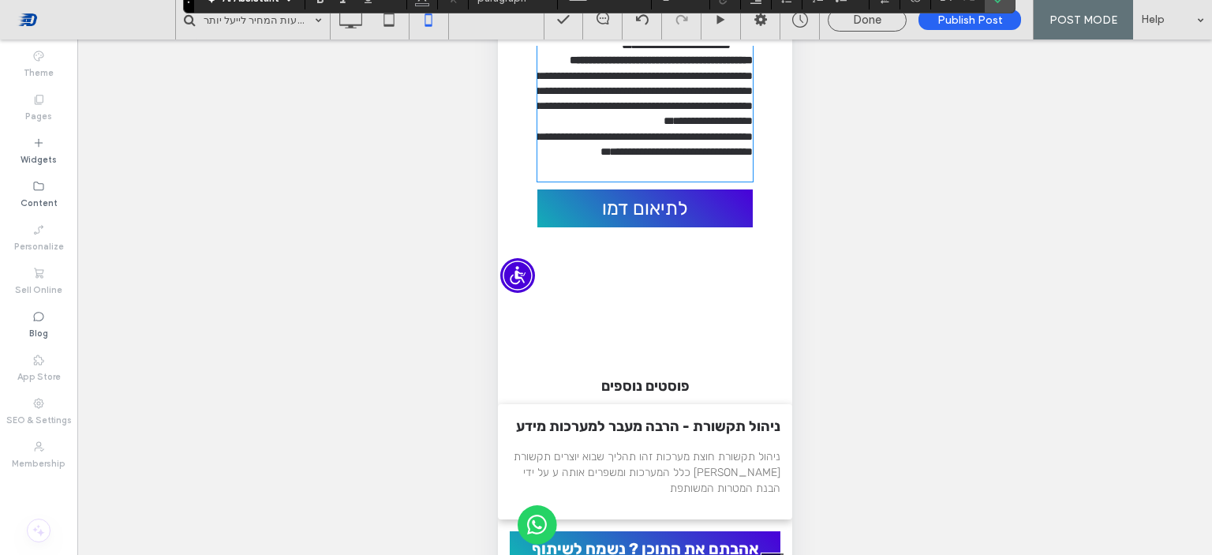
click at [549, 53] on li "**********" at bounding box center [633, 22] width 193 height 62
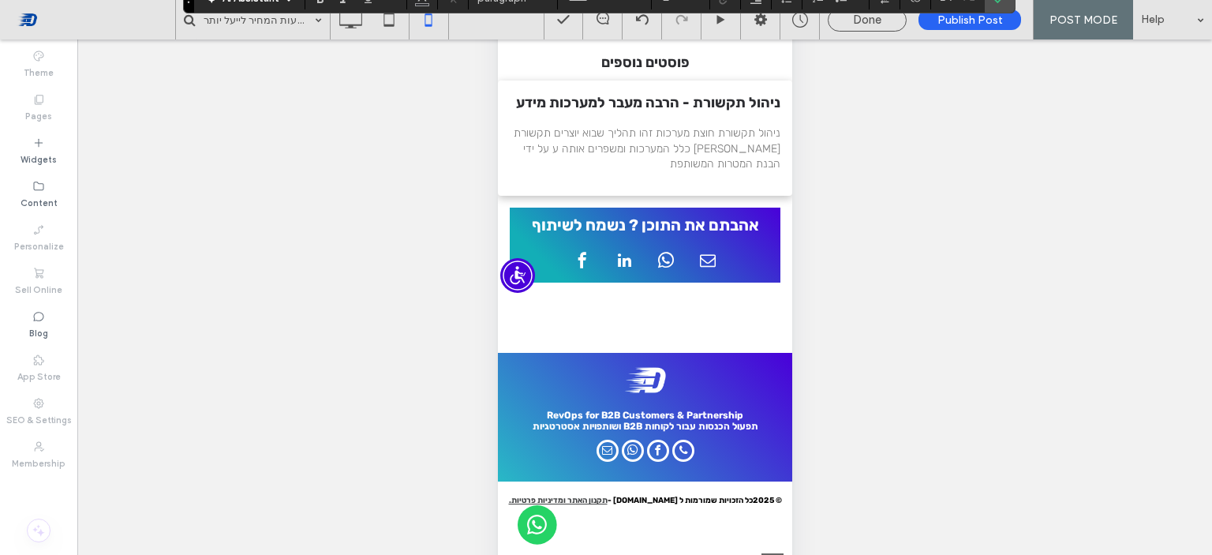
scroll to position [2030, 0]
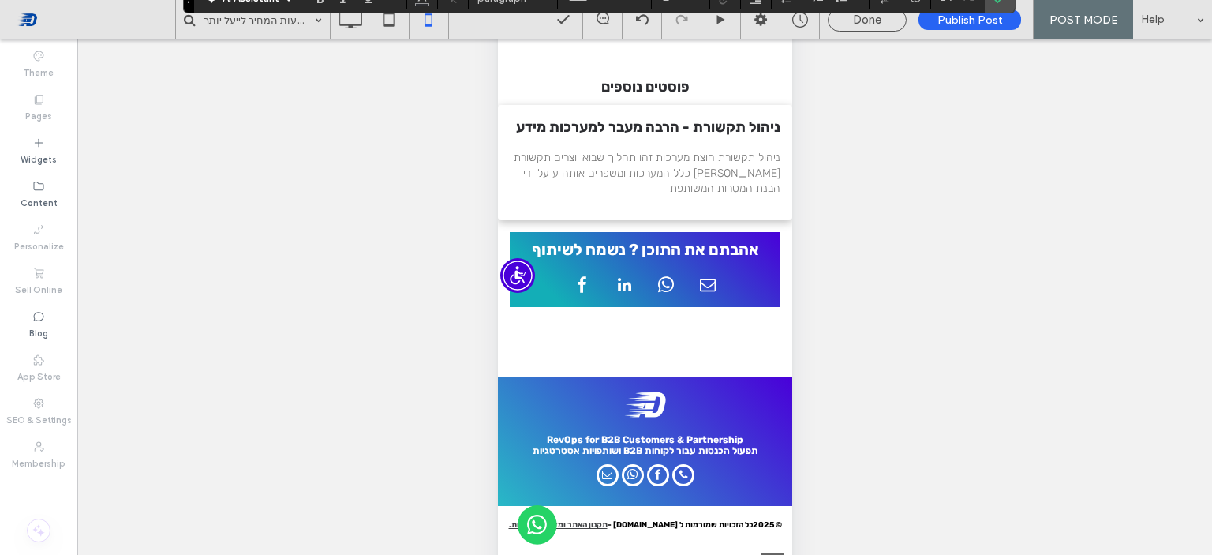
type input "**"
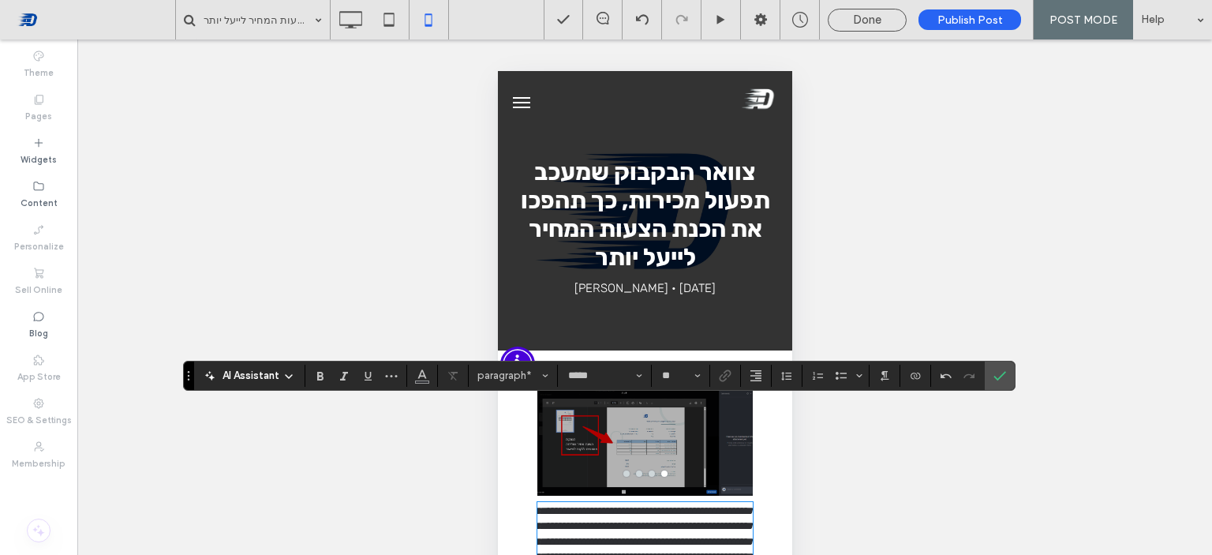
scroll to position [158, 0]
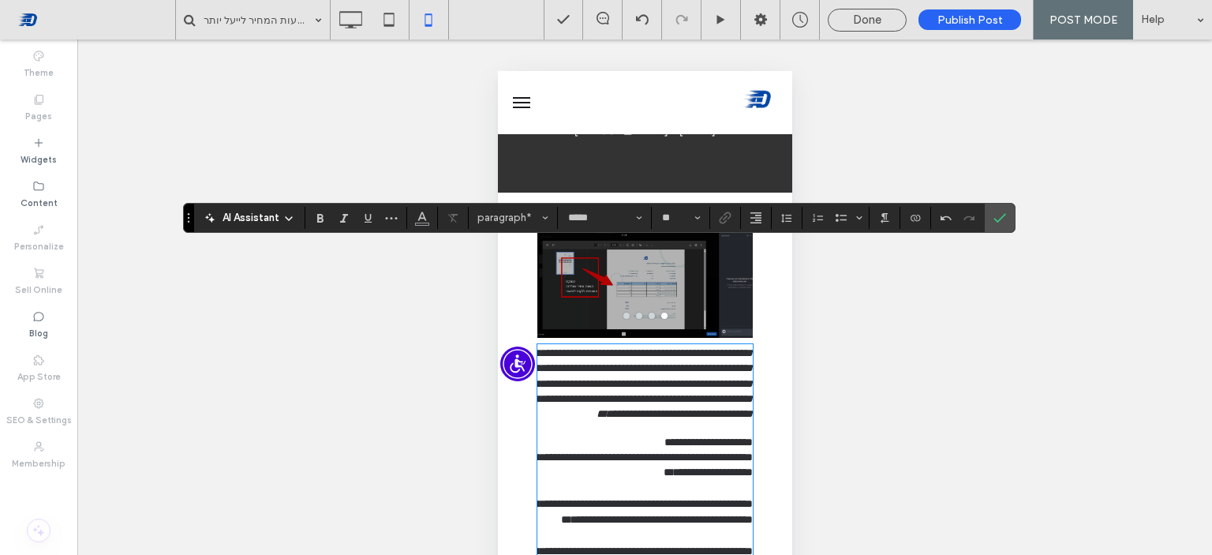
click at [829, 372] on div "Unhide? Yes Unhide? Yes Unhide? Yes Unhide? Yes Unhide? Yes Unhide? Yes Unhide?…" at bounding box center [644, 316] width 1135 height 555
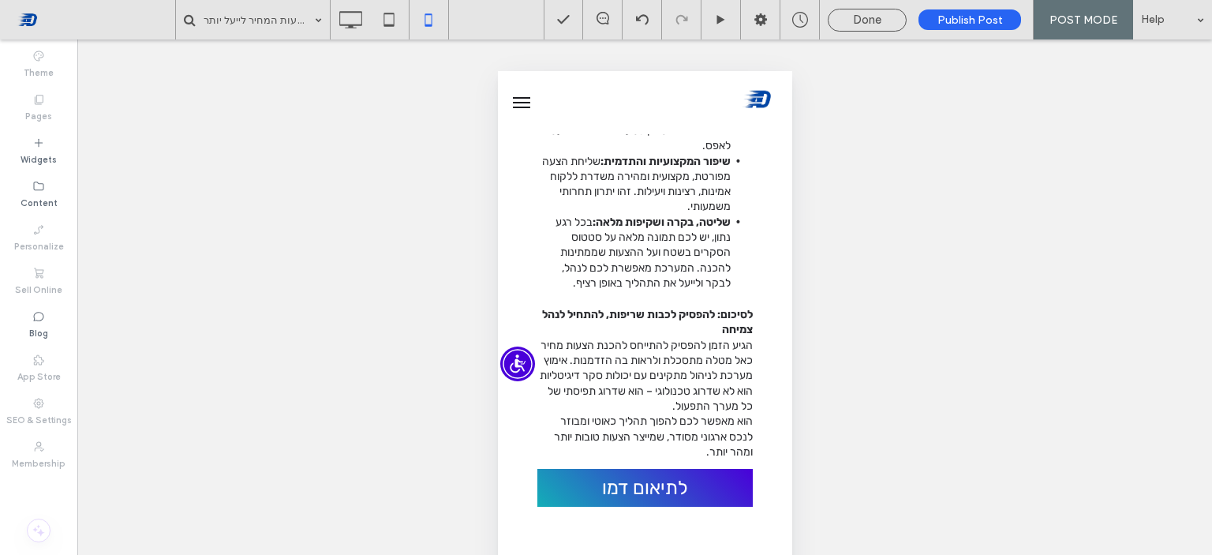
scroll to position [1964, 0]
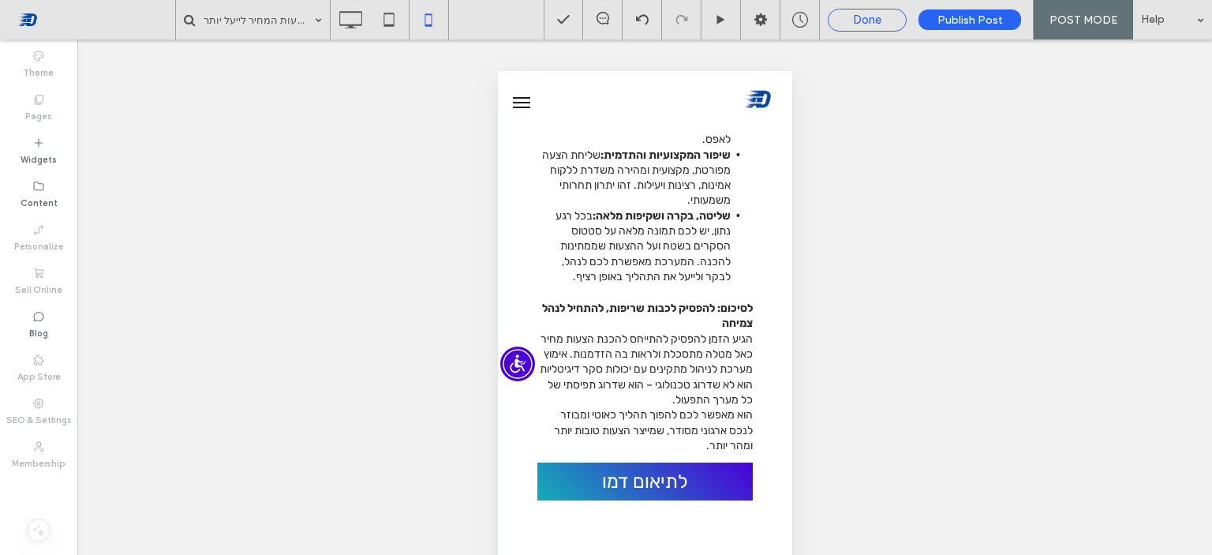
click at [893, 26] on div "Done" at bounding box center [867, 20] width 77 height 14
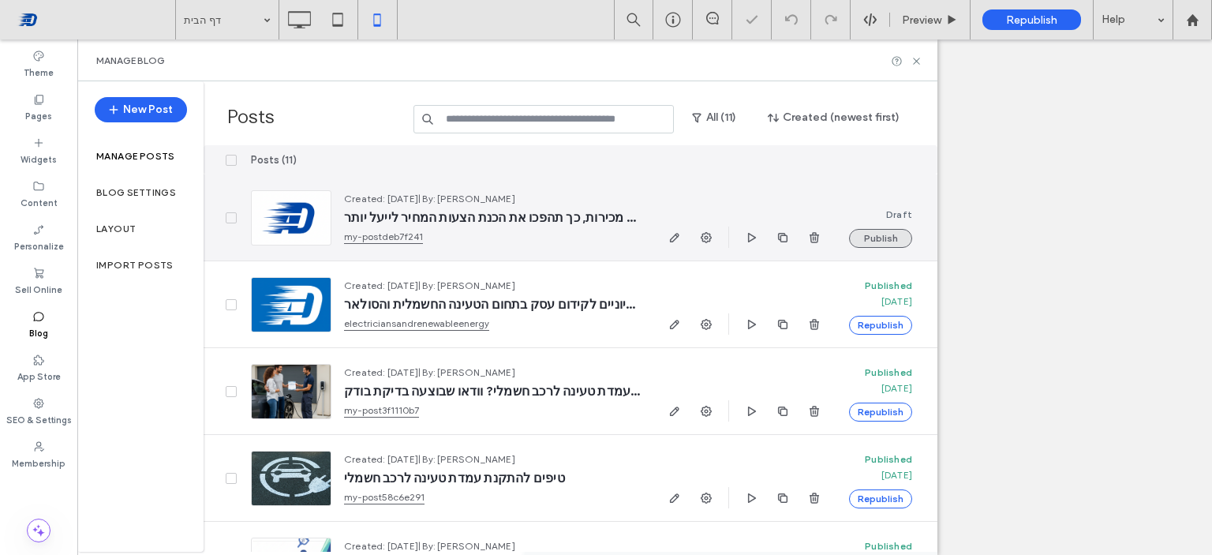
click at [888, 231] on button "Publish" at bounding box center [880, 238] width 63 height 19
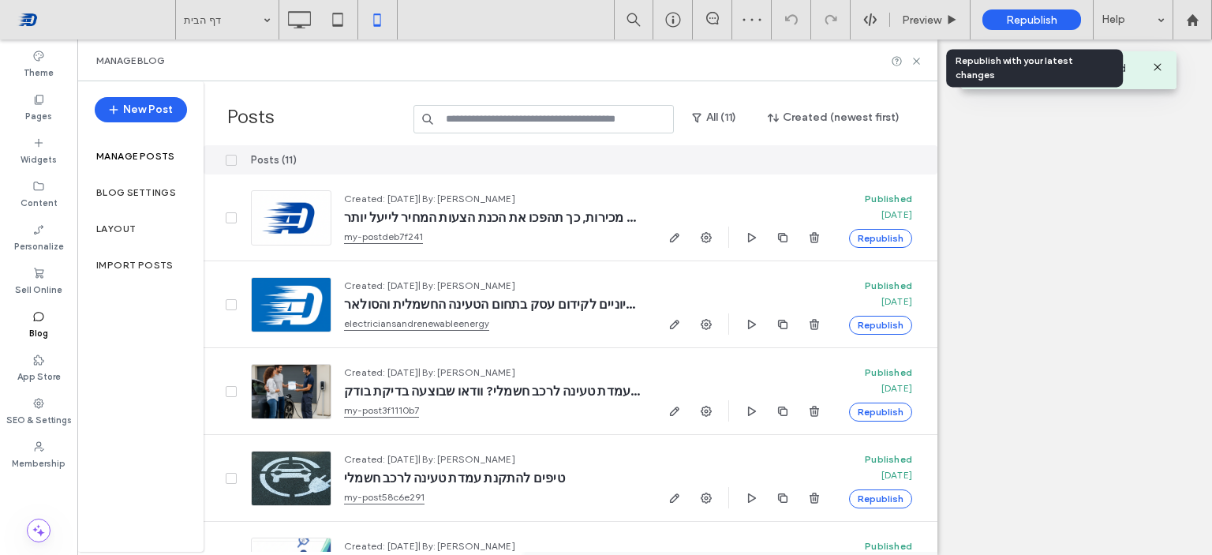
click at [1007, 25] on span "Republish" at bounding box center [1031, 19] width 51 height 13
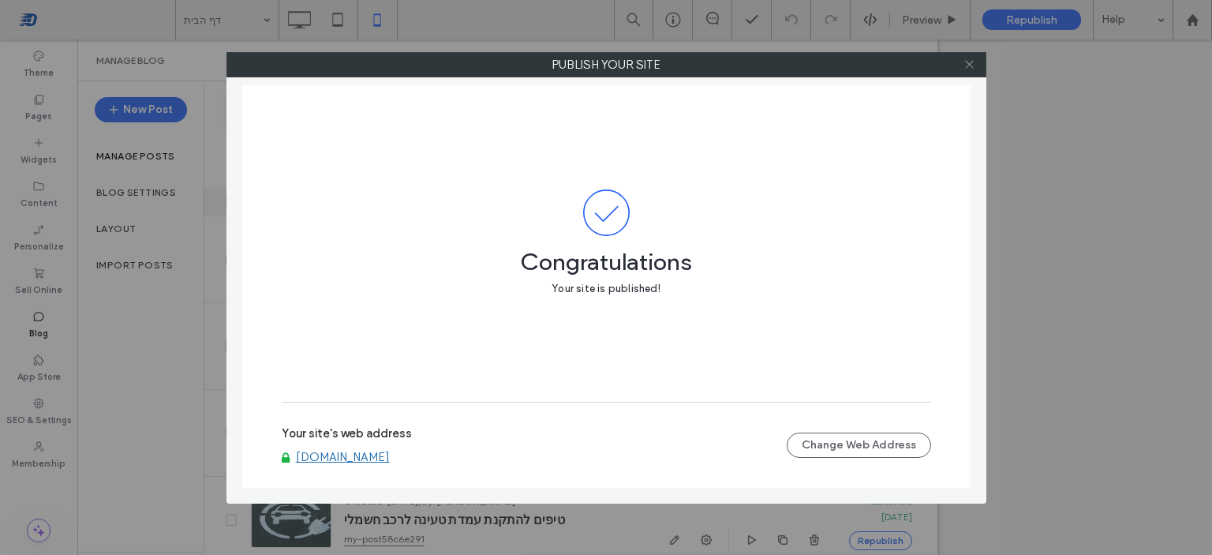
click at [970, 69] on icon at bounding box center [969, 64] width 12 height 12
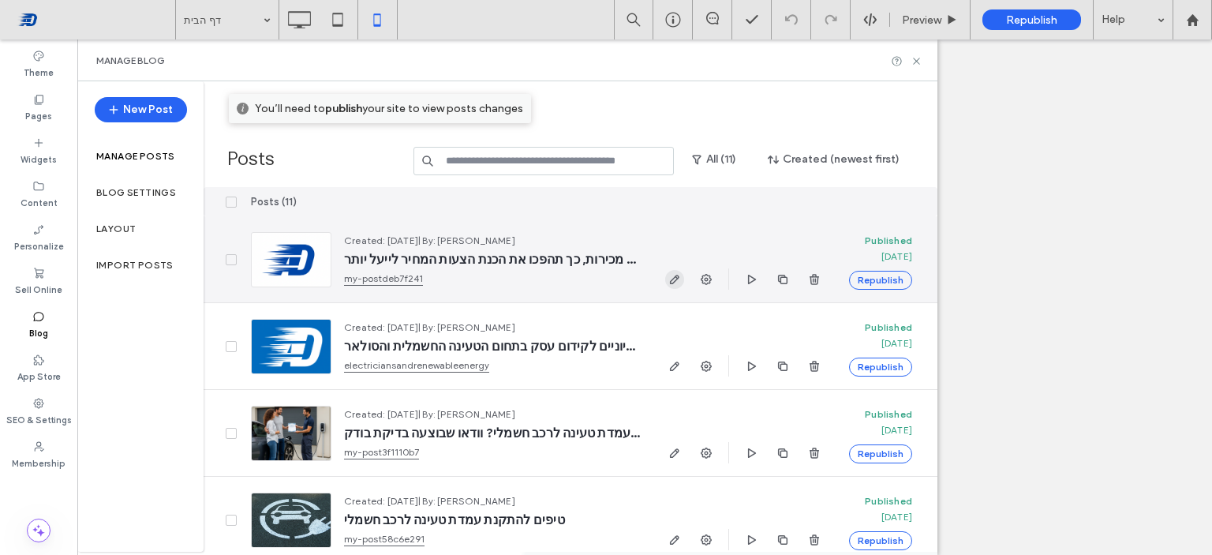
click at [671, 279] on use "button" at bounding box center [674, 279] width 9 height 9
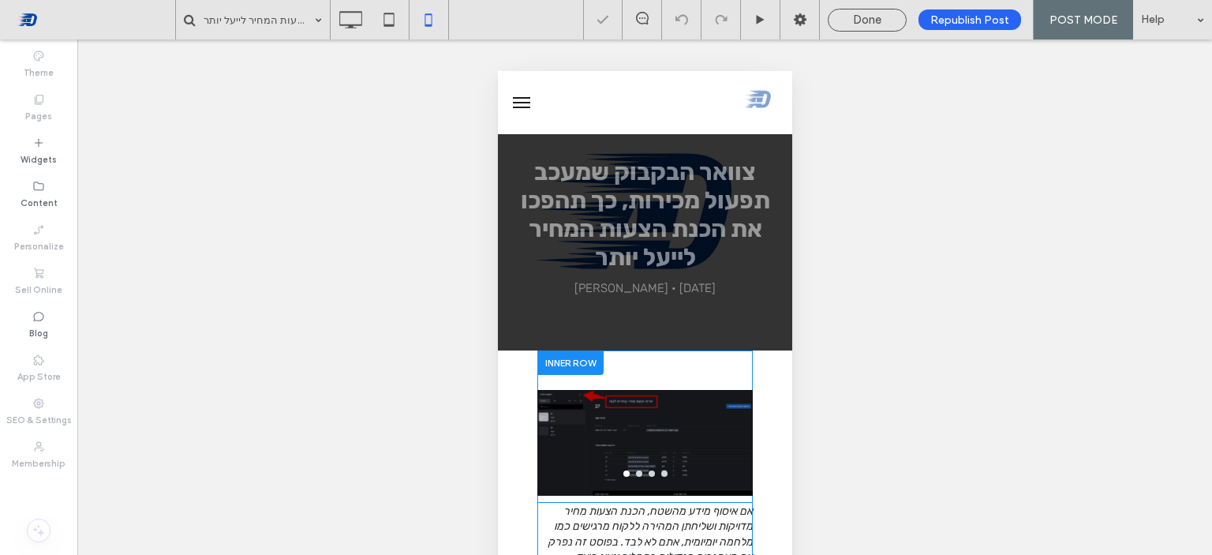
scroll to position [316, 0]
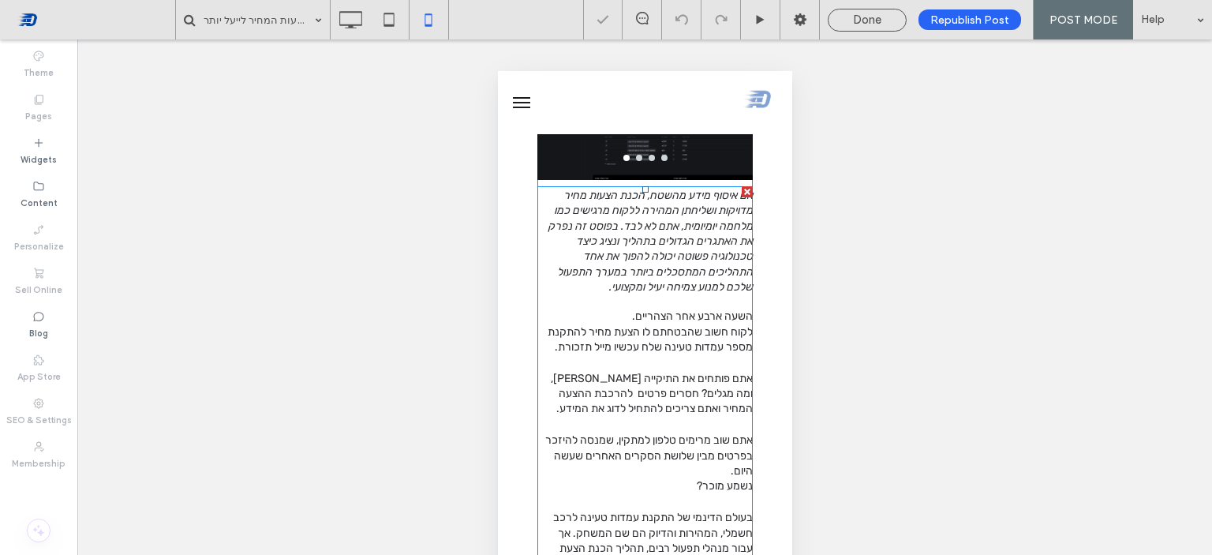
click at [645, 309] on span "השעה ארבע אחר הצהריים." at bounding box center [691, 315] width 121 height 13
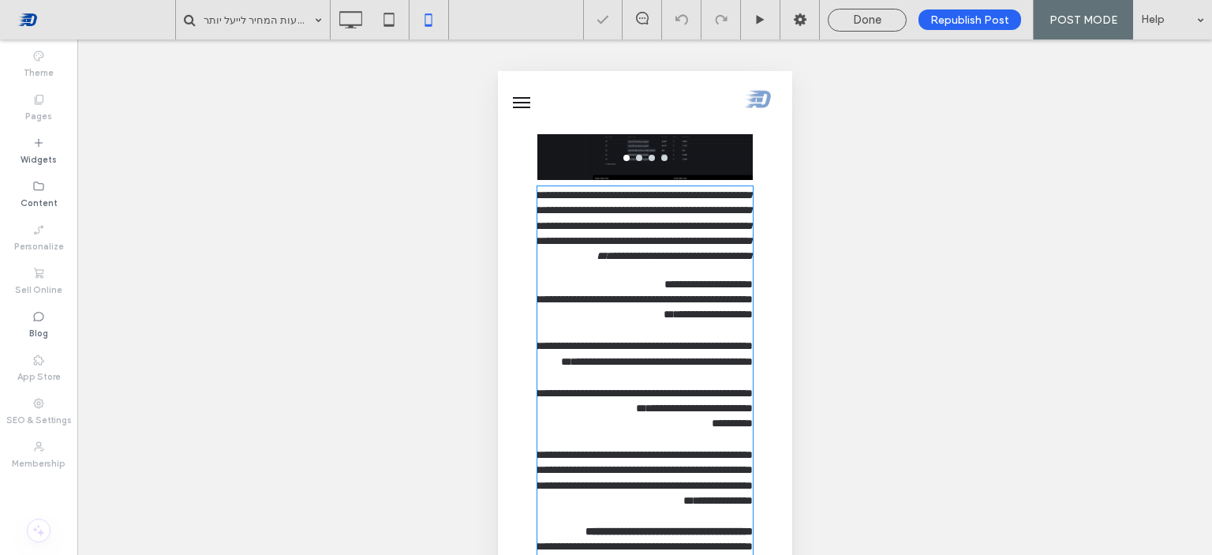
type input "*****"
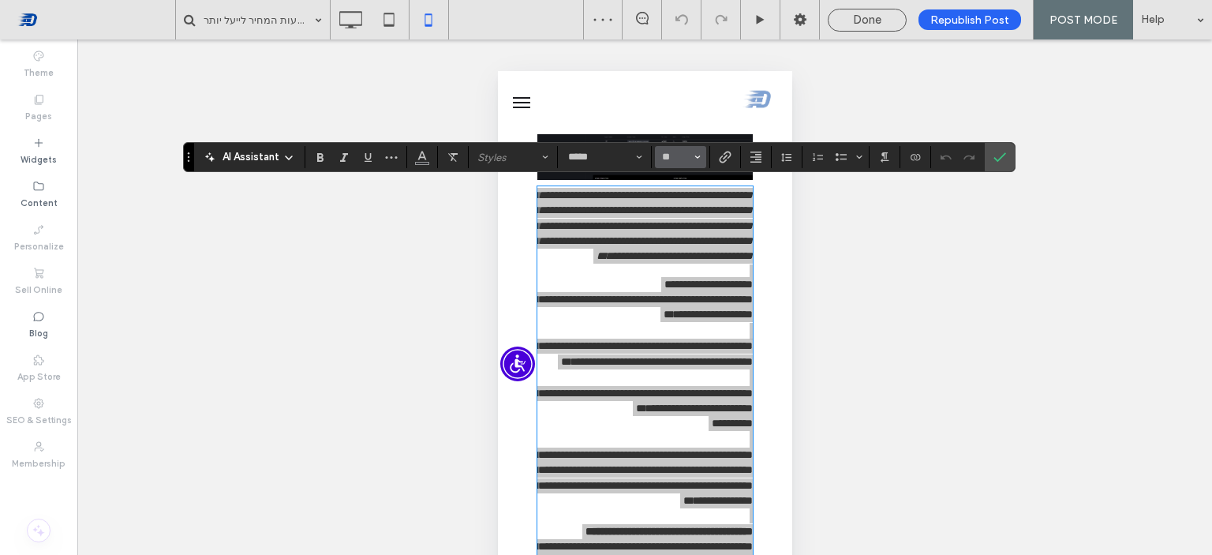
click at [701, 157] on button "**" at bounding box center [680, 157] width 51 height 22
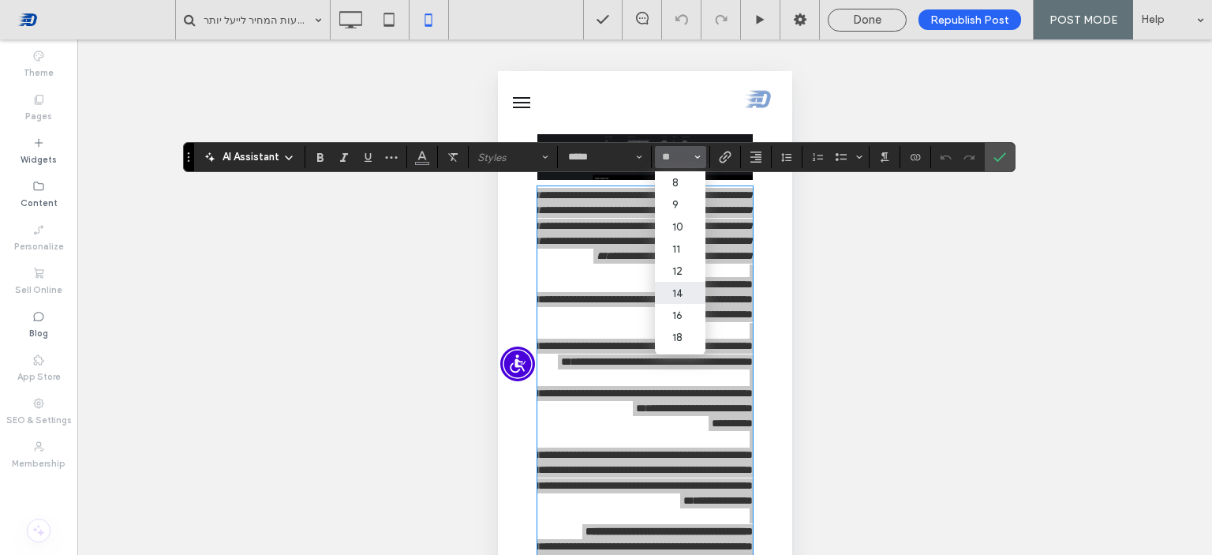
scroll to position [79, 0]
click at [686, 269] on label "18" at bounding box center [680, 258] width 50 height 22
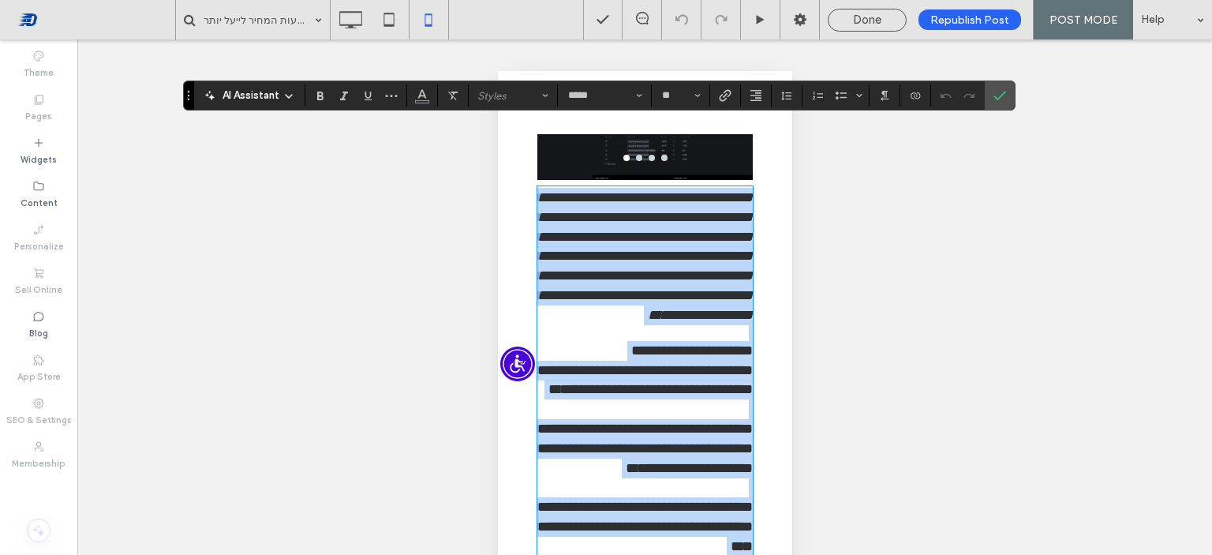
type input "**"
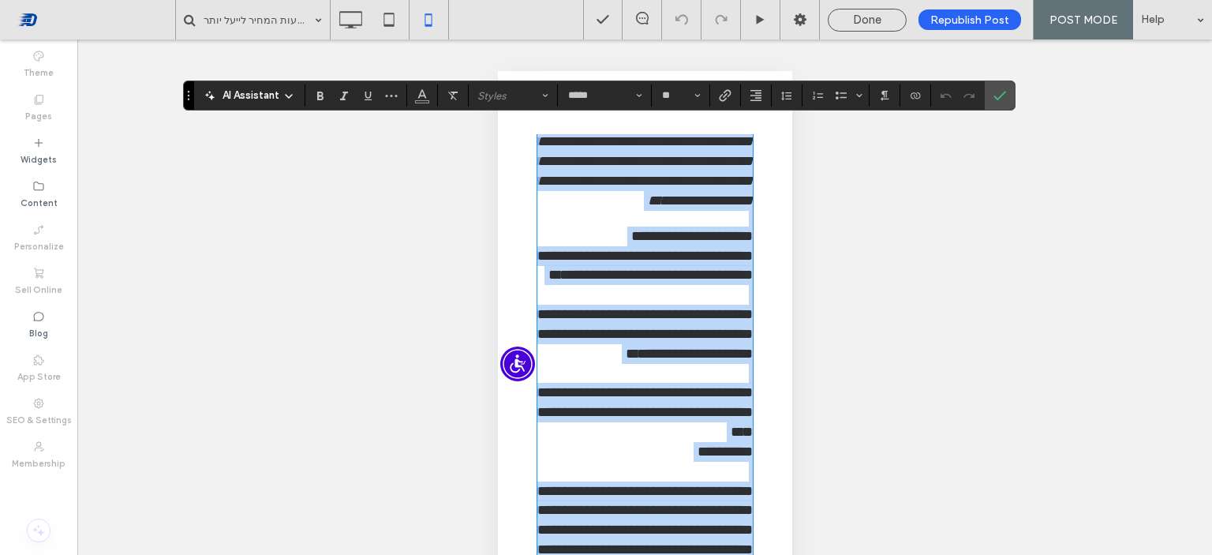
scroll to position [32, 0]
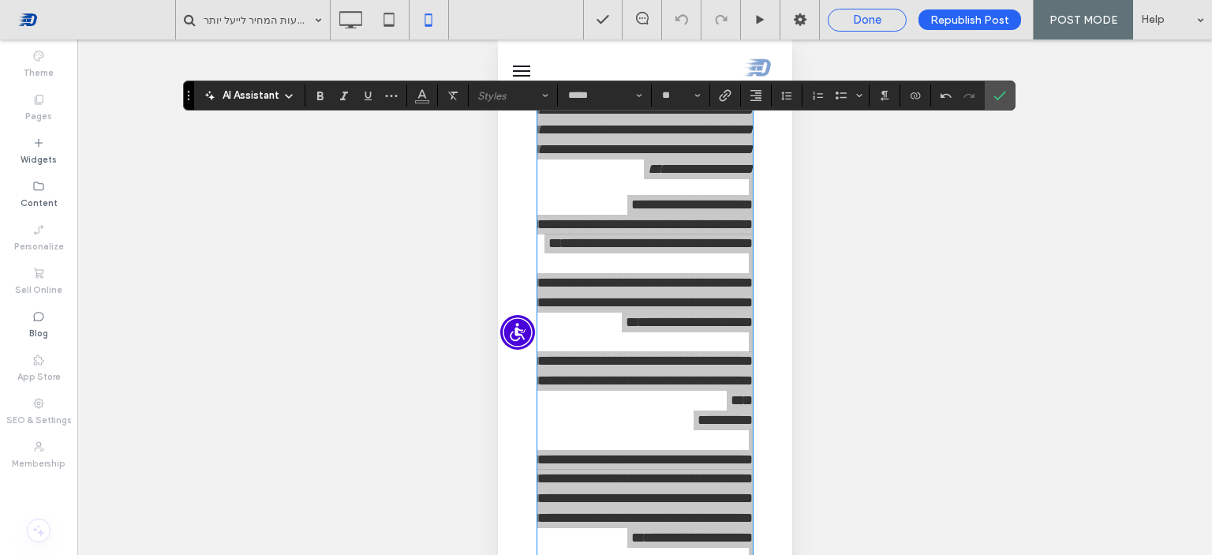
click at [881, 16] on span "Done" at bounding box center [867, 20] width 28 height 14
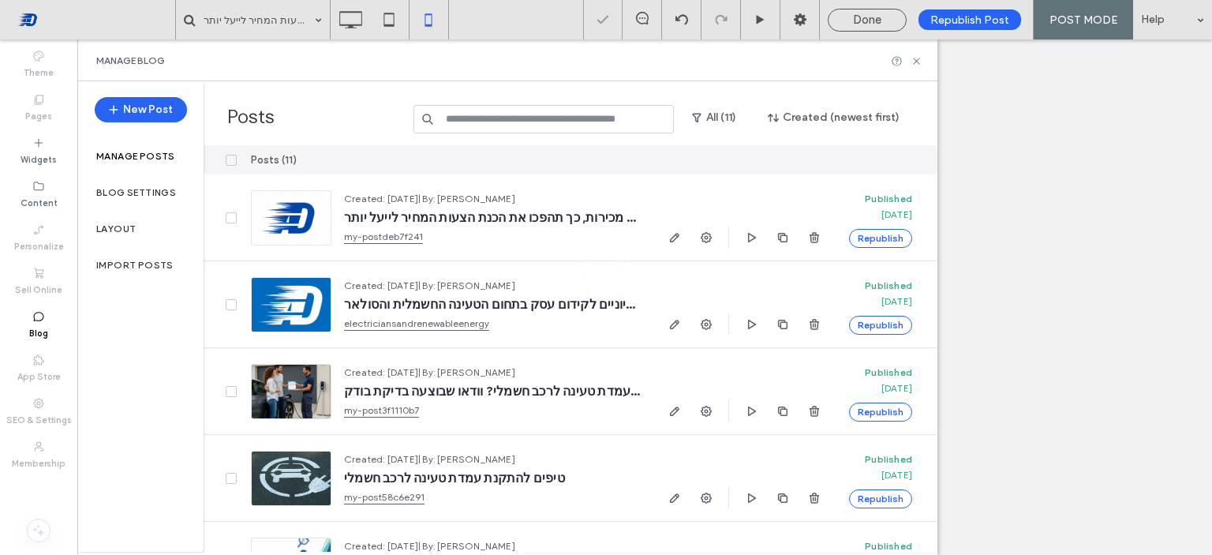
click at [965, 24] on span "Republish Post" at bounding box center [969, 19] width 79 height 13
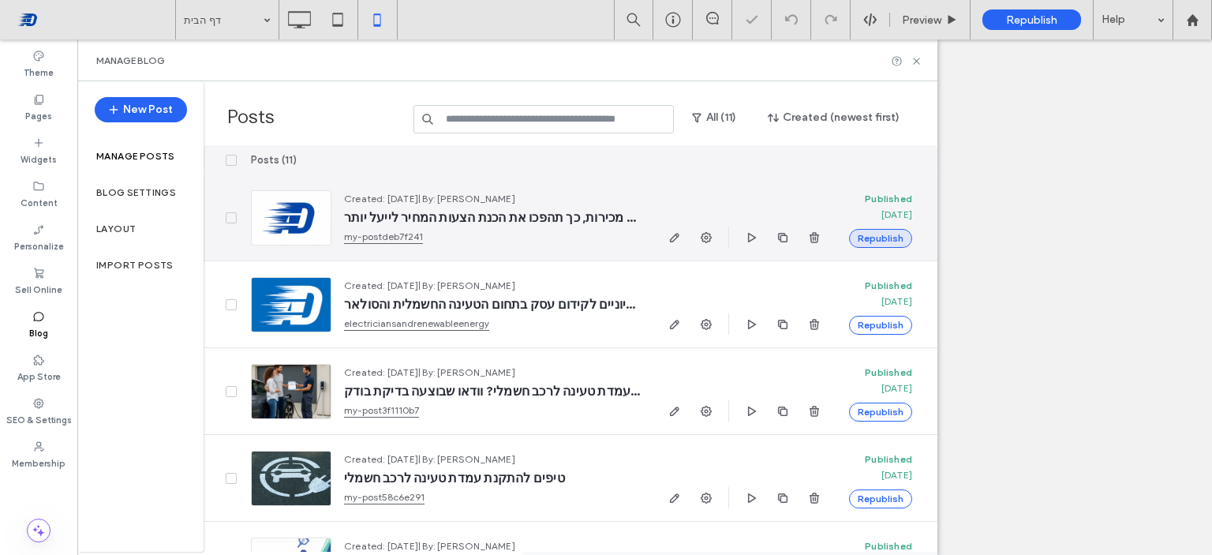
click at [882, 238] on button "Republish" at bounding box center [880, 238] width 63 height 19
click at [676, 238] on icon "button" at bounding box center [674, 237] width 13 height 13
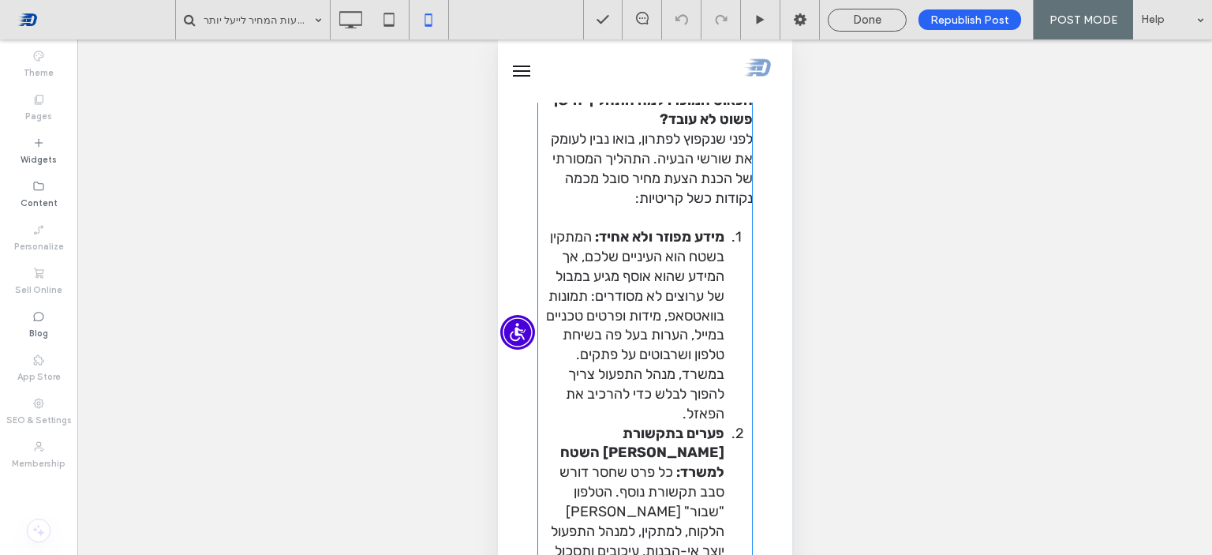
scroll to position [1105, 0]
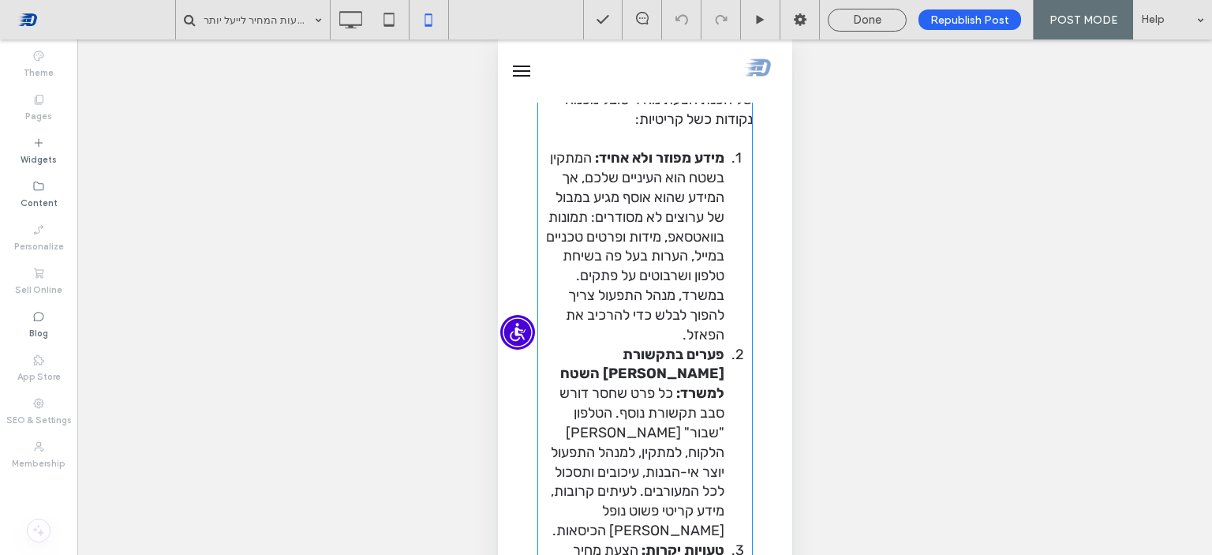
click at [607, 245] on span "המתקין בשטח הוא העיניים שלכם, אך המידע שהוא אוסף מגיע במבול של ערוצים לא מסודרי…" at bounding box center [634, 245] width 178 height 193
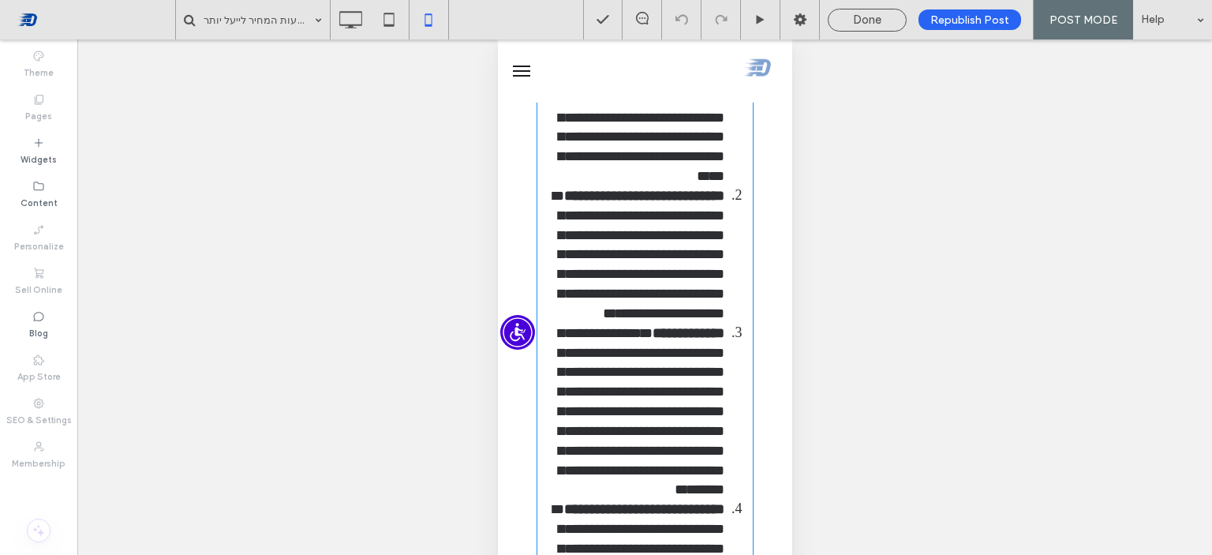
type input "*****"
type input "**"
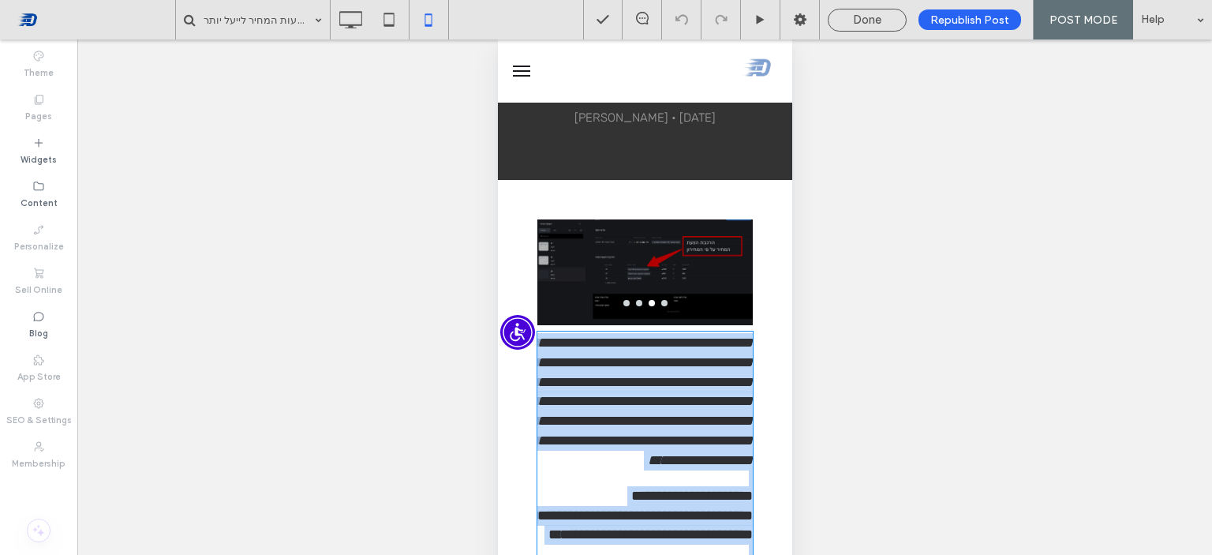
click at [629, 383] on span "**********" at bounding box center [641, 401] width 221 height 132
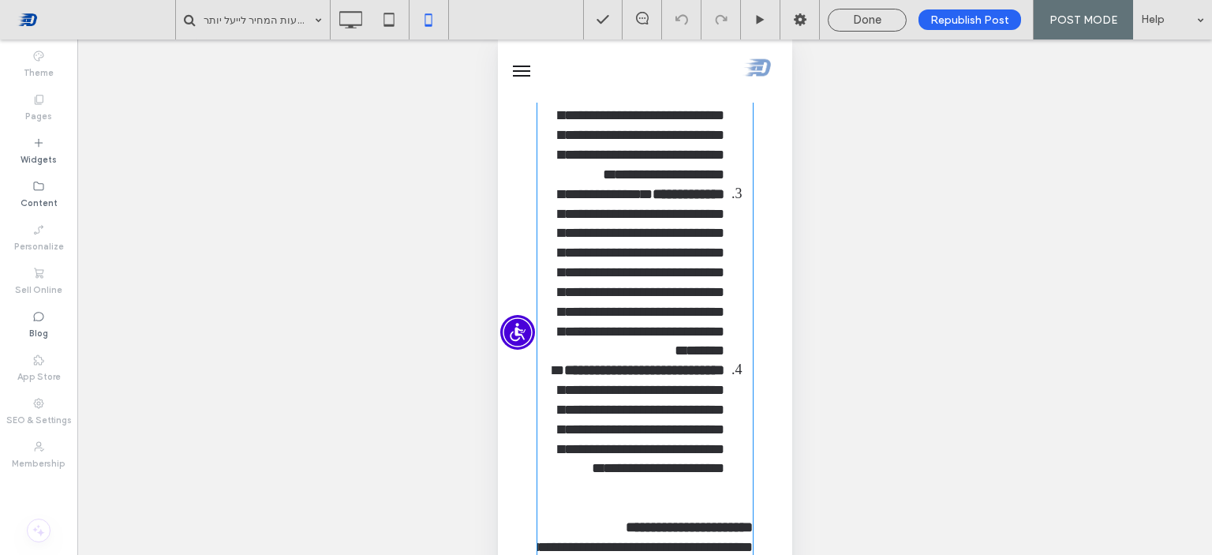
scroll to position [1322, 0]
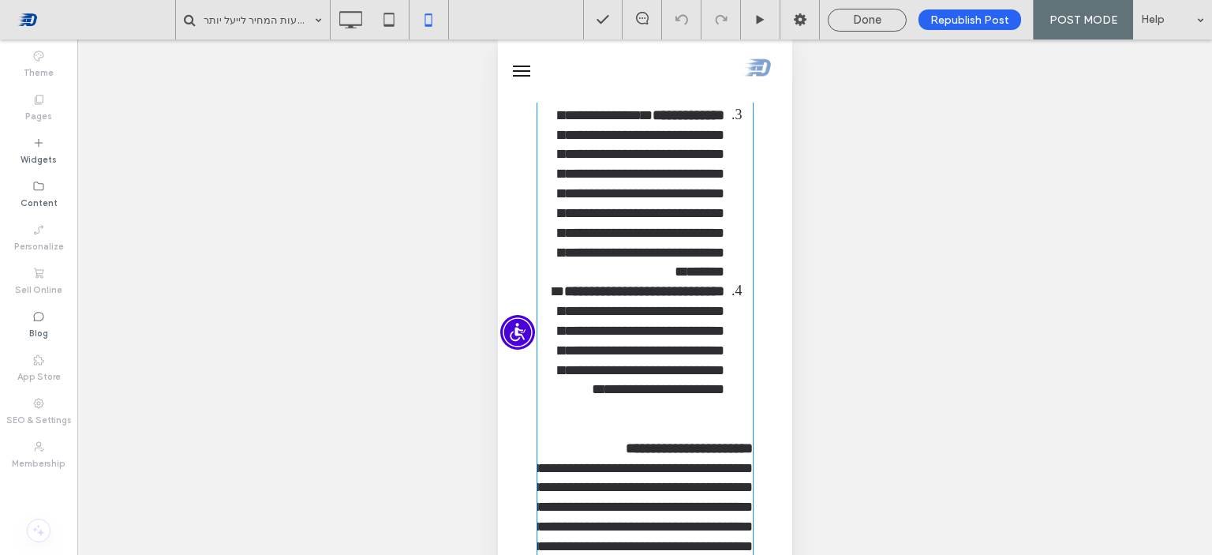
click at [608, 279] on span "**********" at bounding box center [641, 193] width 166 height 171
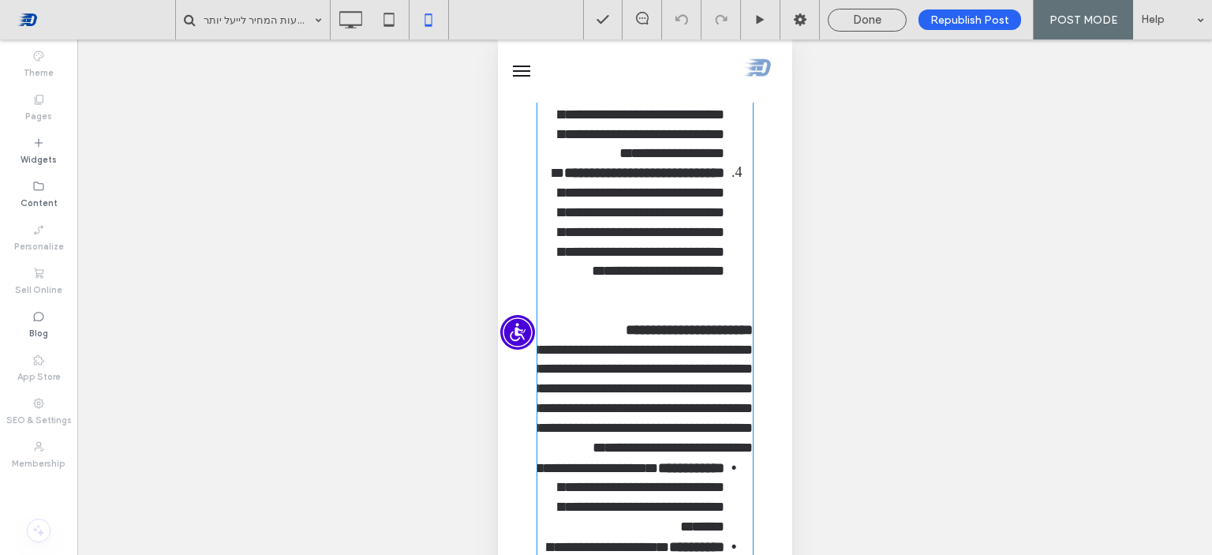
scroll to position [1464, 0]
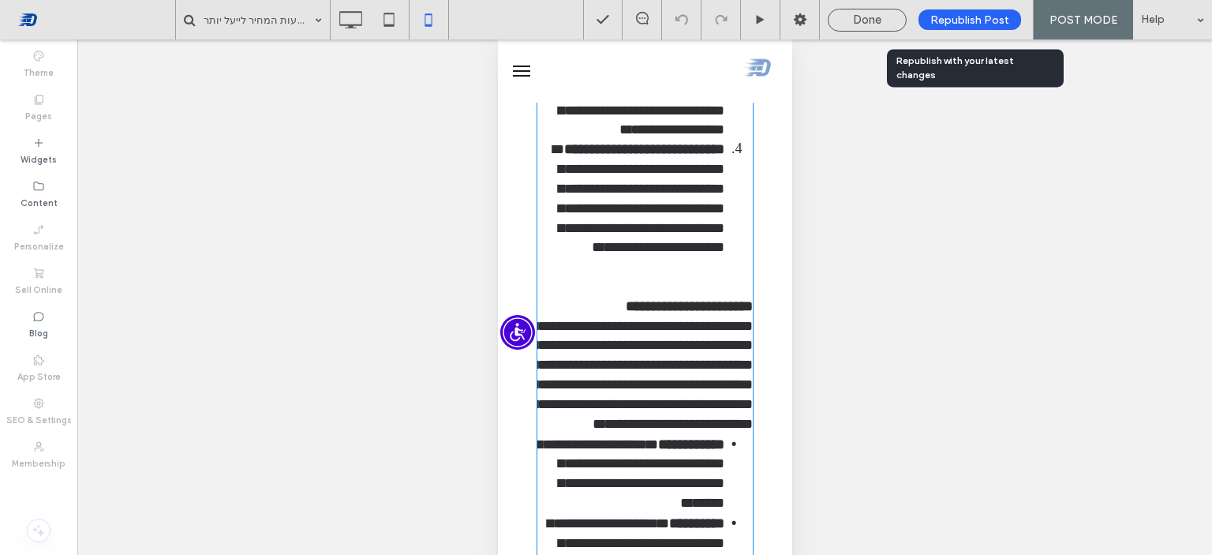
click at [956, 18] on span "Republish Post" at bounding box center [969, 19] width 79 height 13
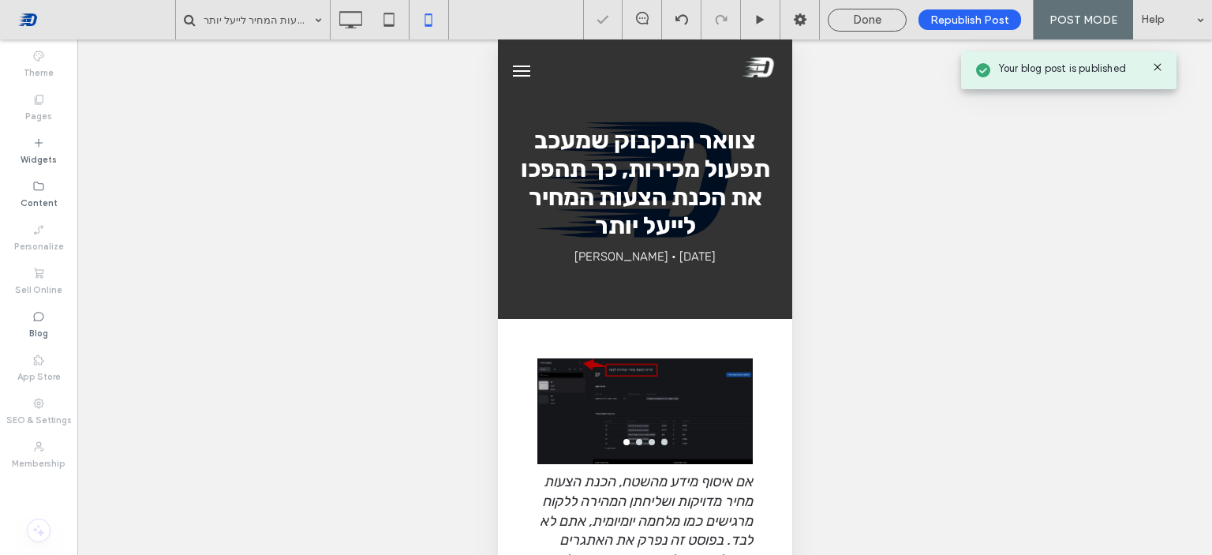
scroll to position [0, 0]
